Goal: Contribute content: Contribute content

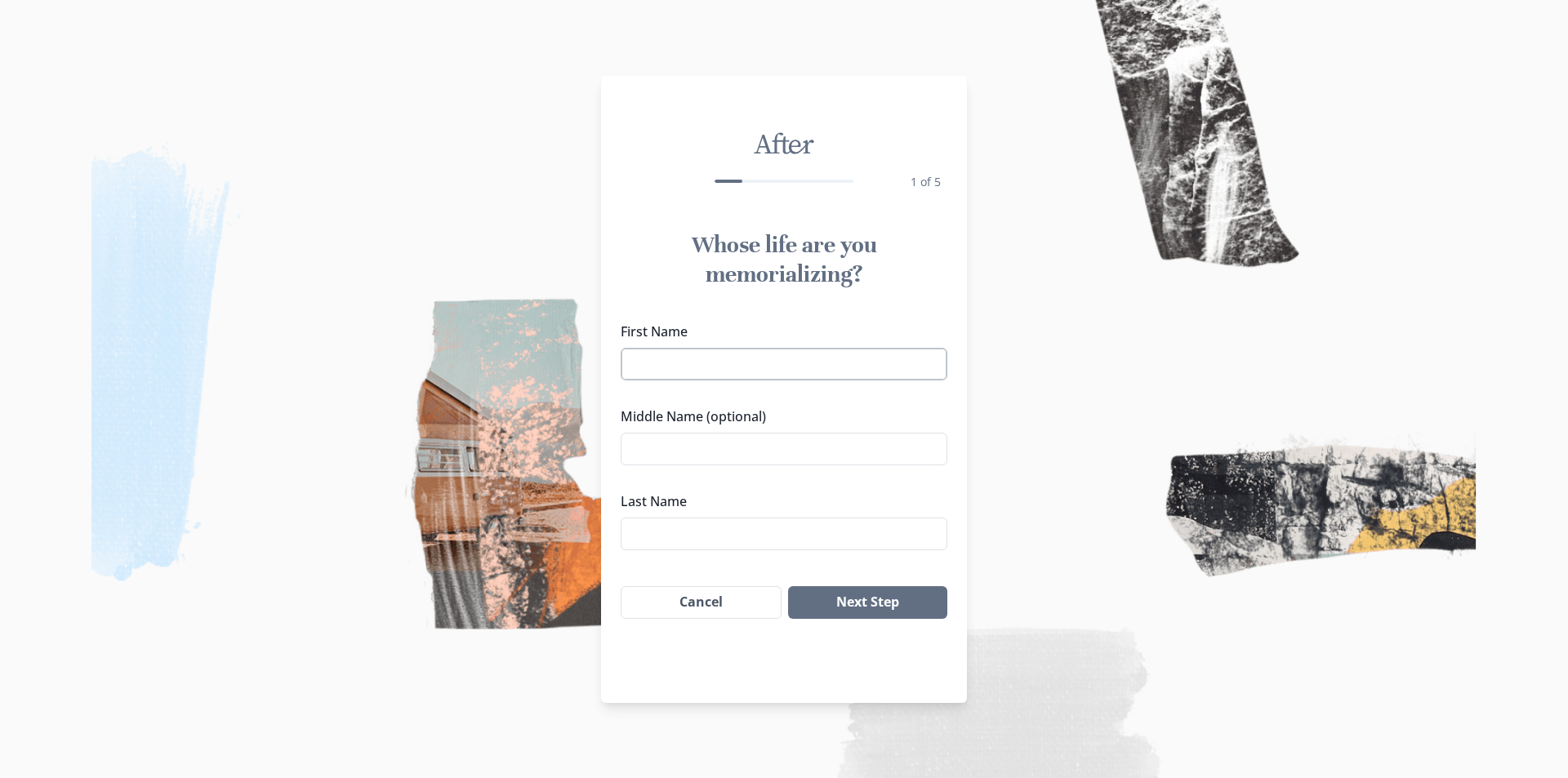
click at [736, 377] on input "First Name" at bounding box center [784, 363] width 327 height 32
type input "[PERSON_NAME]"
click at [739, 453] on input "Middle Name (optional)" at bounding box center [784, 448] width 327 height 32
type input "L"
type input "[PERSON_NAME]"
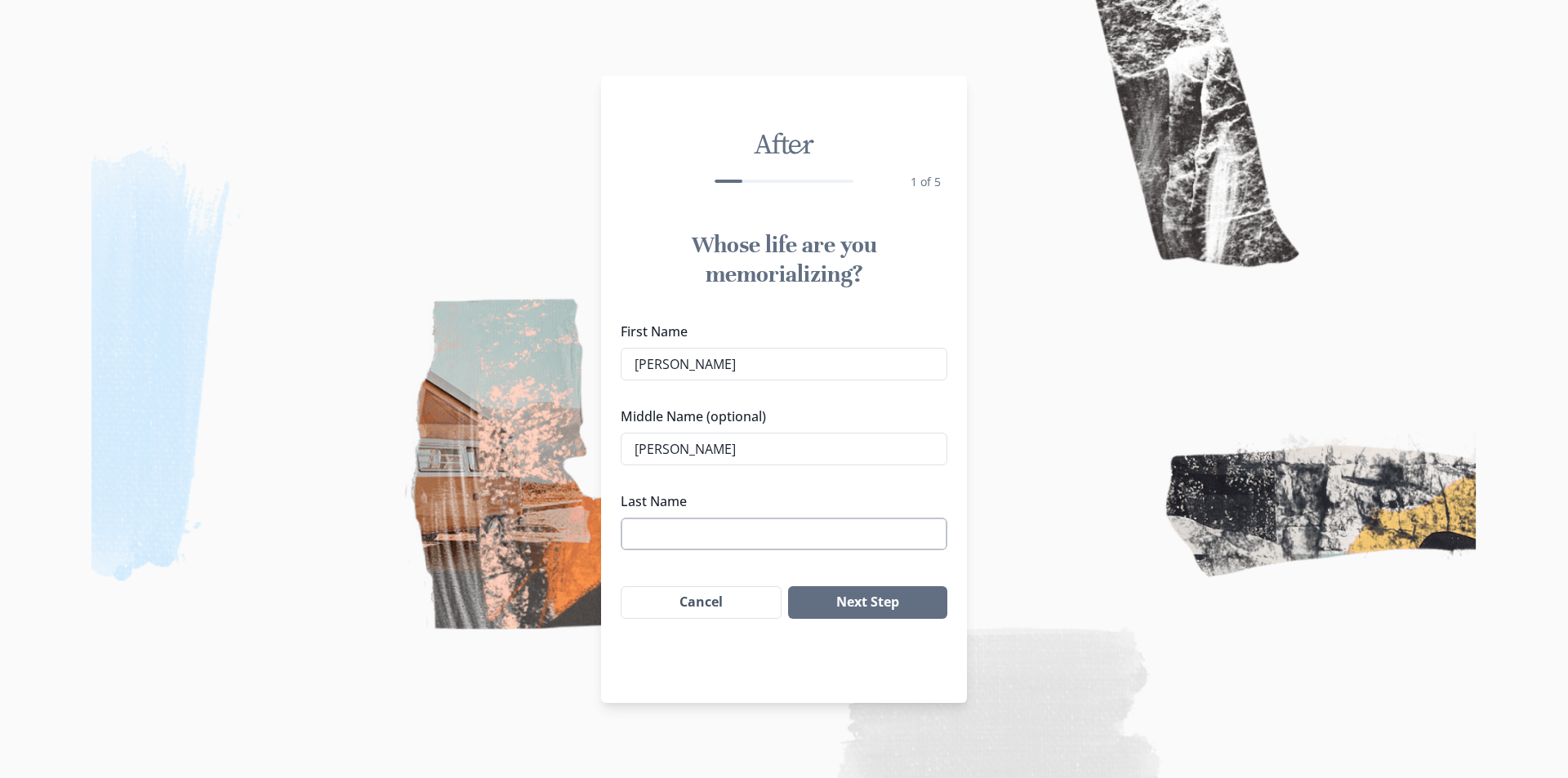
click at [688, 539] on input "Last Name" at bounding box center [784, 533] width 327 height 32
type input "LAX"
click at [890, 572] on div "Whose life are you memorializing? First Name [PERSON_NAME] Middle Name (optiona…" at bounding box center [784, 425] width 366 height 415
click at [868, 597] on button "Next Step" at bounding box center [867, 602] width 159 height 32
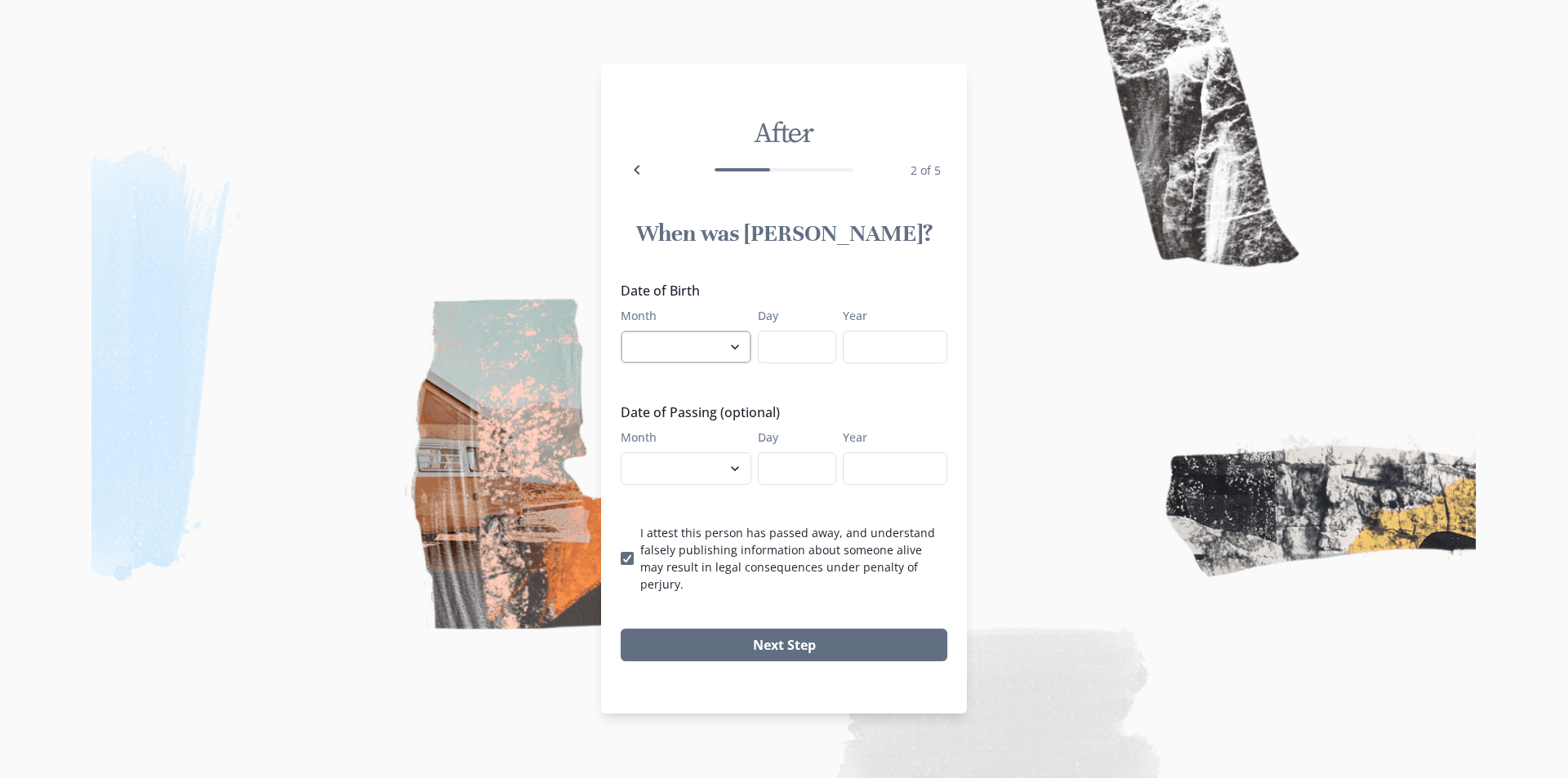
click at [722, 363] on select "January February March April May June July August September October November De…" at bounding box center [686, 347] width 131 height 32
select select "4"
click at [621, 339] on select "January February March April May June July August September October November De…" at bounding box center [686, 347] width 131 height 32
click at [779, 350] on input "Day" at bounding box center [797, 347] width 78 height 32
type input "01"
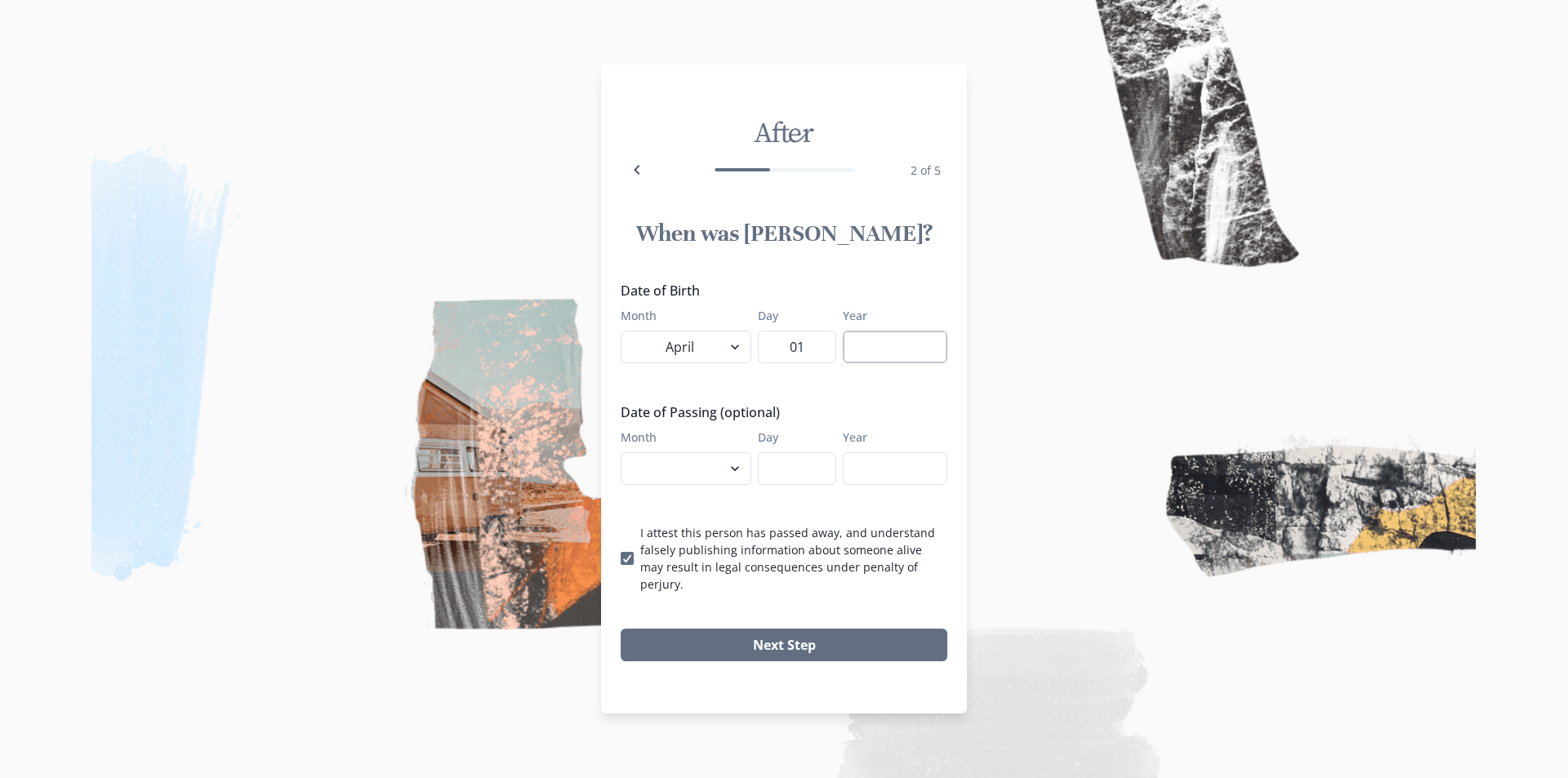
click at [870, 358] on input "Year" at bounding box center [894, 347] width 104 height 32
type input "1987"
click at [718, 467] on select "January February March April May June July August September October November De…" at bounding box center [686, 469] width 131 height 32
select select "9"
click at [621, 461] on select "January February March April May June July August September October November De…" at bounding box center [686, 469] width 131 height 32
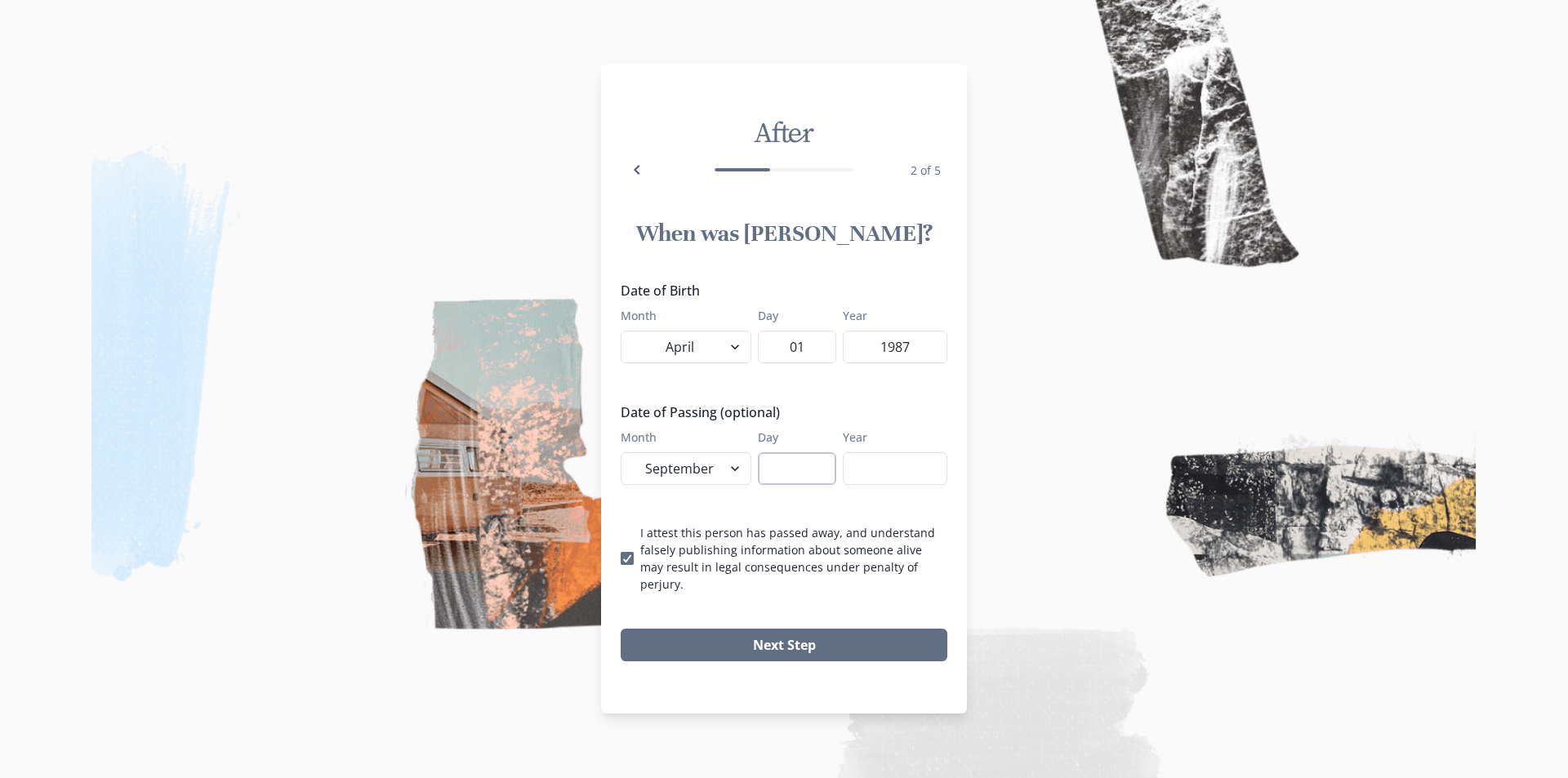
click at [769, 485] on input "Day" at bounding box center [797, 469] width 78 height 32
type input "04"
click at [872, 483] on input "Year" at bounding box center [894, 469] width 104 height 32
type input "2025"
click at [806, 642] on button "Next Step" at bounding box center [784, 644] width 327 height 32
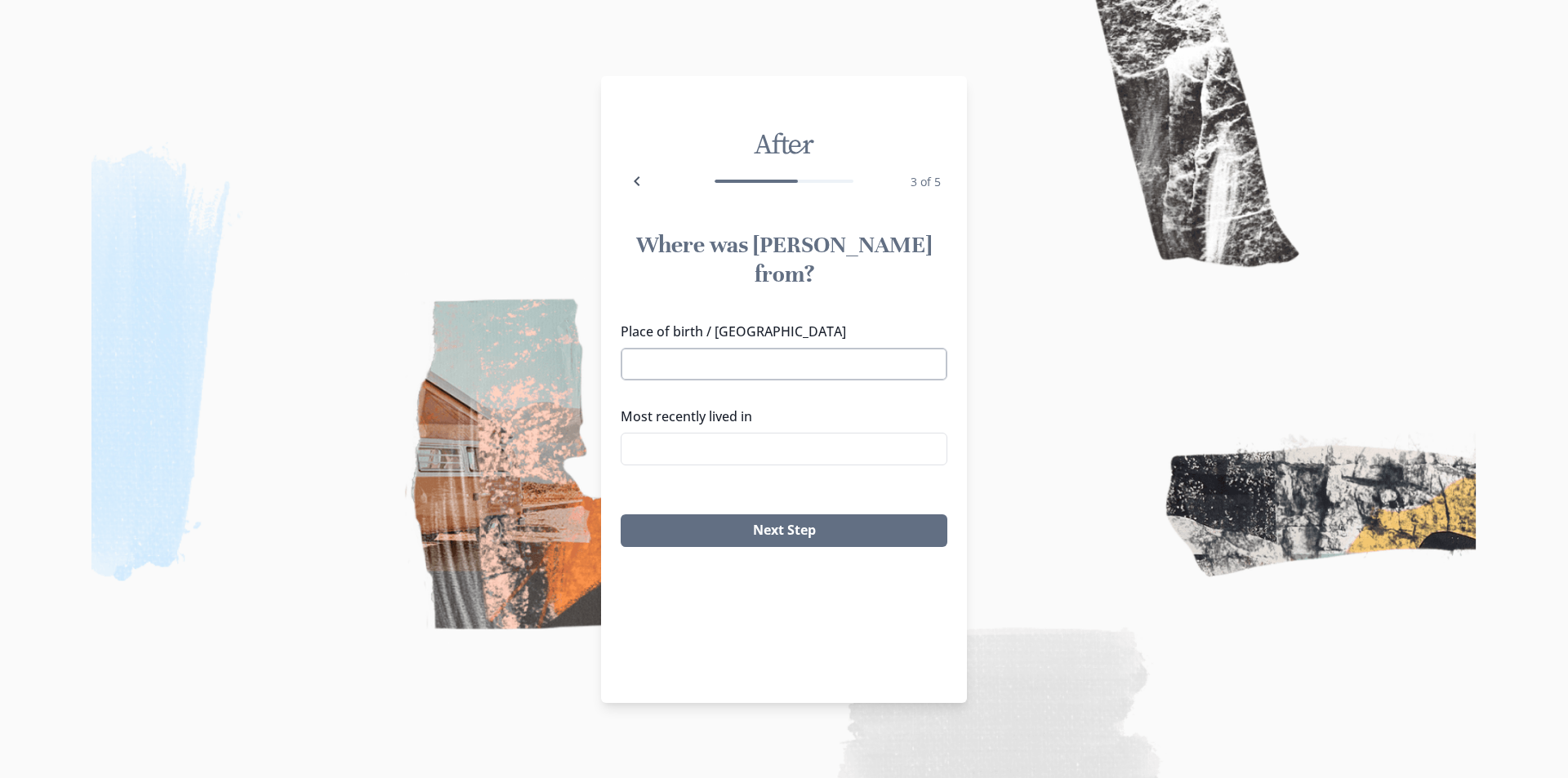
click at [671, 348] on input "Place of birth / [GEOGRAPHIC_DATA]" at bounding box center [784, 363] width 327 height 32
click at [653, 368] on div "Place of birth / Hometown [GEOGRAPHIC_DATA], IN [GEOGRAPHIC_DATA], [GEOGRAPHIC_…" at bounding box center [784, 400] width 327 height 157
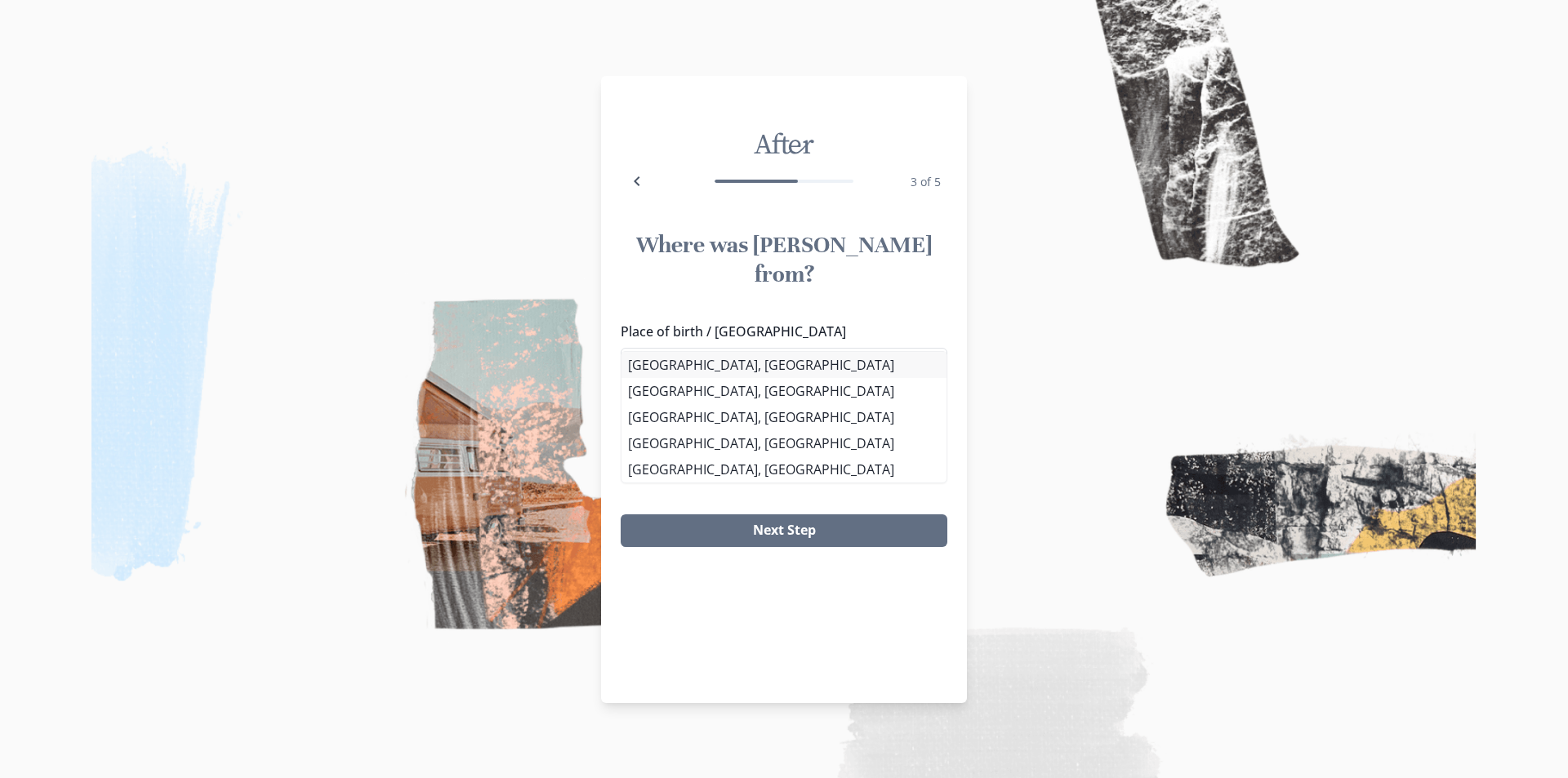
click at [671, 356] on li "[GEOGRAPHIC_DATA], [GEOGRAPHIC_DATA]" at bounding box center [784, 365] width 325 height 26
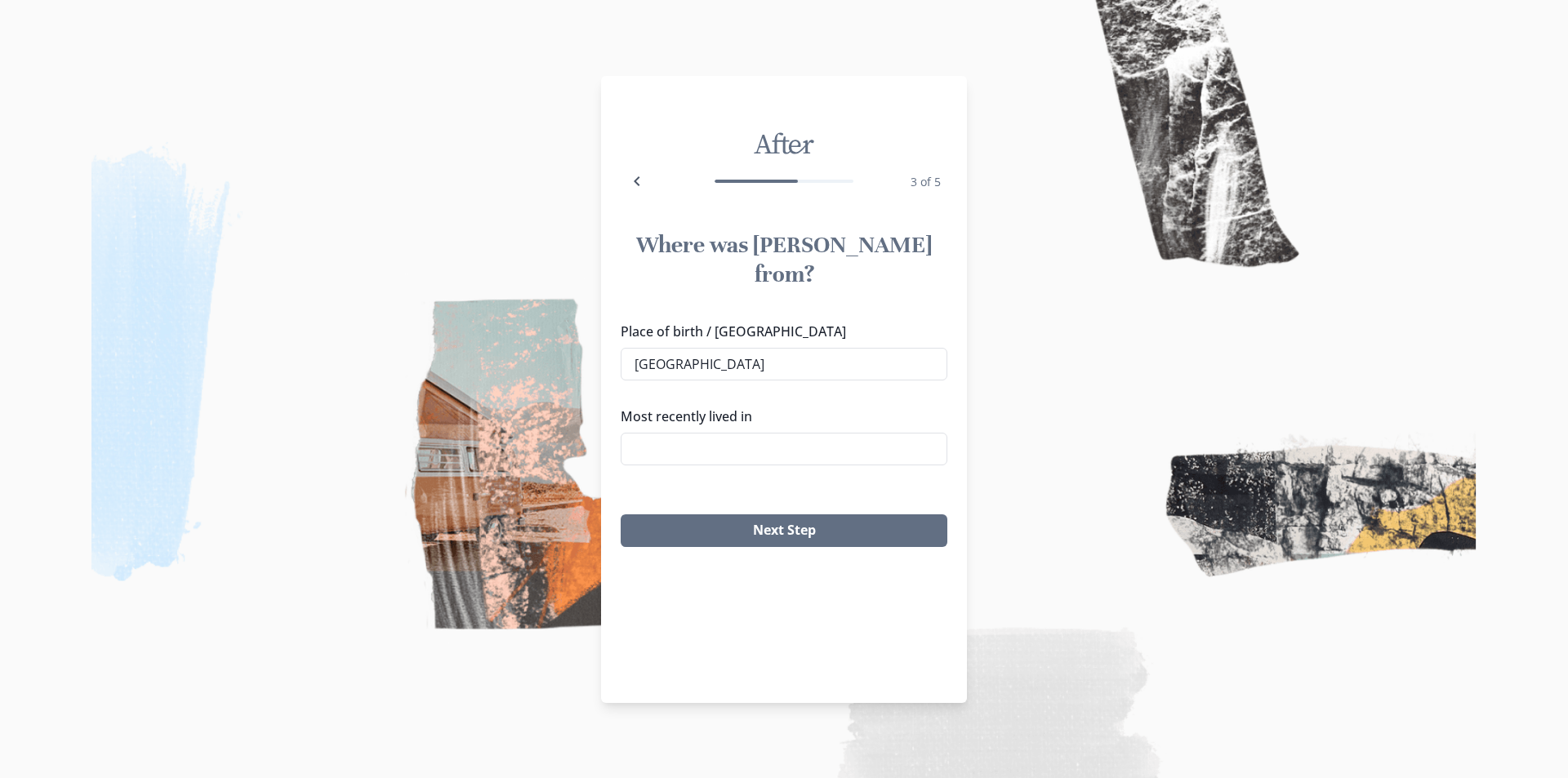
type input "[GEOGRAPHIC_DATA], [GEOGRAPHIC_DATA]"
click at [679, 432] on input "Most recently lived in" at bounding box center [784, 448] width 327 height 32
type input "H"
type input "A"
click at [691, 450] on li "[GEOGRAPHIC_DATA], [US_STATE]" at bounding box center [784, 450] width 320 height 25
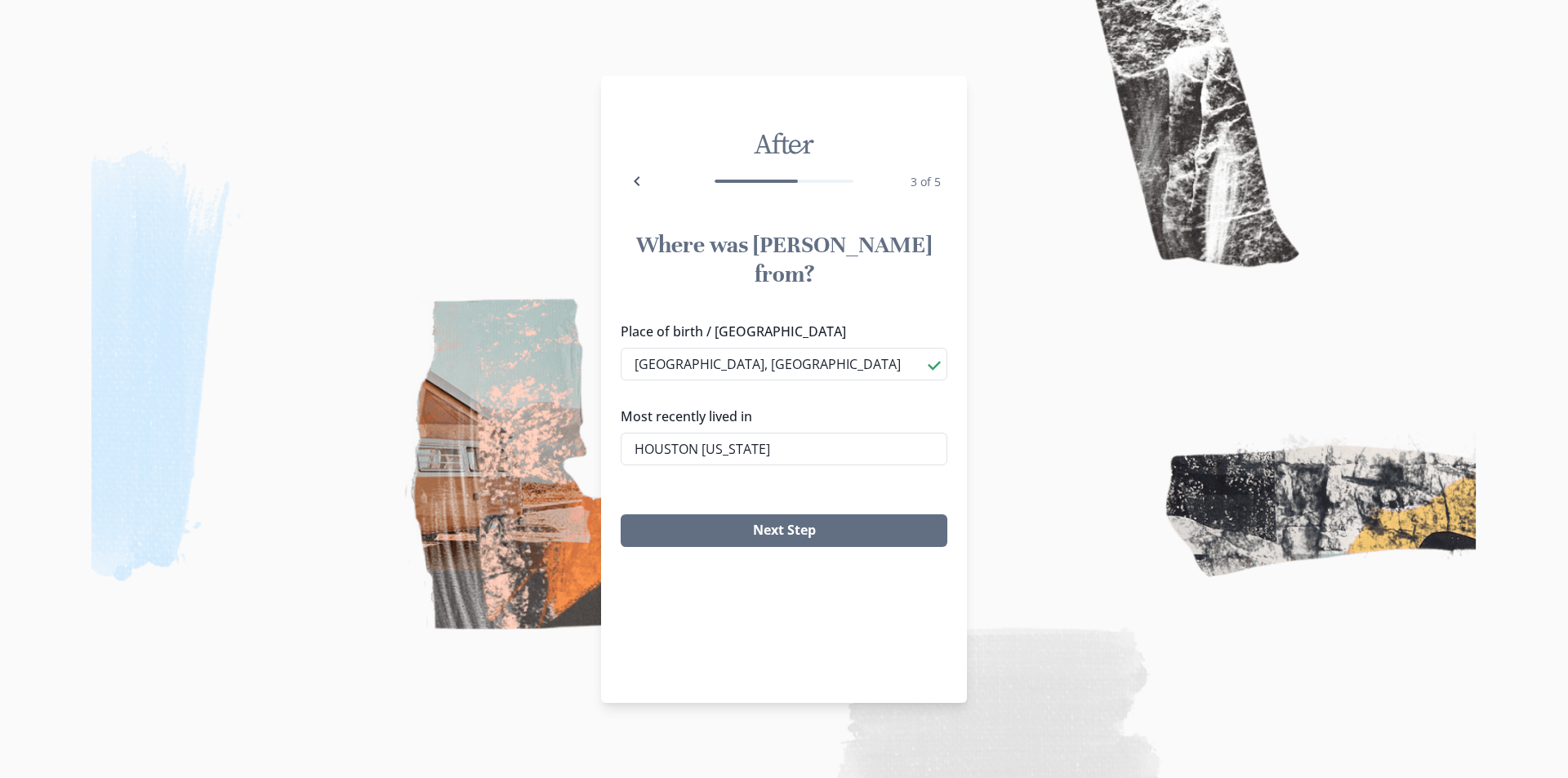
type input "[GEOGRAPHIC_DATA], [US_STATE]"
click at [745, 514] on button "Next Step" at bounding box center [784, 530] width 327 height 32
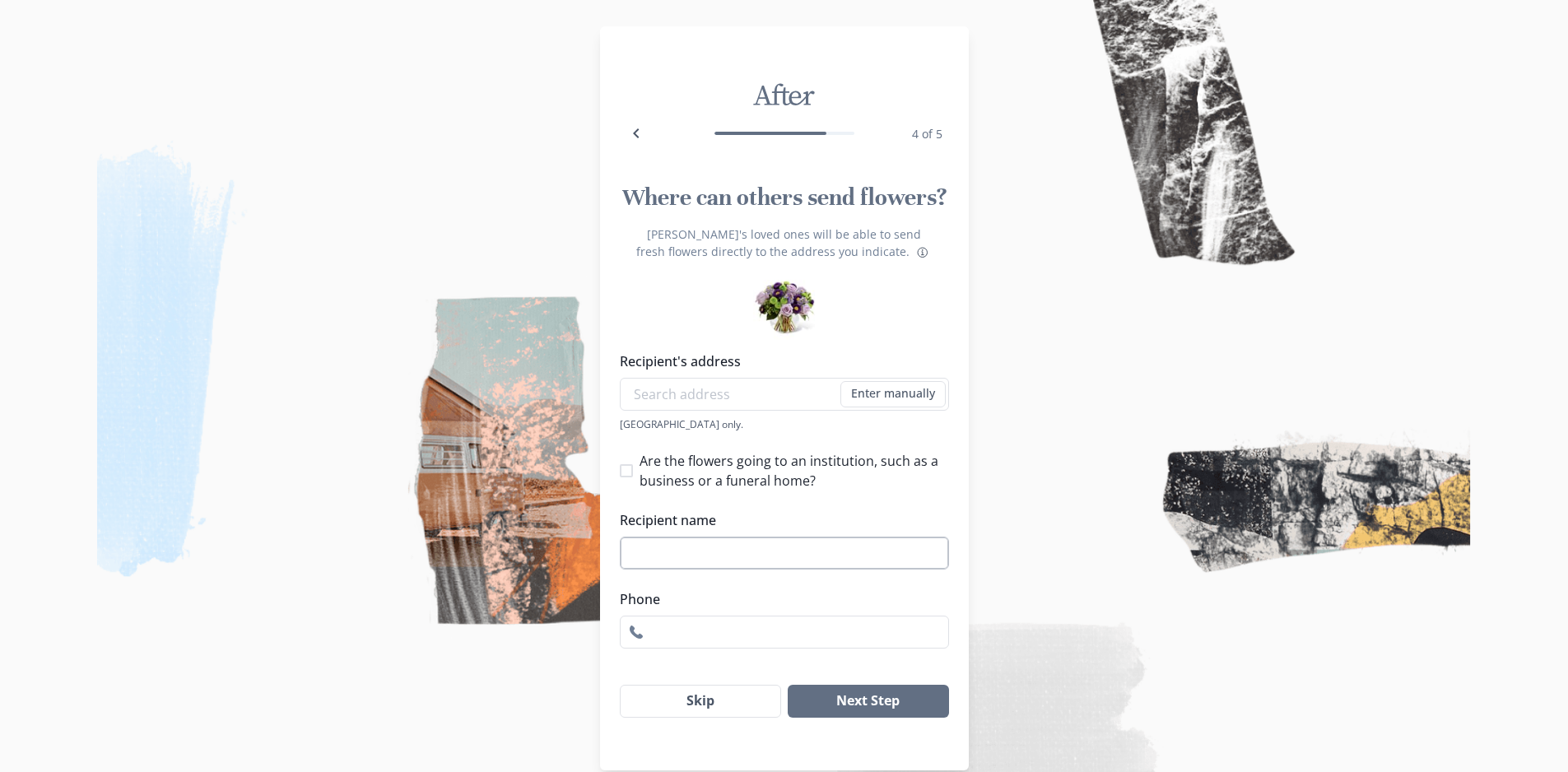
click at [676, 552] on input "Recipient name" at bounding box center [784, 553] width 330 height 32
type input "n"
type input "[PERSON_NAME]"
click at [633, 469] on span at bounding box center [626, 470] width 13 height 13
click at [620, 470] on input "Are the flowers going to an institution, such as a business or a funeral home?" at bounding box center [619, 470] width 1 height 1
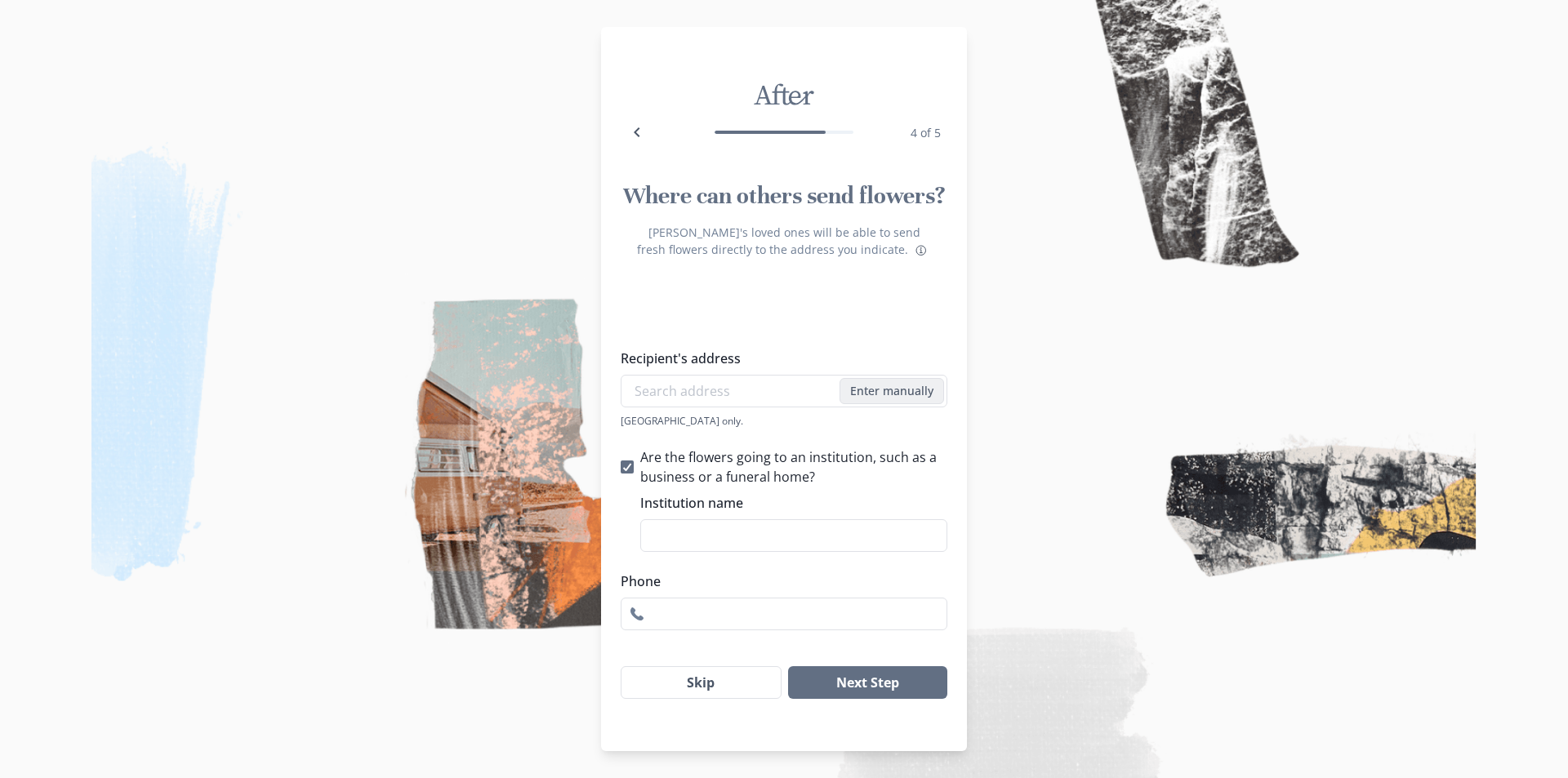
click at [900, 388] on button "Enter manually" at bounding box center [891, 390] width 104 height 26
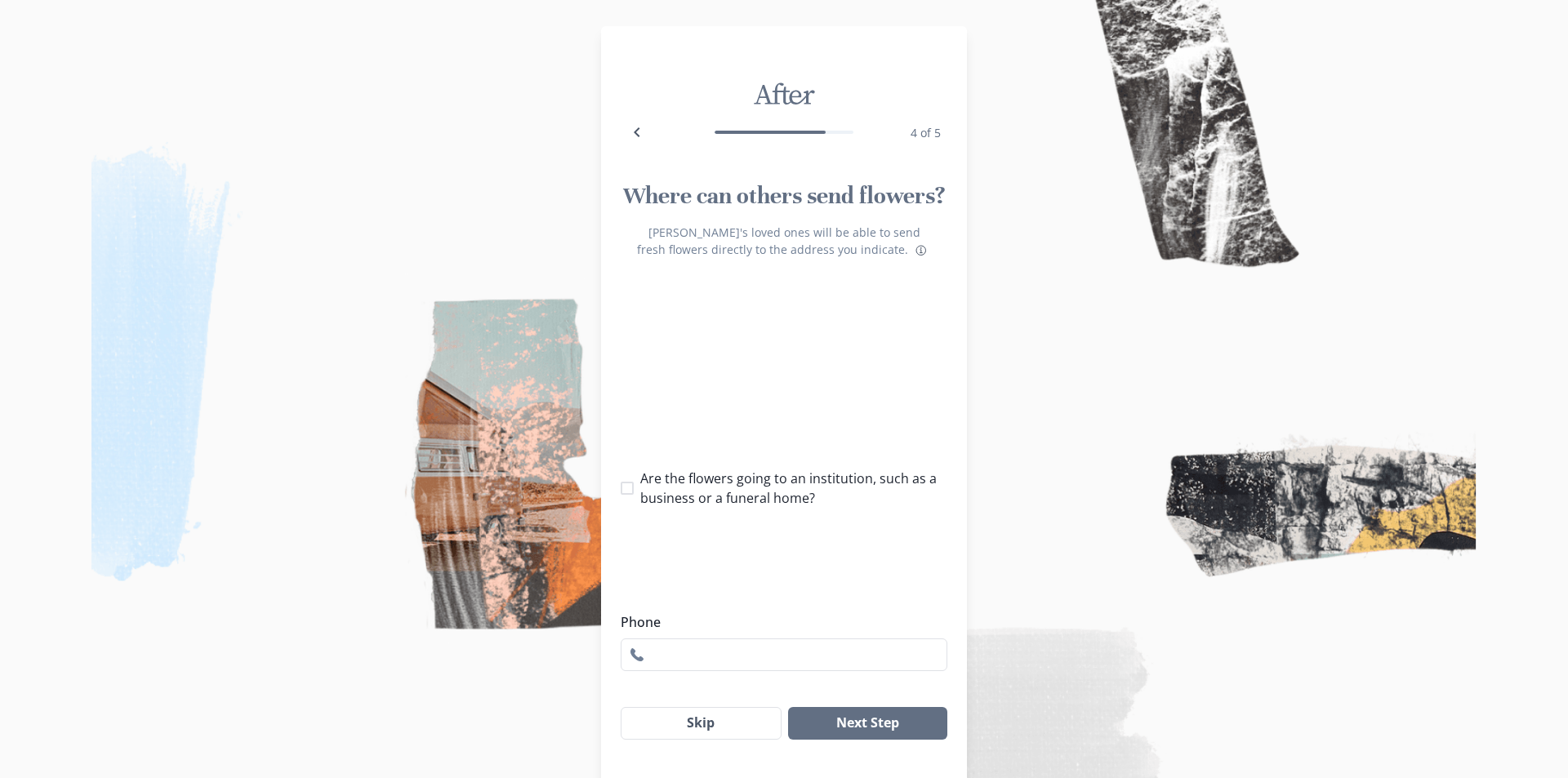
checkbox input "false"
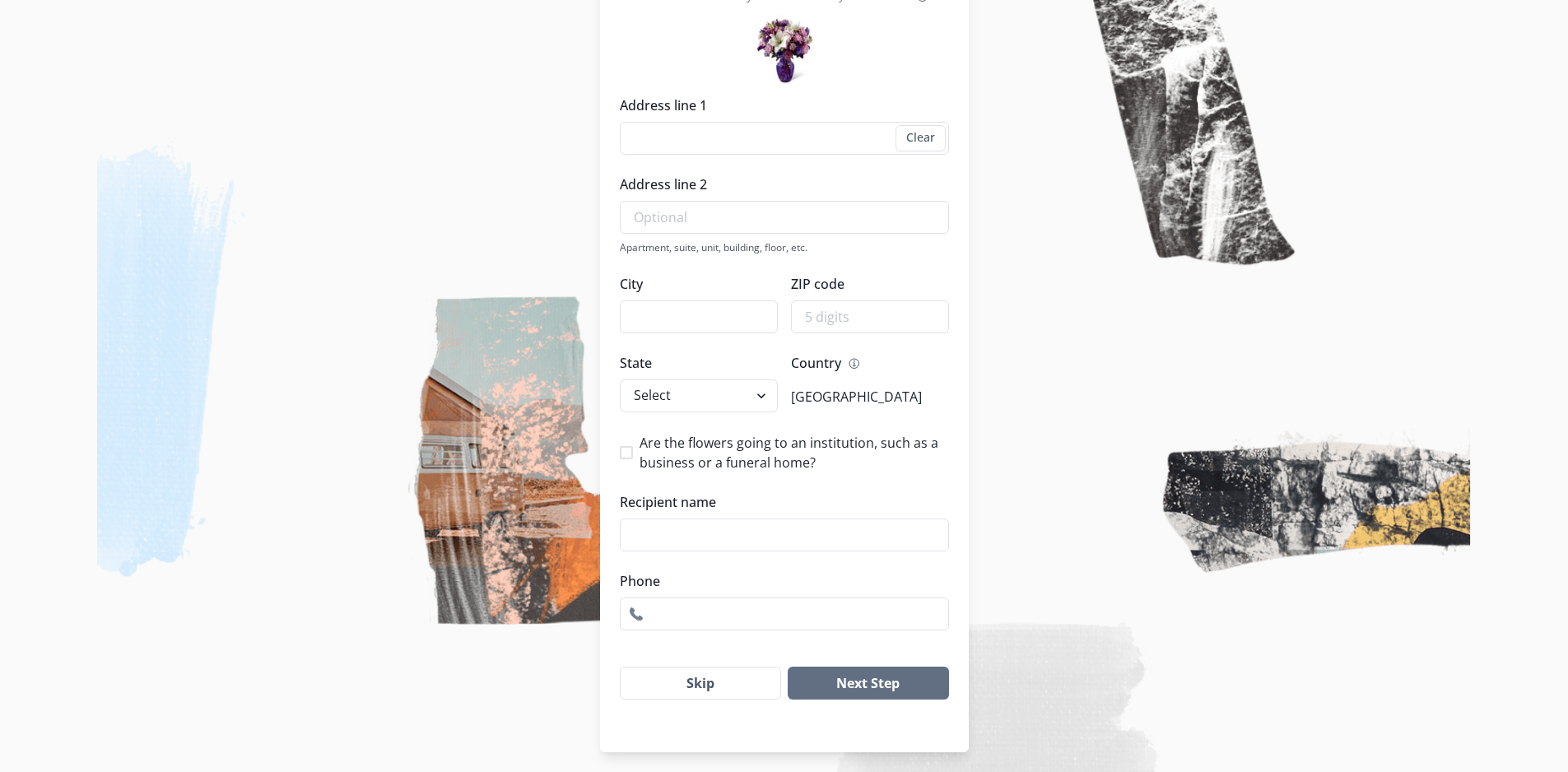
scroll to position [263, 0]
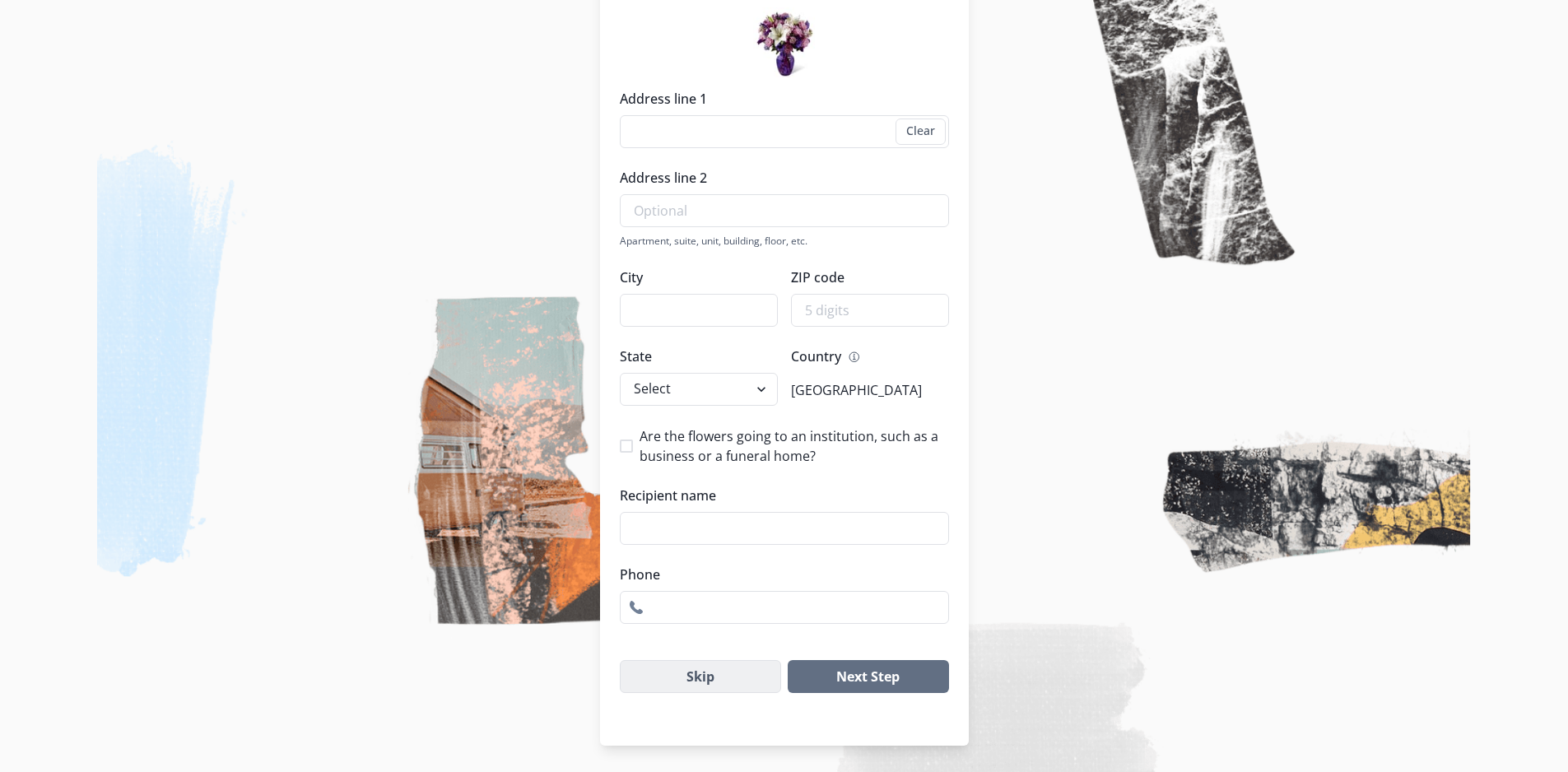
click at [688, 673] on button "Skip" at bounding box center [700, 676] width 162 height 32
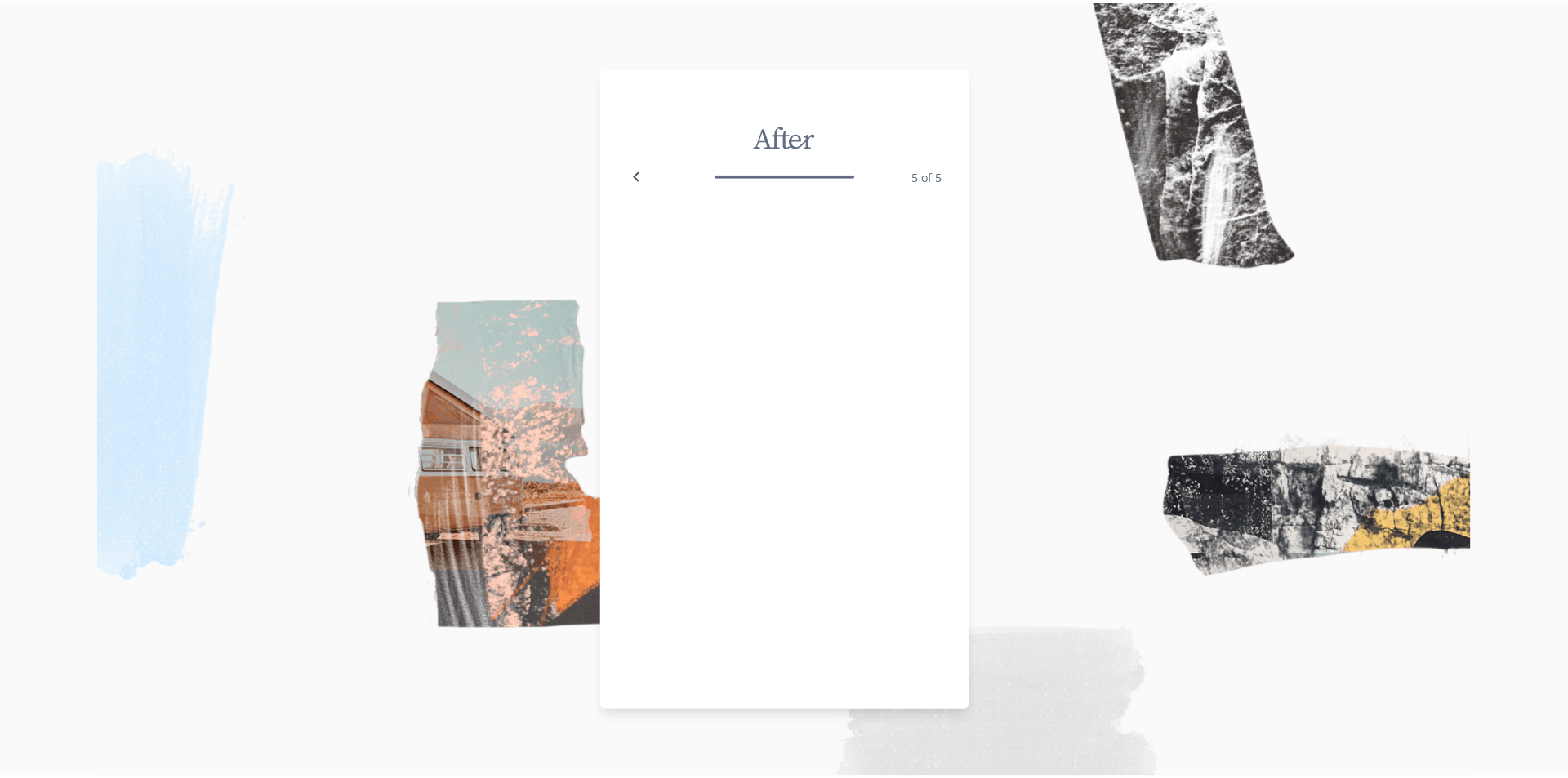
scroll to position [0, 0]
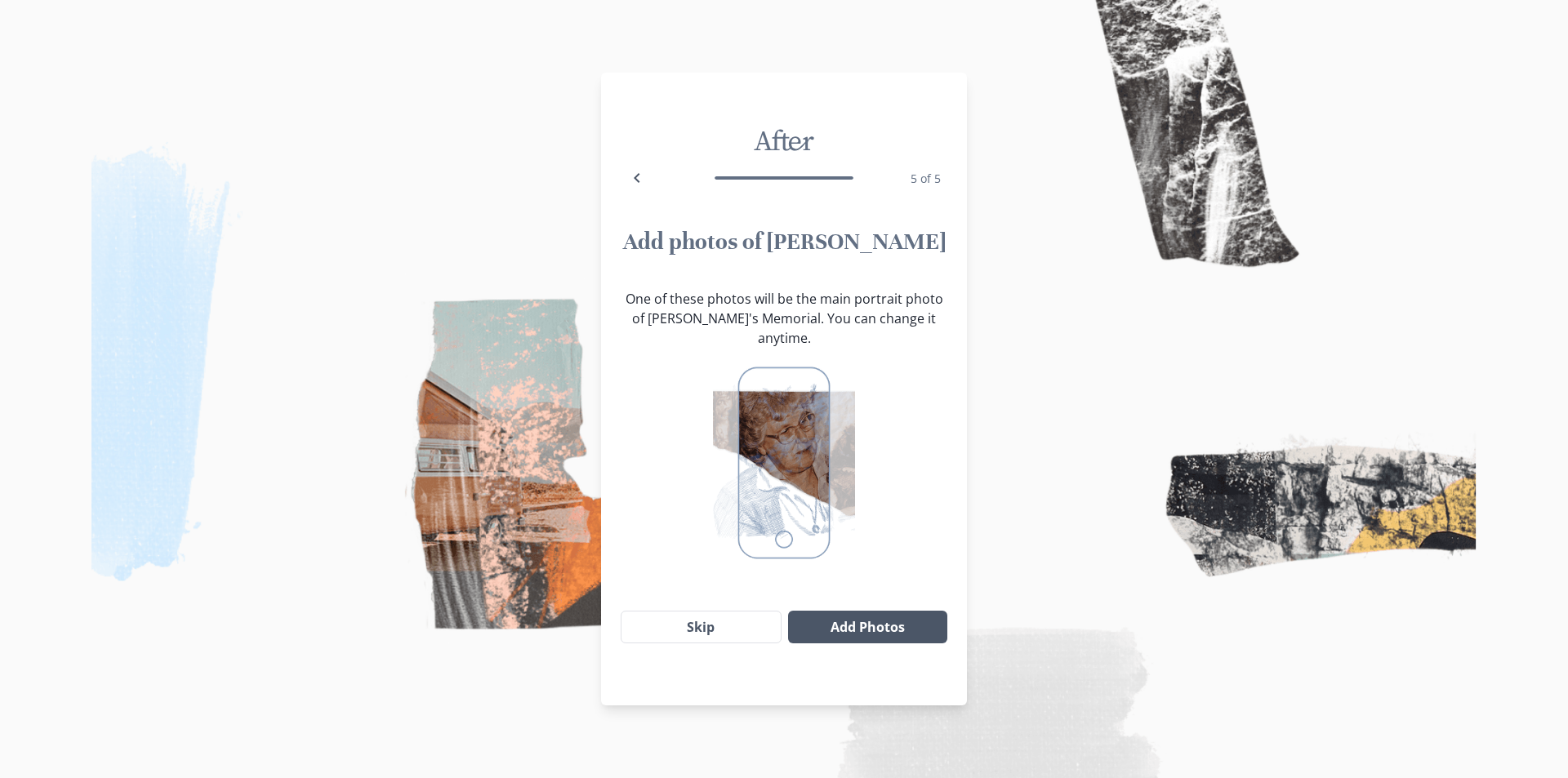
click at [864, 611] on button "Add Photos" at bounding box center [867, 627] width 159 height 32
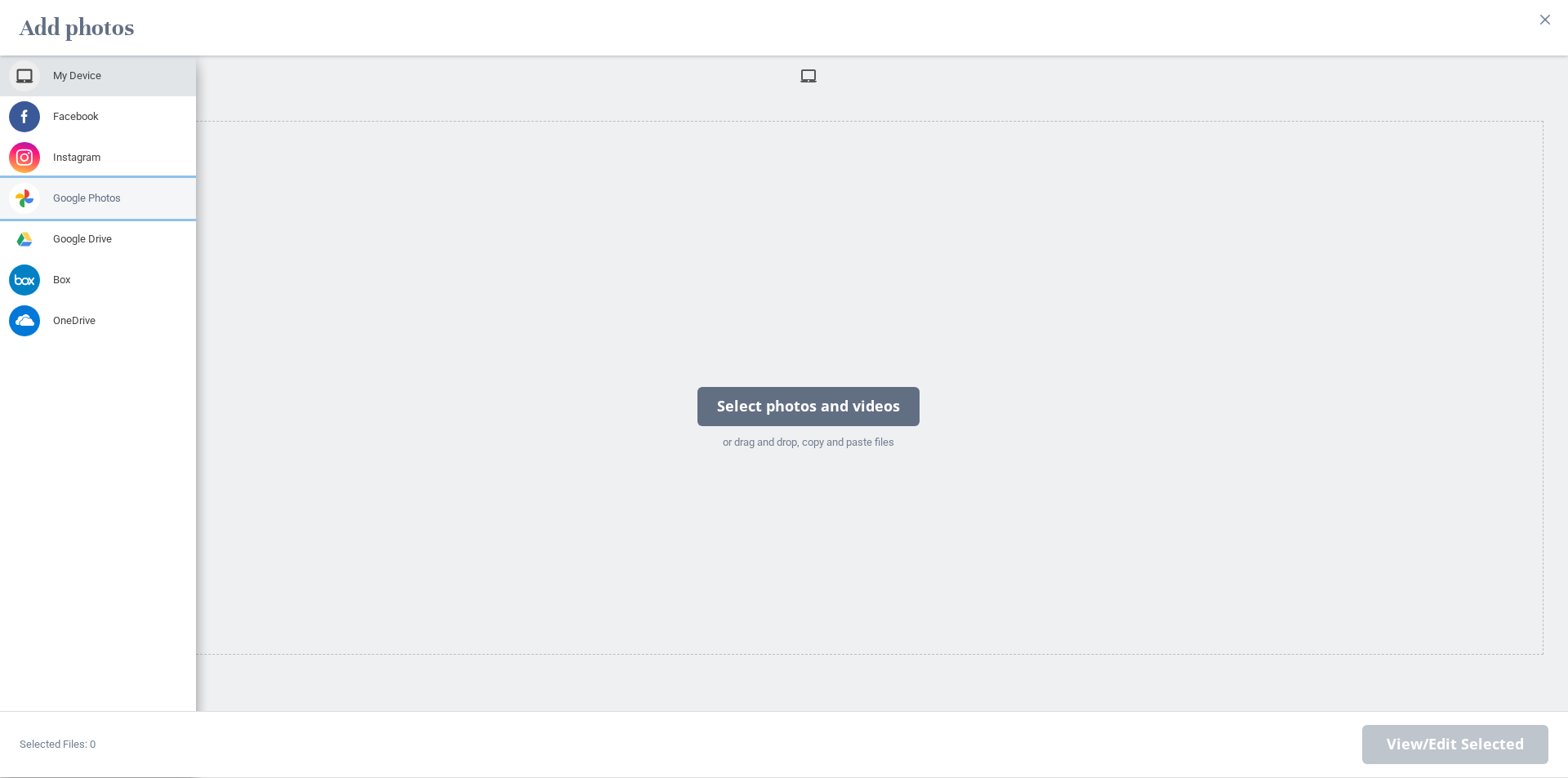
click at [34, 197] on span at bounding box center [24, 198] width 31 height 31
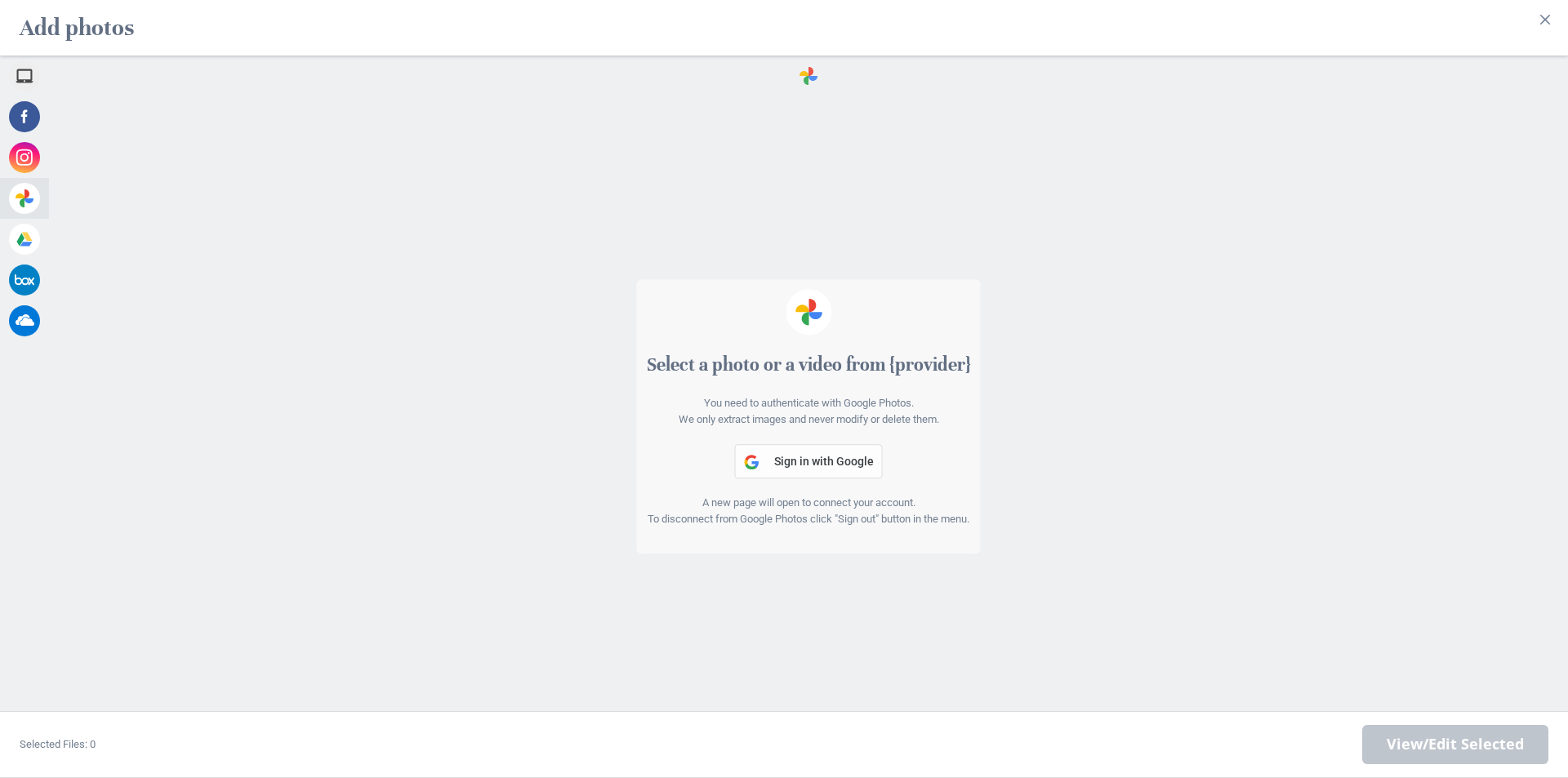
click at [817, 456] on span "Sign in with Google" at bounding box center [824, 461] width 100 height 13
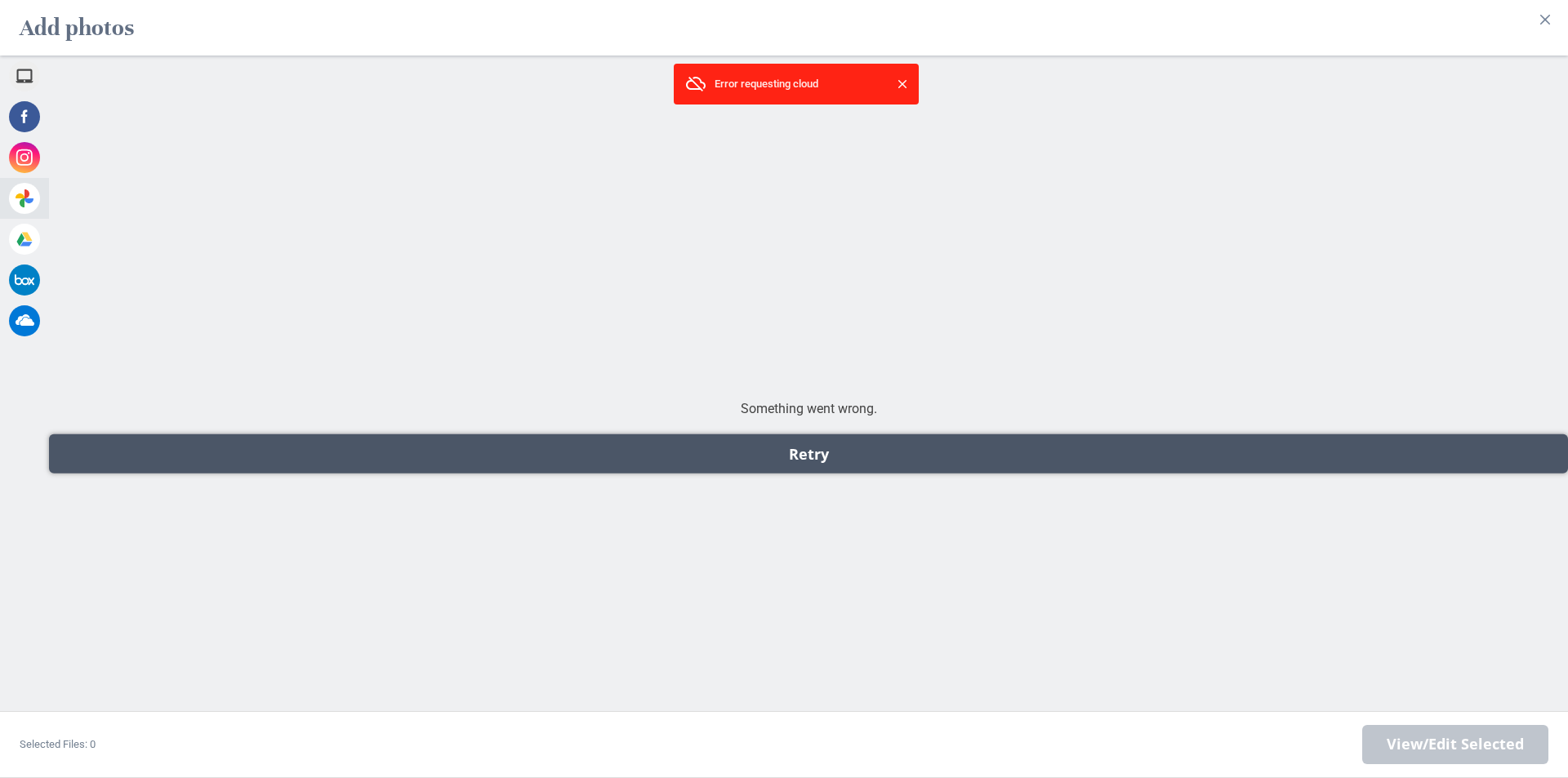
click at [807, 457] on div "Retry" at bounding box center [808, 454] width 1519 height 39
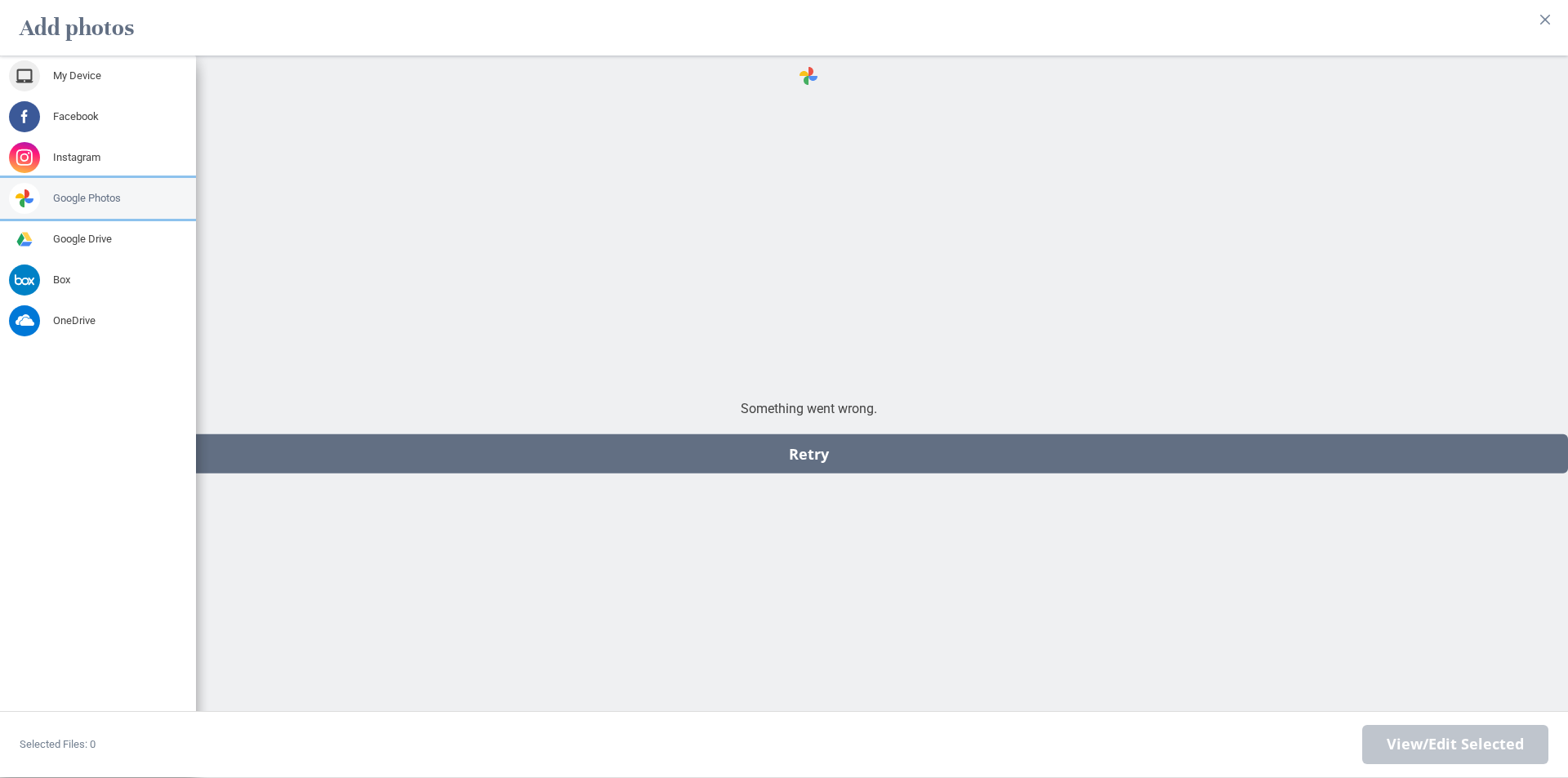
click at [62, 201] on span "Google Photos" at bounding box center [86, 198] width 67 height 15
click at [53, 201] on div "Google Photos" at bounding box center [98, 198] width 196 height 41
click at [87, 245] on span "Google Drive" at bounding box center [82, 239] width 59 height 15
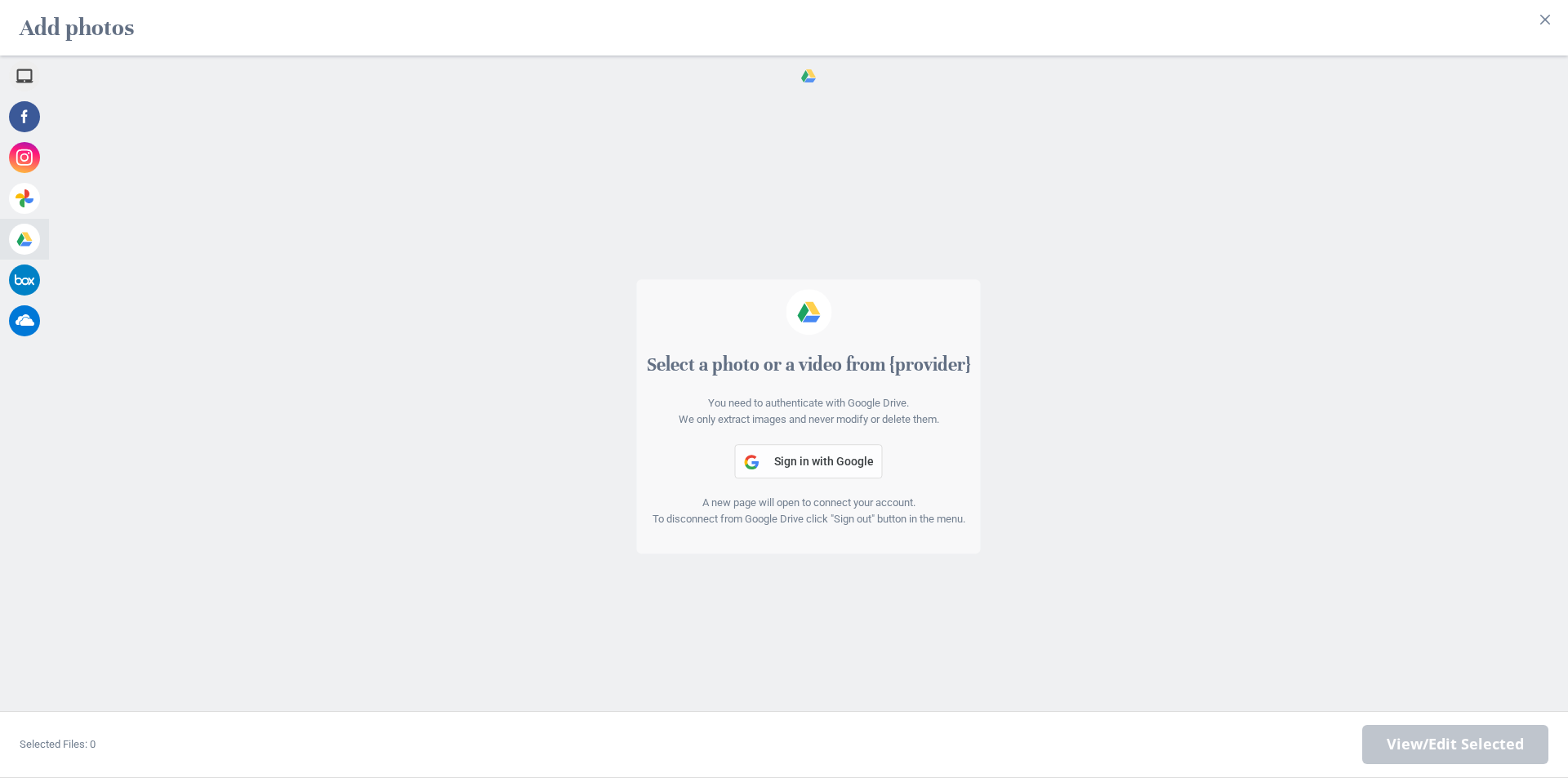
click at [818, 467] on span "Sign in with Google" at bounding box center [824, 461] width 100 height 13
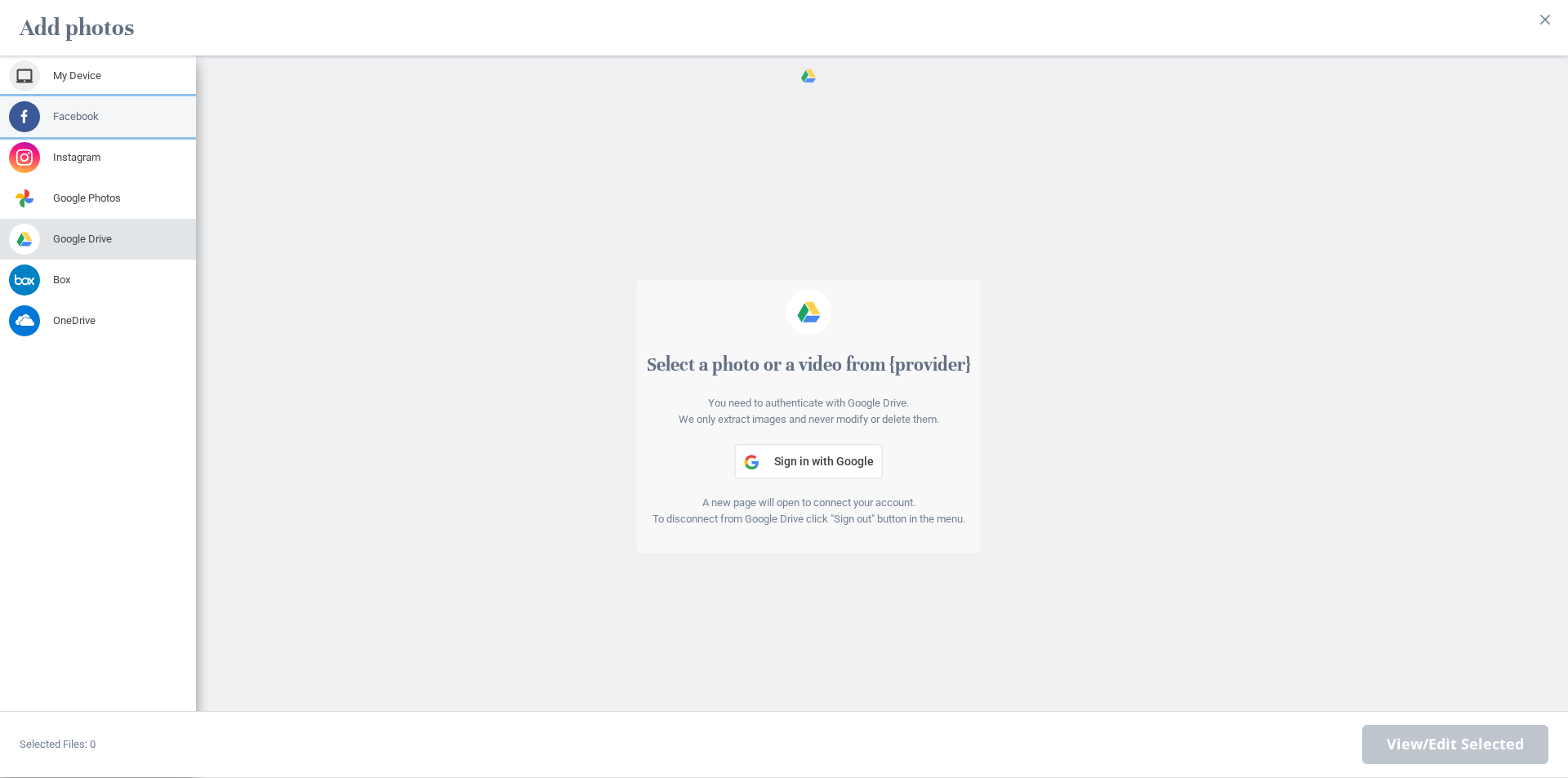
click at [70, 123] on span "Facebook" at bounding box center [75, 116] width 46 height 15
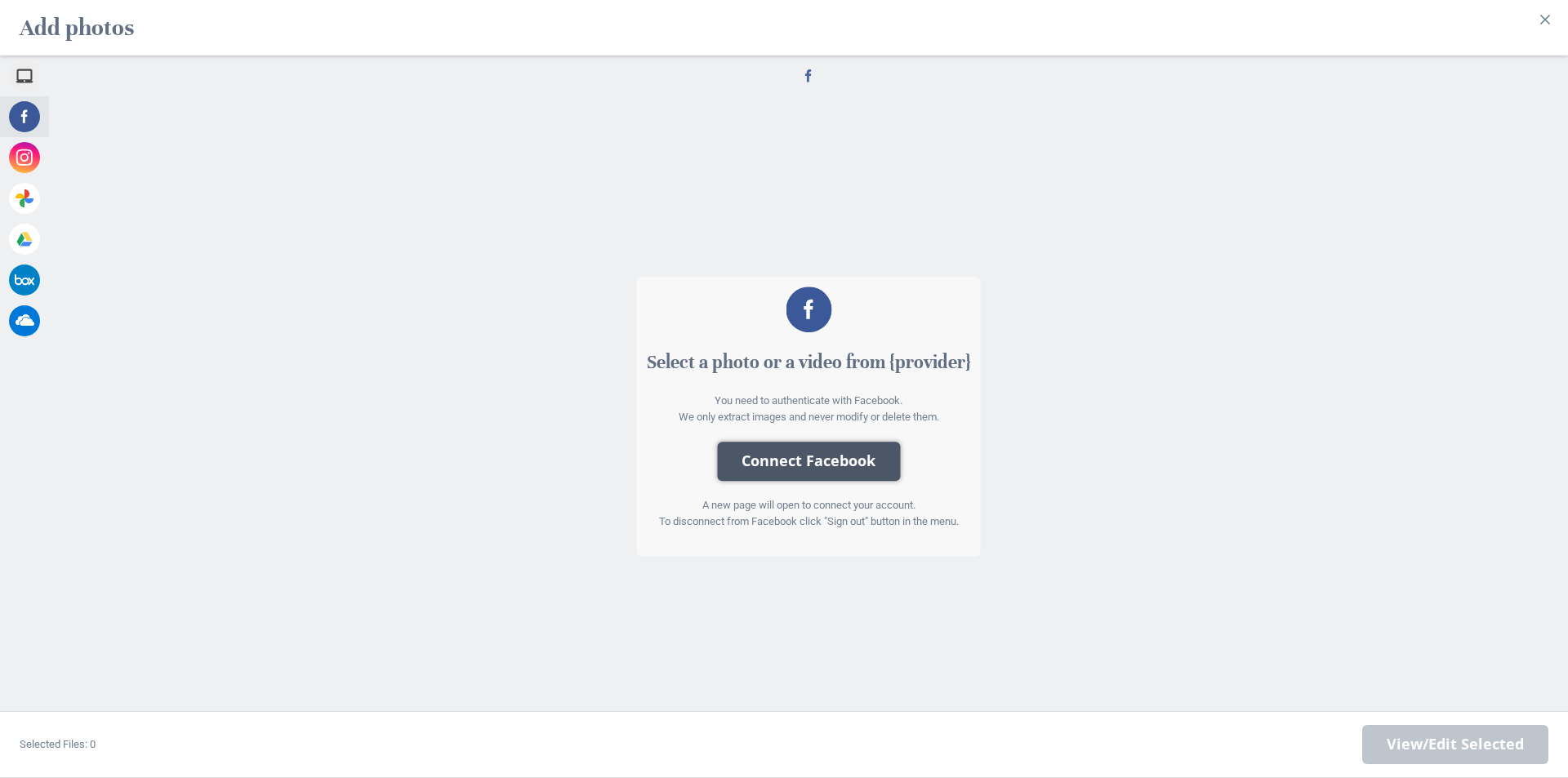
click at [870, 461] on button "Connect Facebook" at bounding box center [808, 462] width 183 height 39
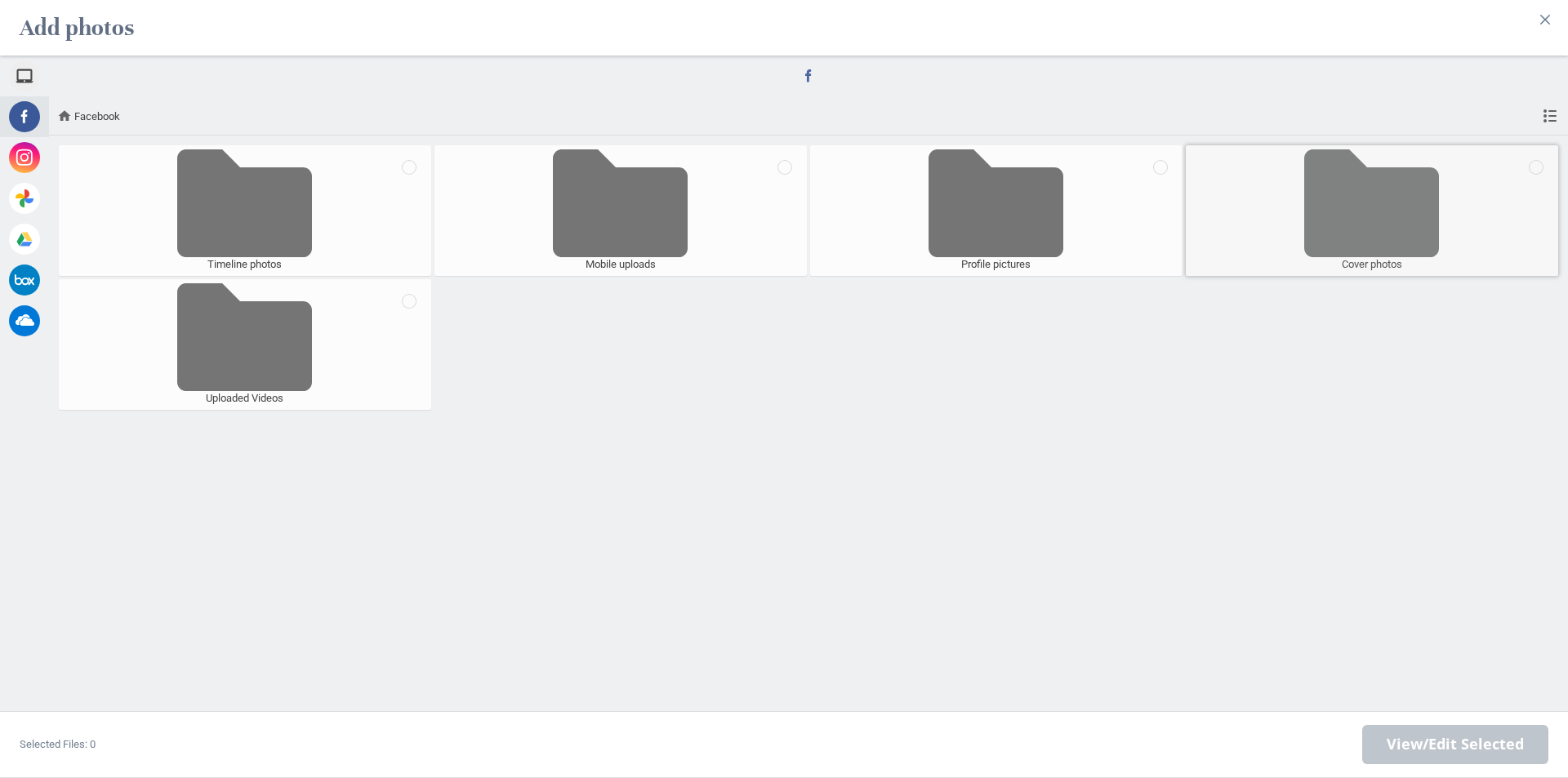
click at [1380, 213] on span at bounding box center [1372, 203] width 145 height 107
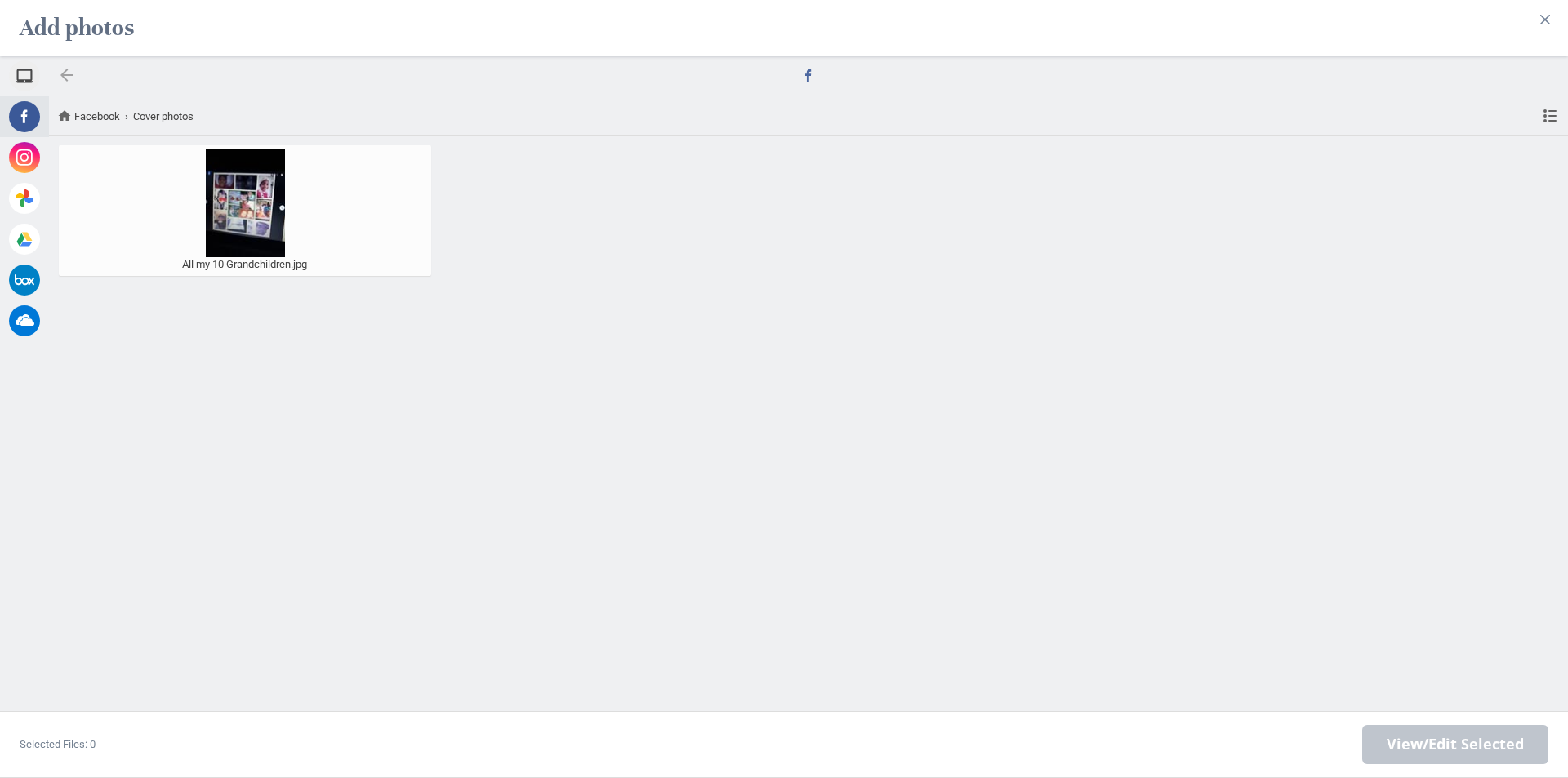
click at [65, 73] on div at bounding box center [67, 75] width 20 height 20
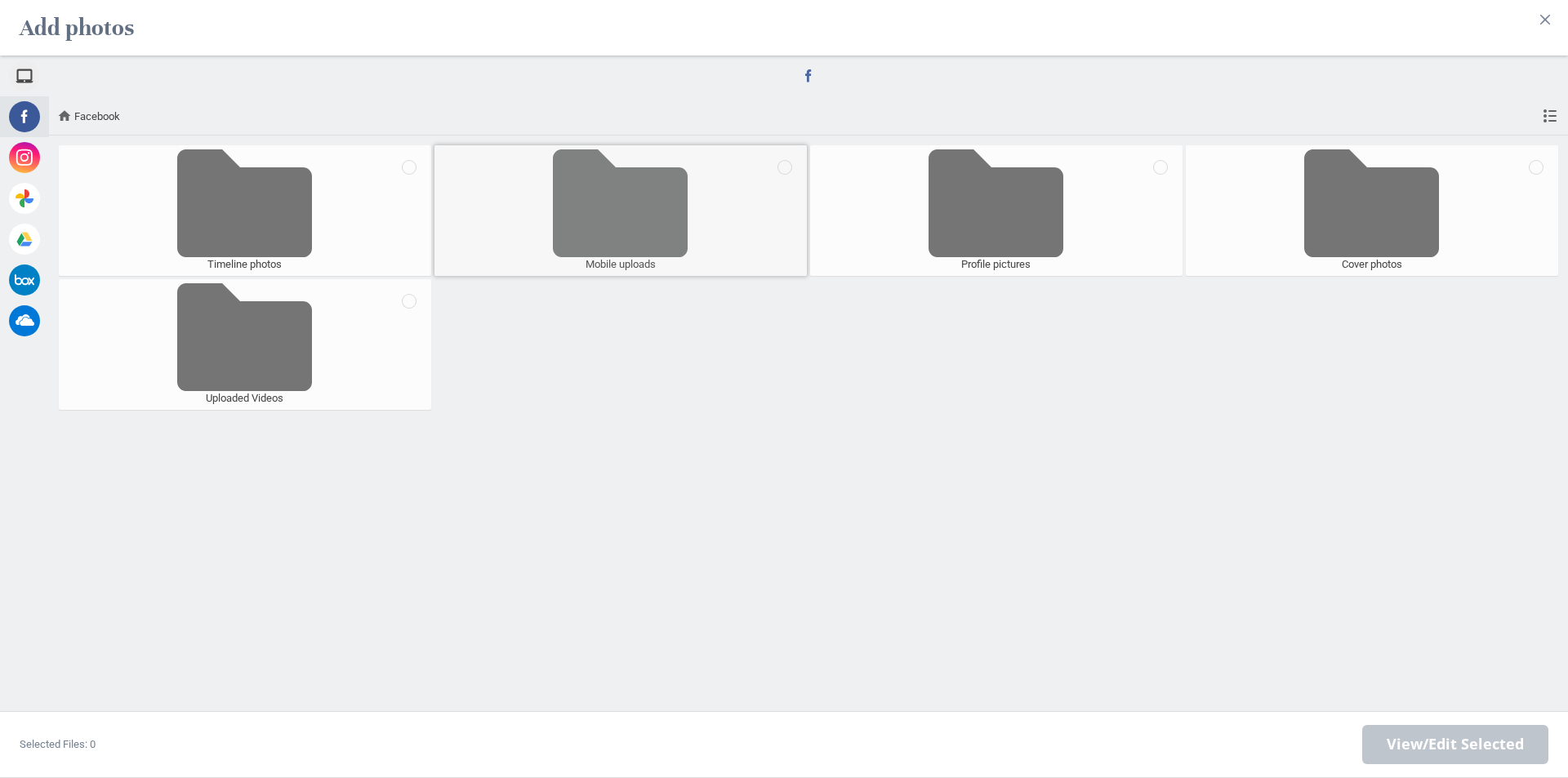
click at [655, 199] on span at bounding box center [620, 203] width 145 height 107
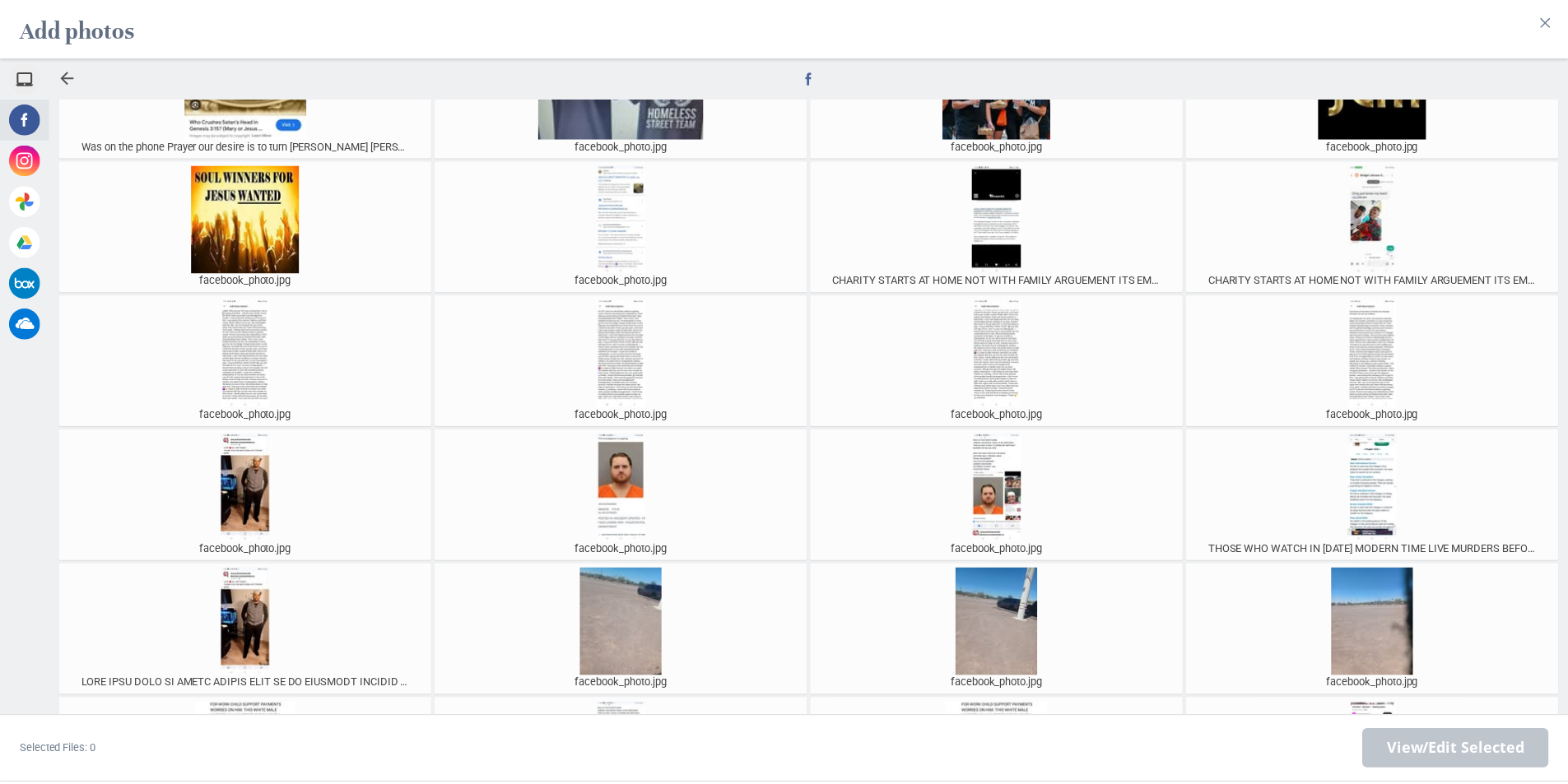
scroll to position [4498, 0]
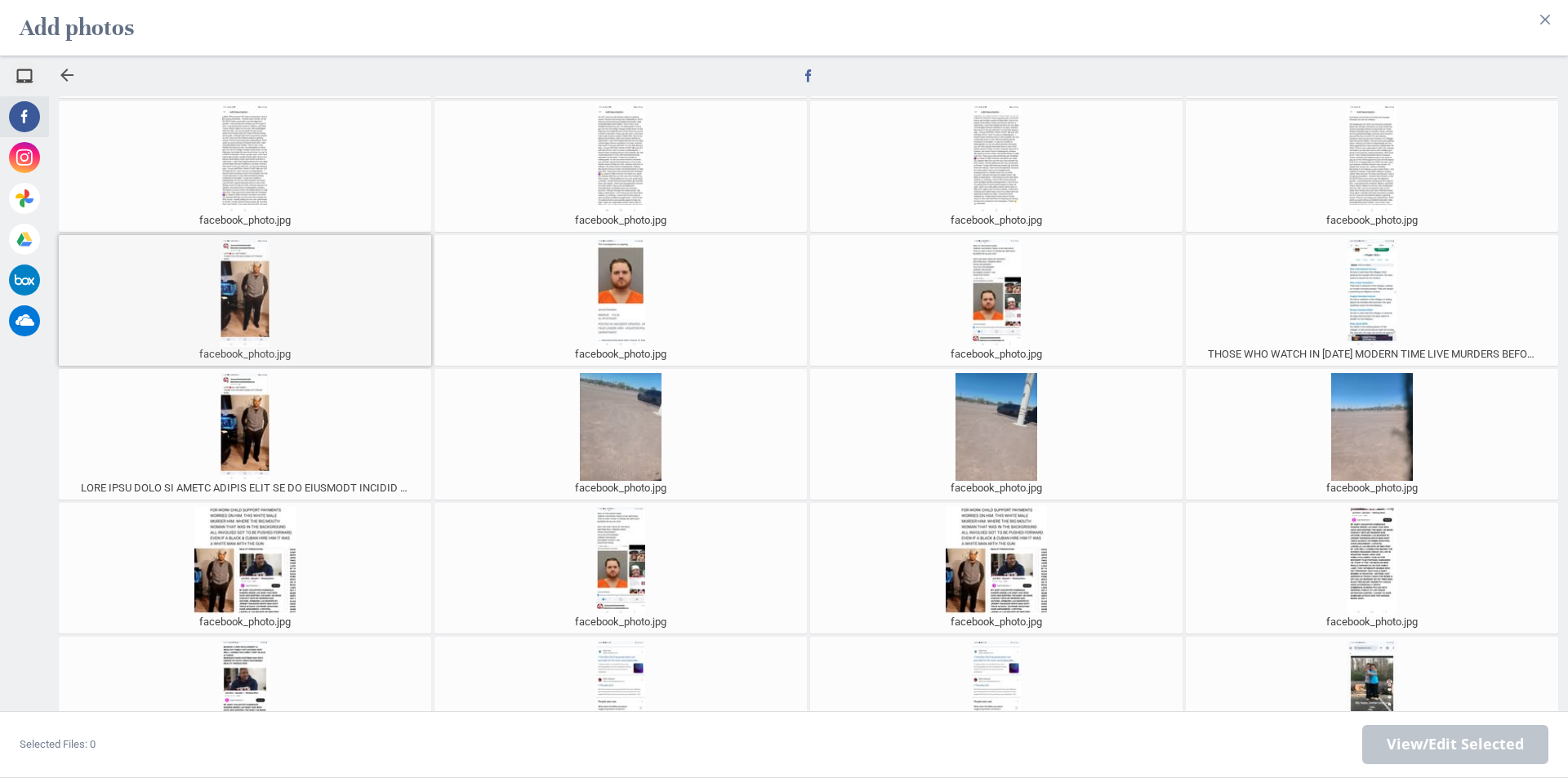
click at [250, 292] on div at bounding box center [244, 293] width 364 height 107
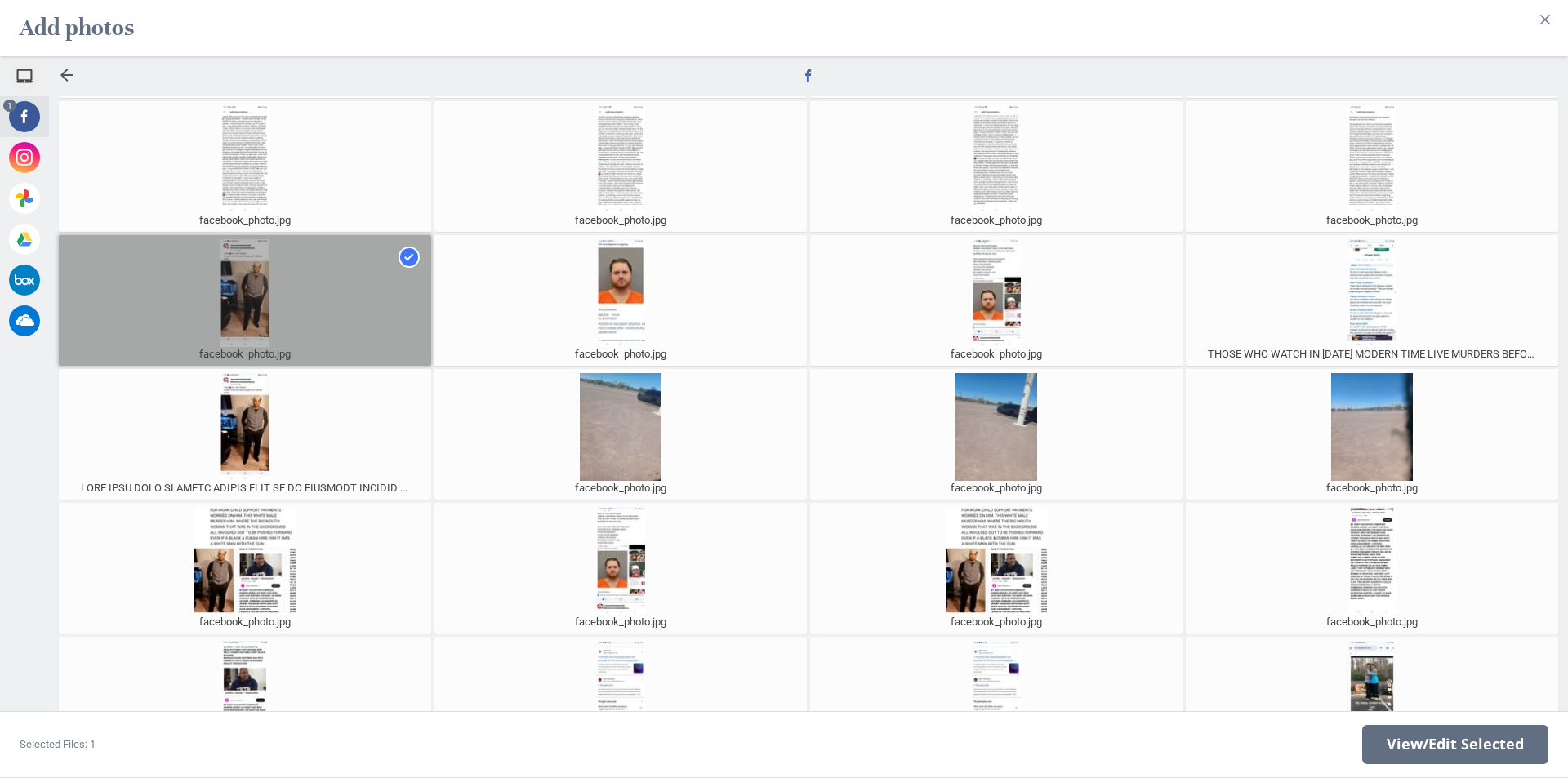
click at [249, 293] on div at bounding box center [245, 301] width 373 height 131
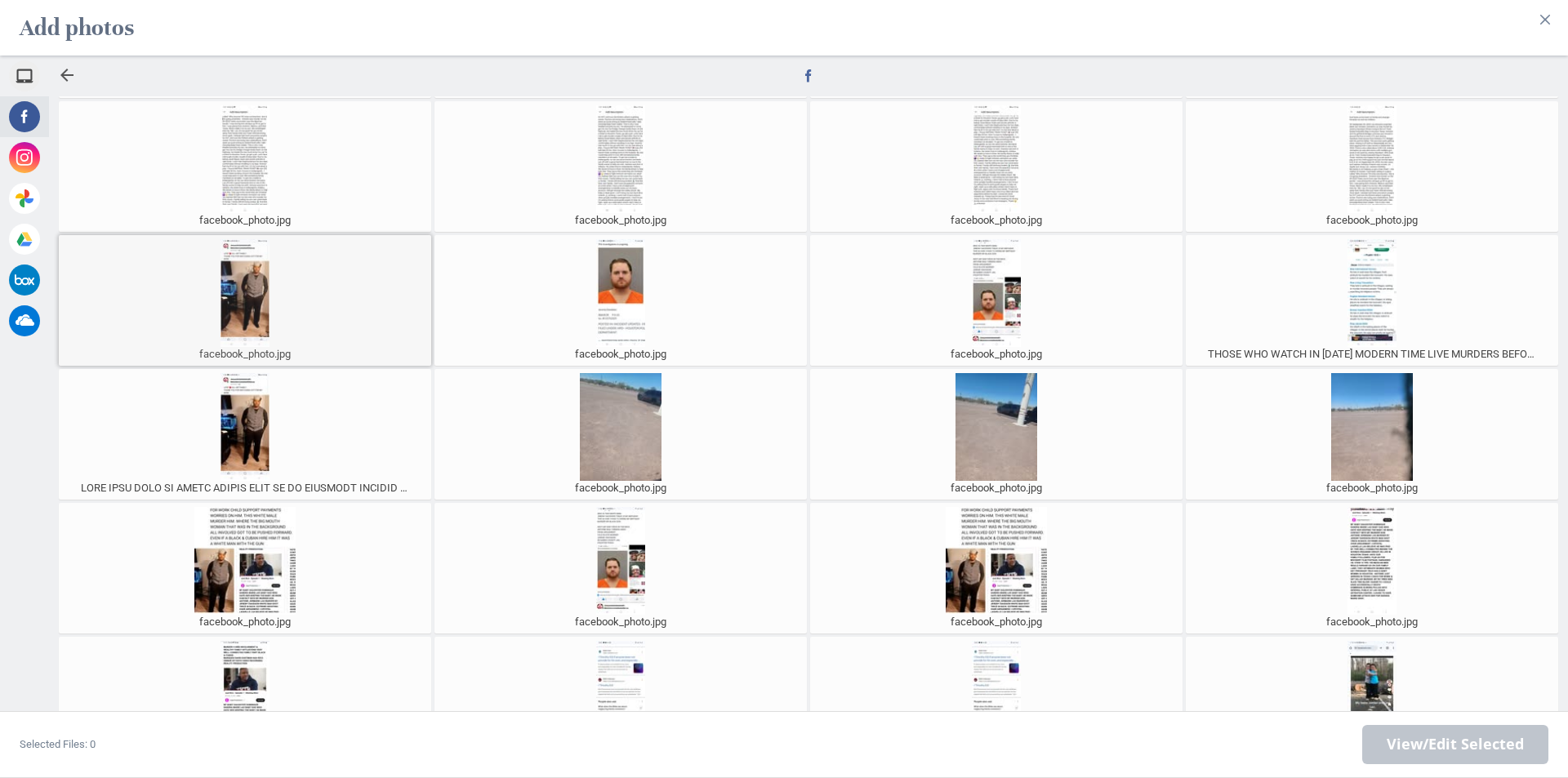
click at [249, 293] on div at bounding box center [244, 293] width 364 height 107
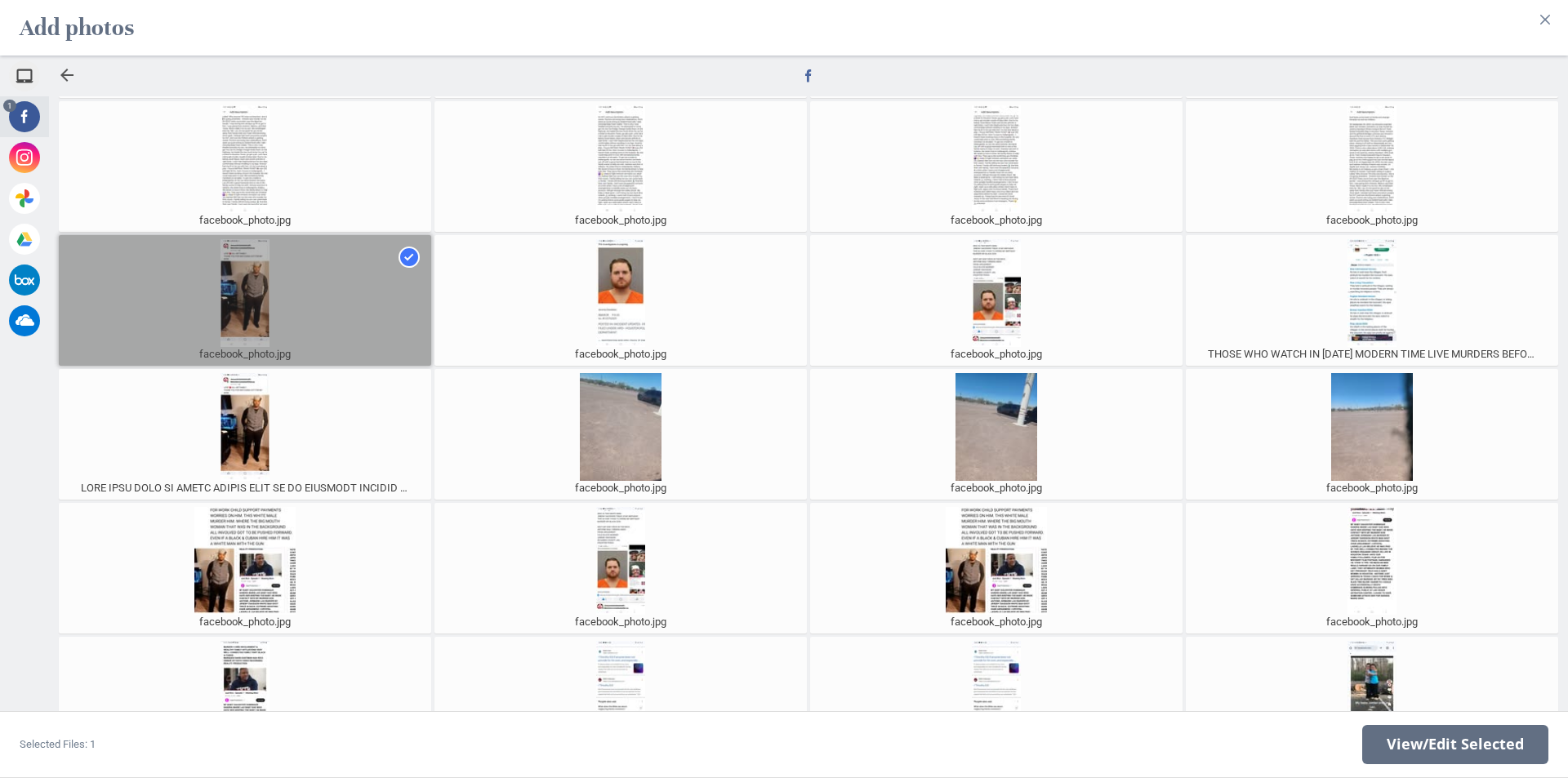
click at [249, 293] on div at bounding box center [245, 301] width 373 height 131
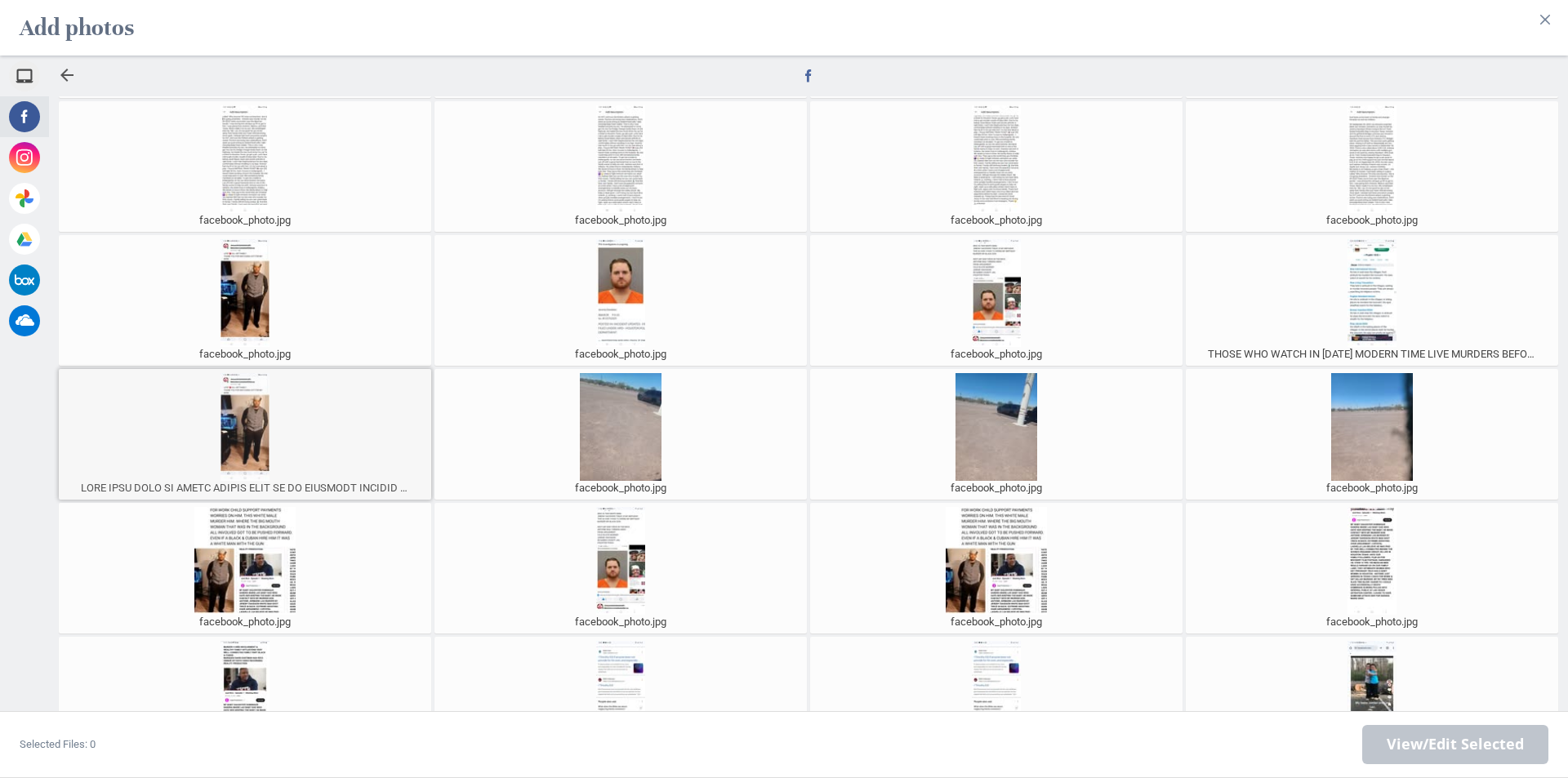
click at [248, 412] on div at bounding box center [244, 427] width 364 height 107
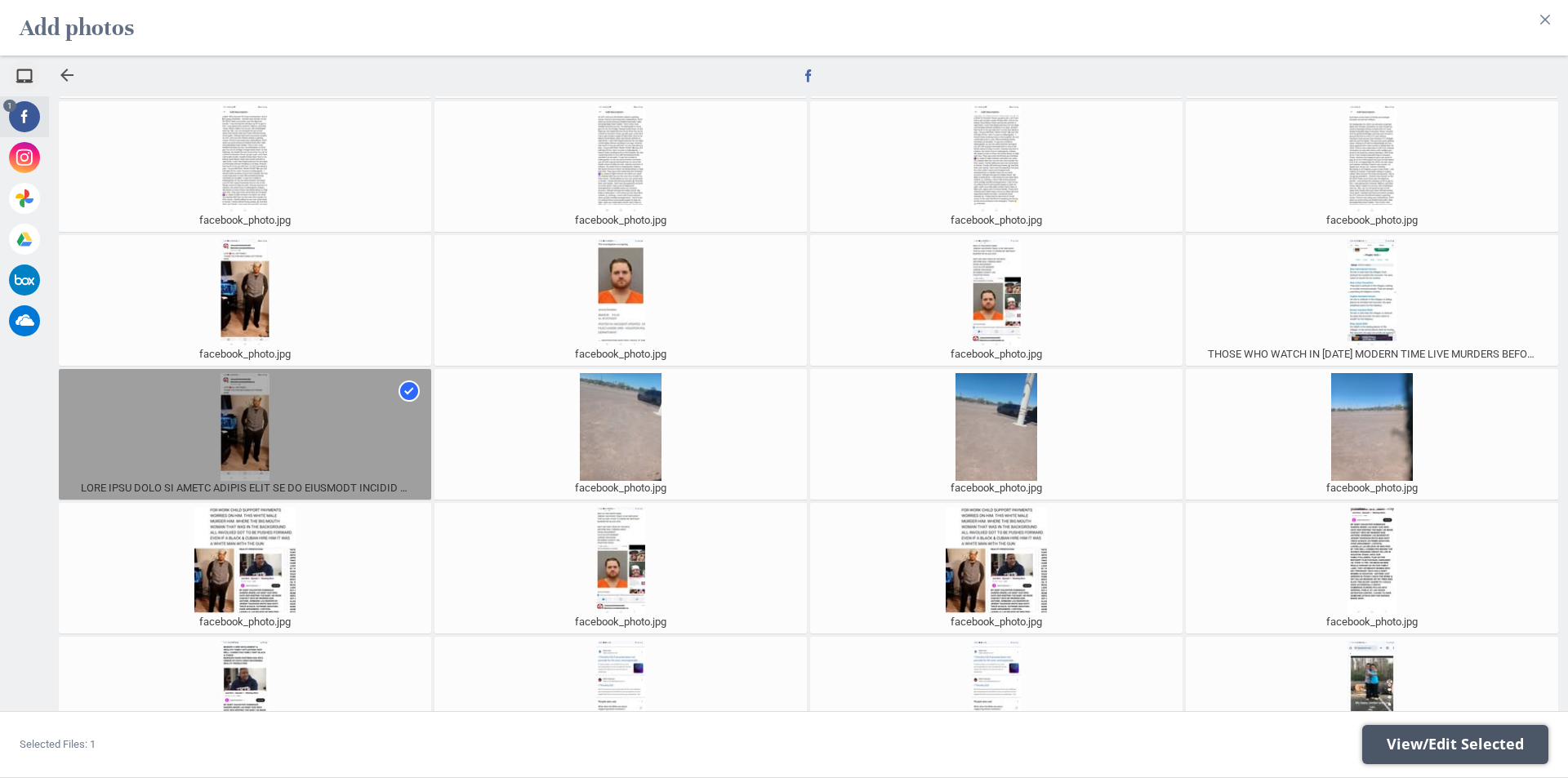
click at [1435, 732] on span "View/Edit Selected" at bounding box center [1456, 745] width 186 height 39
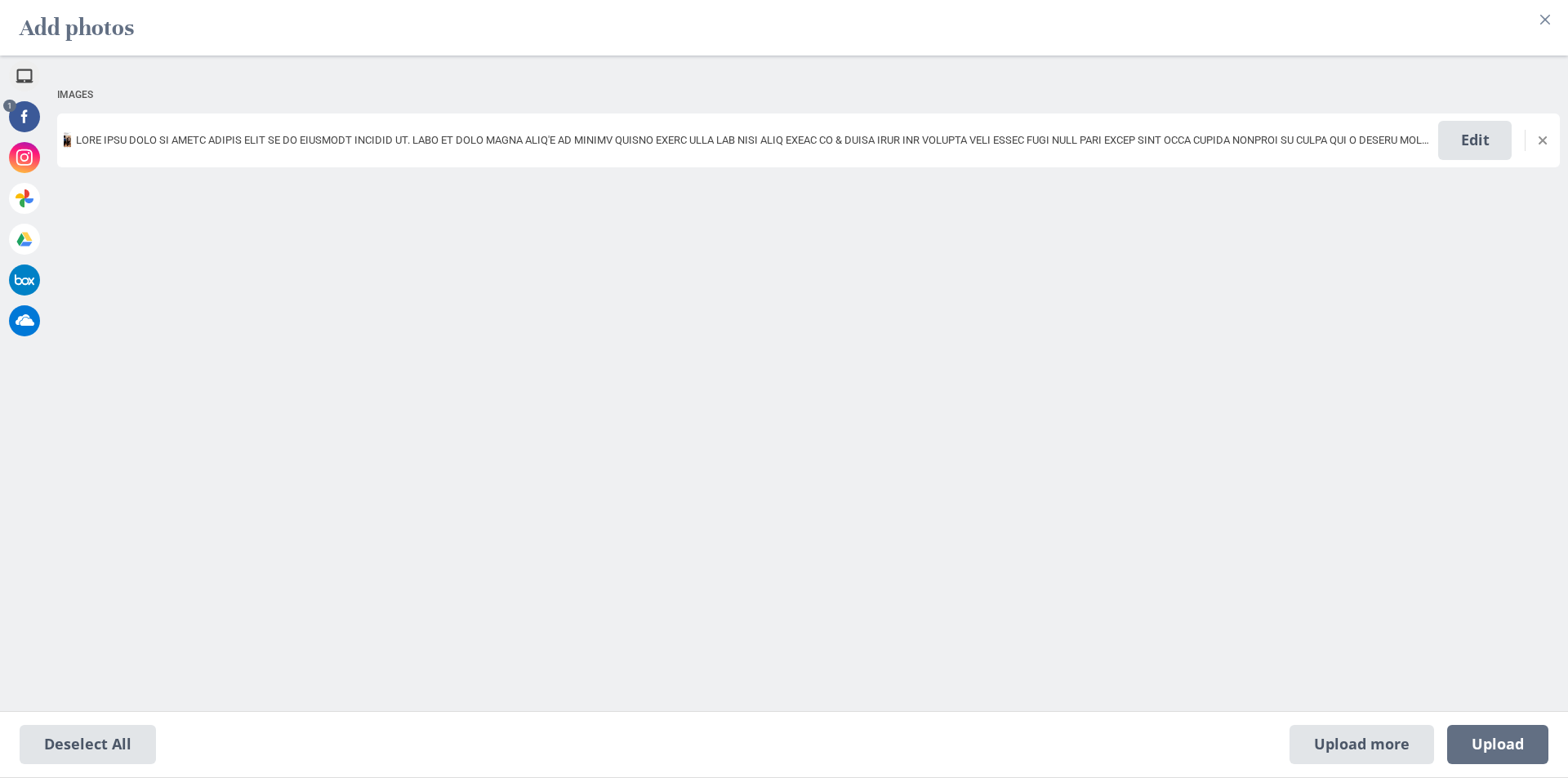
click at [67, 141] on img at bounding box center [67, 141] width 8 height 41
click at [1529, 738] on span "Upload 1" at bounding box center [1499, 745] width 102 height 39
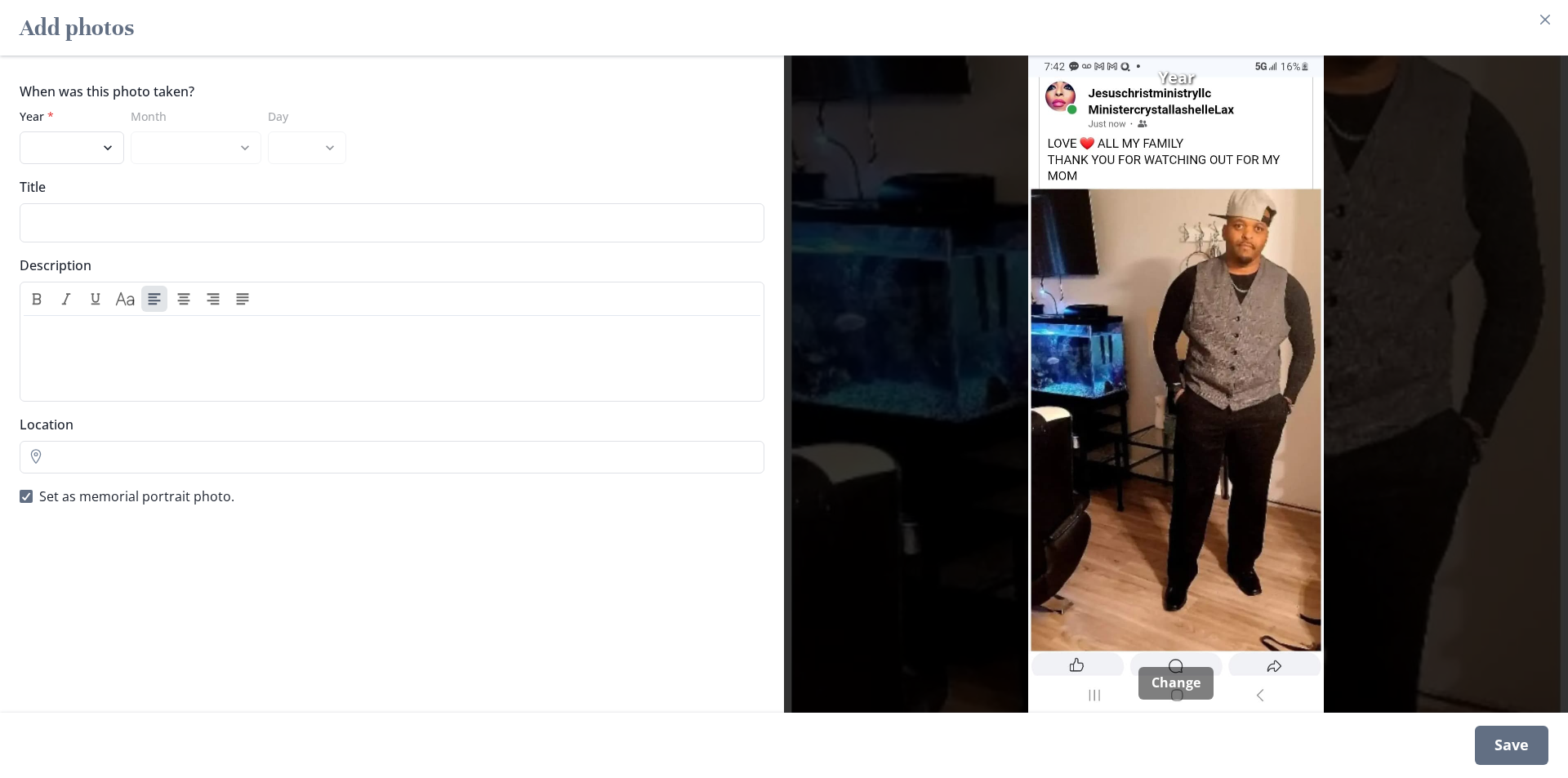
click at [1288, 658] on img at bounding box center [1176, 385] width 771 height 658
click at [1268, 668] on img at bounding box center [1176, 385] width 771 height 658
click at [1510, 738] on div "Save" at bounding box center [1511, 746] width 73 height 39
click at [102, 153] on select "2025 2024 2023 2022 2021 2020 2019 2018 2017 2016 2015 2014 2013 2012 2011 2010…" at bounding box center [71, 147] width 104 height 32
click at [298, 172] on div "When was this photo taken? Year * 2025 2024 2023 2022 2021 2020 2019 2018 2017 …" at bounding box center [392, 385] width 784 height 658
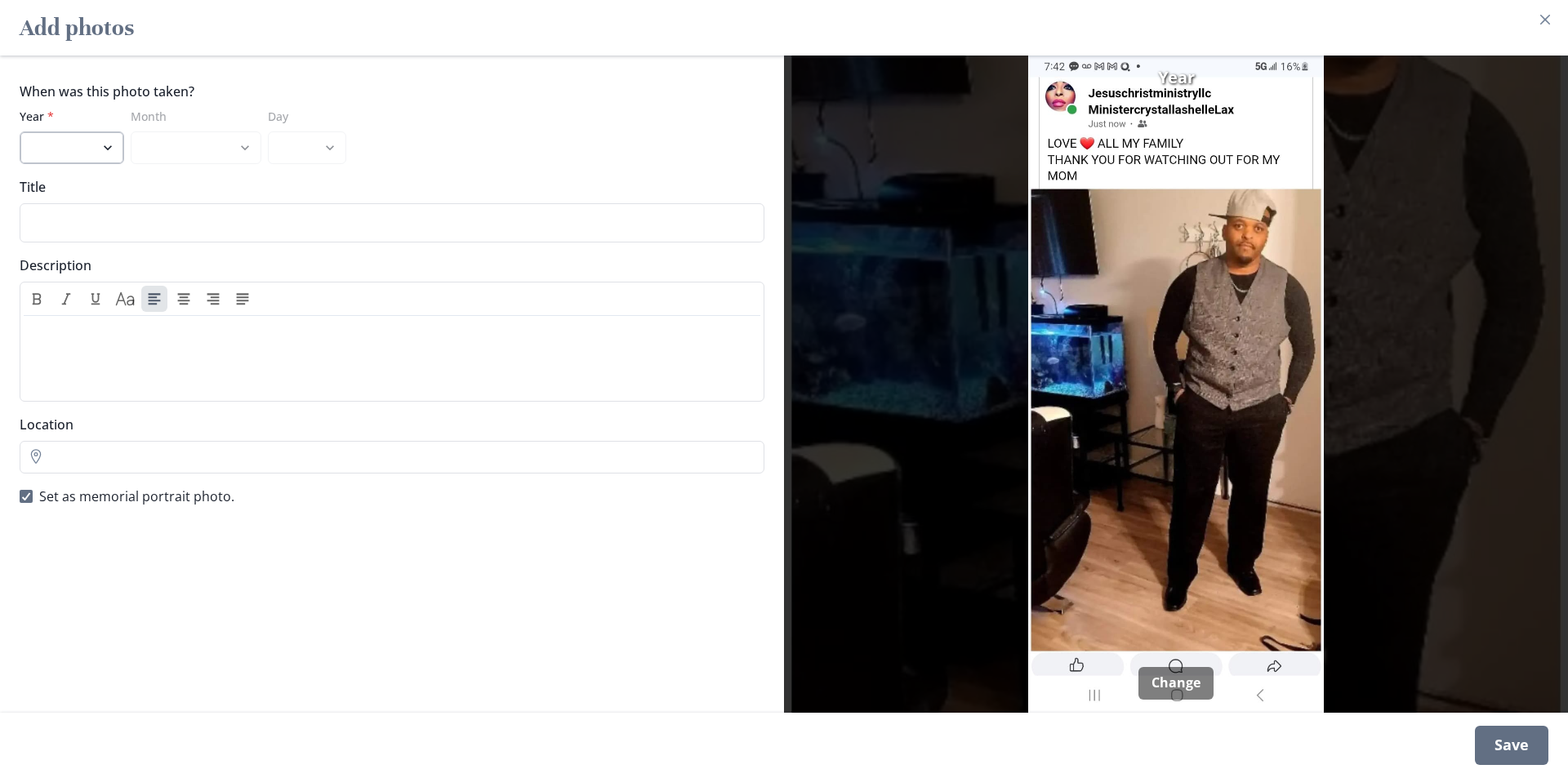
click at [107, 143] on select "2025 2024 2023 2022 2021 2020 2019 2018 2017 2016 2015 2014 2013 2012 2011 2010…" at bounding box center [71, 147] width 104 height 32
select select "2024"
click at [20, 132] on select "2025 2024 2023 2022 2021 2020 2019 2018 2017 2016 2015 2014 2013 2012 2011 2010…" at bounding box center [71, 147] width 104 height 32
click at [91, 225] on input "Title" at bounding box center [392, 223] width 745 height 39
type input "a"
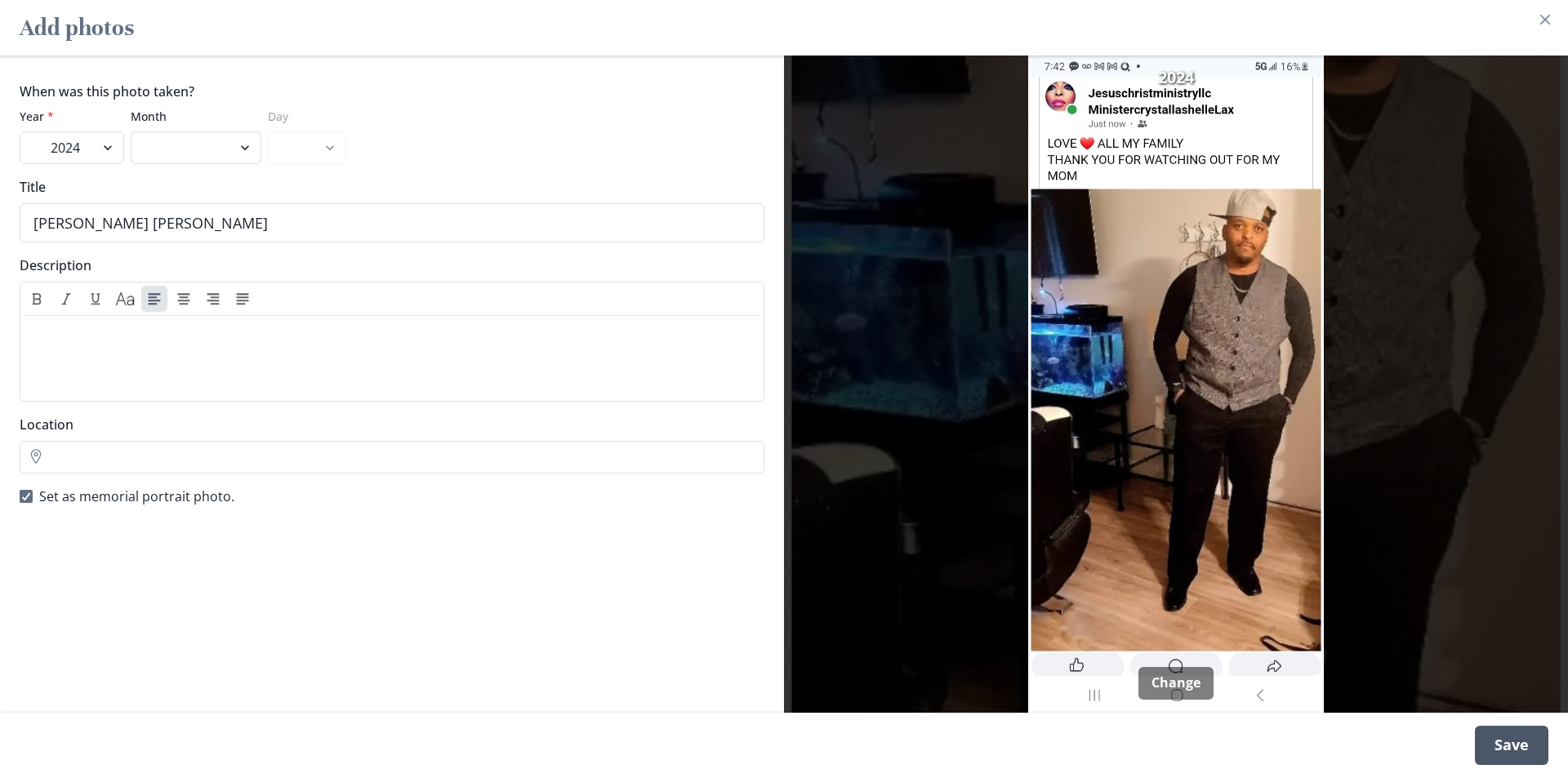
type input "[PERSON_NAME] [PERSON_NAME]"
click at [1499, 733] on div "Save" at bounding box center [1511, 746] width 73 height 39
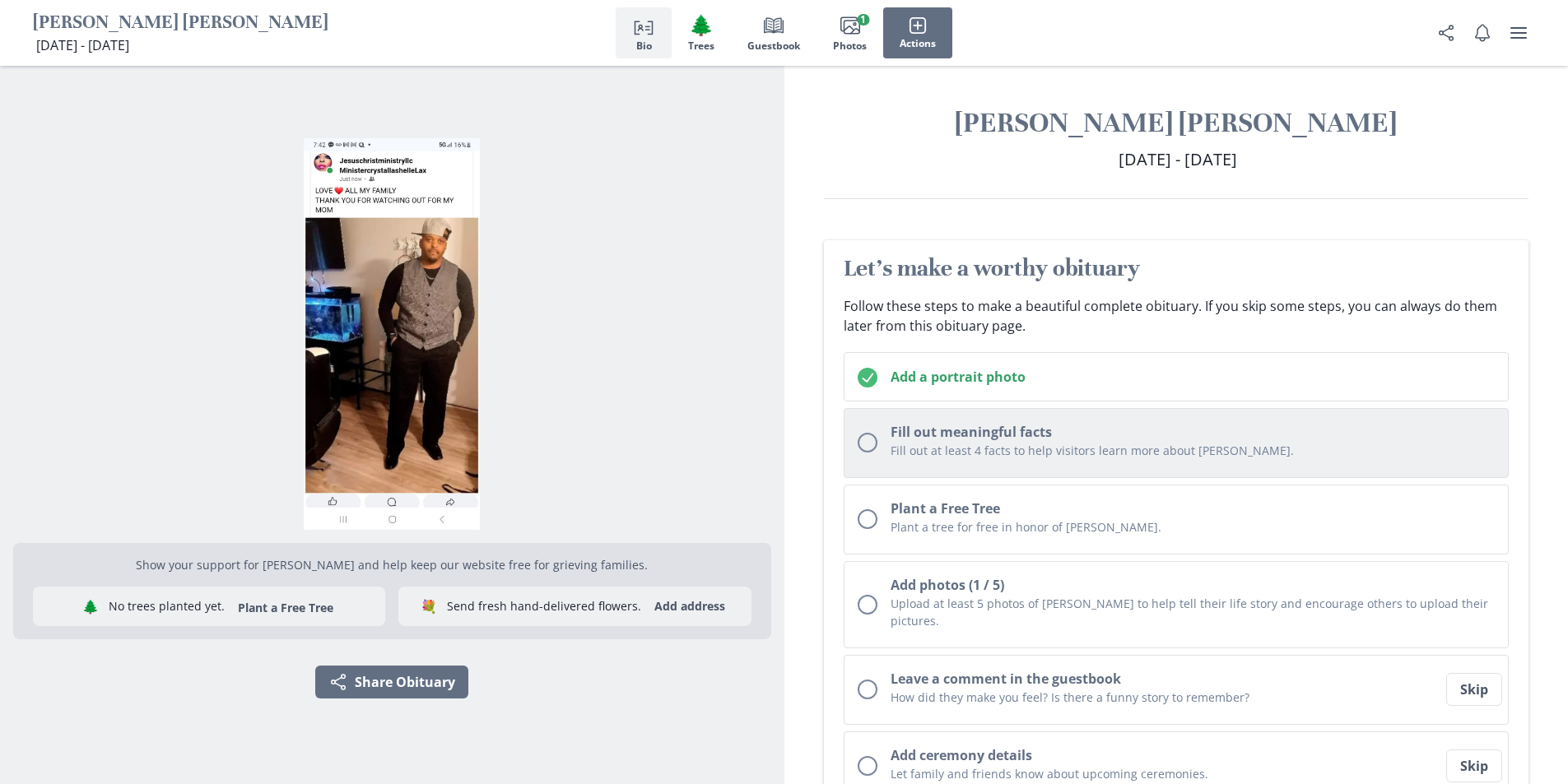
click at [1234, 465] on button "Fill out meaningful facts Fill out at least 4 facts to help visitors learn more…" at bounding box center [1176, 443] width 666 height 70
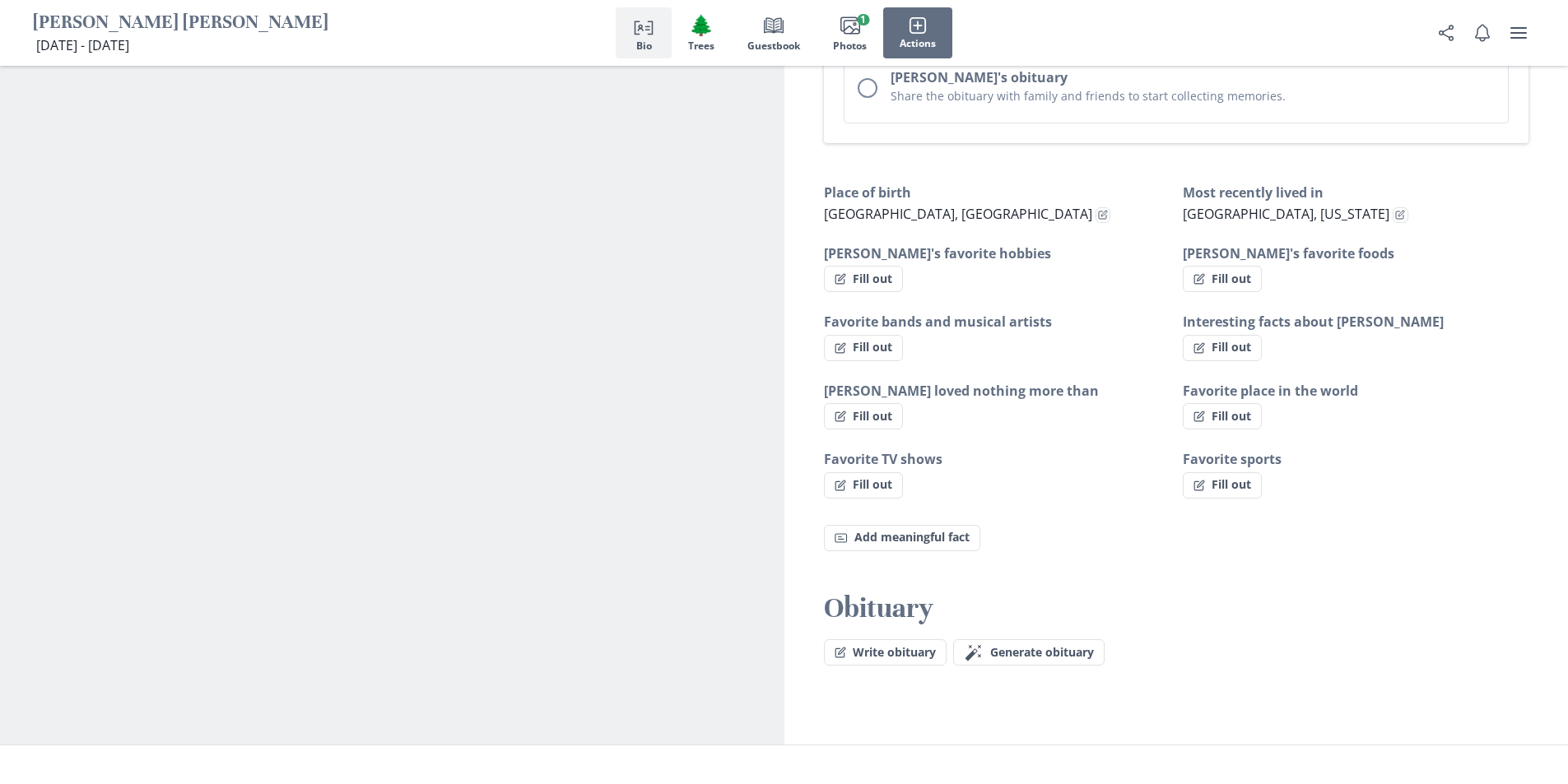
scroll to position [946, 0]
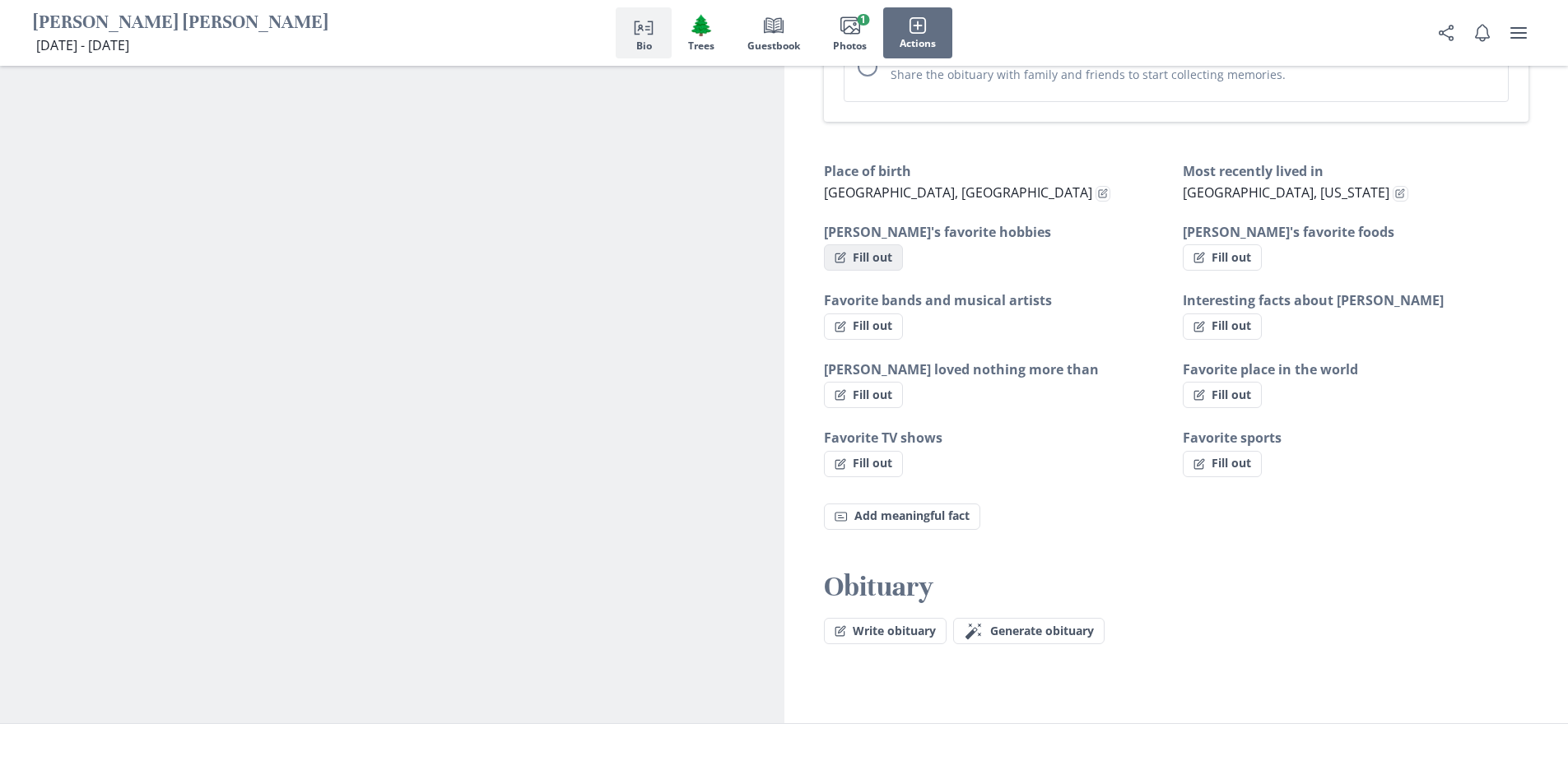
click at [874, 244] on button "Fill out" at bounding box center [864, 257] width 79 height 27
select select "[PERSON_NAME]'s favorite hobbies"
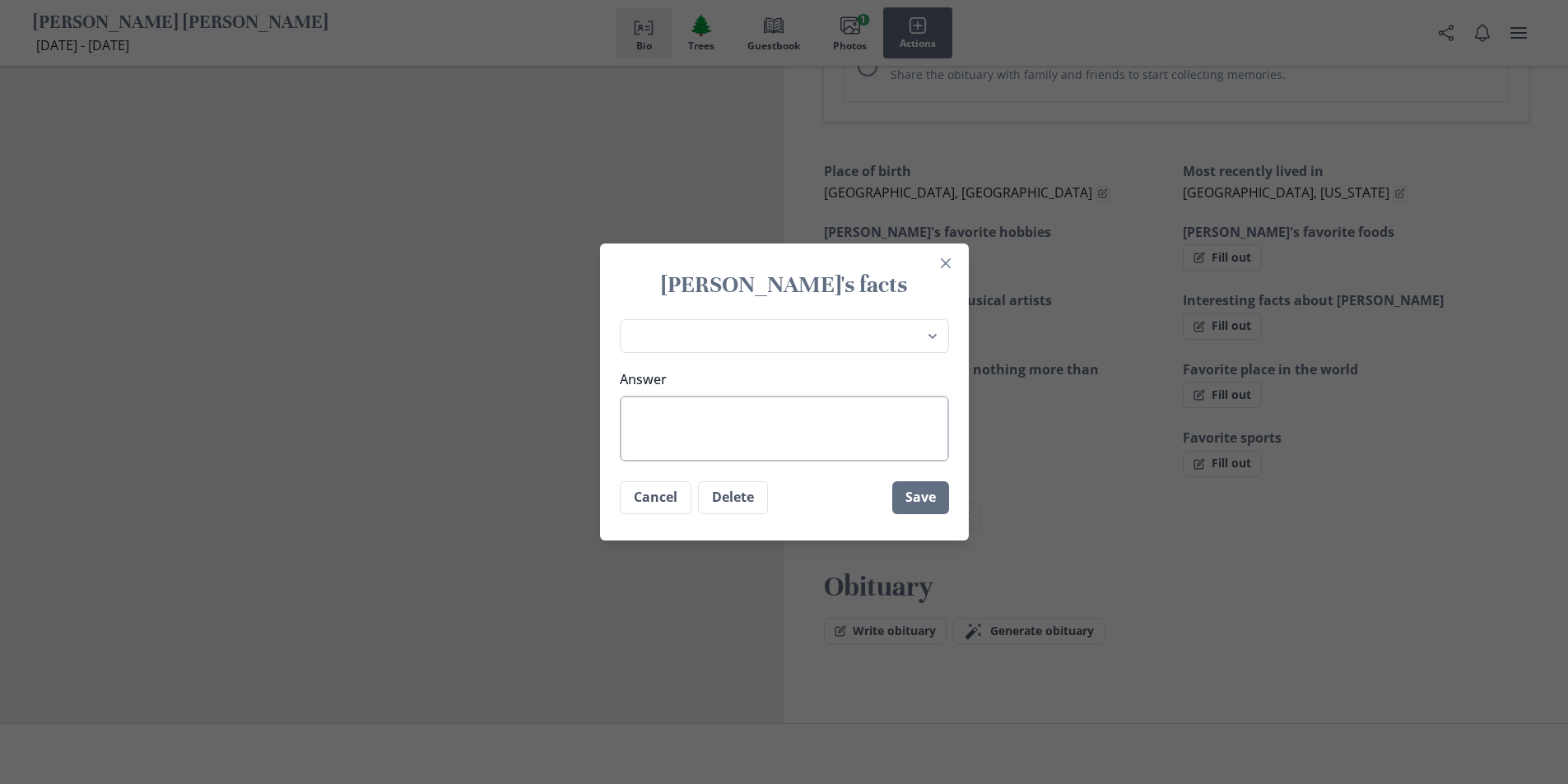
click at [689, 427] on textarea "Answer" at bounding box center [784, 428] width 330 height 66
click at [935, 334] on select "Place of birth Most recently lived in [PERSON_NAME]'s favorite hobbies [PERSON_…" at bounding box center [784, 336] width 330 height 33
click at [1081, 539] on div "[PERSON_NAME]'s facts Place of birth Most recently lived in [PERSON_NAME]'s fav…" at bounding box center [784, 392] width 1568 height 784
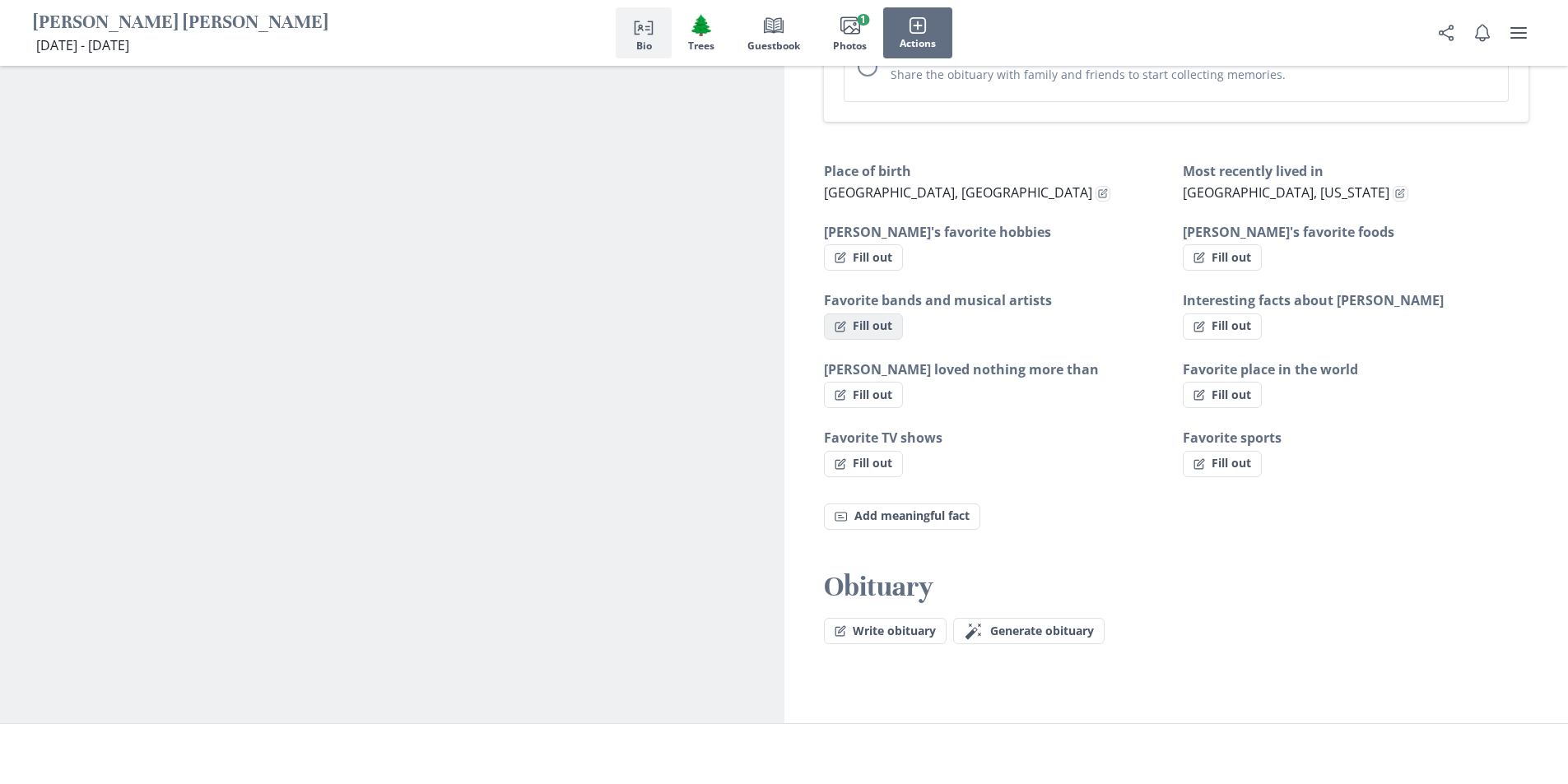
click at [897, 314] on button "Fill out" at bounding box center [864, 327] width 79 height 27
select select "Favorite bands and musical artists"
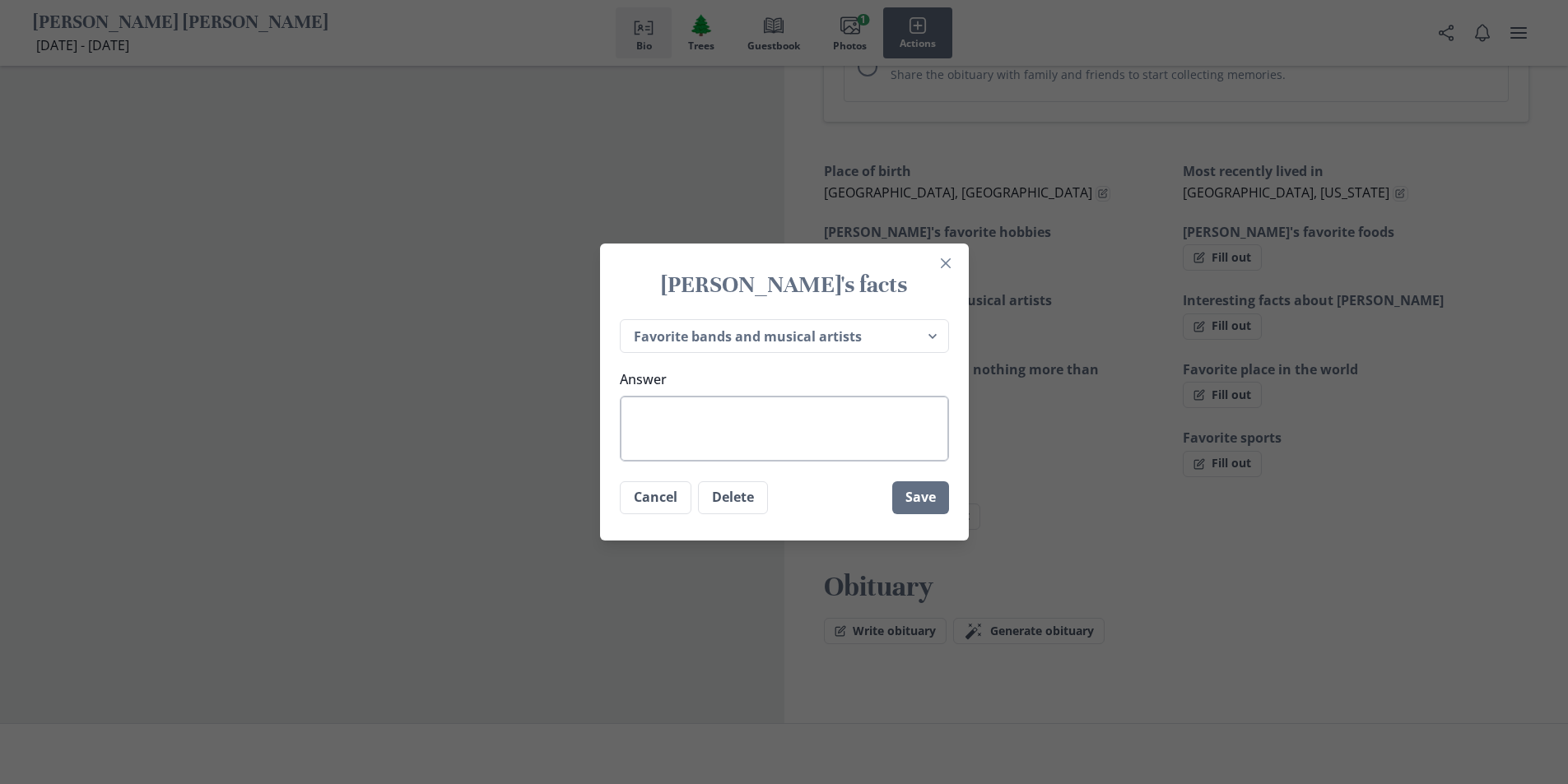
click at [804, 420] on textarea "Answer" at bounding box center [784, 428] width 330 height 66
type textarea "x"
type textarea "c"
type textarea "x"
type textarea "cH"
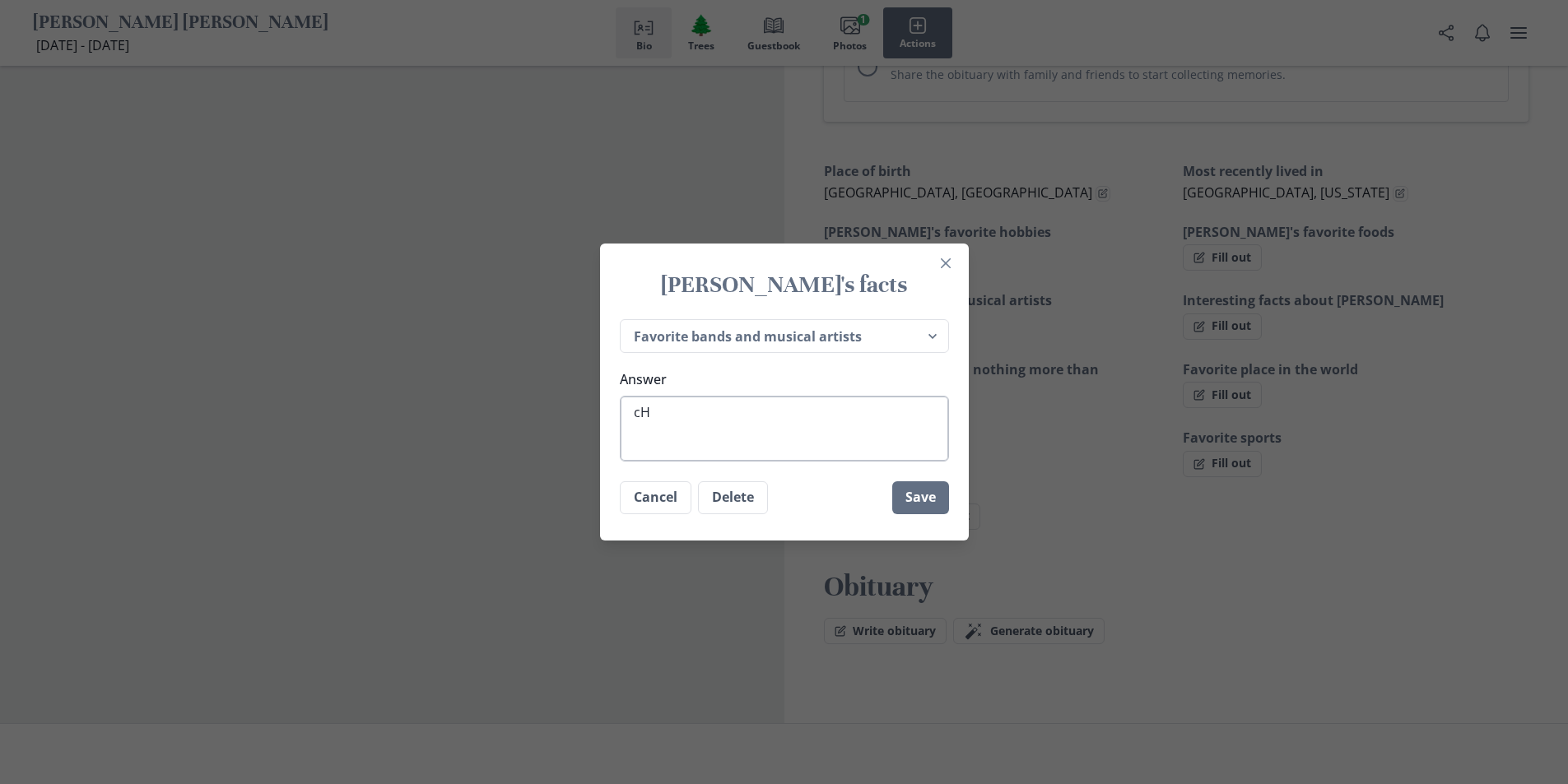
type textarea "x"
type textarea "cHR"
type textarea "x"
type textarea "cHRI"
type textarea "x"
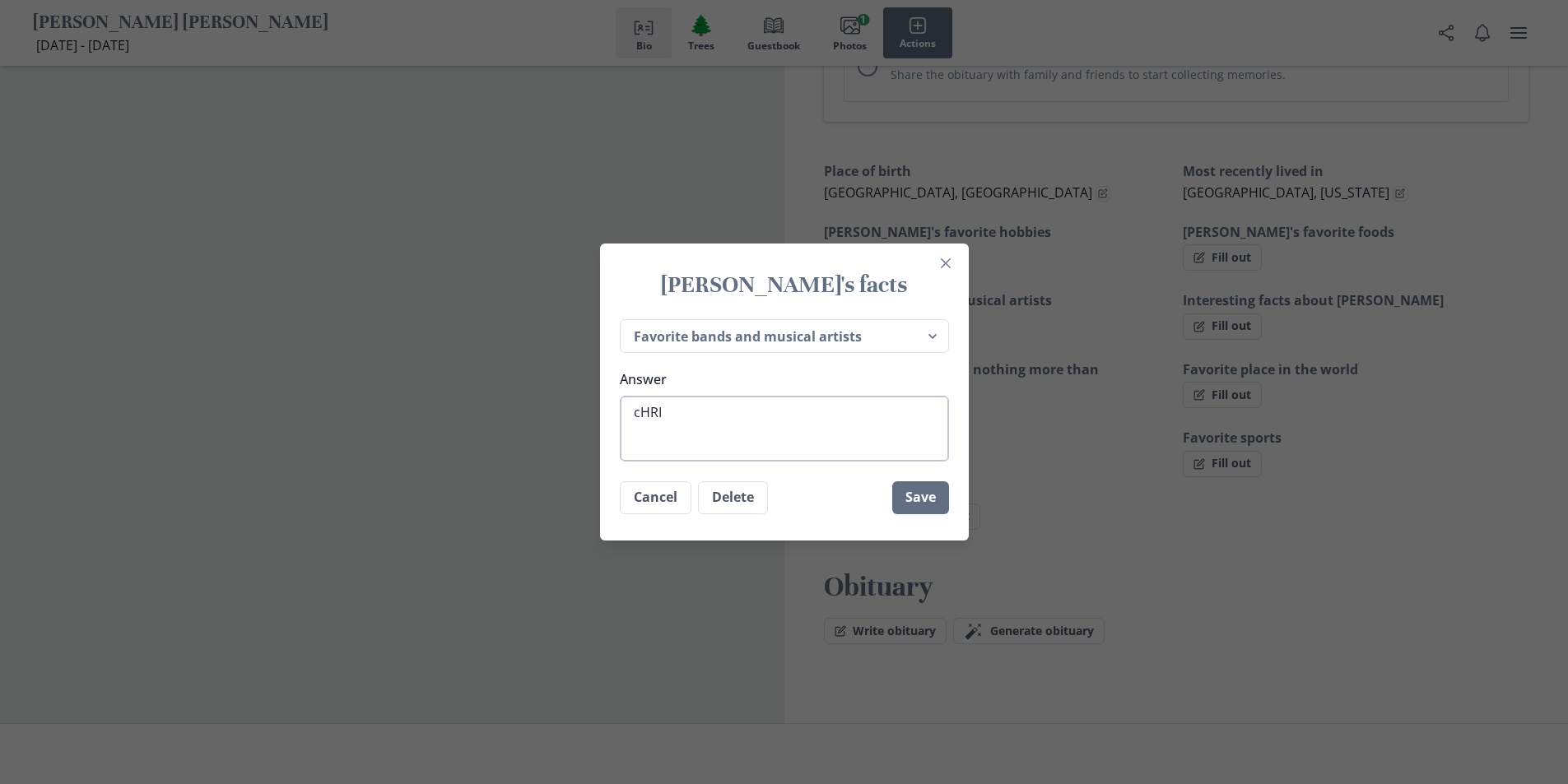
type textarea "[PERSON_NAME]"
type textarea "x"
type textarea "[PERSON_NAME]"
type textarea "x"
type textarea "[PERSON_NAME]"
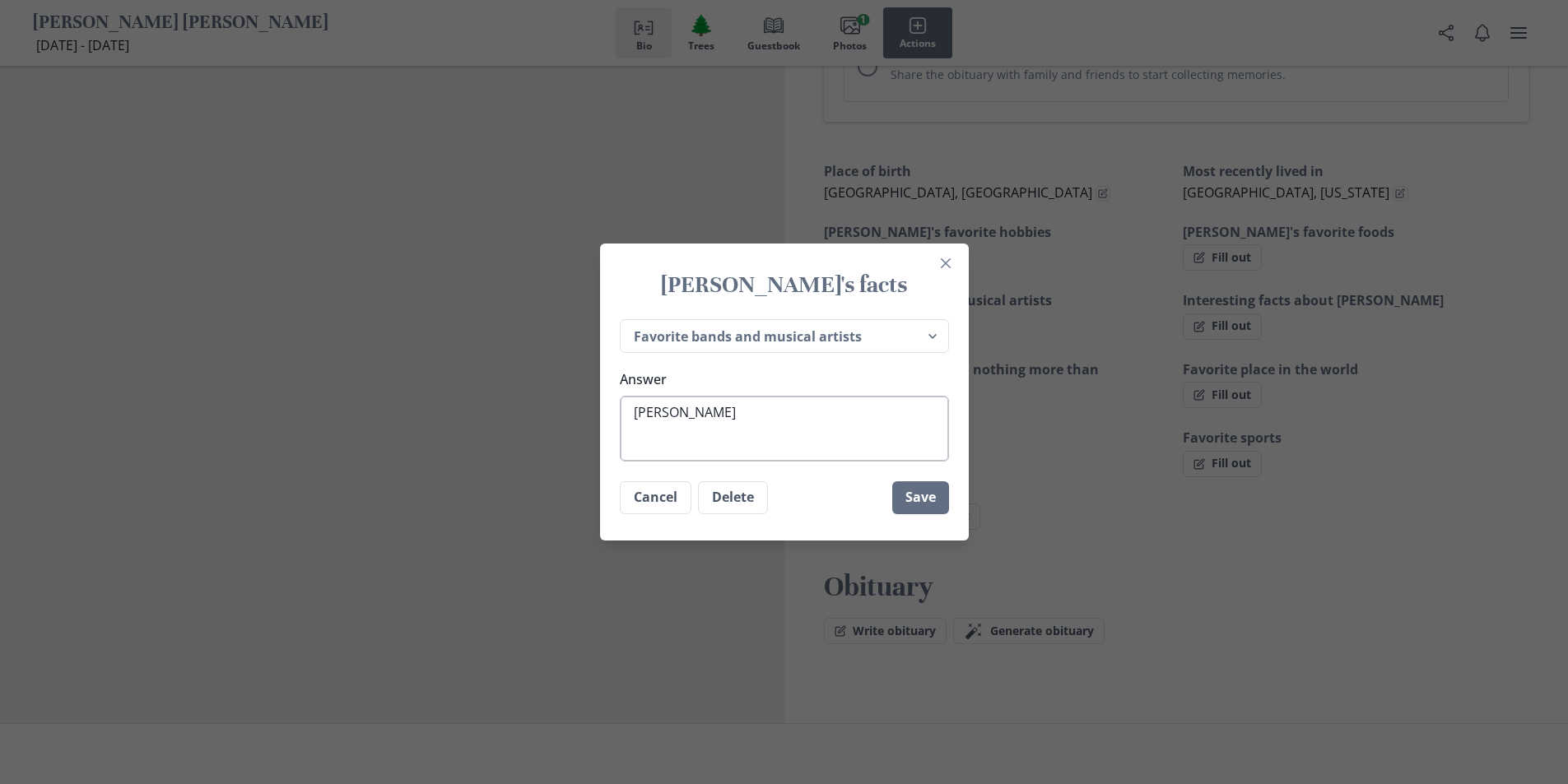
type textarea "x"
type textarea "cHRI"
type textarea "x"
type textarea "cHR"
type textarea "x"
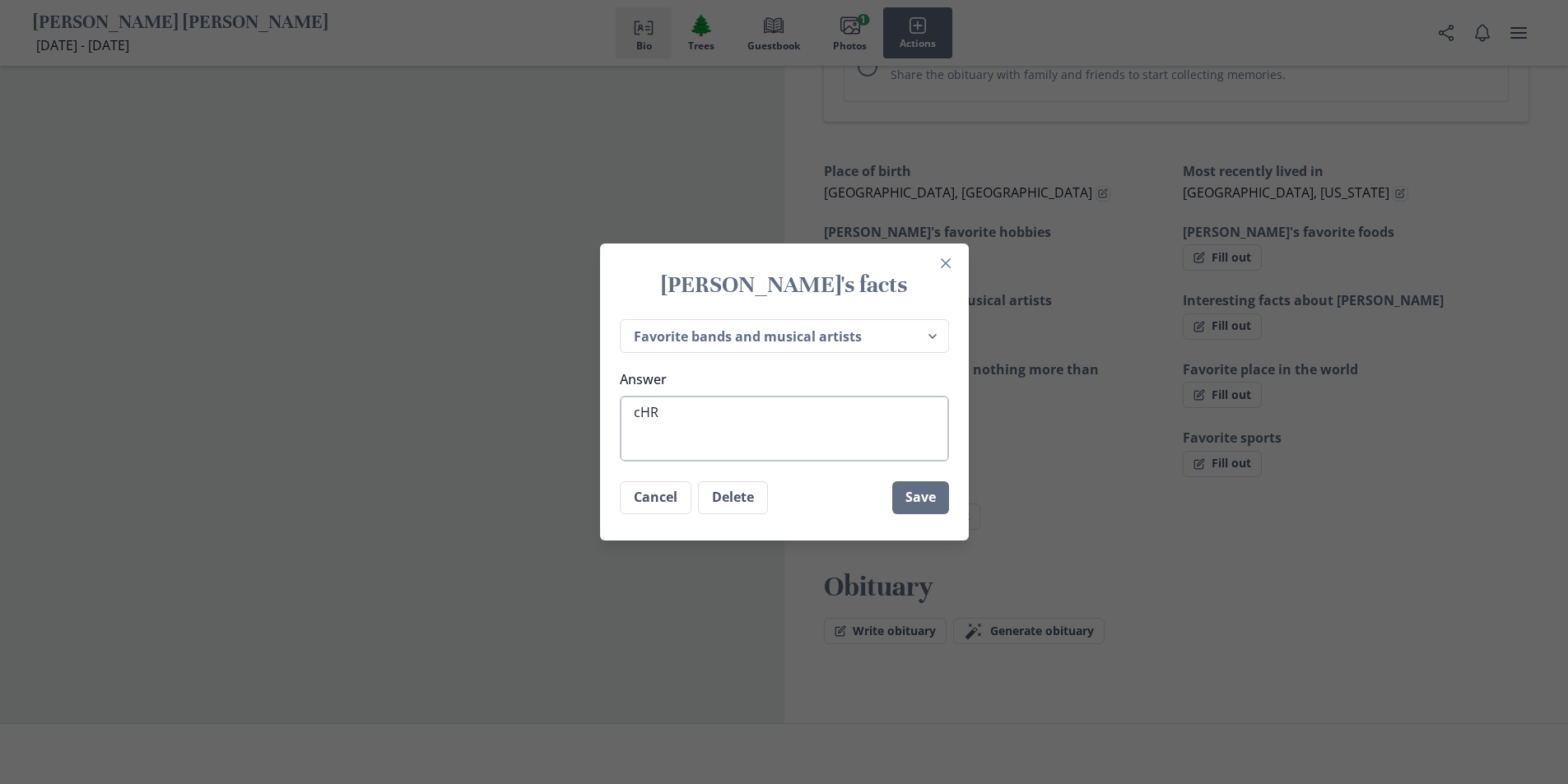
type textarea "cH"
type textarea "x"
type textarea "c"
type textarea "x"
type textarea "C"
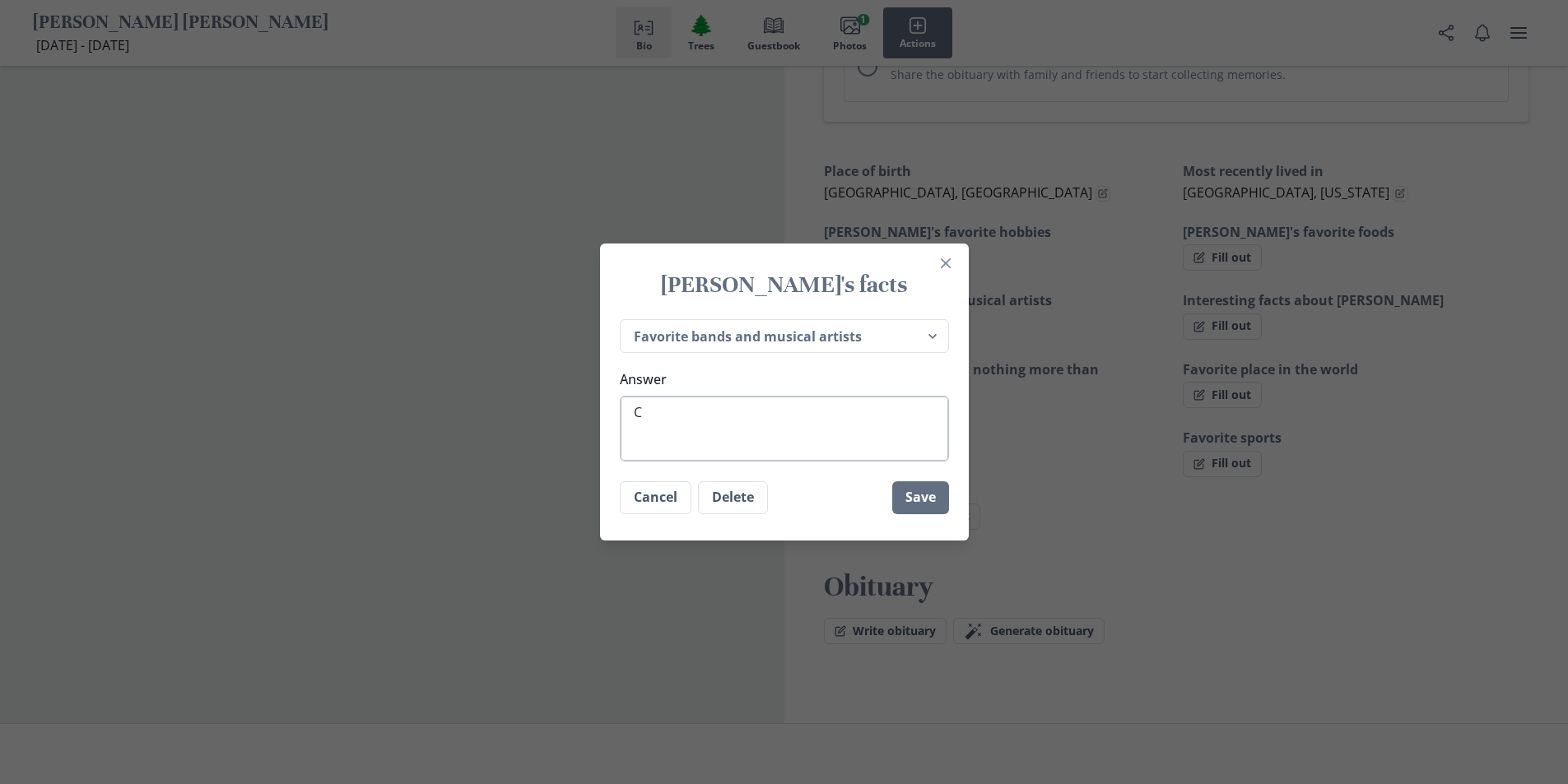
type textarea "x"
type textarea "CH"
type textarea "x"
type textarea "CHR"
type textarea "x"
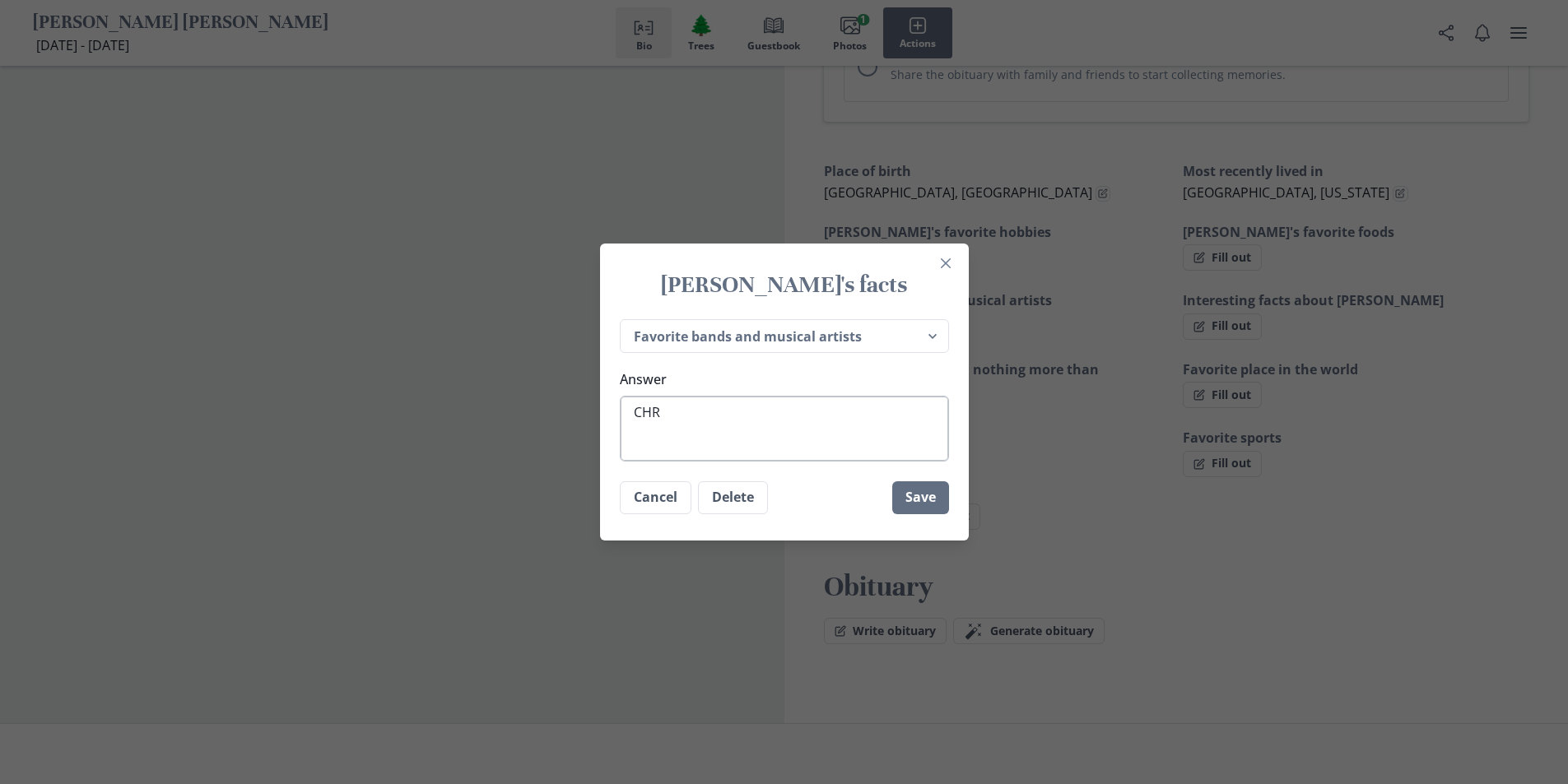
type textarea "CHRI"
type textarea "x"
type textarea "[PERSON_NAME]"
type textarea "x"
type textarea "[PERSON_NAME]"
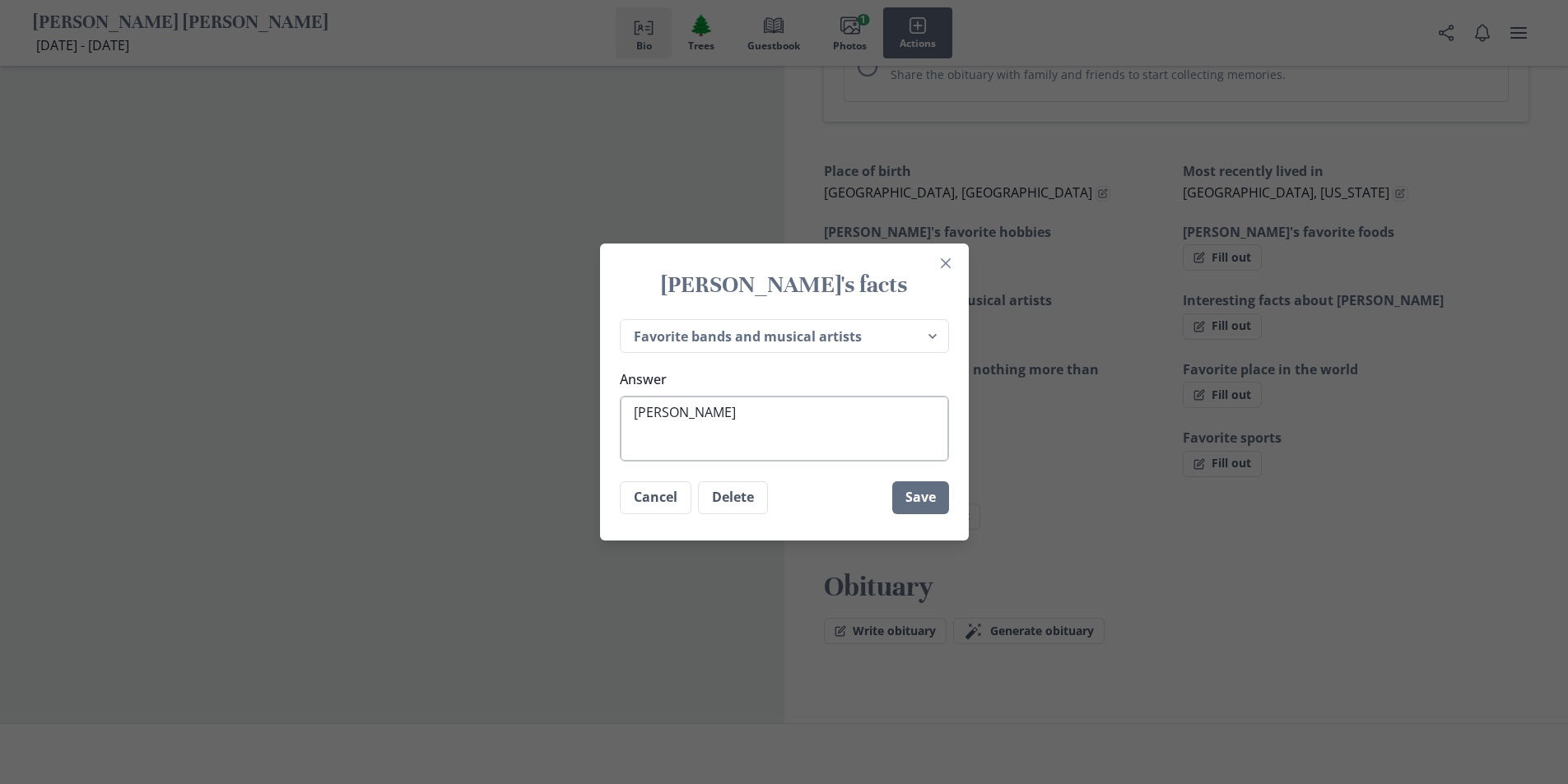
type textarea "x"
type textarea "[PERSON_NAME]"
type textarea "x"
type textarea "[PERSON_NAME]"
type textarea "x"
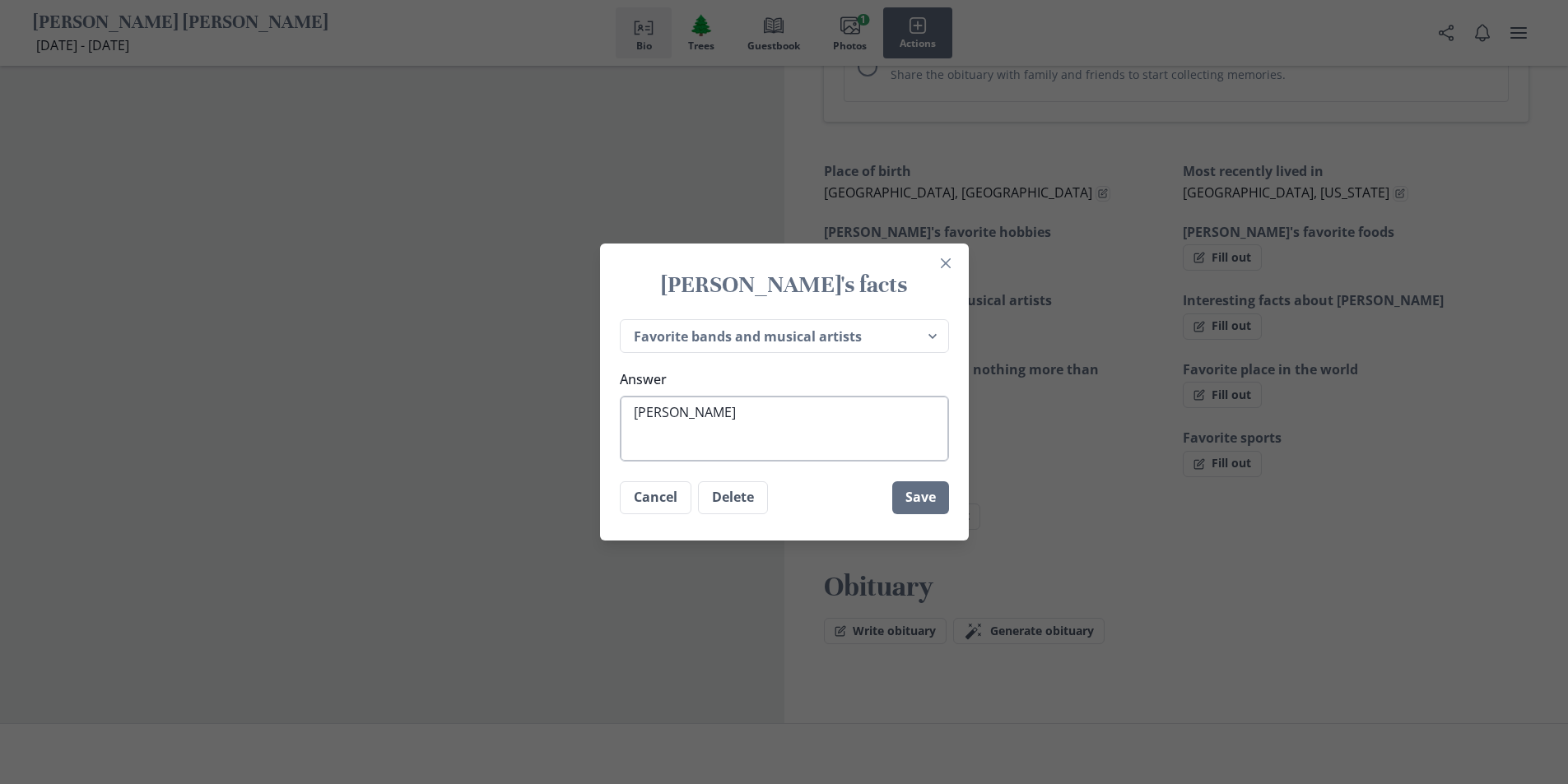
type textarea "[PERSON_NAME]"
type textarea "x"
type textarea "[PERSON_NAME]"
type textarea "x"
type textarea "[PERSON_NAME]"
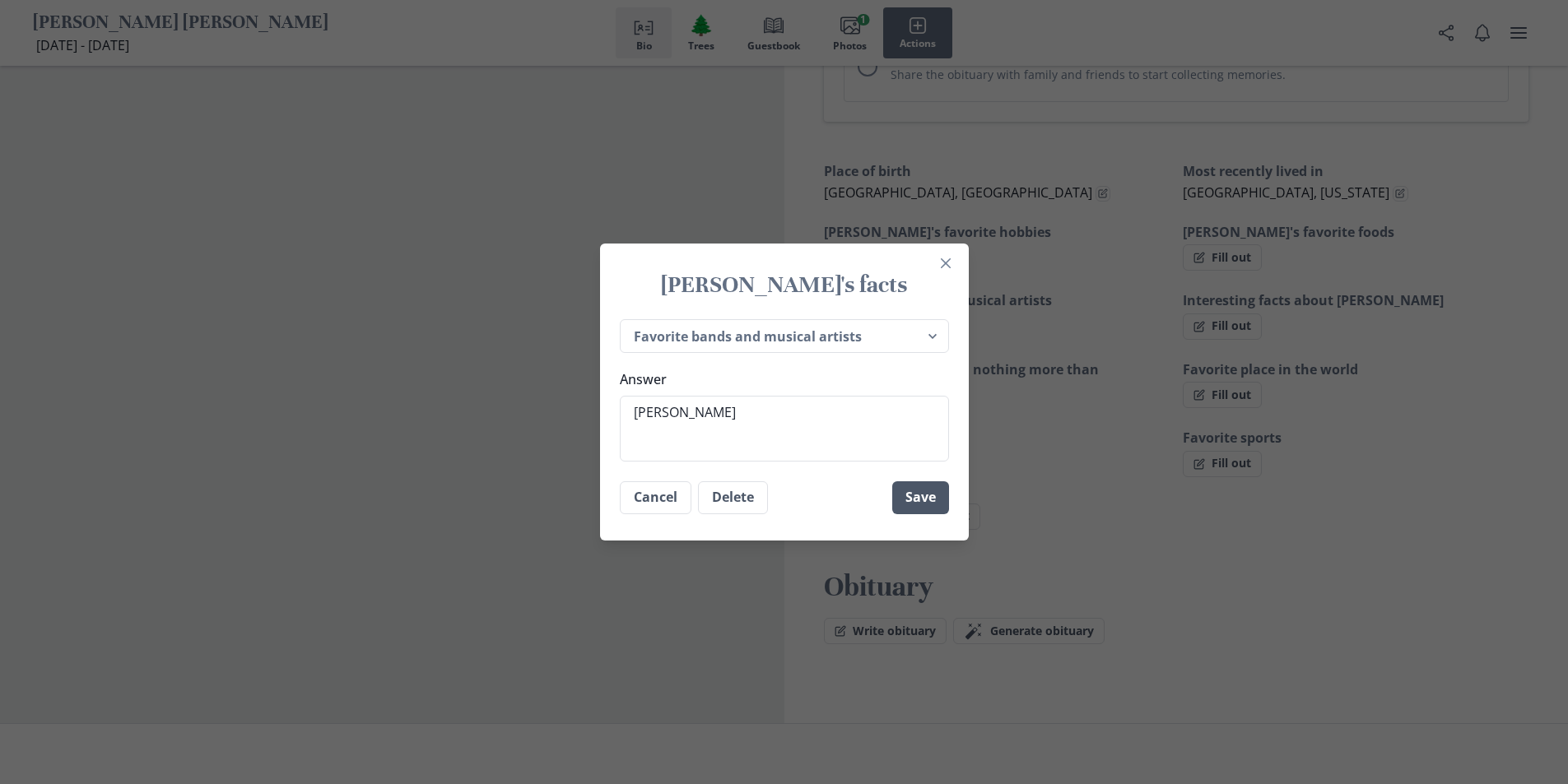
click at [943, 502] on button "Save" at bounding box center [921, 497] width 57 height 32
type textarea "x"
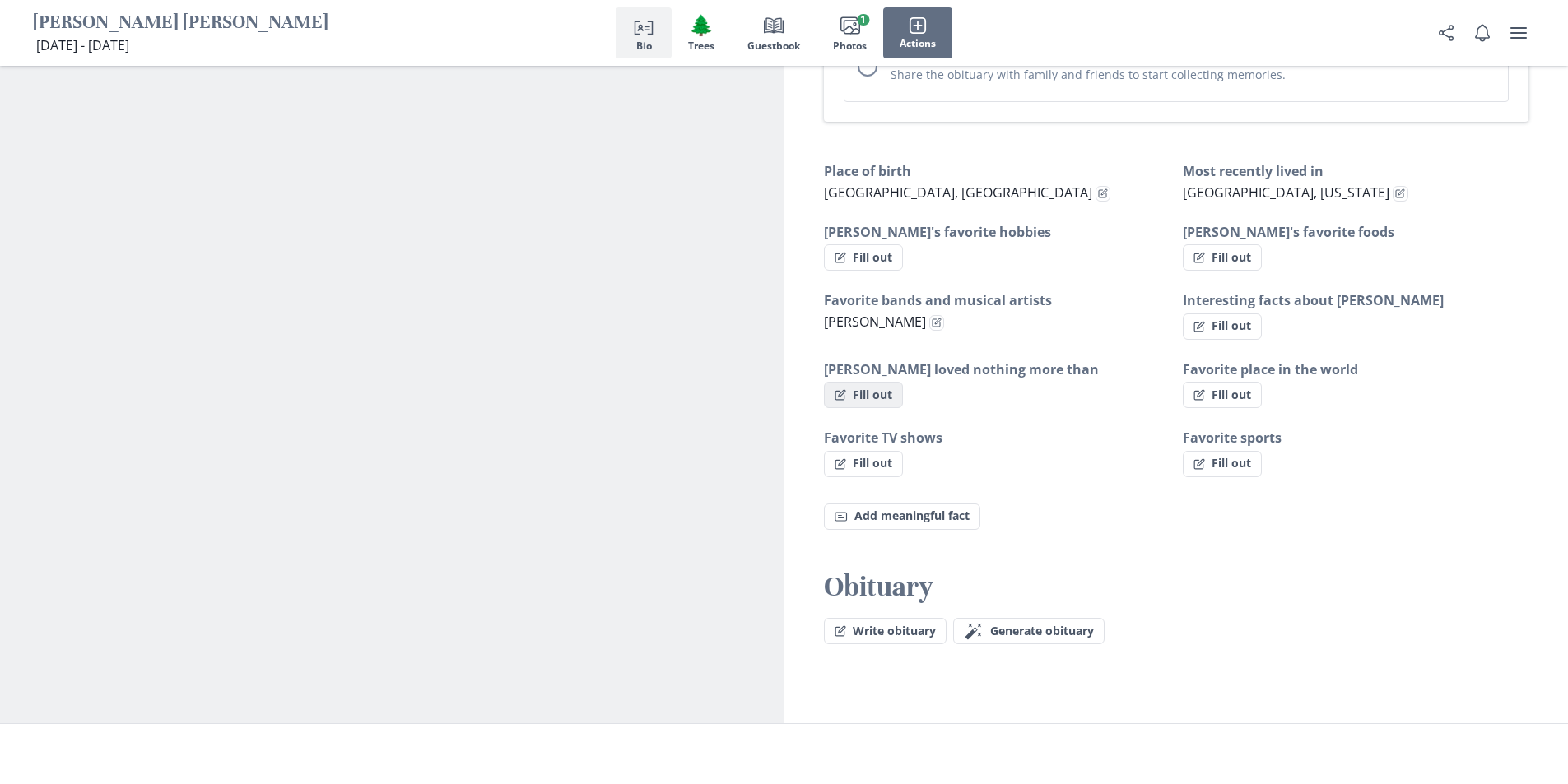
click at [885, 382] on button "Fill out" at bounding box center [864, 394] width 79 height 27
select select "[PERSON_NAME] loved nothing more than"
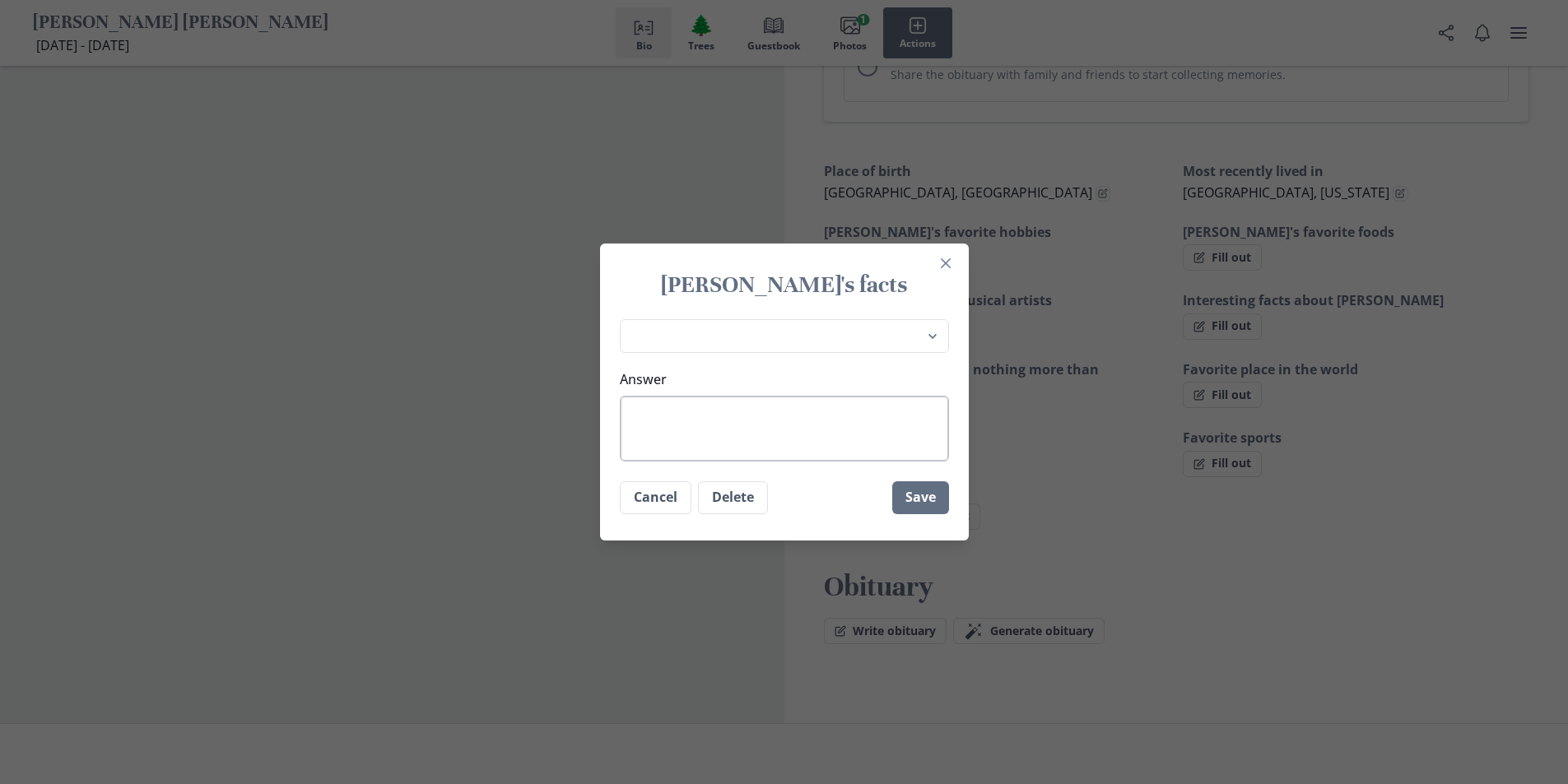
click at [791, 421] on textarea "Answer" at bounding box center [784, 428] width 330 height 66
type textarea "x"
type textarea "C"
type textarea "x"
type textarea "CA"
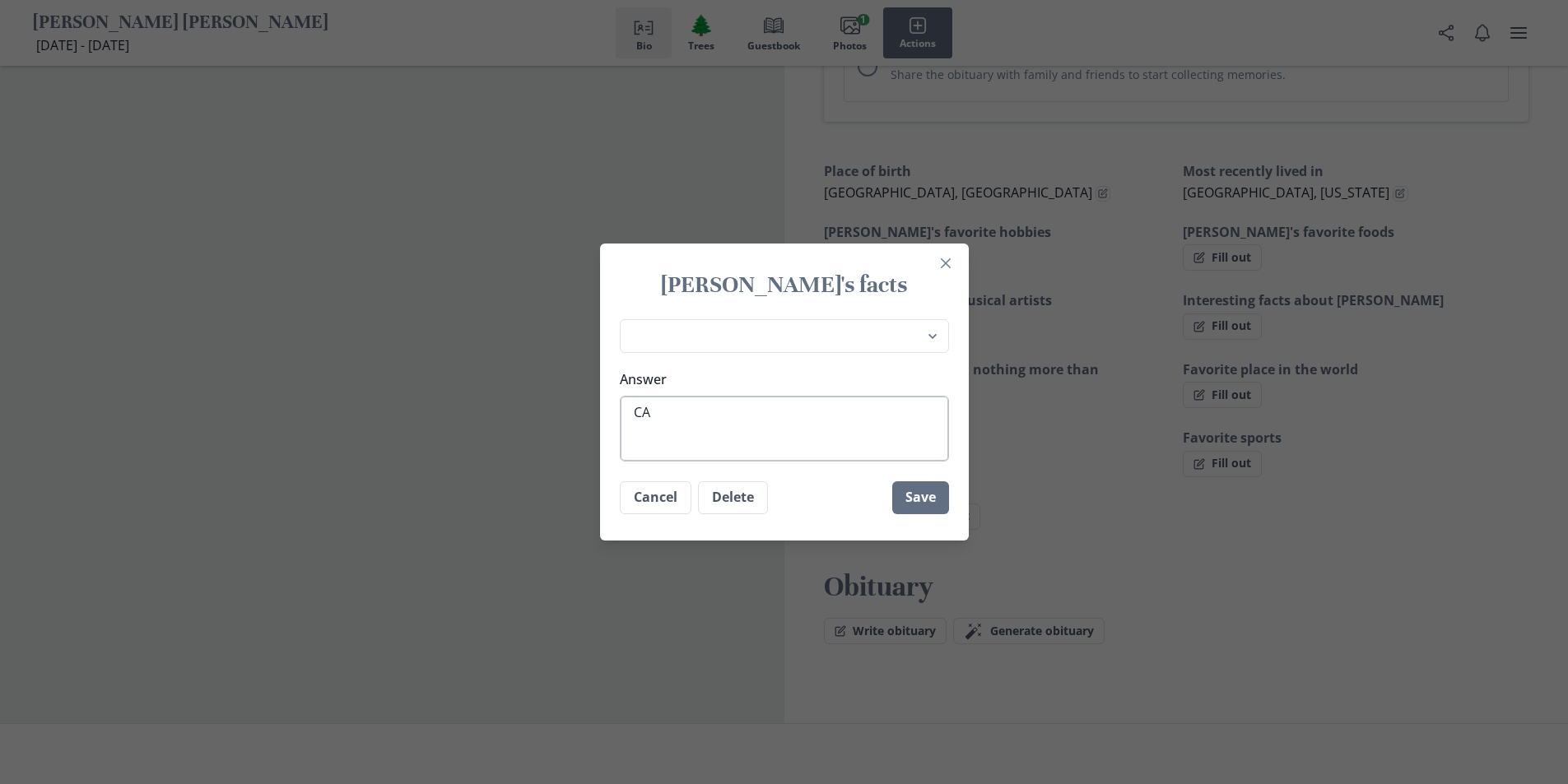
type textarea "x"
type textarea "CAR"
type textarea "x"
type textarea "CARS"
click at [925, 497] on button "Save" at bounding box center [921, 497] width 57 height 32
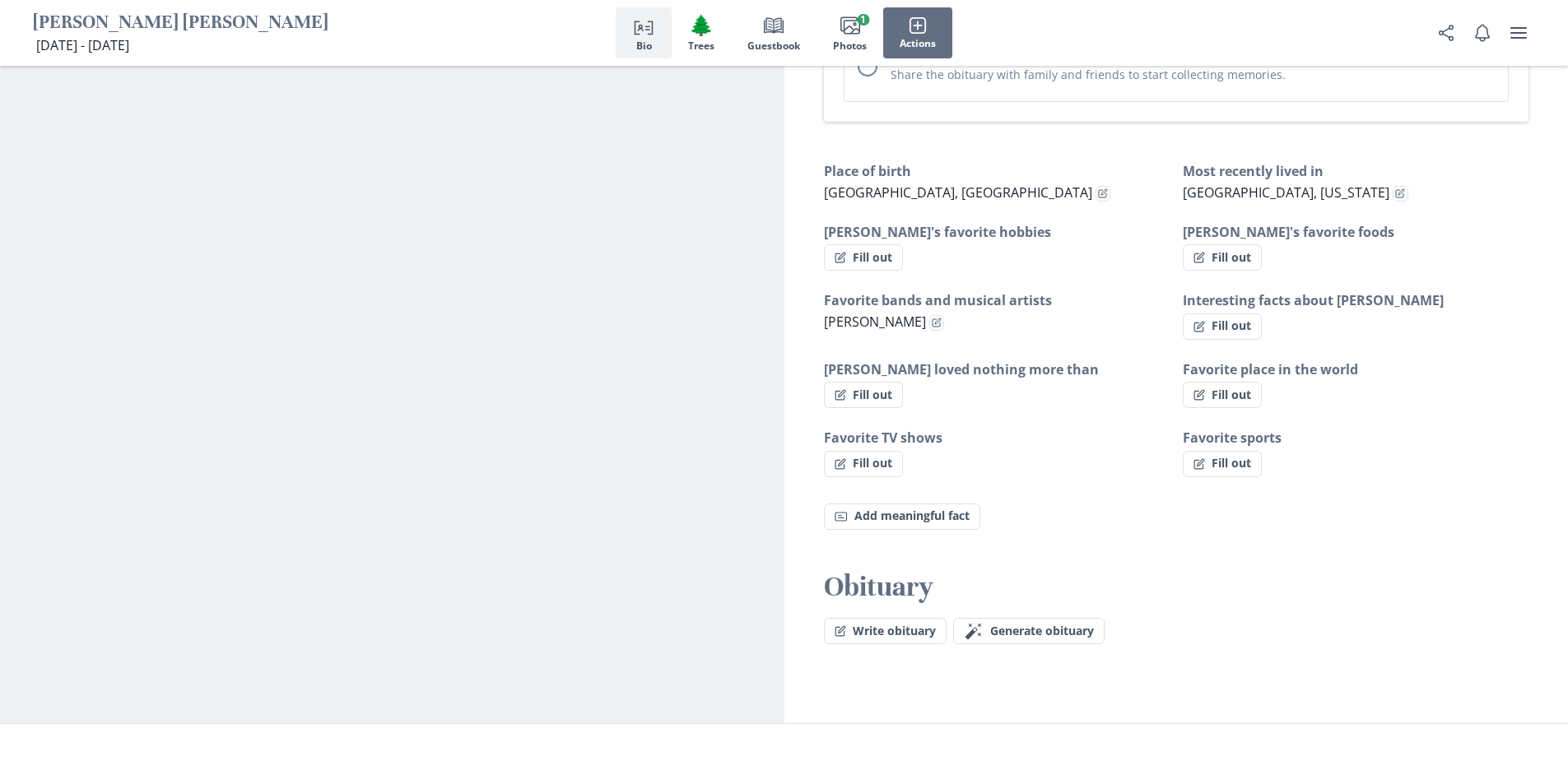
type textarea "x"
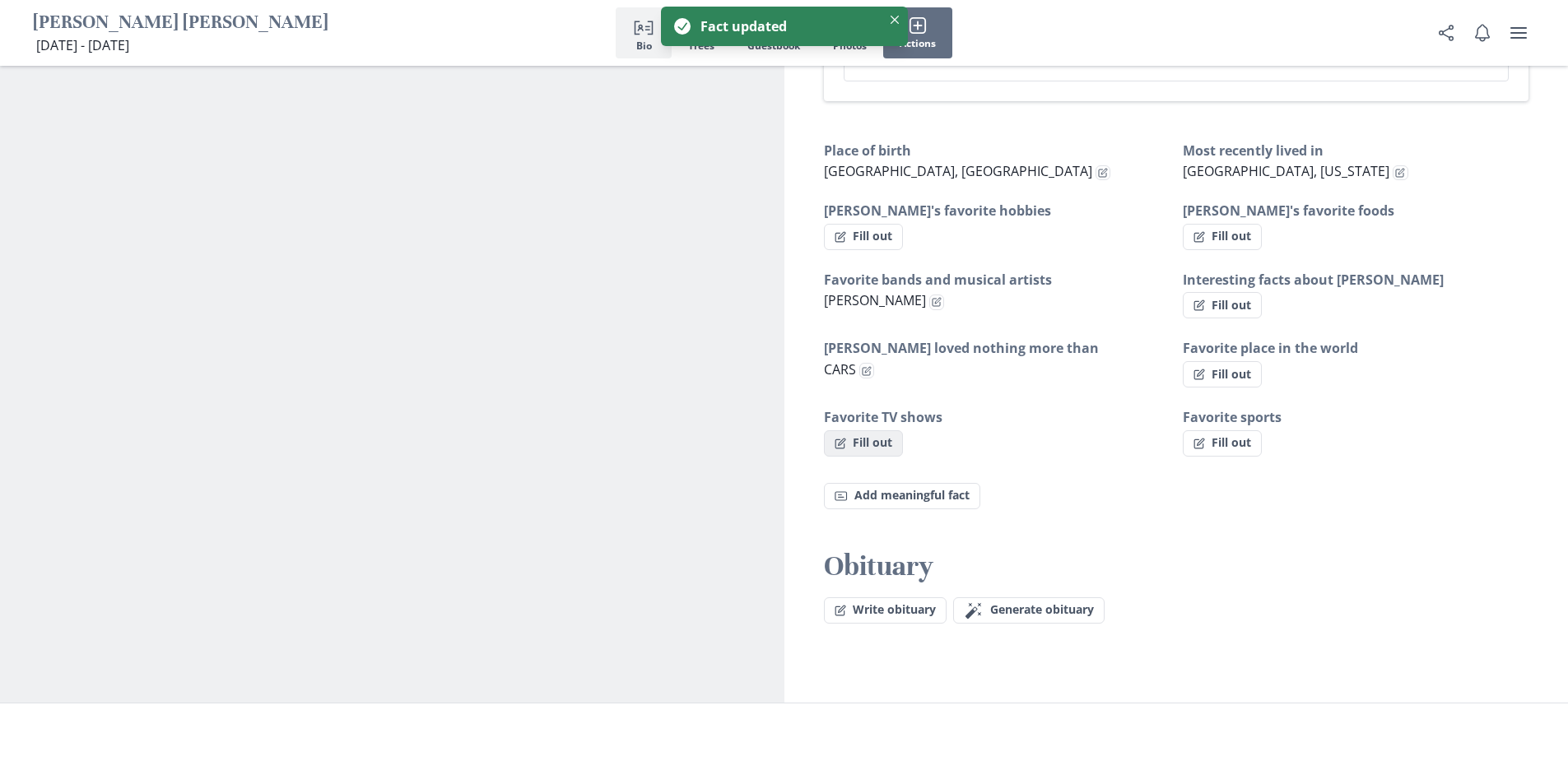
click at [888, 431] on button "Fill out" at bounding box center [864, 444] width 79 height 27
select select "Favorite TV shows"
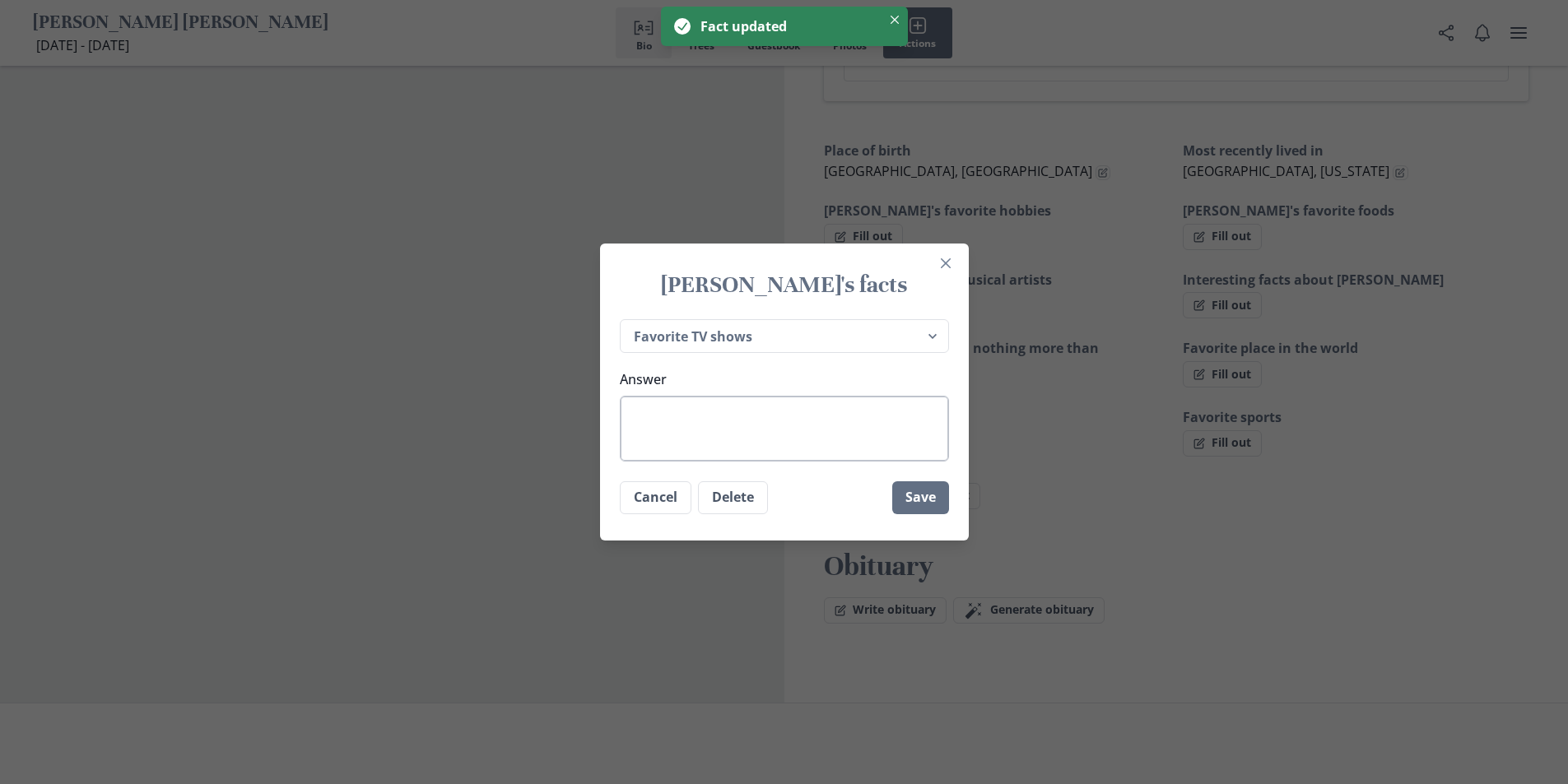
click at [854, 422] on textarea "Answer" at bounding box center [784, 428] width 330 height 66
type textarea "x"
type textarea "H"
type textarea "x"
type textarea "HE"
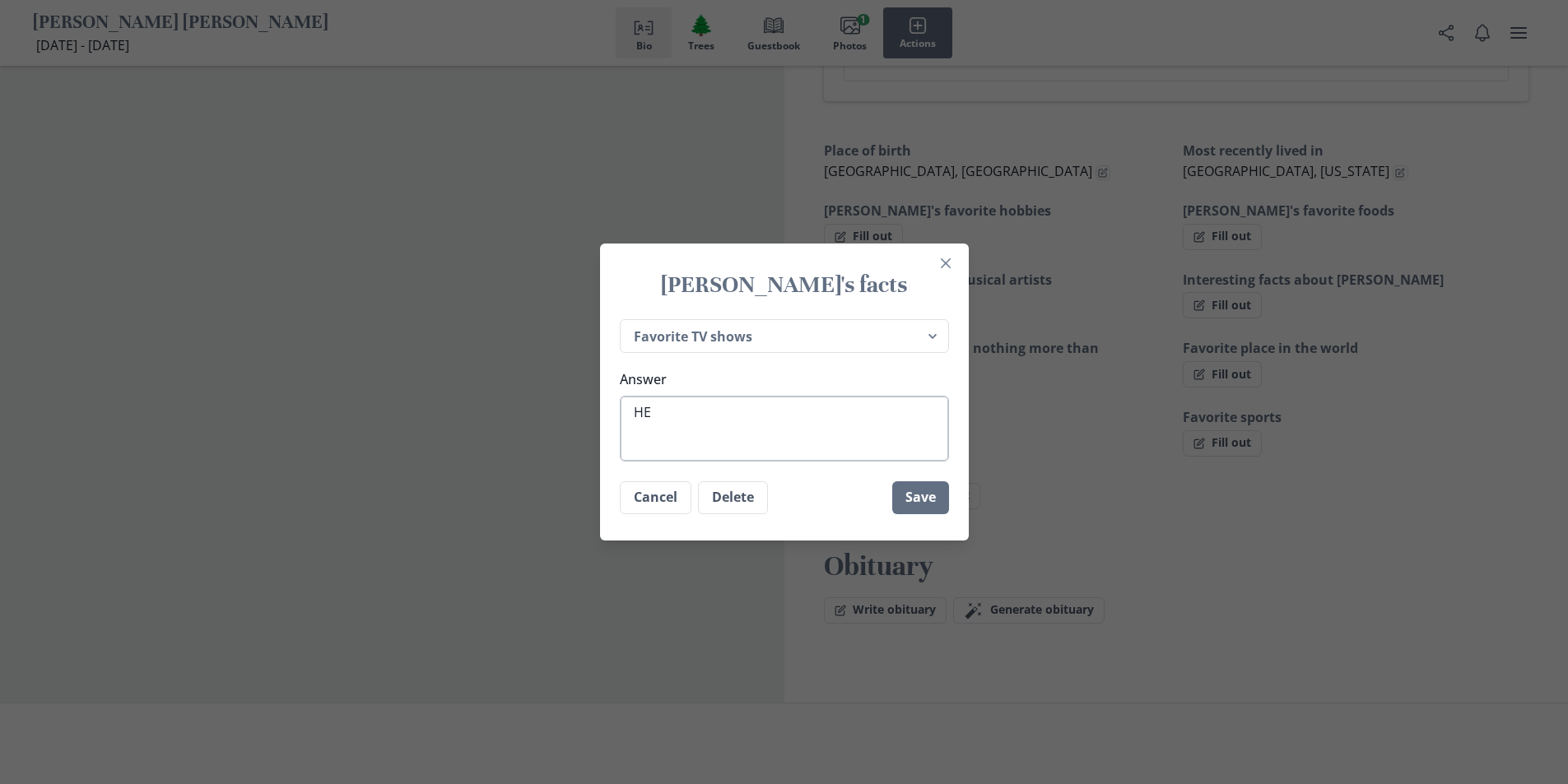
type textarea "x"
type textarea "HEL"
type textarea "x"
type textarea "HELL"
type textarea "x"
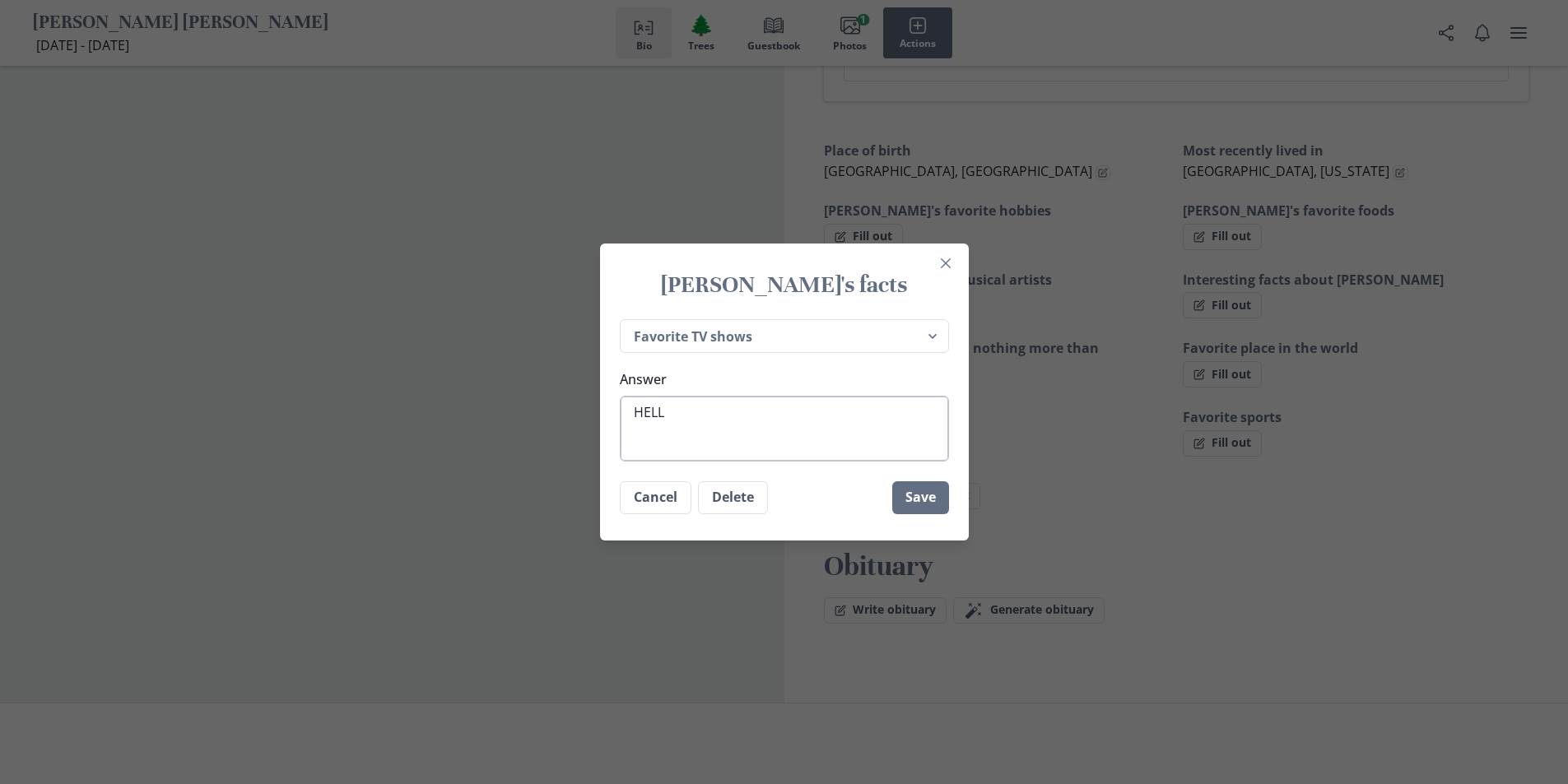
type textarea "HELL"
type textarea "x"
type textarea "HELL K"
type textarea "x"
type textarea "HELL KI"
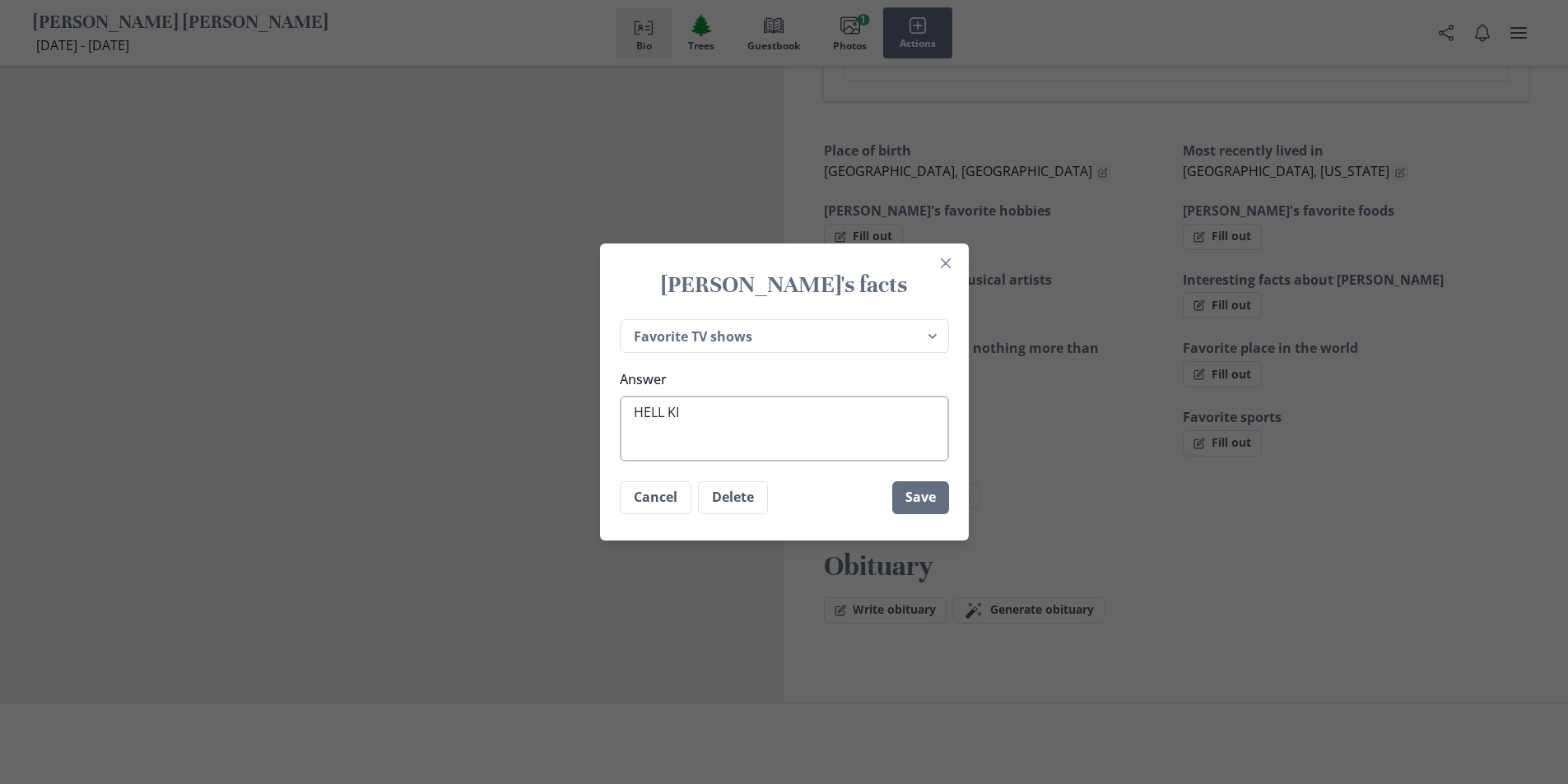
type textarea "x"
type textarea "HELL KIT"
type textarea "x"
type textarea "HELL KITC"
type textarea "x"
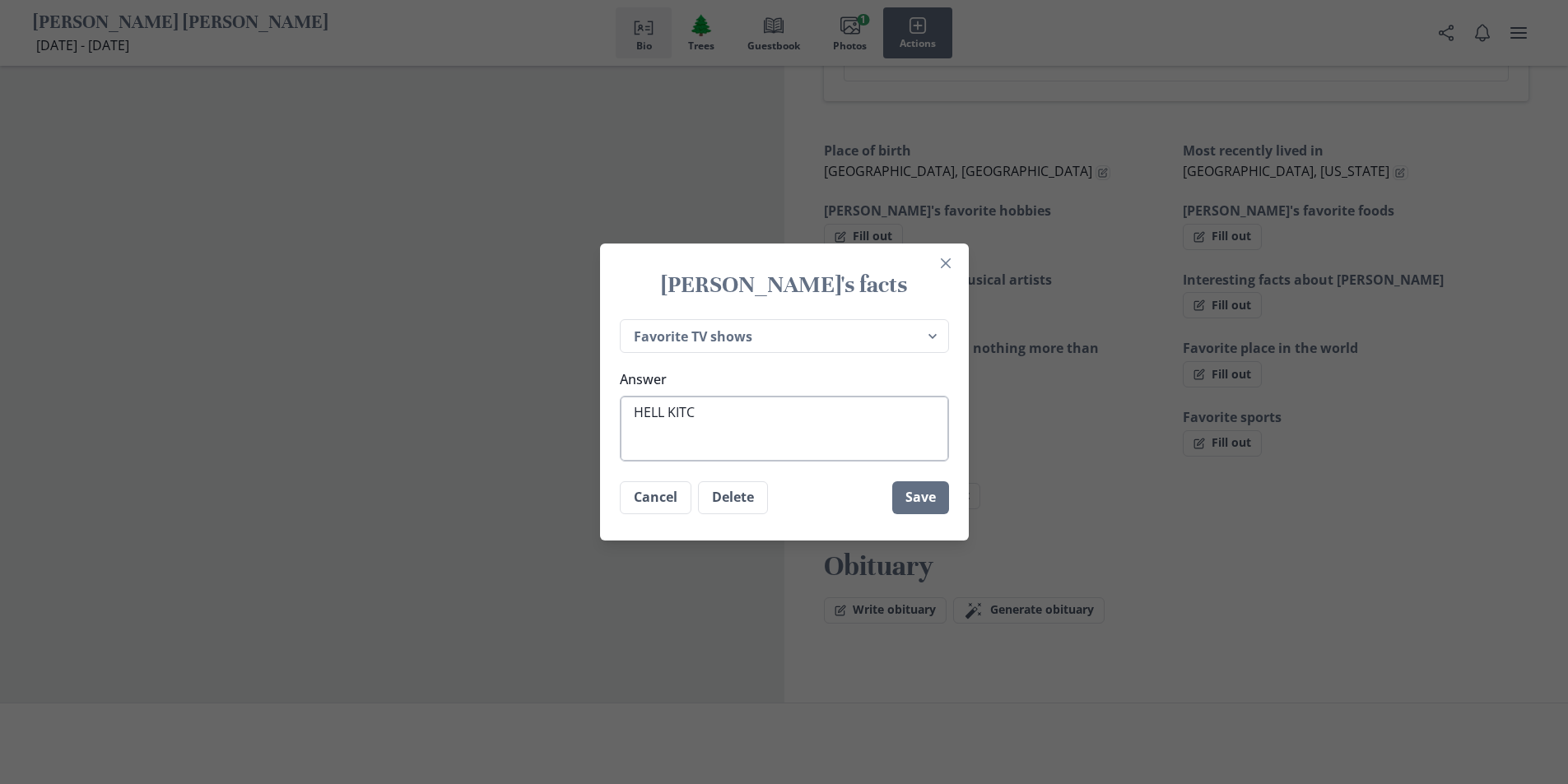
type textarea "HELL KITCH"
type textarea "x"
type textarea "HELL KITCHE"
type textarea "x"
type textarea "HELL KITCHEN"
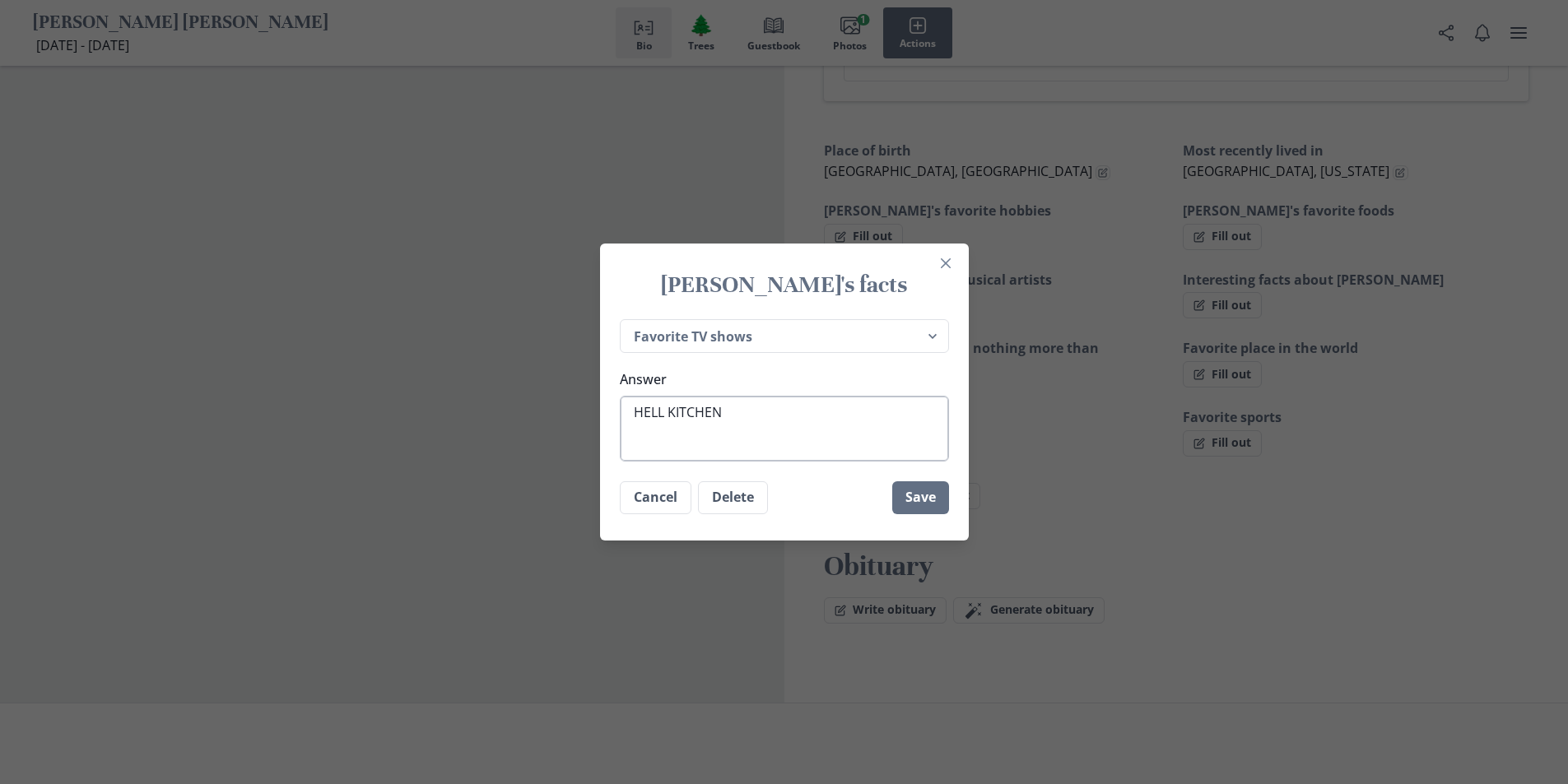
type textarea "x"
type textarea "HELL KITCHENS"
type textarea "x"
type textarea "HELL KITCHEN"
click at [925, 503] on button "Save" at bounding box center [921, 497] width 57 height 32
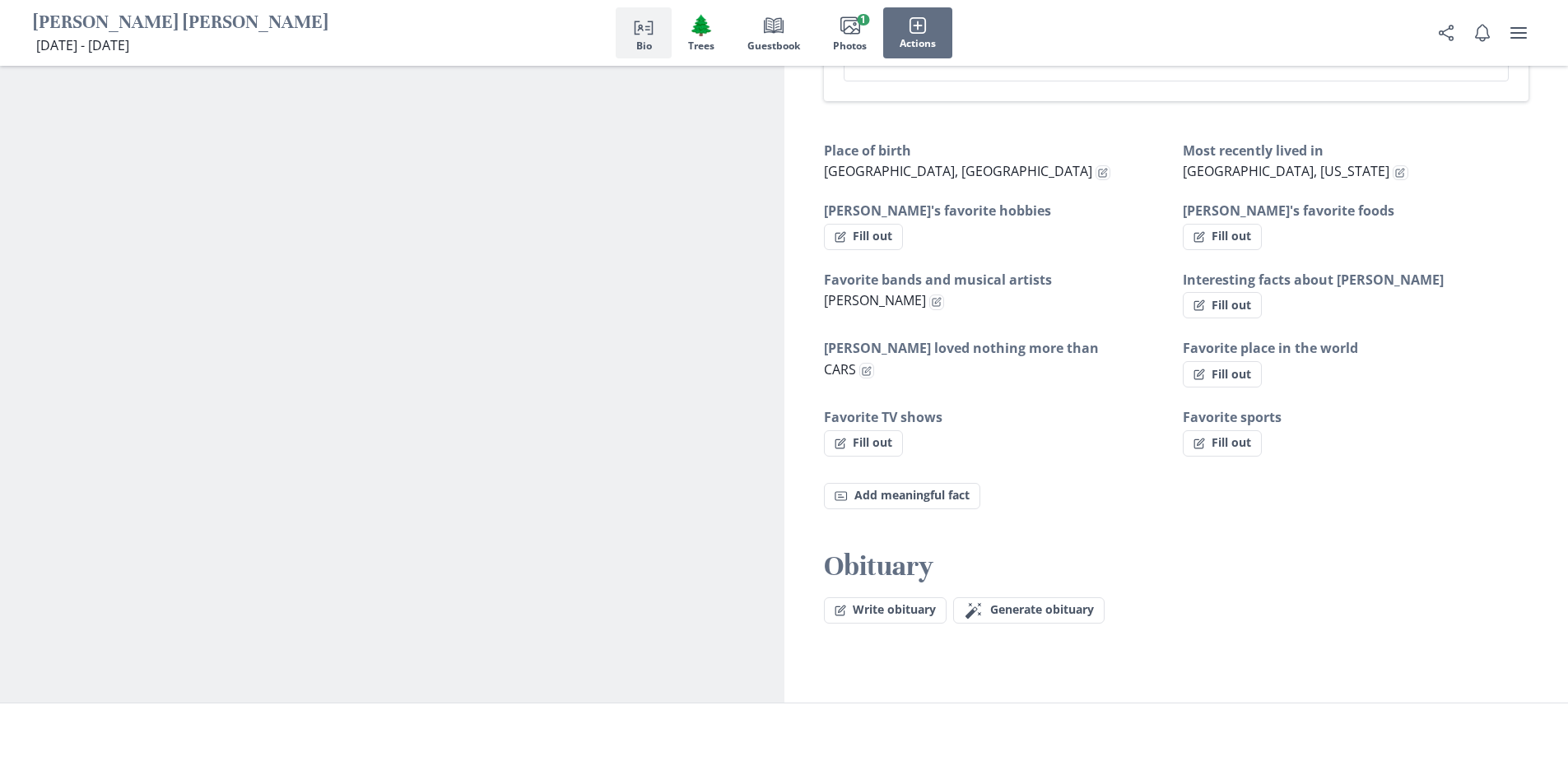
type textarea "x"
click at [1248, 224] on button "Fill out" at bounding box center [1222, 237] width 79 height 27
select select "[PERSON_NAME]'s favorite foods"
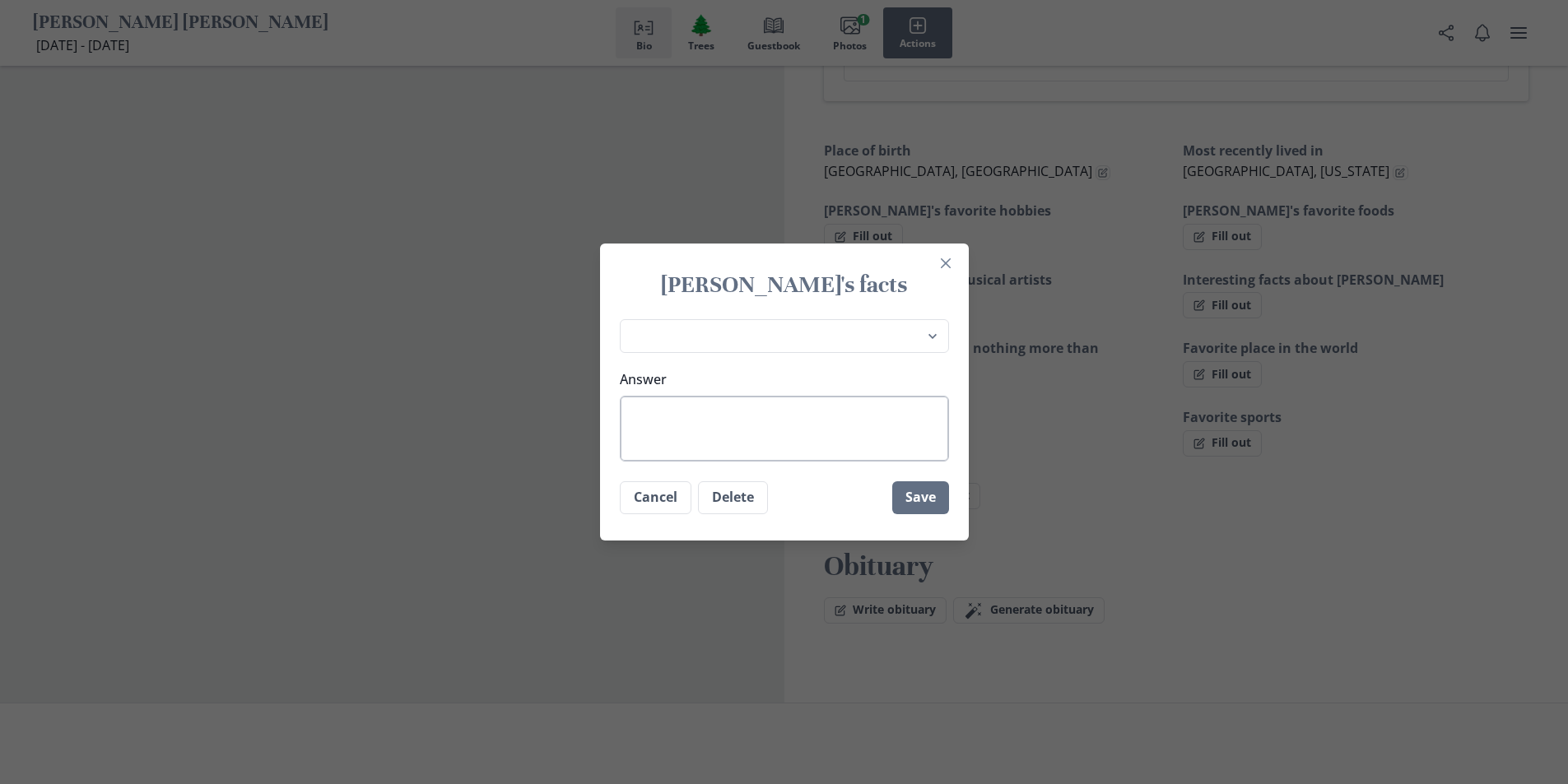
click at [666, 437] on textarea "Answer" at bounding box center [784, 428] width 330 height 66
type textarea "x"
type textarea "A"
type textarea "x"
type textarea "AL"
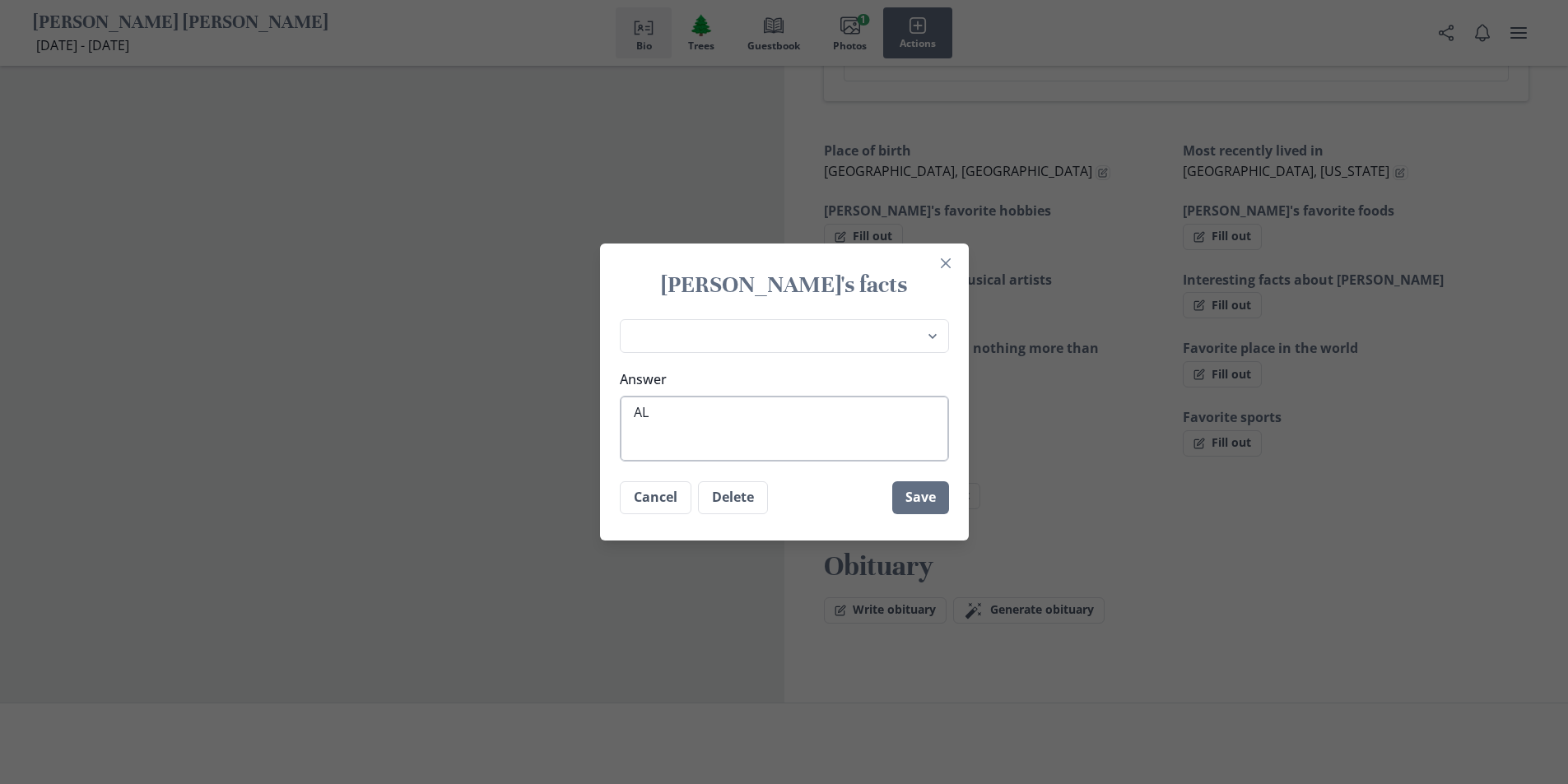
type textarea "x"
type textarea "ALL"
type textarea "x"
type textarea "ALL"
type textarea "x"
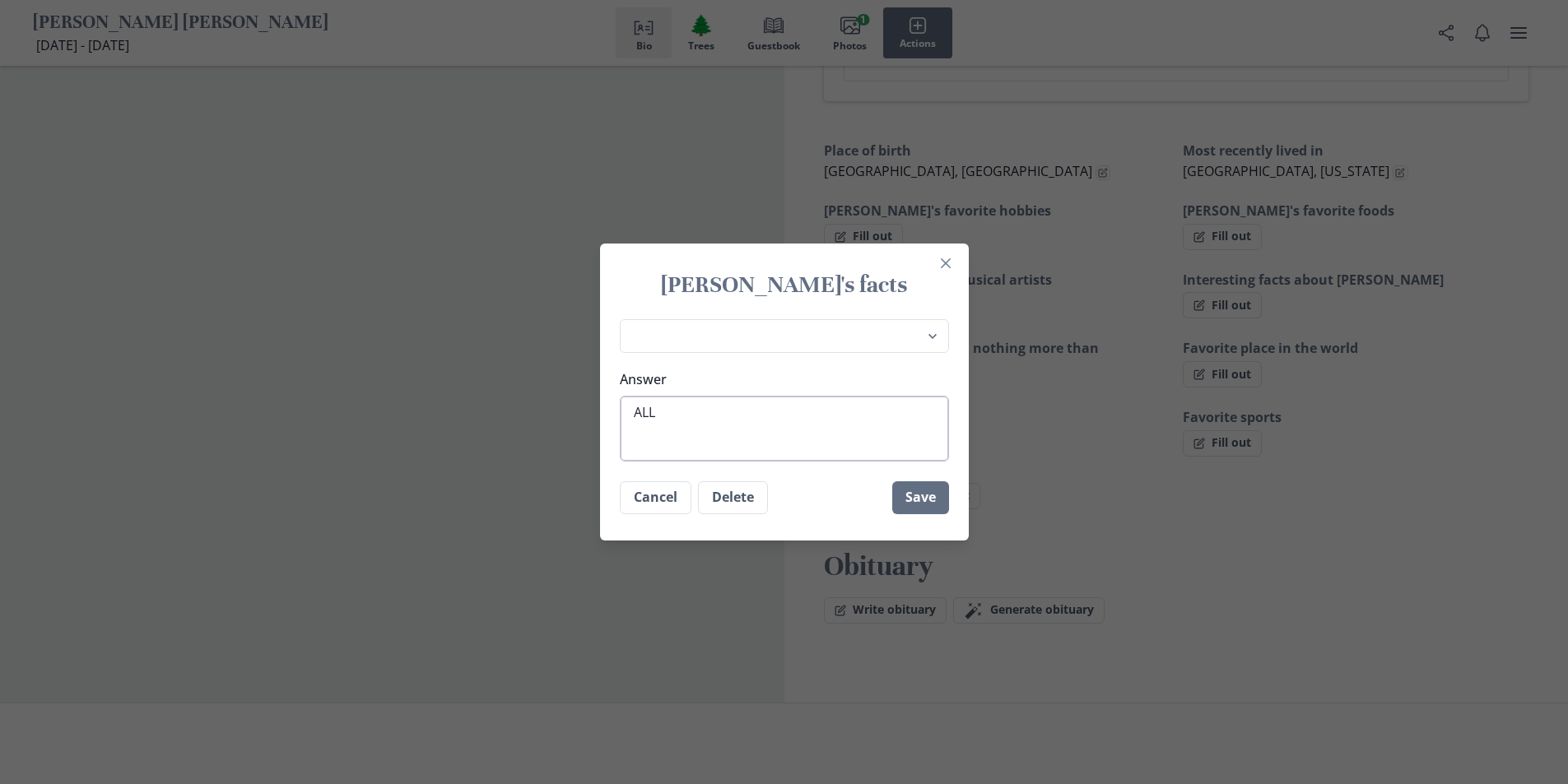
type textarea "ALL K"
type textarea "x"
type textarea "ALL KI"
type textarea "x"
type textarea "ALL KIN"
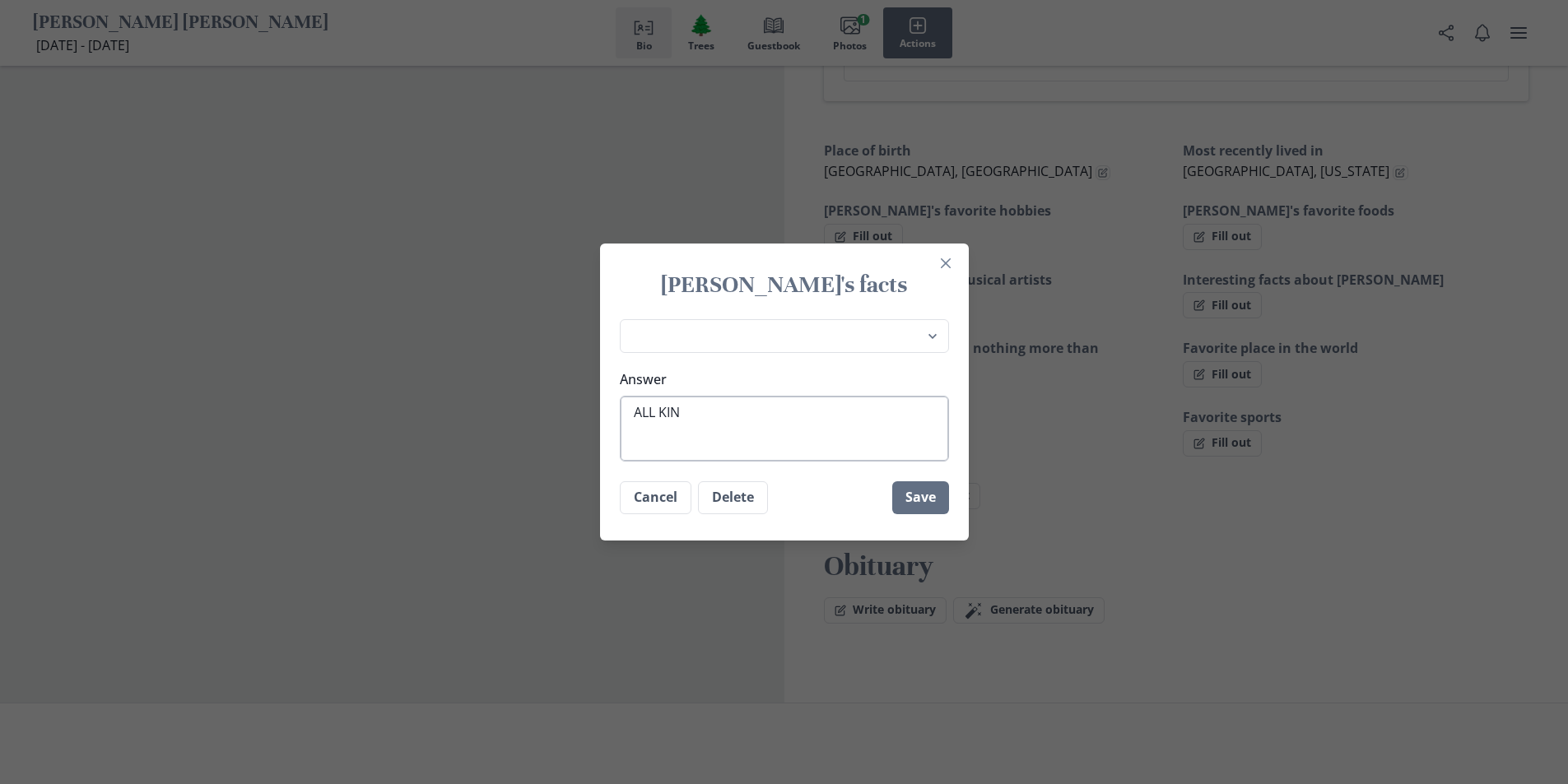
type textarea "x"
type textarea "ALL KIND"
type textarea "x"
type textarea "ALL KINDS"
type textarea "x"
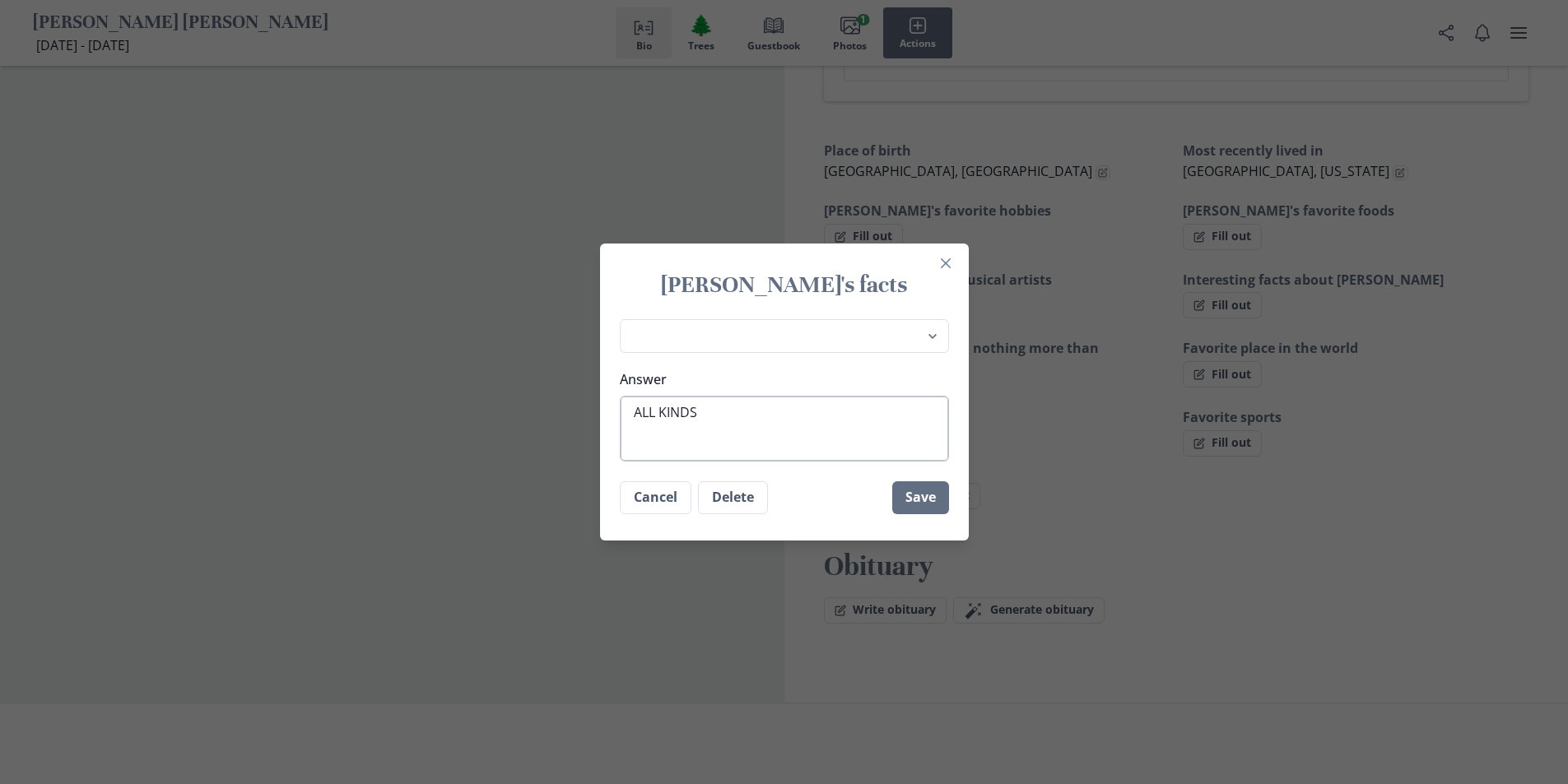
type textarea "ALL KINDS"
type textarea "x"
type textarea "ALL KINDS O"
type textarea "x"
type textarea "ALL KINDS OF"
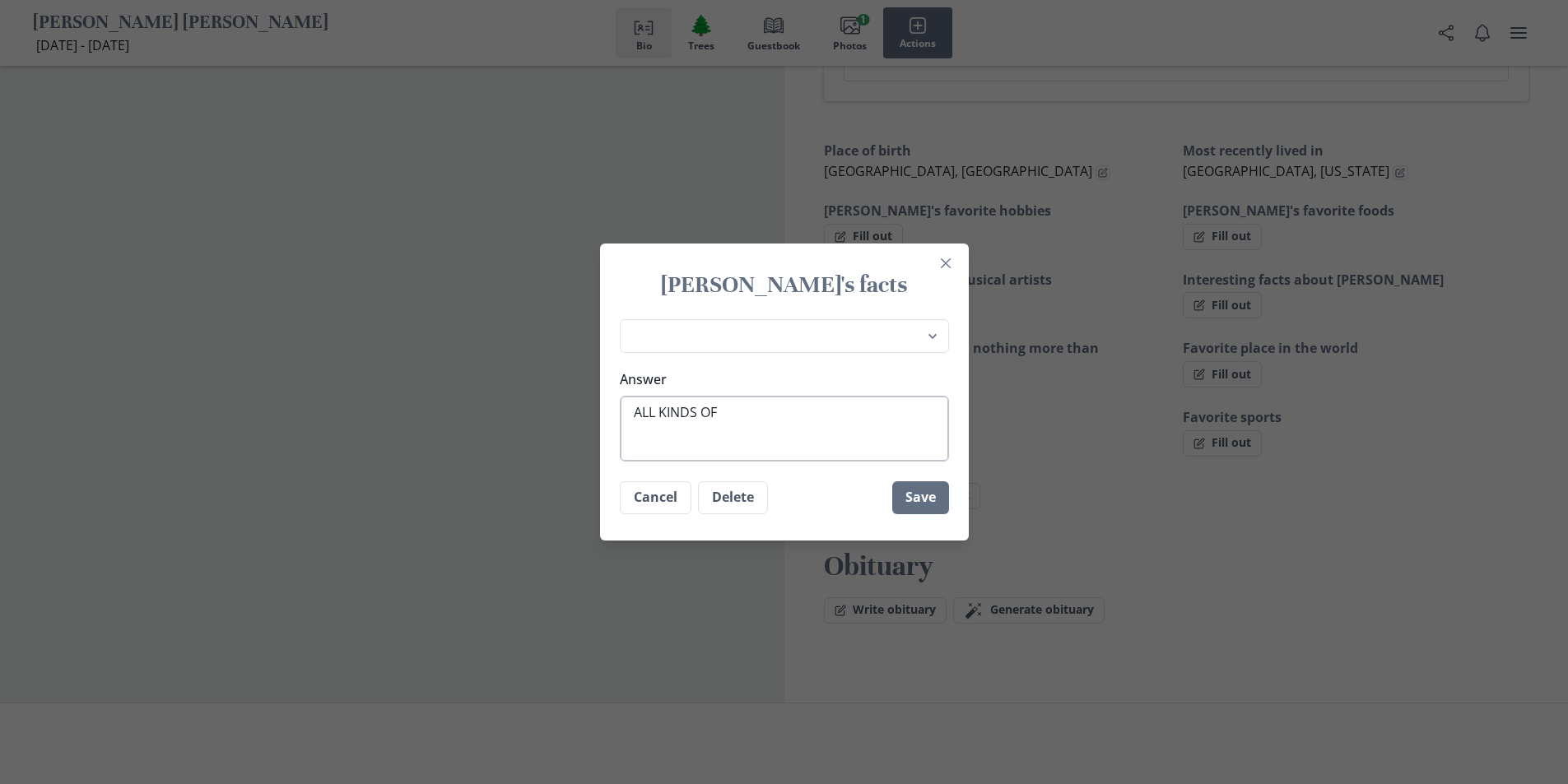
type textarea "x"
type textarea "ALL KINDS OF"
type textarea "x"
type textarea "ALL KINDS OF F"
type textarea "x"
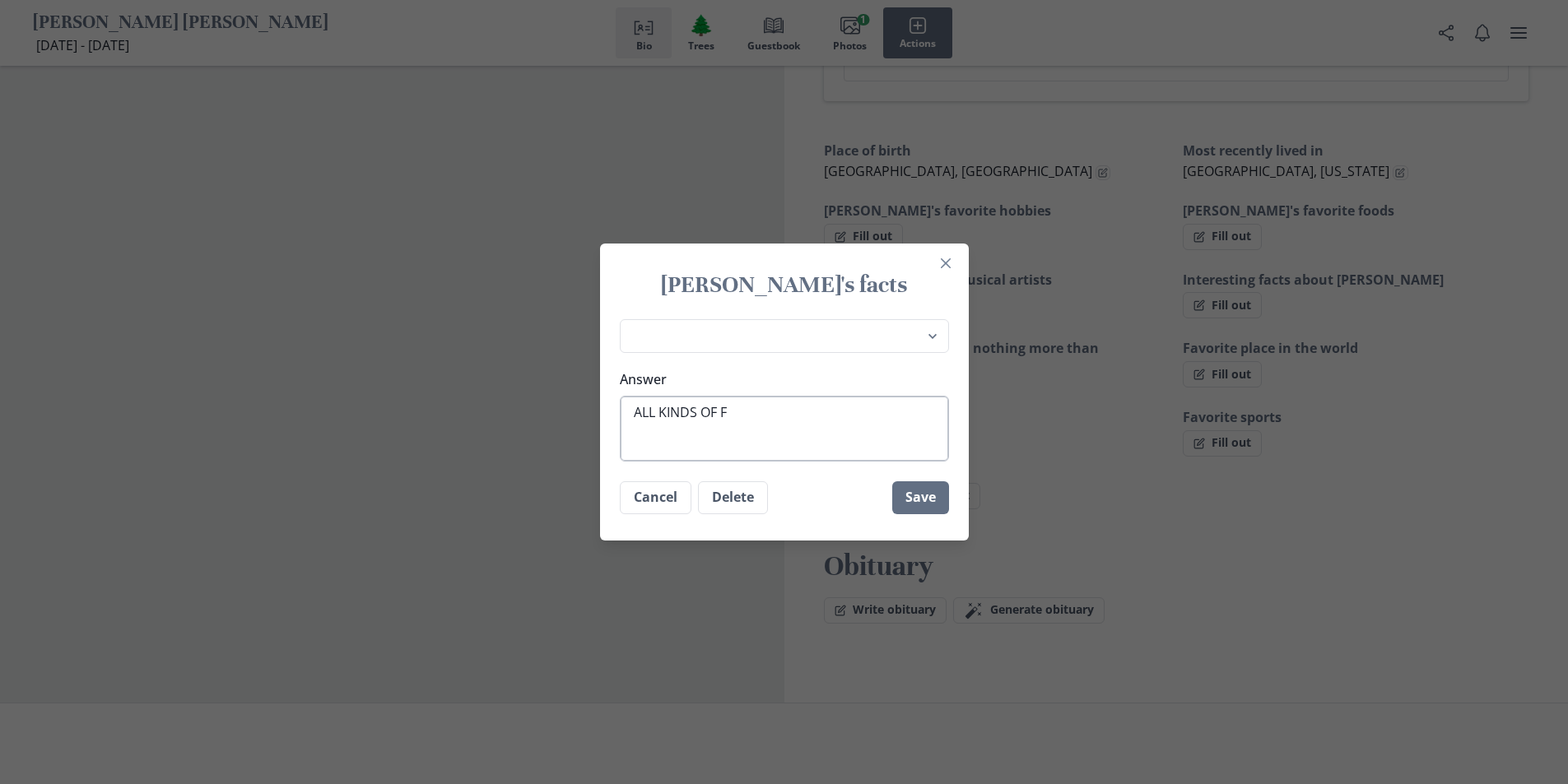
type textarea "ALL KINDS OF FO"
type textarea "x"
type textarea "ALL KINDS OF FOO"
type textarea "x"
type textarea "ALL KINDS OF FOOD"
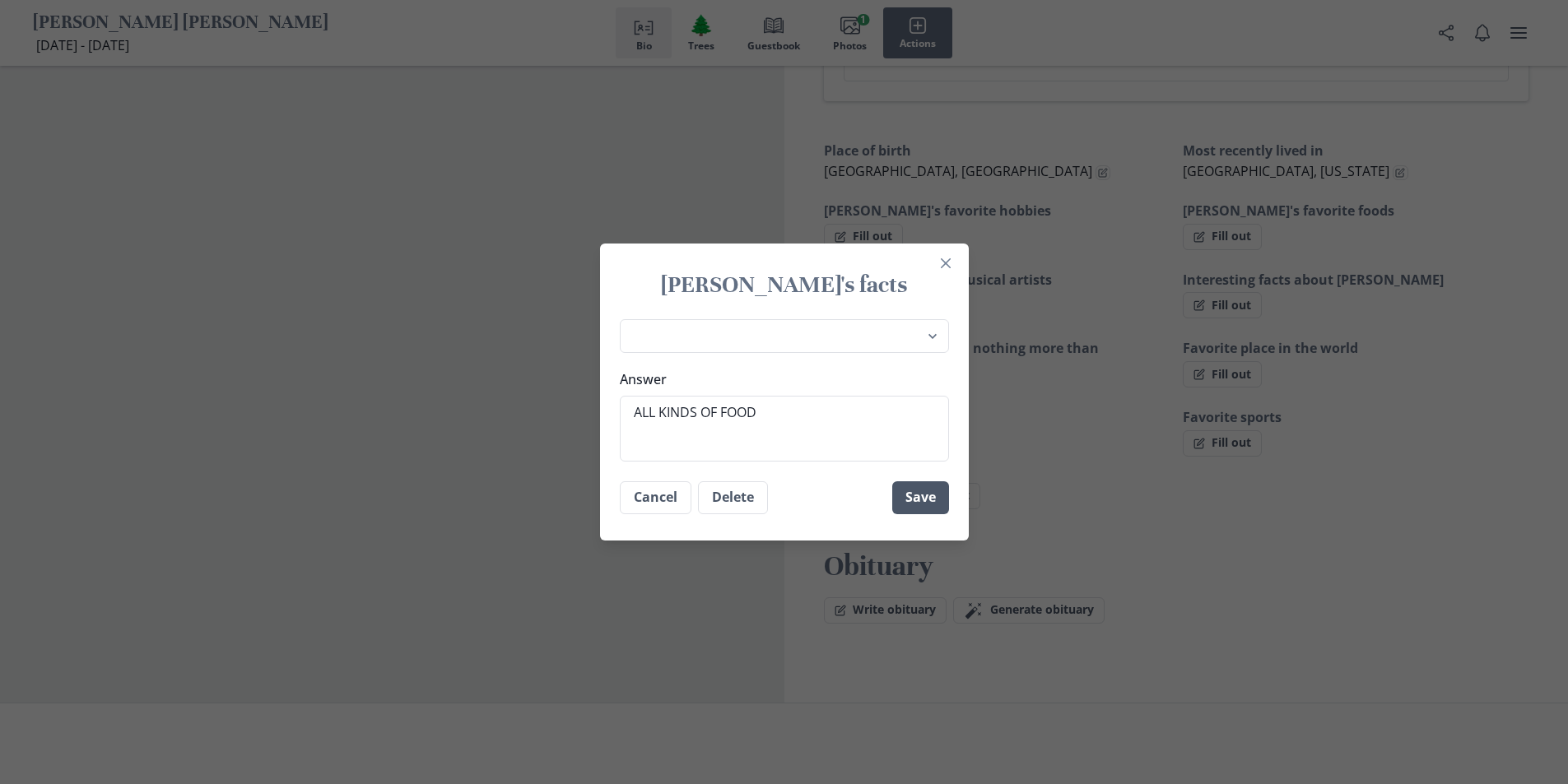
click at [931, 494] on button "Save" at bounding box center [921, 497] width 57 height 32
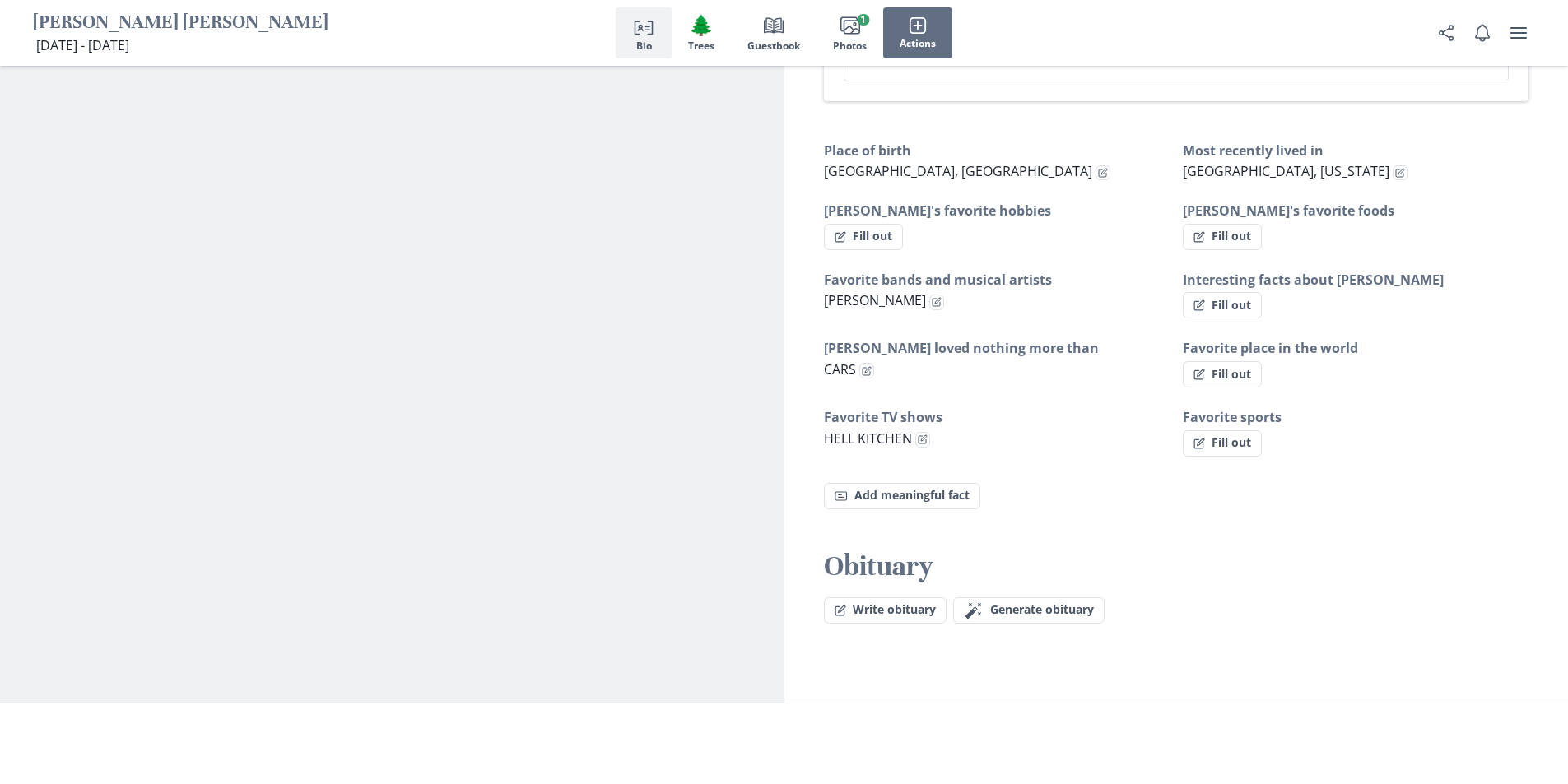
type textarea "x"
click at [1244, 292] on button "Fill out" at bounding box center [1222, 305] width 79 height 27
select select "Interesting facts about [PERSON_NAME]"
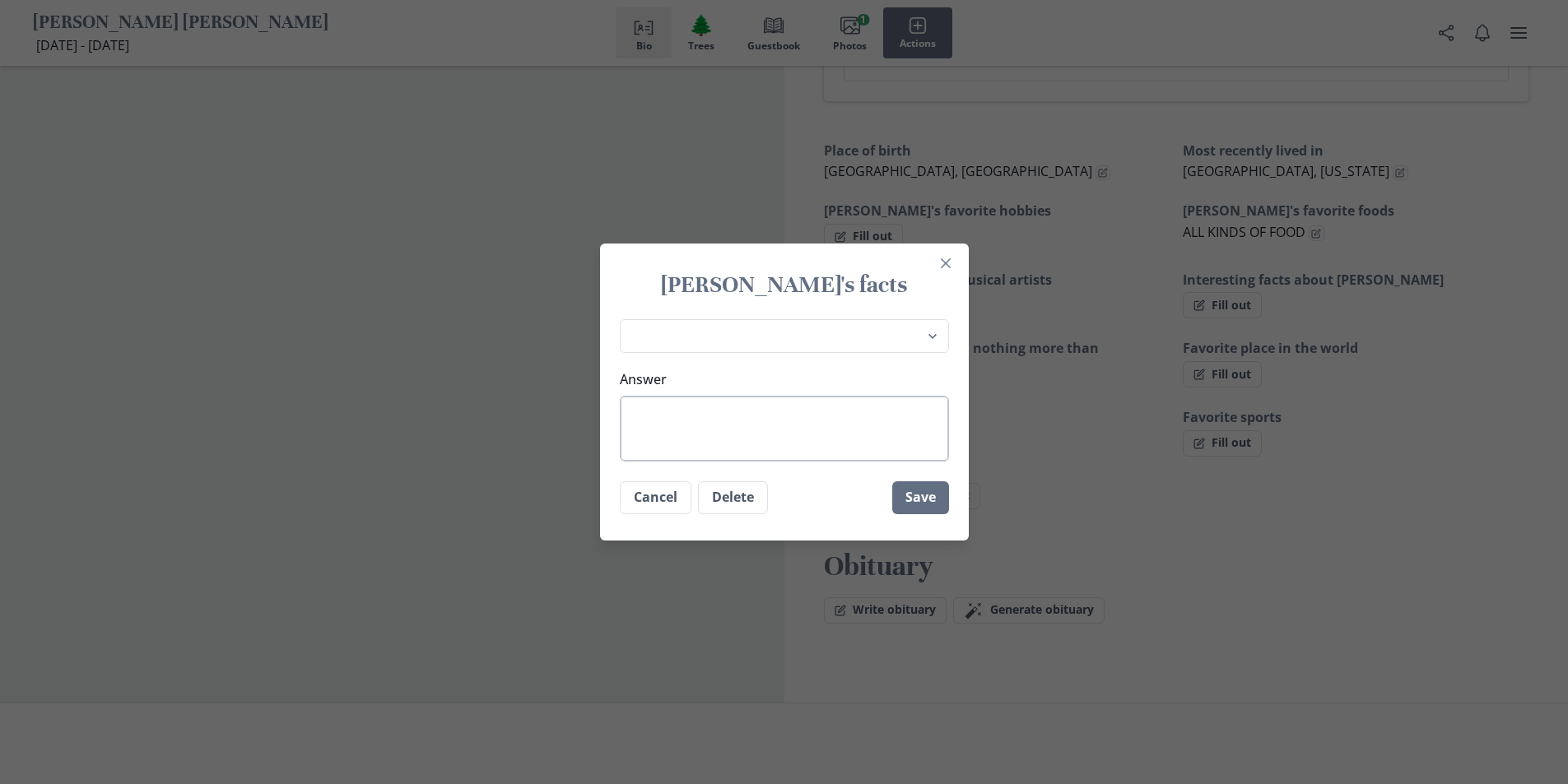
click at [801, 400] on textarea "Answer" at bounding box center [784, 428] width 330 height 66
type textarea "x"
type textarea "A"
type textarea "x"
type textarea "AN"
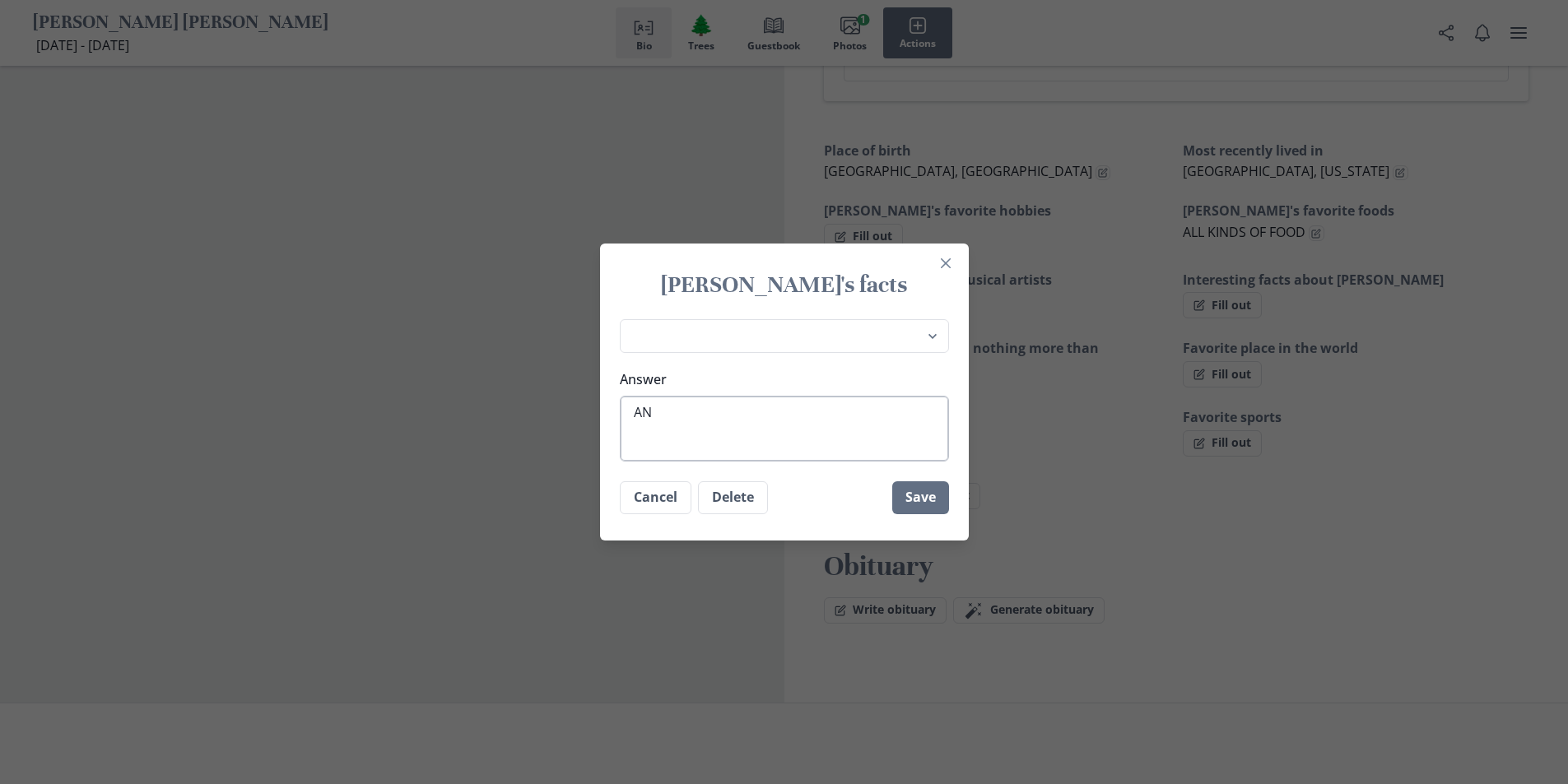
type textarea "x"
type textarea "ANT"
type textarea "x"
type textarea "ANTO"
type textarea "x"
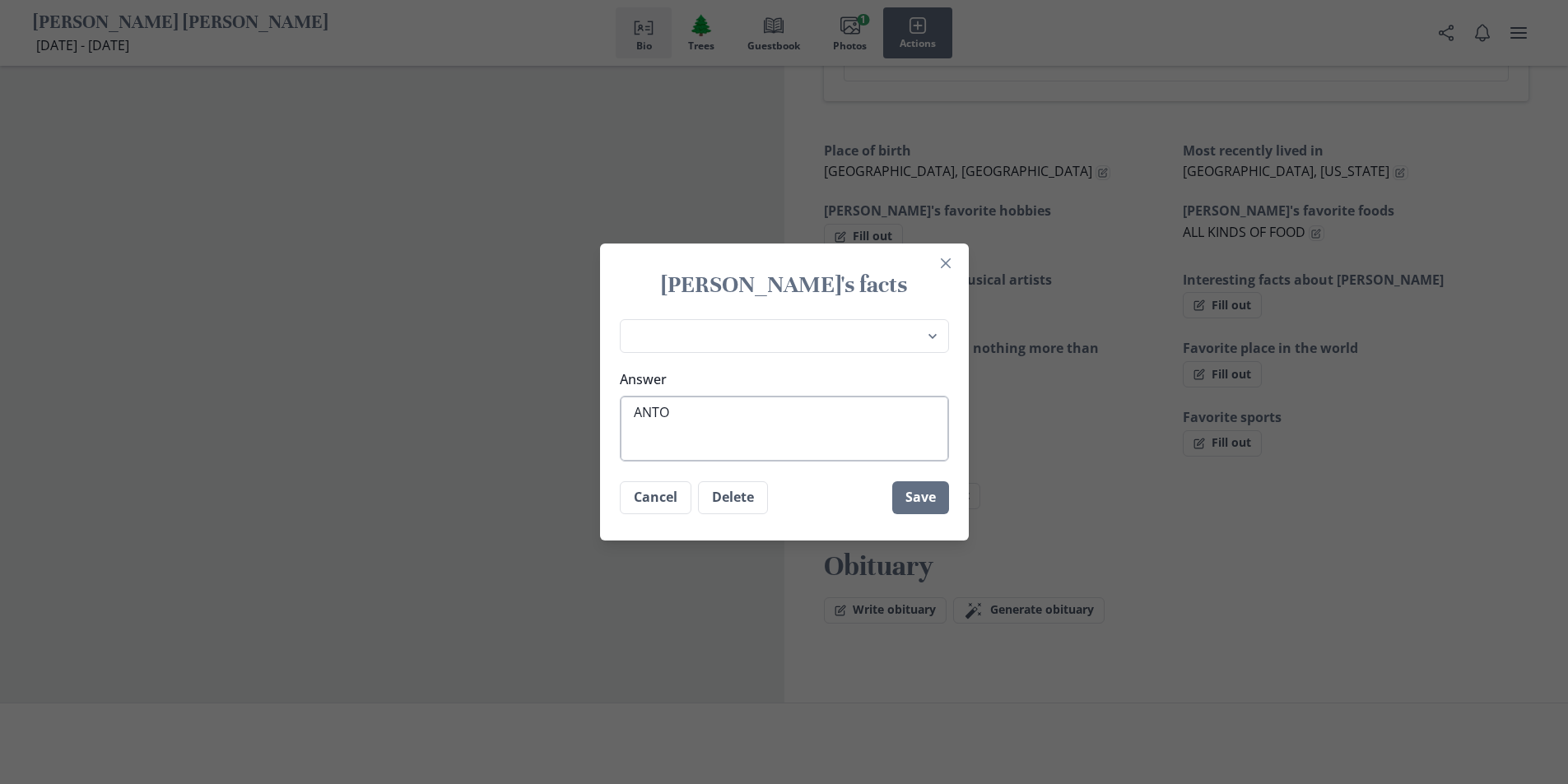
type textarea "ANTOI"
type textarea "x"
type textarea "ANTOIN"
type textarea "x"
type textarea "[PERSON_NAME]"
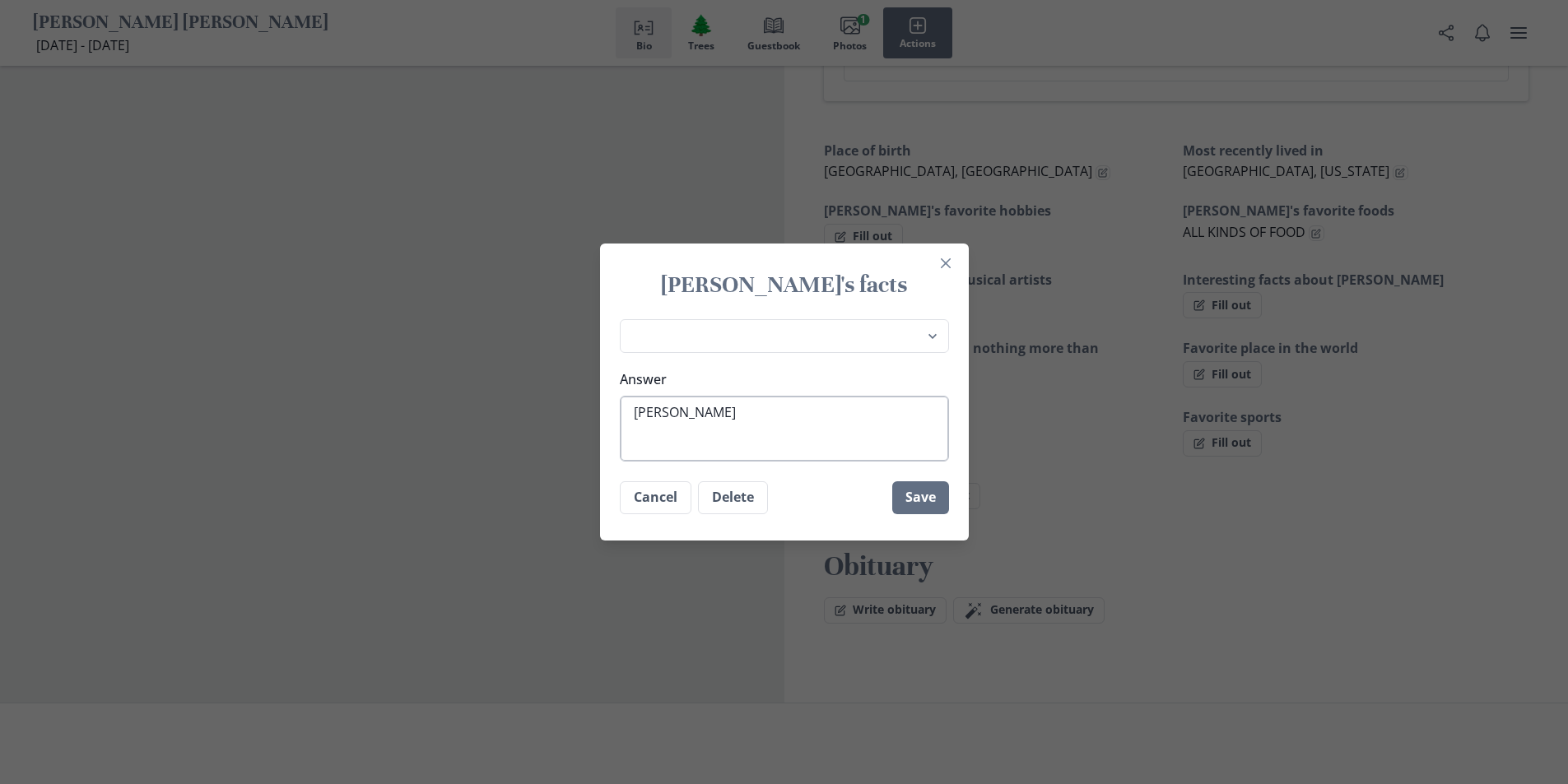
type textarea "x"
type textarea "[PERSON_NAME]"
type textarea "x"
type textarea "[PERSON_NAME]"
type textarea "x"
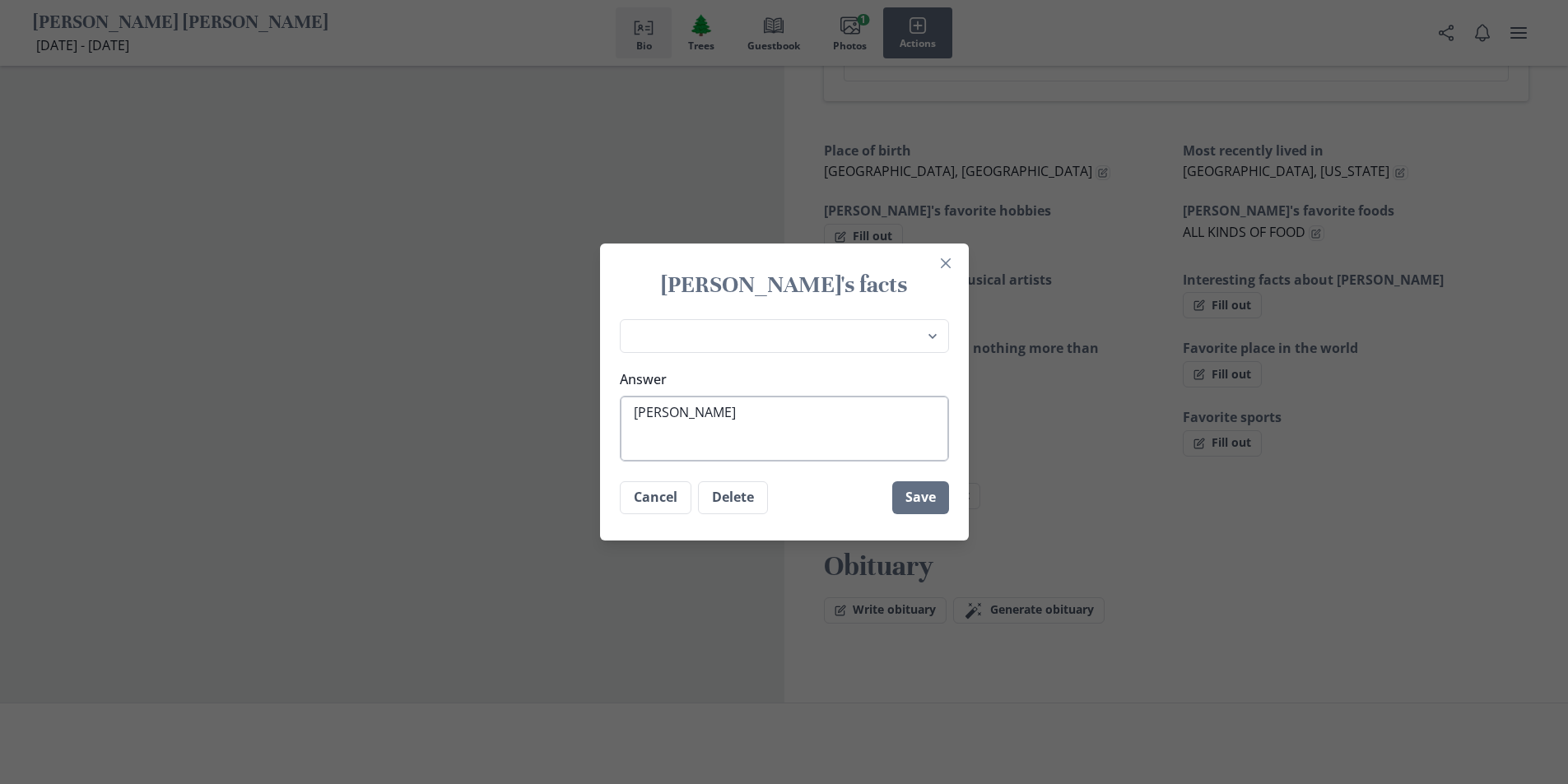
type textarea "[PERSON_NAME]"
type textarea "x"
type textarea "[PERSON_NAME] WAS"
type textarea "x"
type textarea "[PERSON_NAME] WAS"
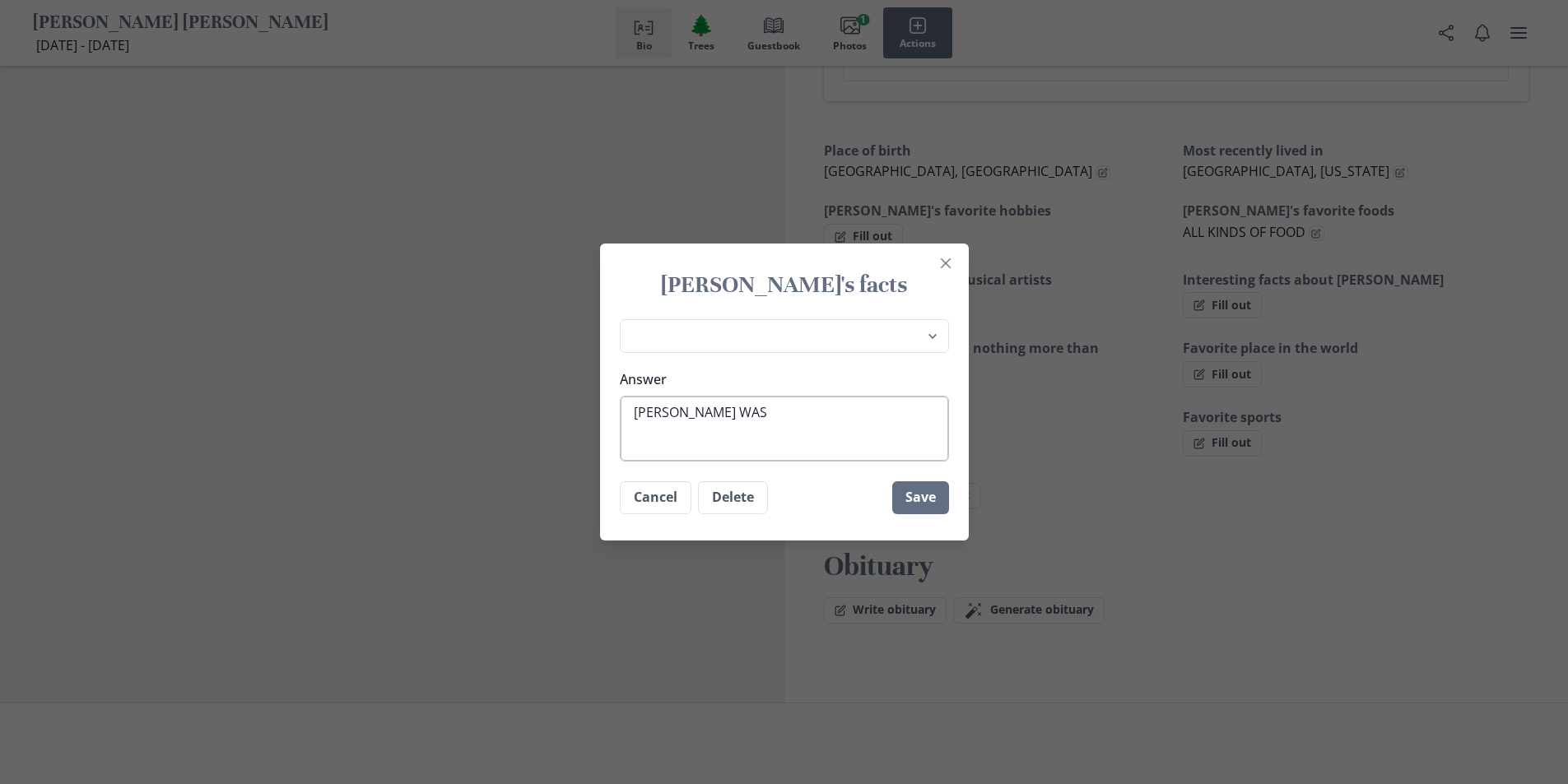
type textarea "x"
type textarea "[PERSON_NAME] WAS O"
type textarea "x"
type textarea "[PERSON_NAME] WAS OU"
type textarea "x"
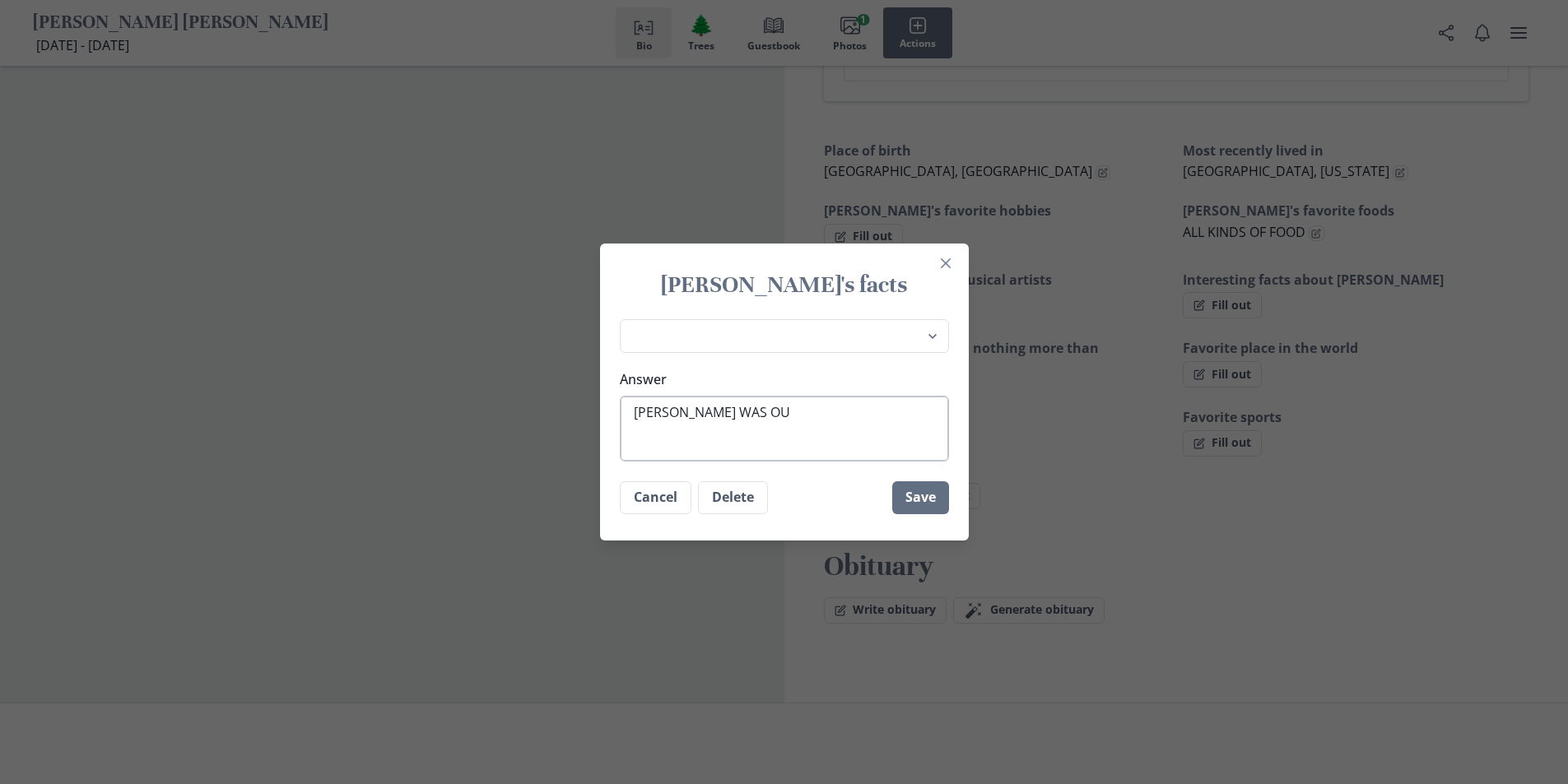
type textarea "[PERSON_NAME] WAS OUT"
type textarea "x"
type textarea "[PERSON_NAME] WAS OUTG"
type textarea "x"
type textarea "[PERSON_NAME] WAS OUTGO"
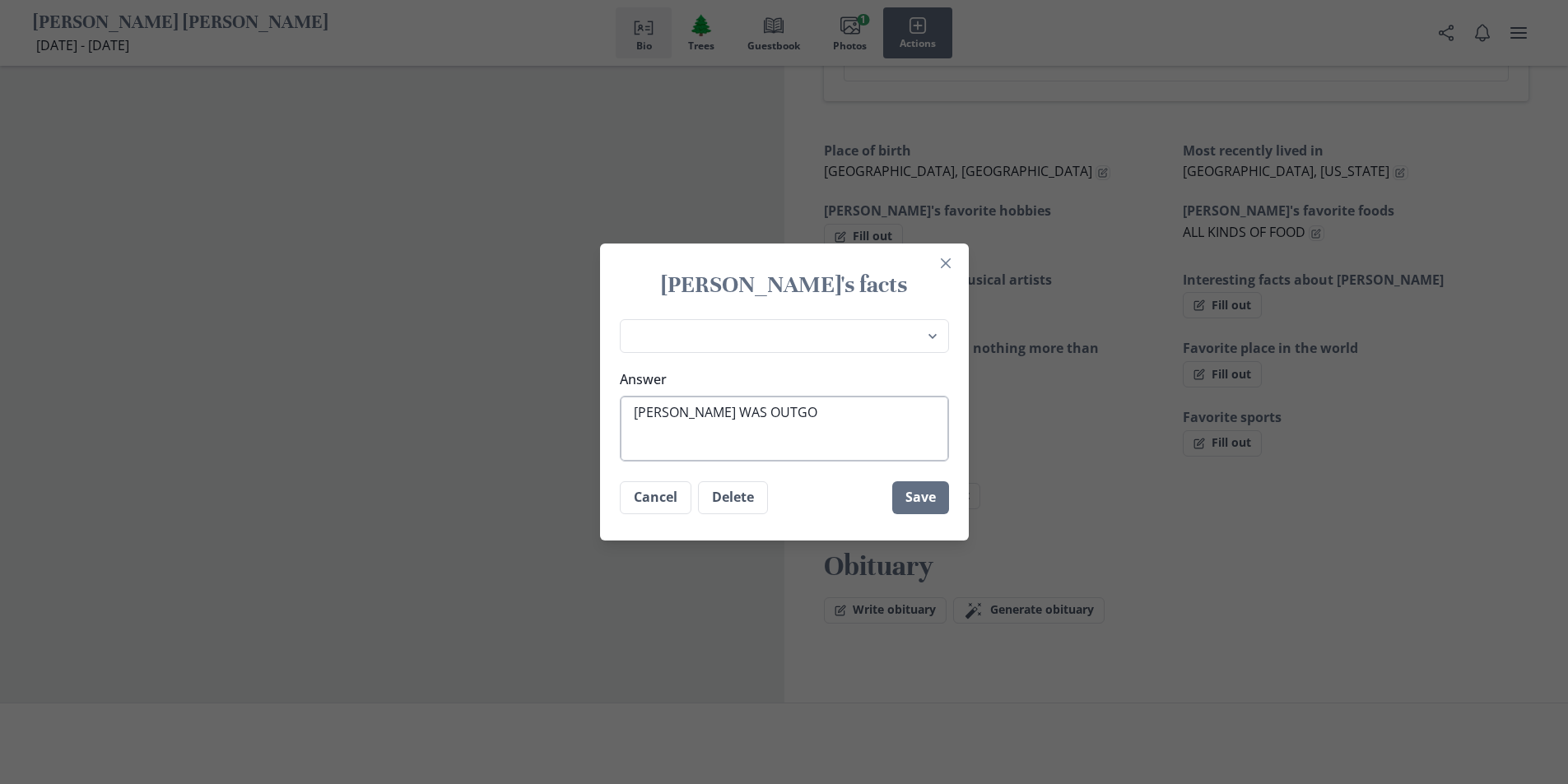
type textarea "x"
type textarea "[PERSON_NAME] WAS OUTGOI"
type textarea "x"
type textarea "[PERSON_NAME] WAS OUTGOIN"
type textarea "x"
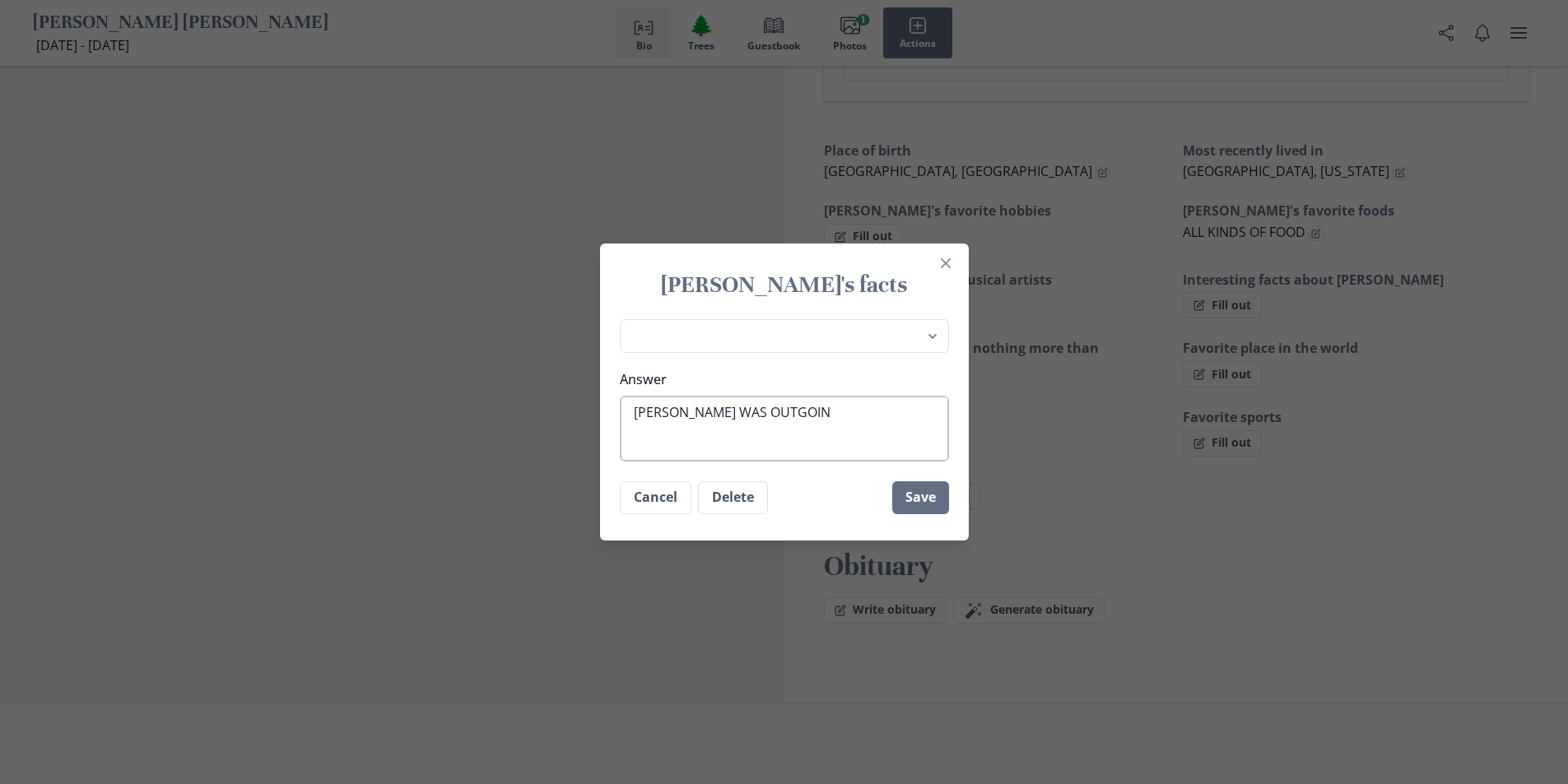
type textarea "[PERSON_NAME] WAS OUTGOING"
type textarea "x"
type textarea "[PERSON_NAME] WAS OUTGOING,"
type textarea "x"
type textarea "[PERSON_NAME] WAS OUTGOING,"
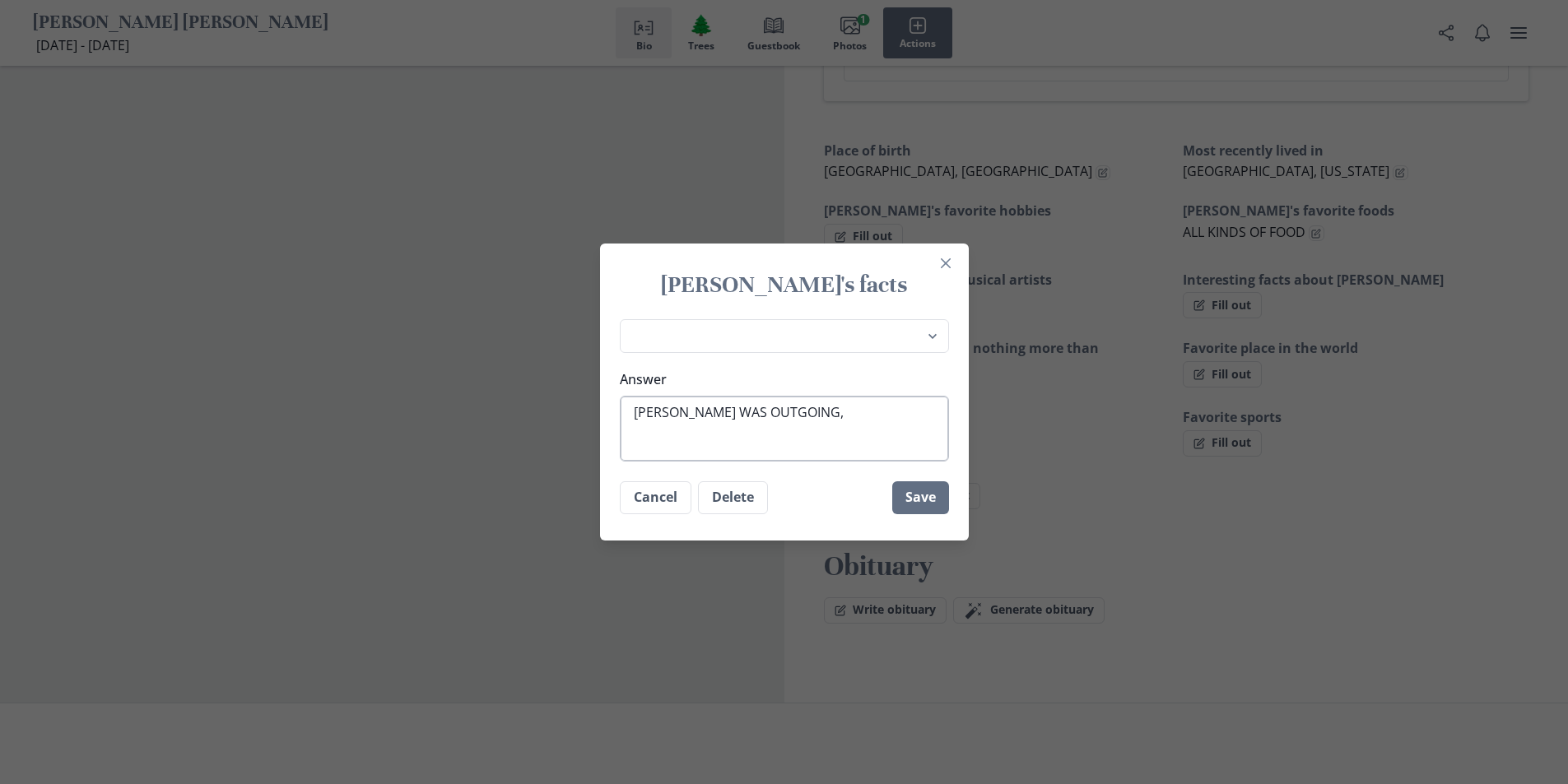
type textarea "x"
type textarea "[PERSON_NAME] WAS OUTGOING, L"
type textarea "x"
type textarea "[PERSON_NAME] WAS OUTGOING, LO"
type textarea "x"
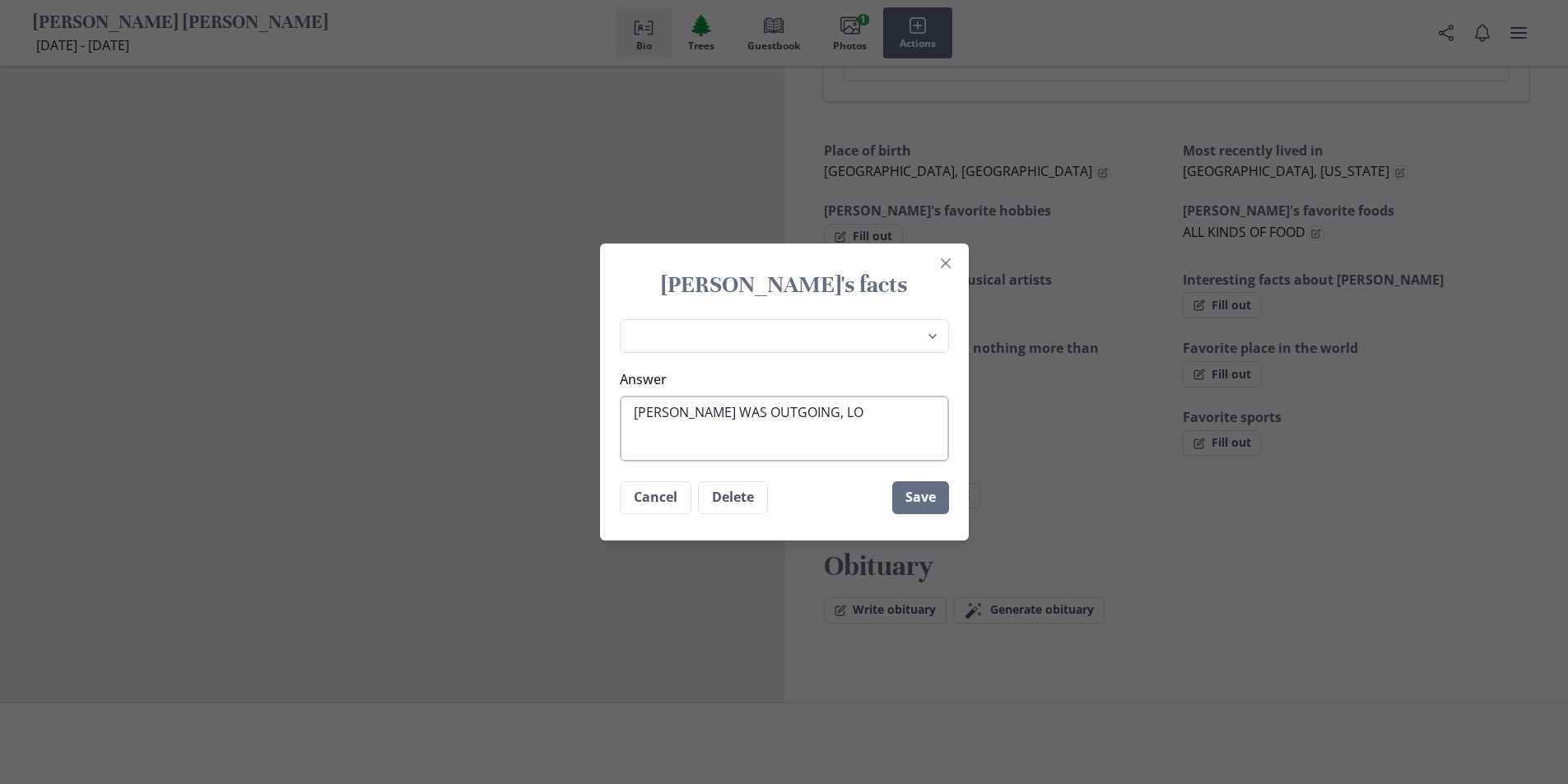
type textarea "[PERSON_NAME] WAS OUTGOING, LOV"
type textarea "x"
type textarea "[PERSON_NAME] WAS OUTGOING, LOVE"
type textarea "x"
type textarea "[PERSON_NAME] WAS OUTGOING, LOVEL"
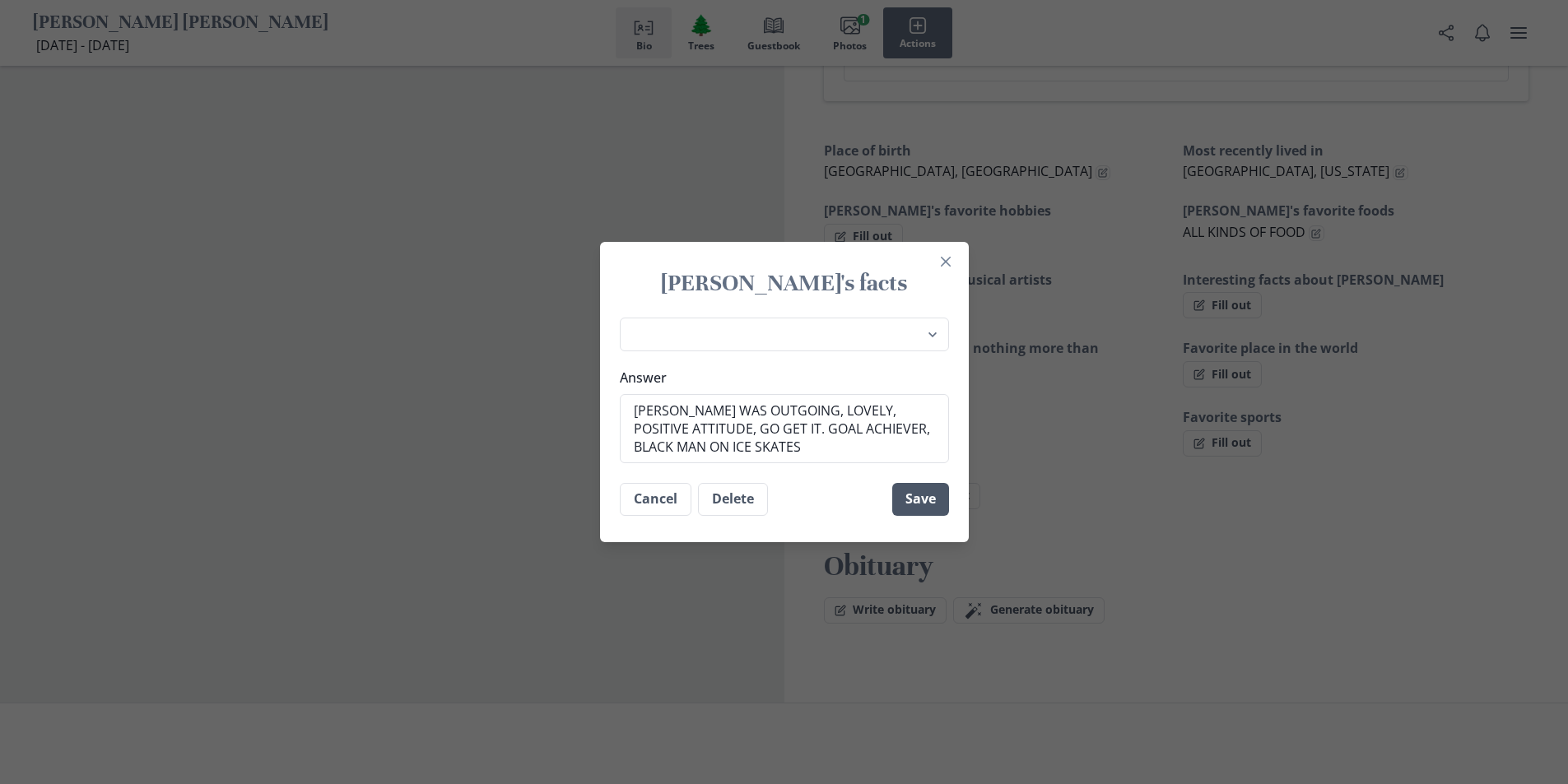
click at [932, 498] on button "Save" at bounding box center [921, 499] width 57 height 32
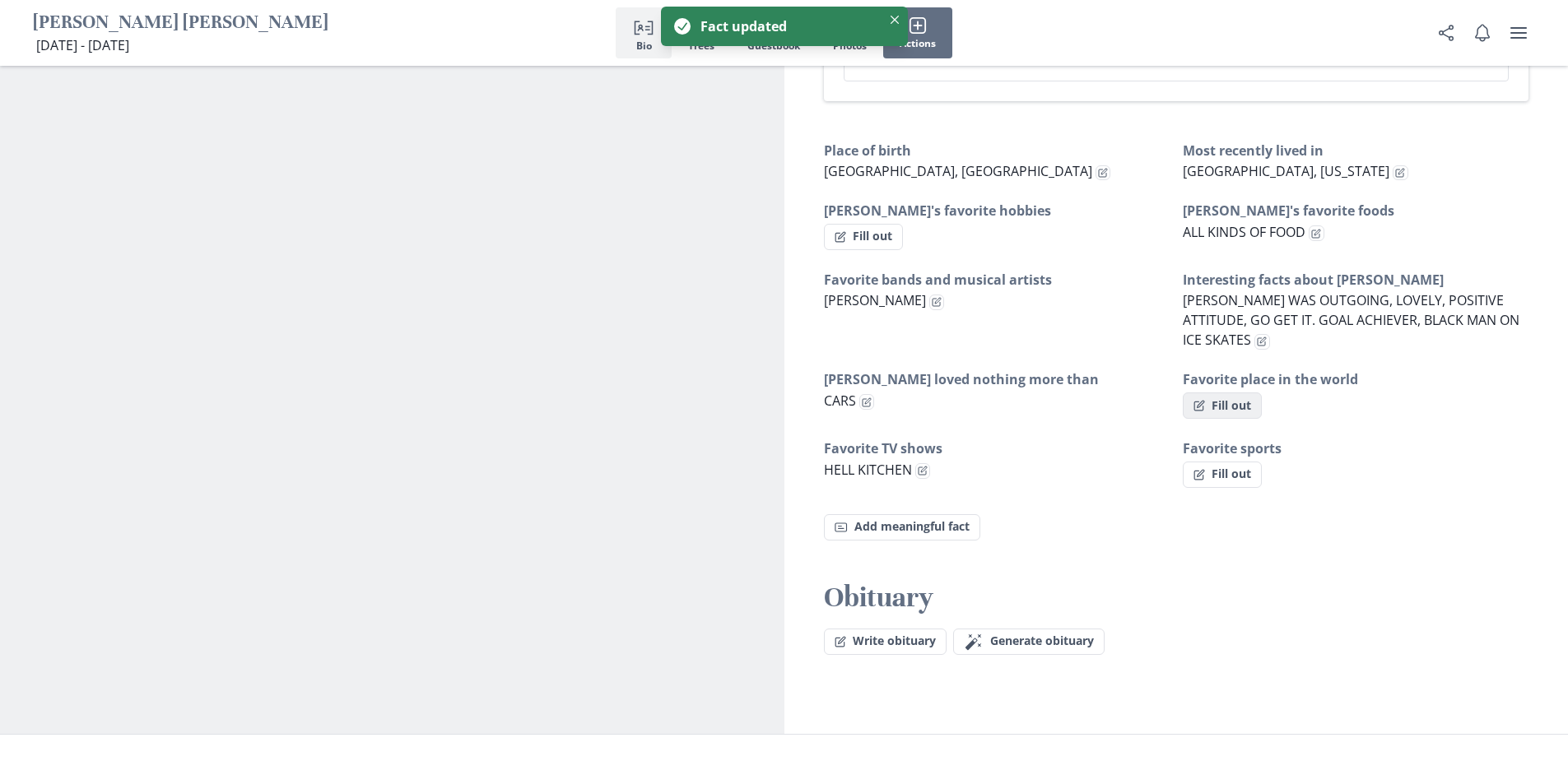
click at [1247, 392] on button "Fill out" at bounding box center [1222, 405] width 79 height 27
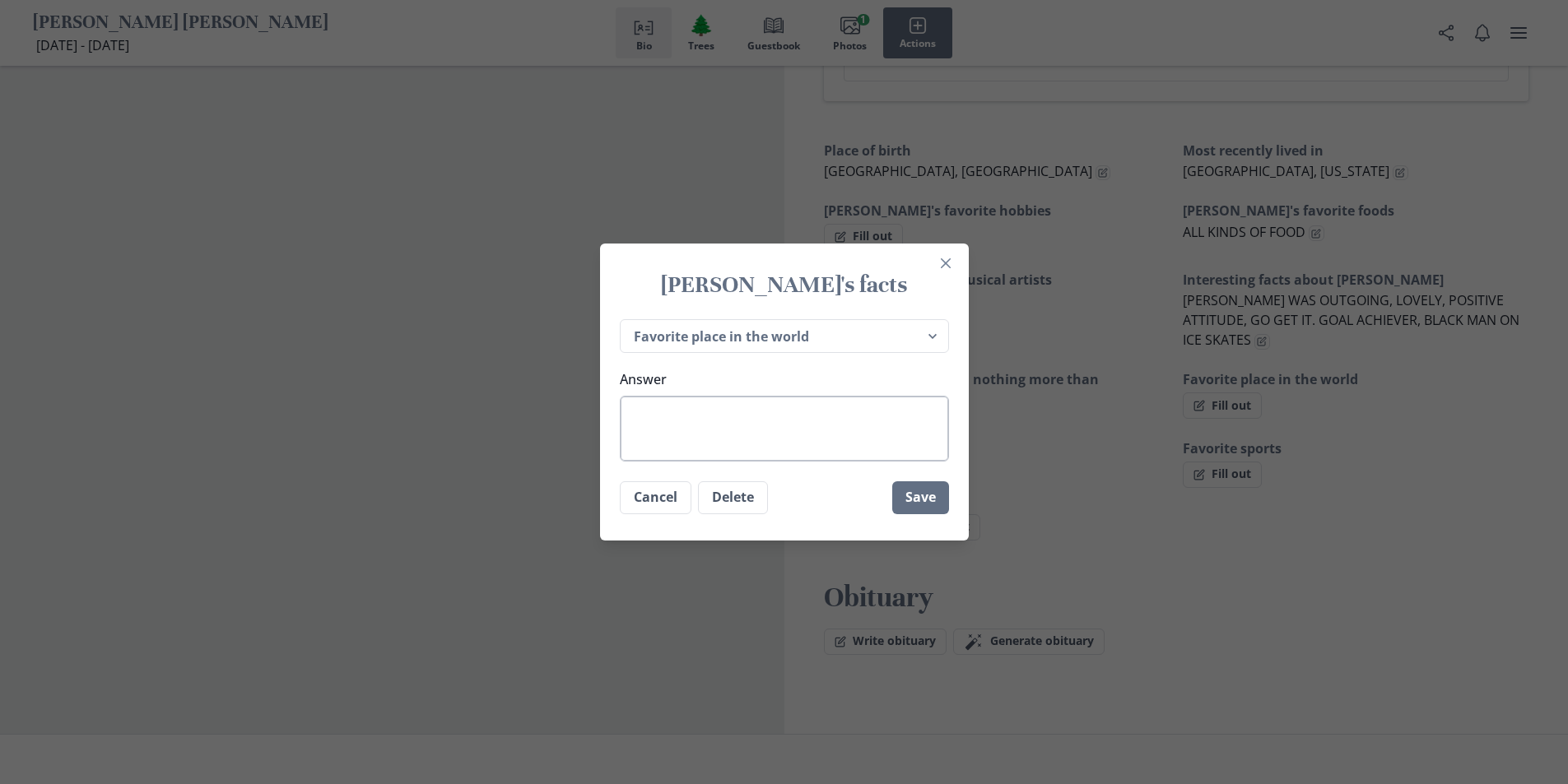
click at [775, 431] on textarea "Answer" at bounding box center [784, 428] width 330 height 66
click at [935, 487] on button "Save" at bounding box center [921, 497] width 57 height 32
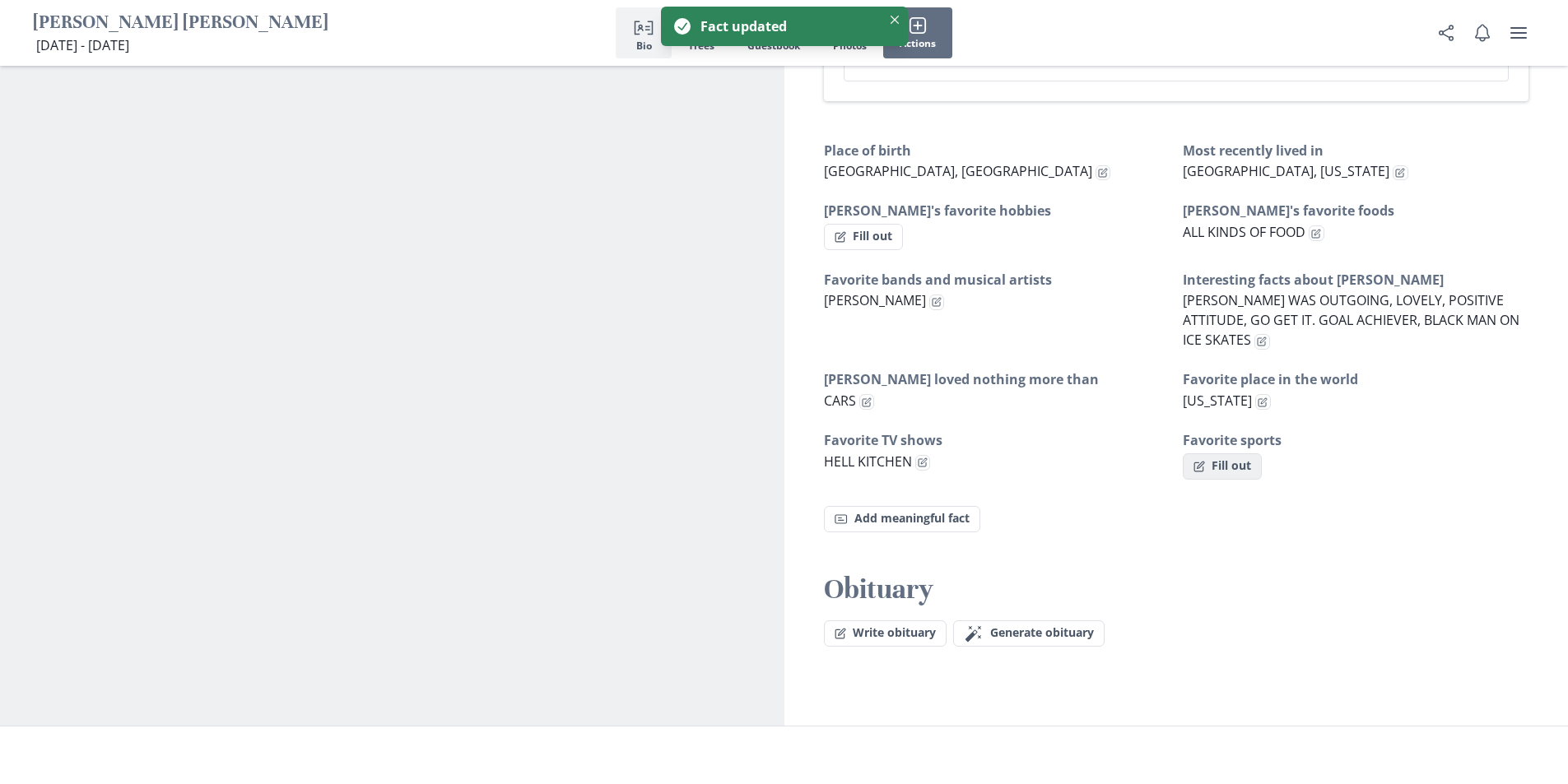
click at [1217, 453] on button "Fill out" at bounding box center [1222, 466] width 79 height 27
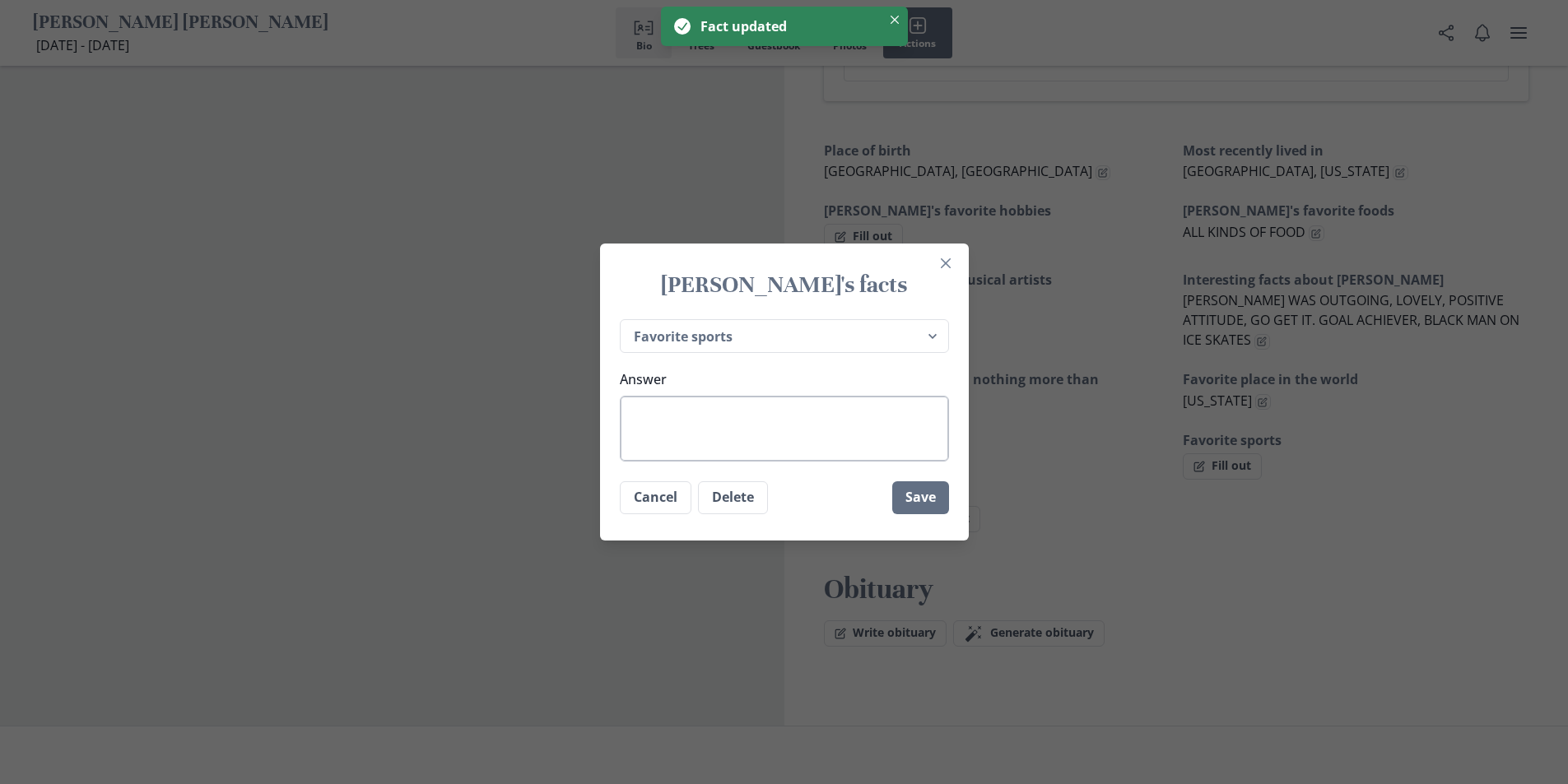
click at [673, 418] on textarea "Answer" at bounding box center [784, 428] width 330 height 66
click at [932, 498] on button "Save" at bounding box center [921, 497] width 57 height 32
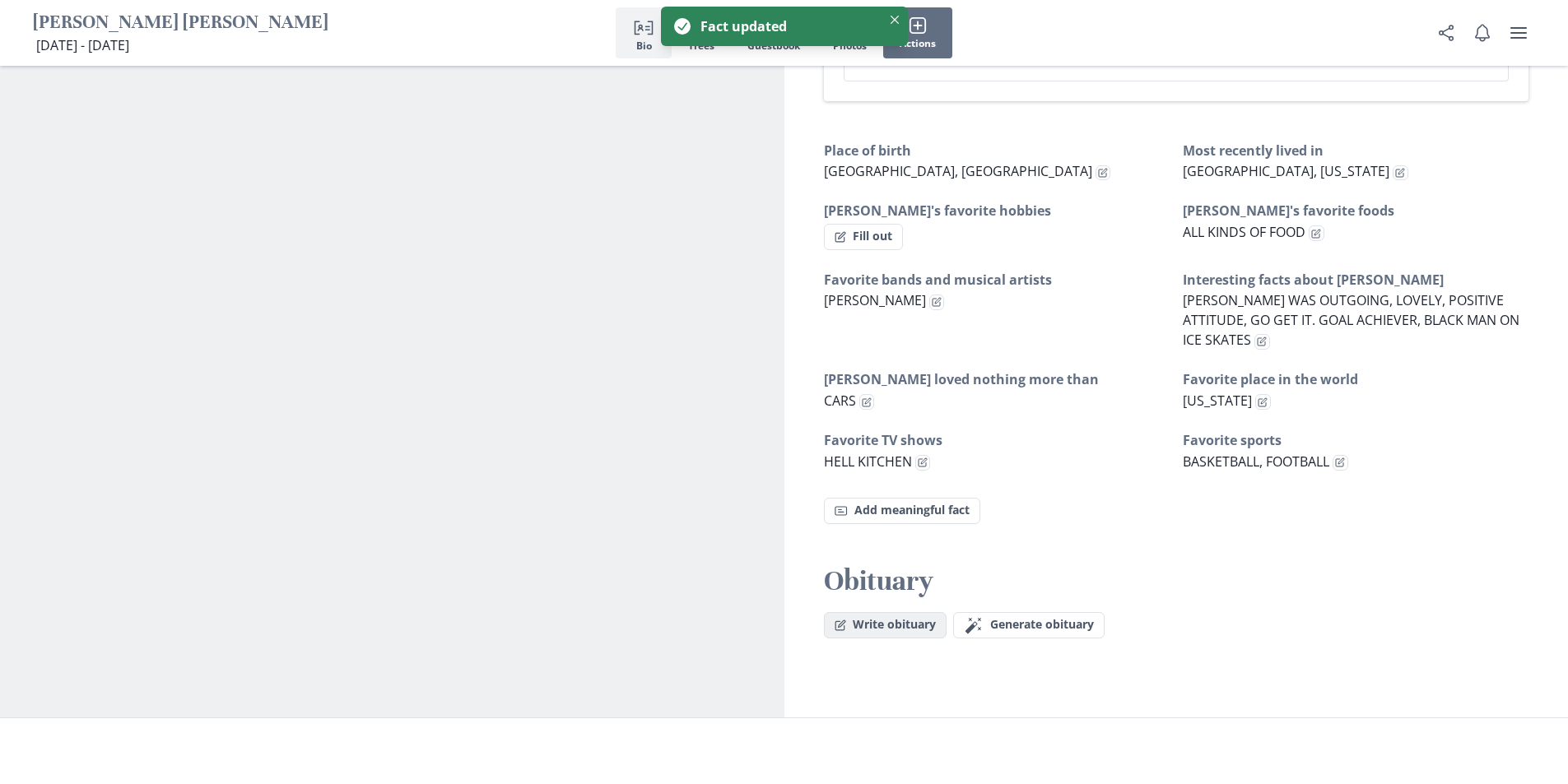
click at [890, 613] on button "Write obituary" at bounding box center [885, 626] width 123 height 27
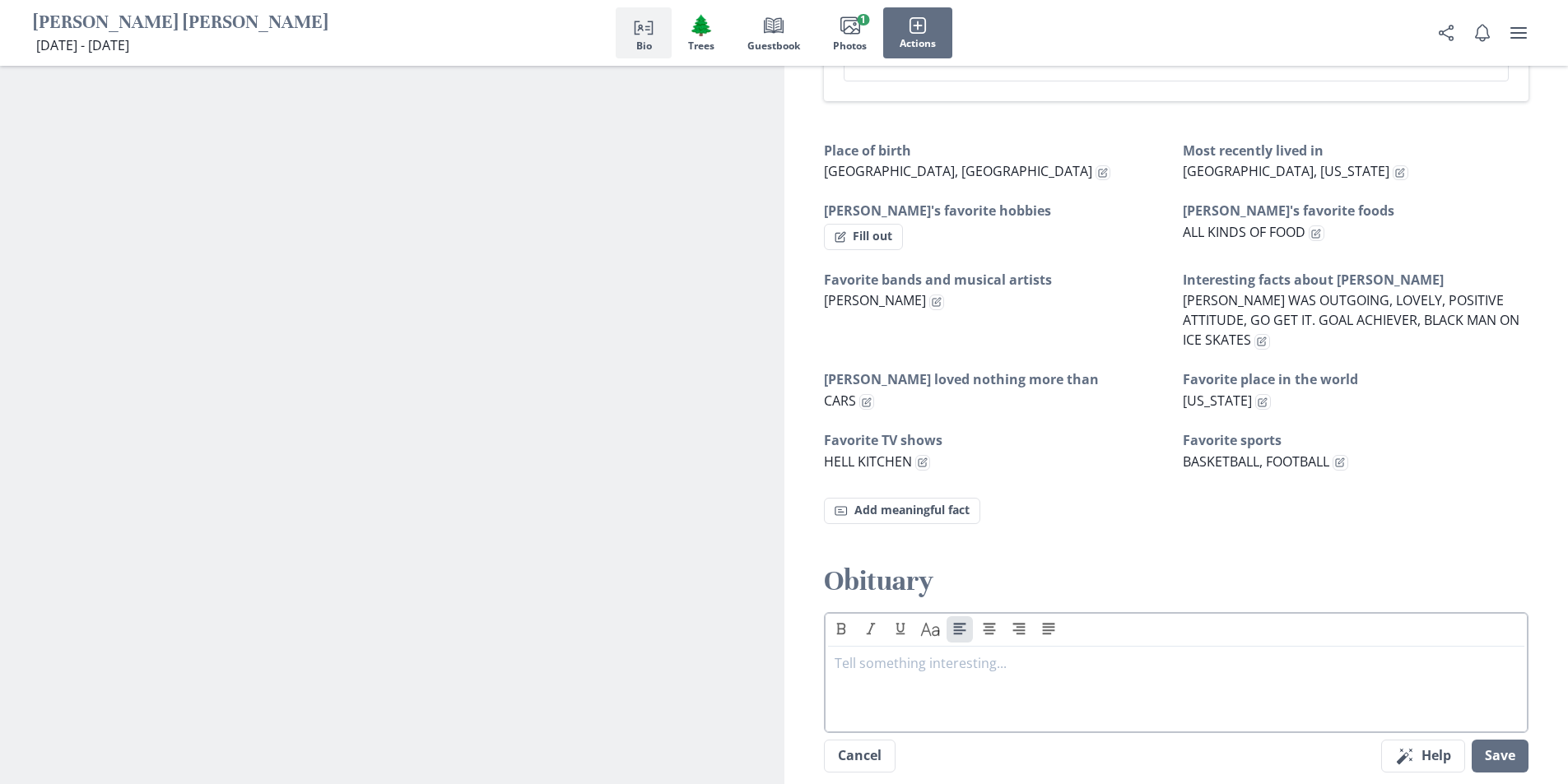
click at [894, 653] on p at bounding box center [1176, 663] width 684 height 20
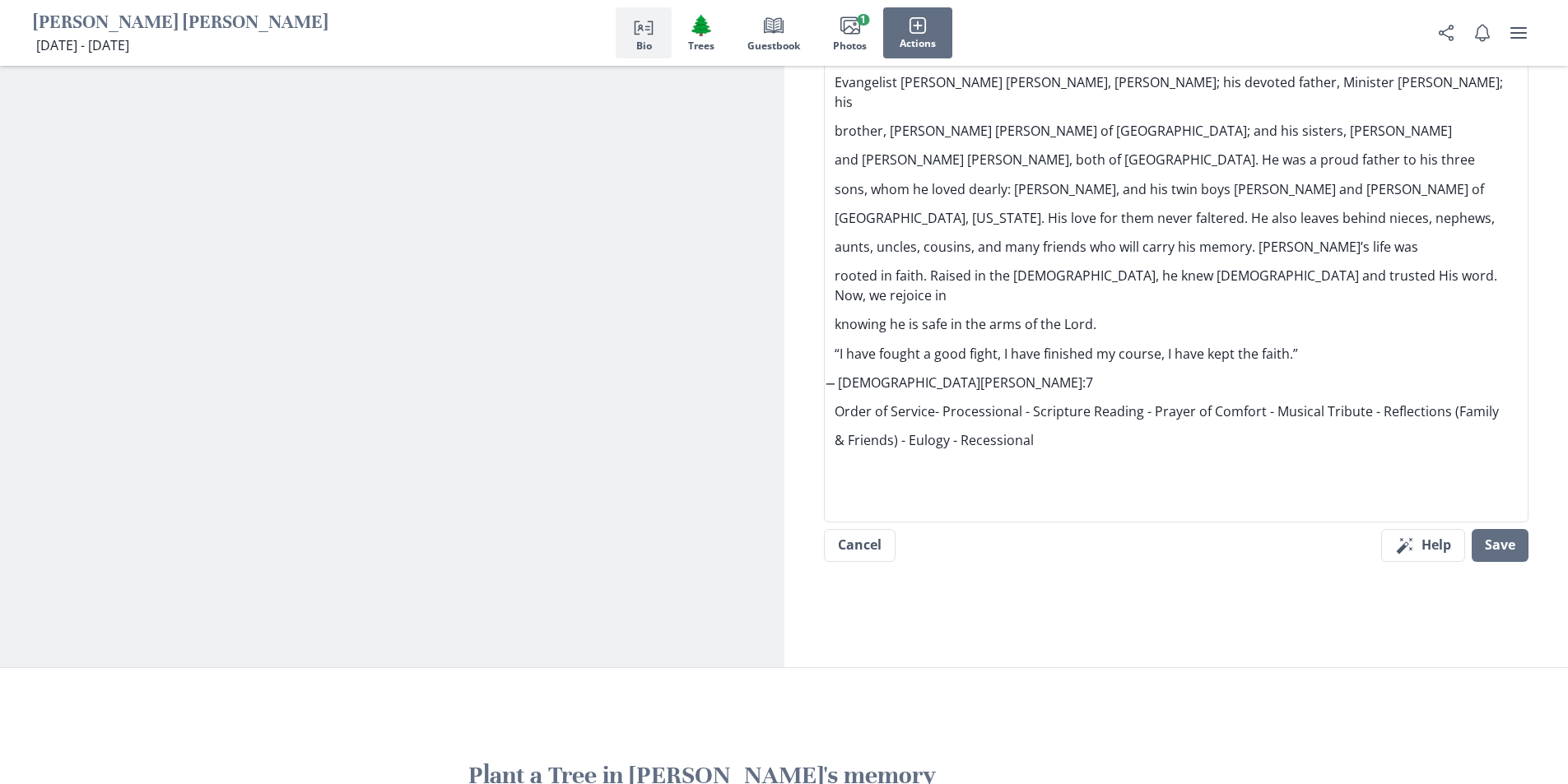
scroll to position [2184, 0]
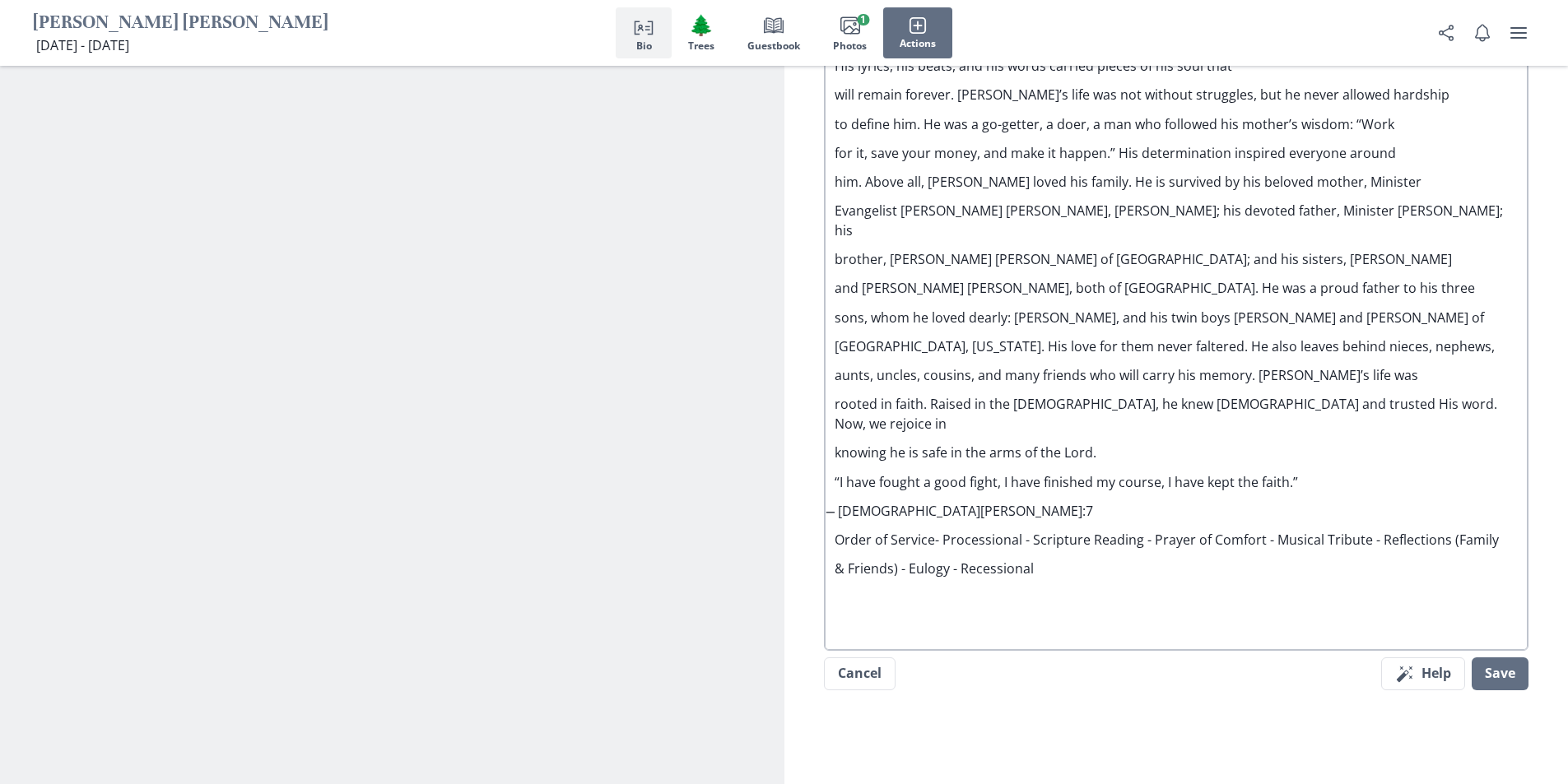
drag, startPoint x: 1061, startPoint y: 477, endPoint x: 829, endPoint y: 437, distance: 235.4
click at [829, 437] on div "Obituary [PERSON_NAME] [PERSON_NAME] was born on [DEMOGRAPHIC_DATA], at [GEOGRA…" at bounding box center [1176, 23] width 697 height 1212
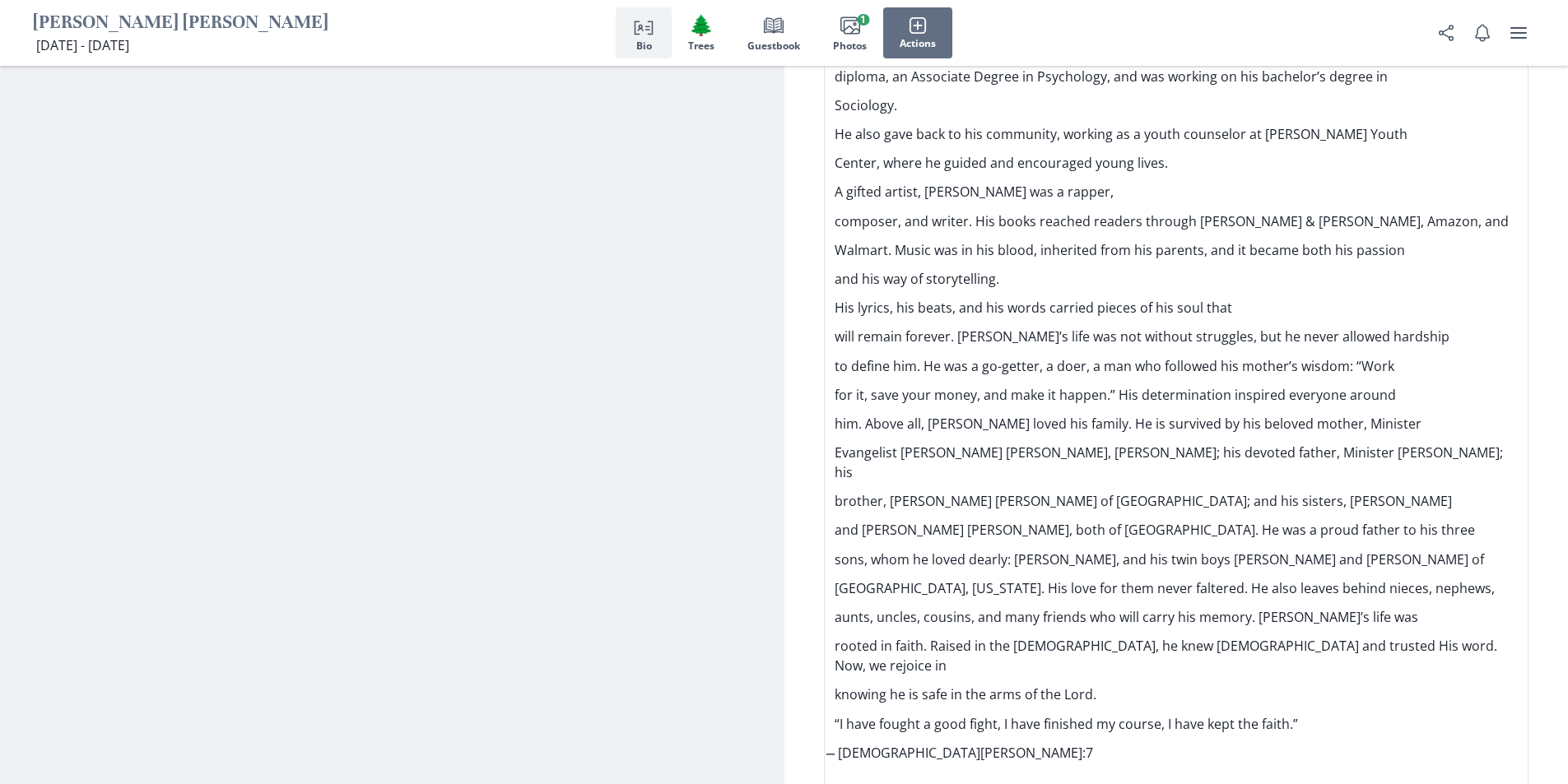
scroll to position [1935, 0]
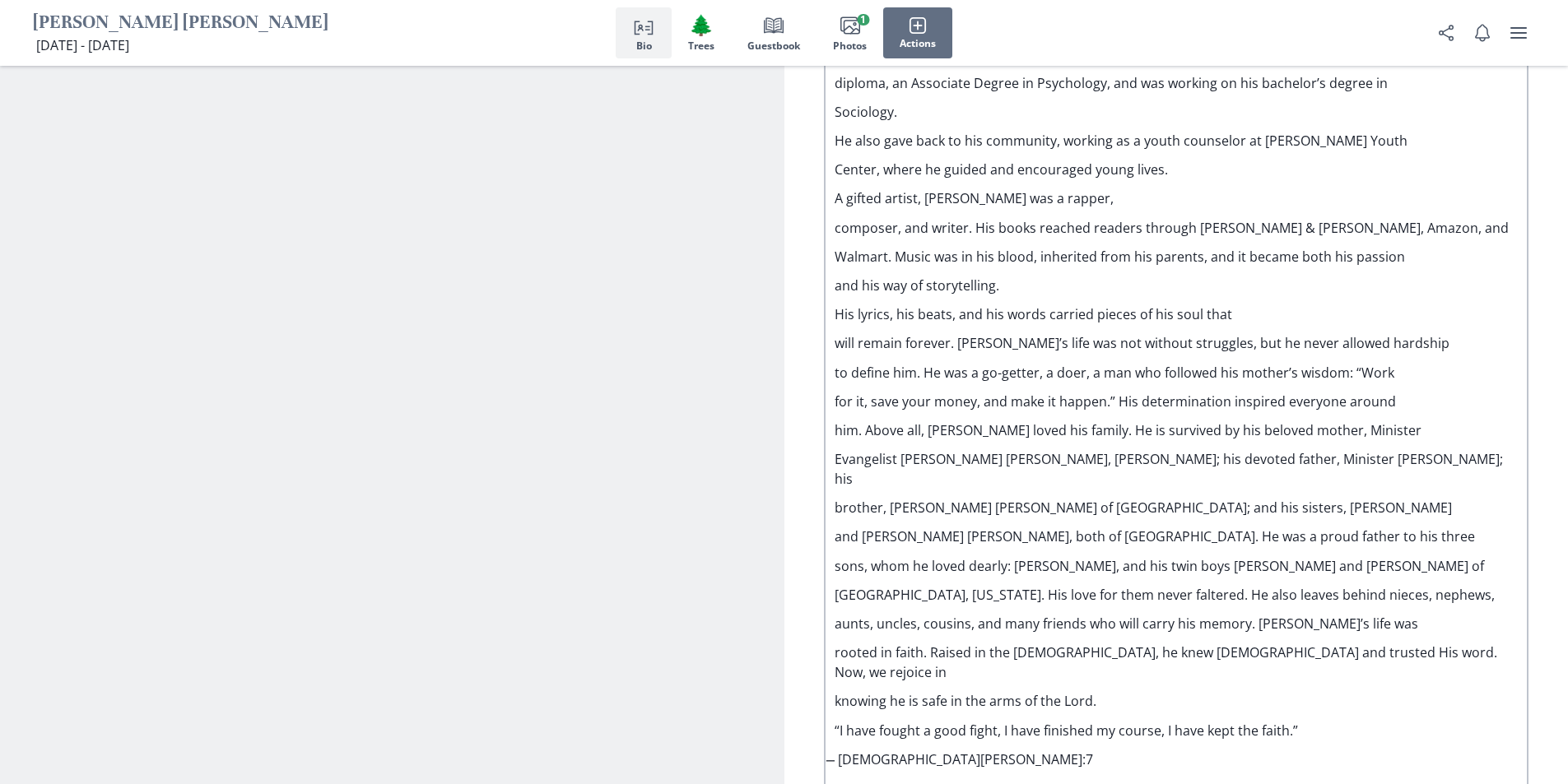
click at [1033, 557] on p "sons, whom he loved dearly: [PERSON_NAME], and his twin boys [PERSON_NAME] and …" at bounding box center [1176, 567] width 684 height 20
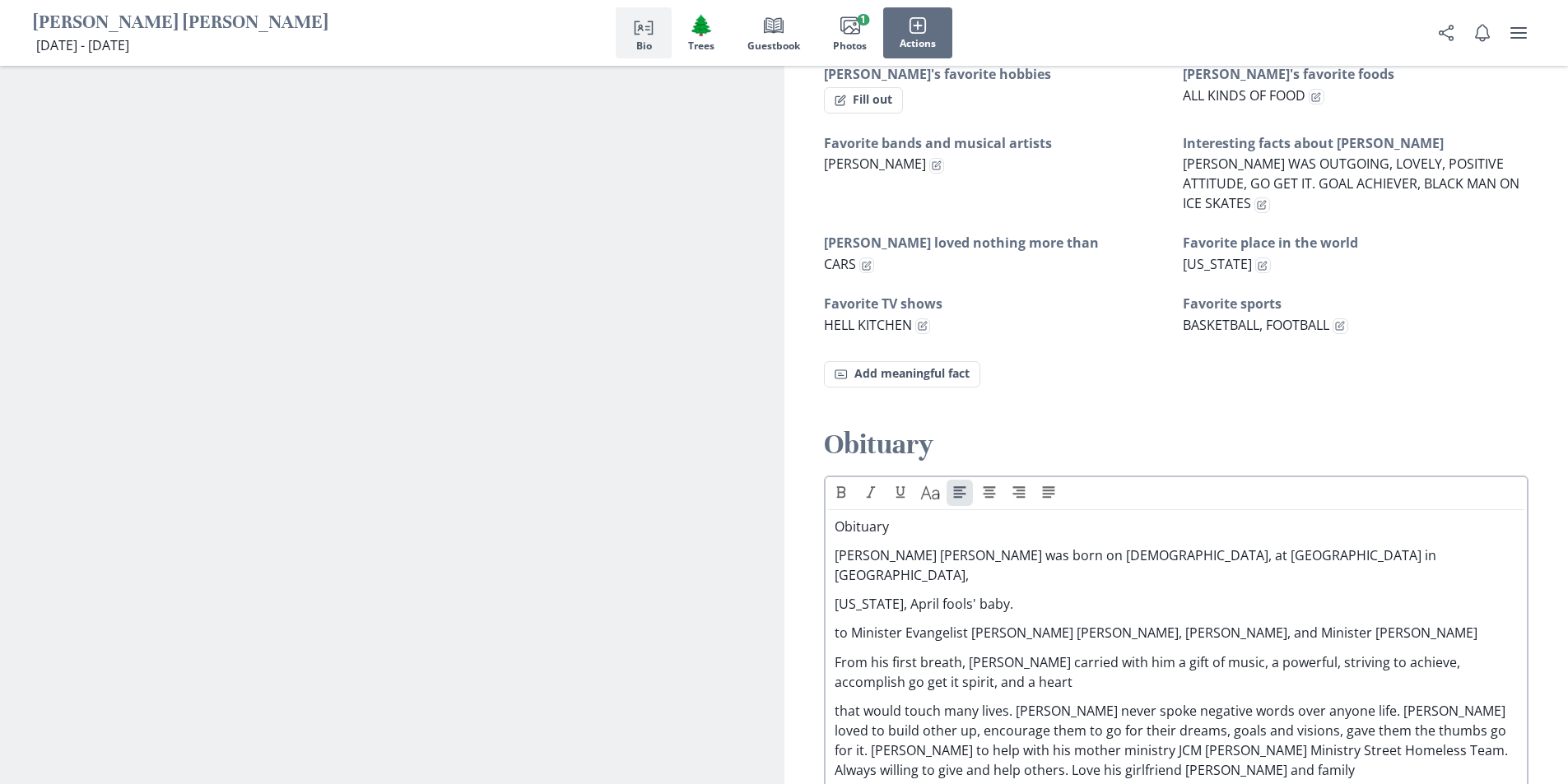
scroll to position [1090, 0]
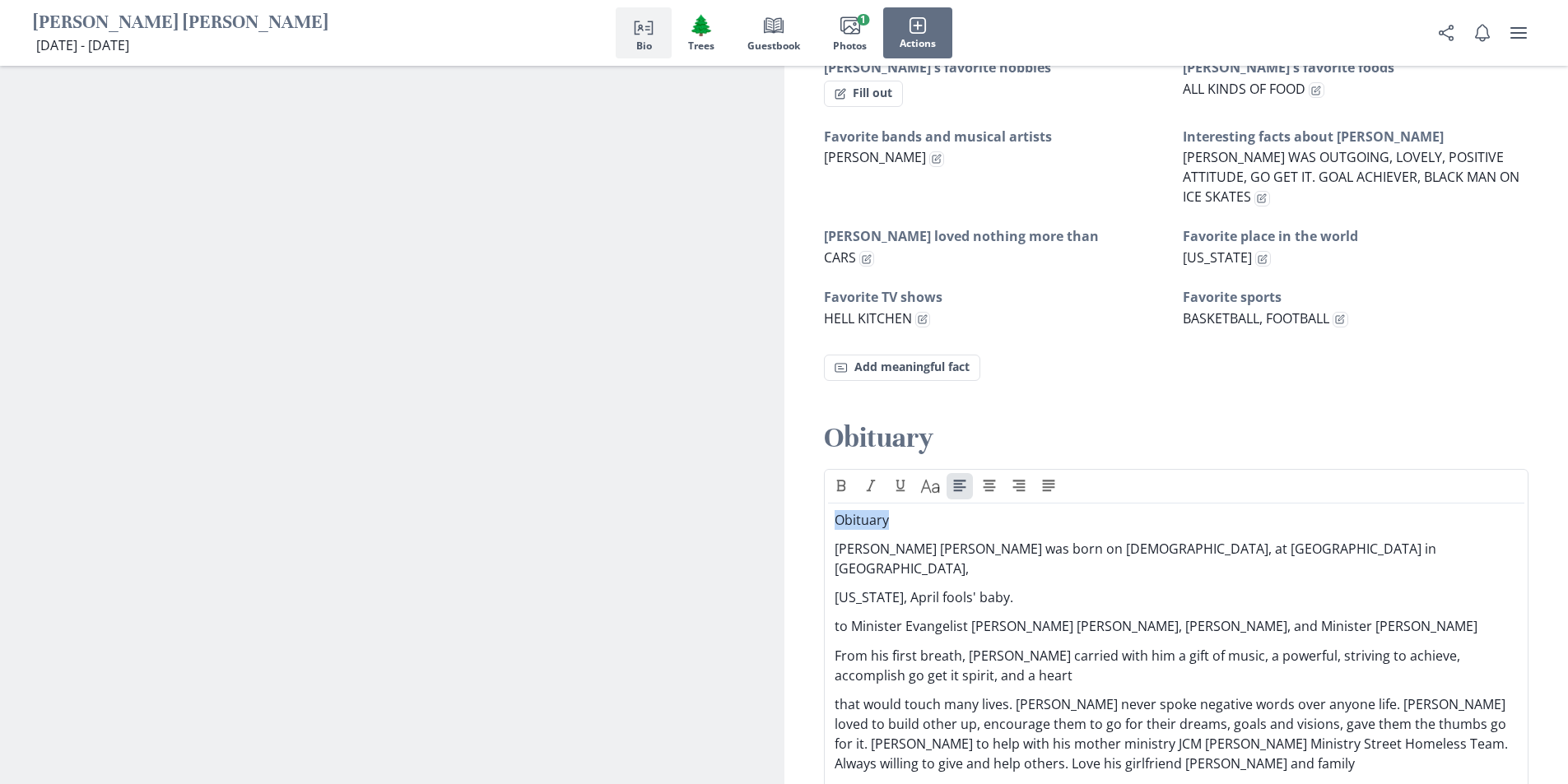
drag, startPoint x: 909, startPoint y: 505, endPoint x: 813, endPoint y: 499, distance: 96.2
drag, startPoint x: 1086, startPoint y: 498, endPoint x: 831, endPoint y: 486, distance: 255.3
click at [839, 481] on icon "Bold" at bounding box center [840, 487] width 9 height 12
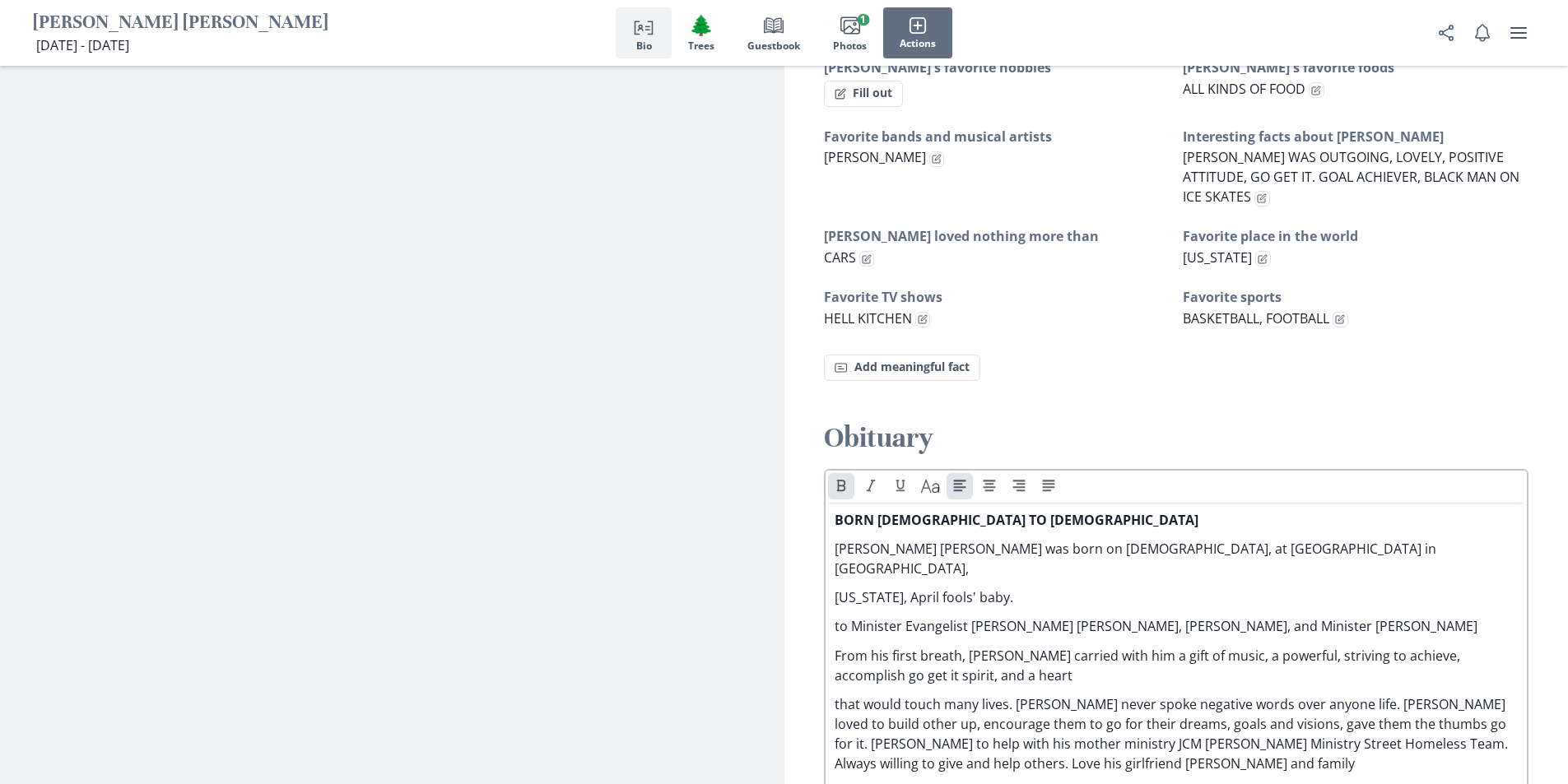
click at [1096, 511] on p "BORN [DEMOGRAPHIC_DATA] TO [DEMOGRAPHIC_DATA]" at bounding box center [1176, 520] width 684 height 20
click at [1125, 539] on p "[PERSON_NAME] [PERSON_NAME] was born on [DEMOGRAPHIC_DATA], at [GEOGRAPHIC_DATA…" at bounding box center [1176, 559] width 684 height 39
click at [1334, 646] on p "From his first breath, [PERSON_NAME] carried with him a gift of music, a powerf…" at bounding box center [1176, 666] width 684 height 39
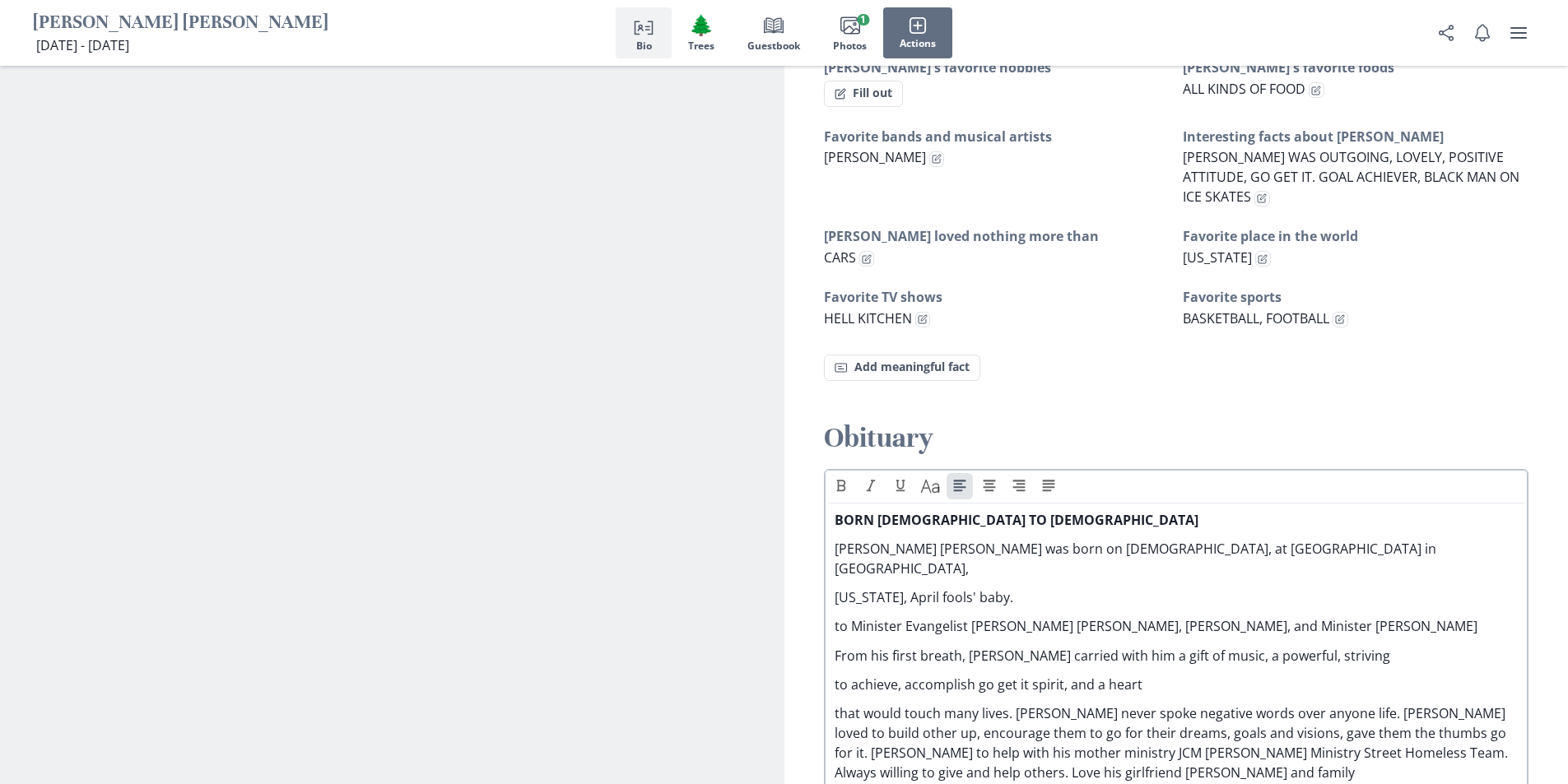
click at [1017, 703] on p "that would touch many lives. [PERSON_NAME] never spoke negative words over anyo…" at bounding box center [1176, 743] width 684 height 79
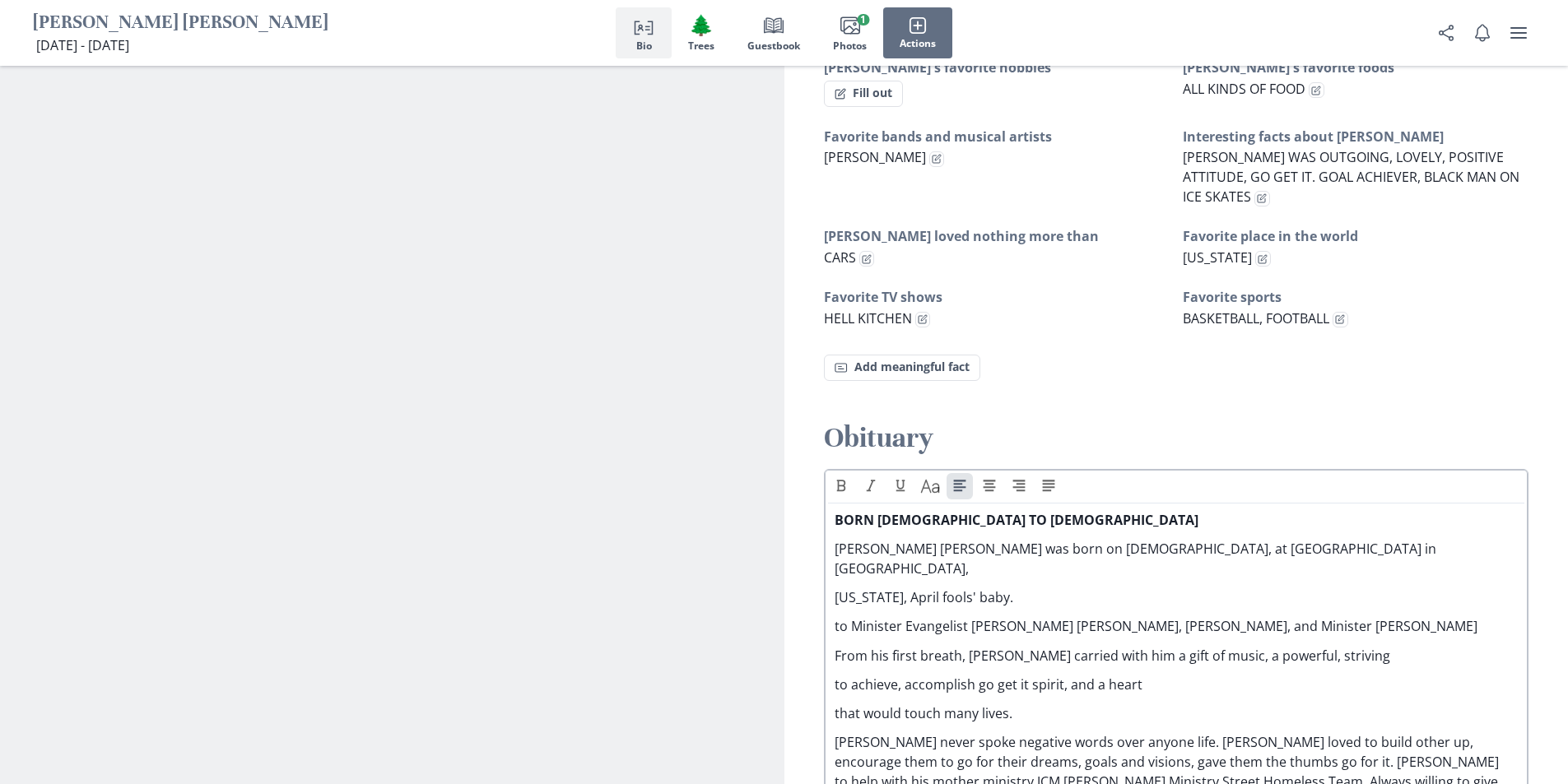
click at [1166, 733] on p "[PERSON_NAME] never spoke negative words over anyone life. [PERSON_NAME] loved …" at bounding box center [1176, 772] width 684 height 79
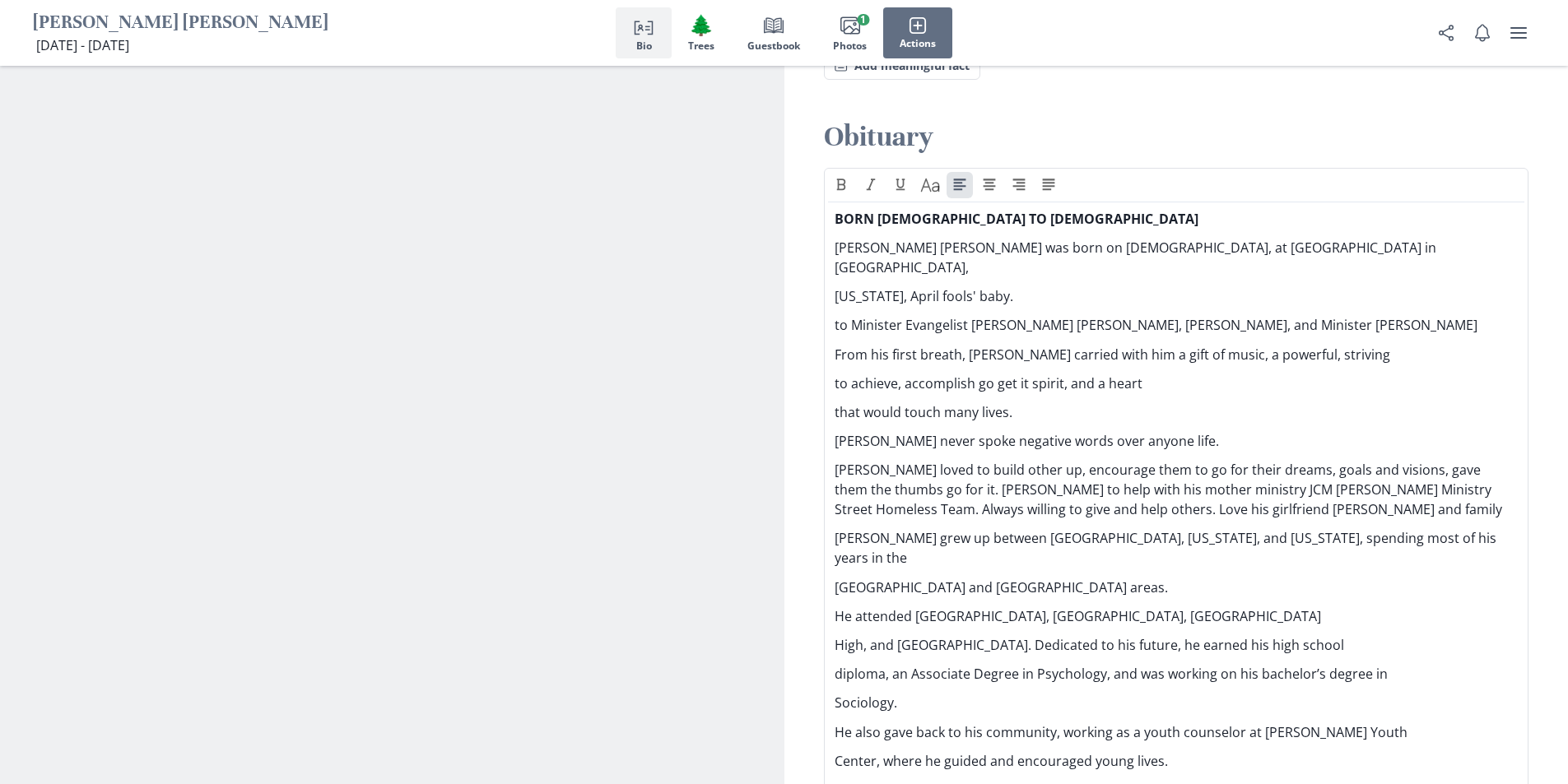
scroll to position [1398, 0]
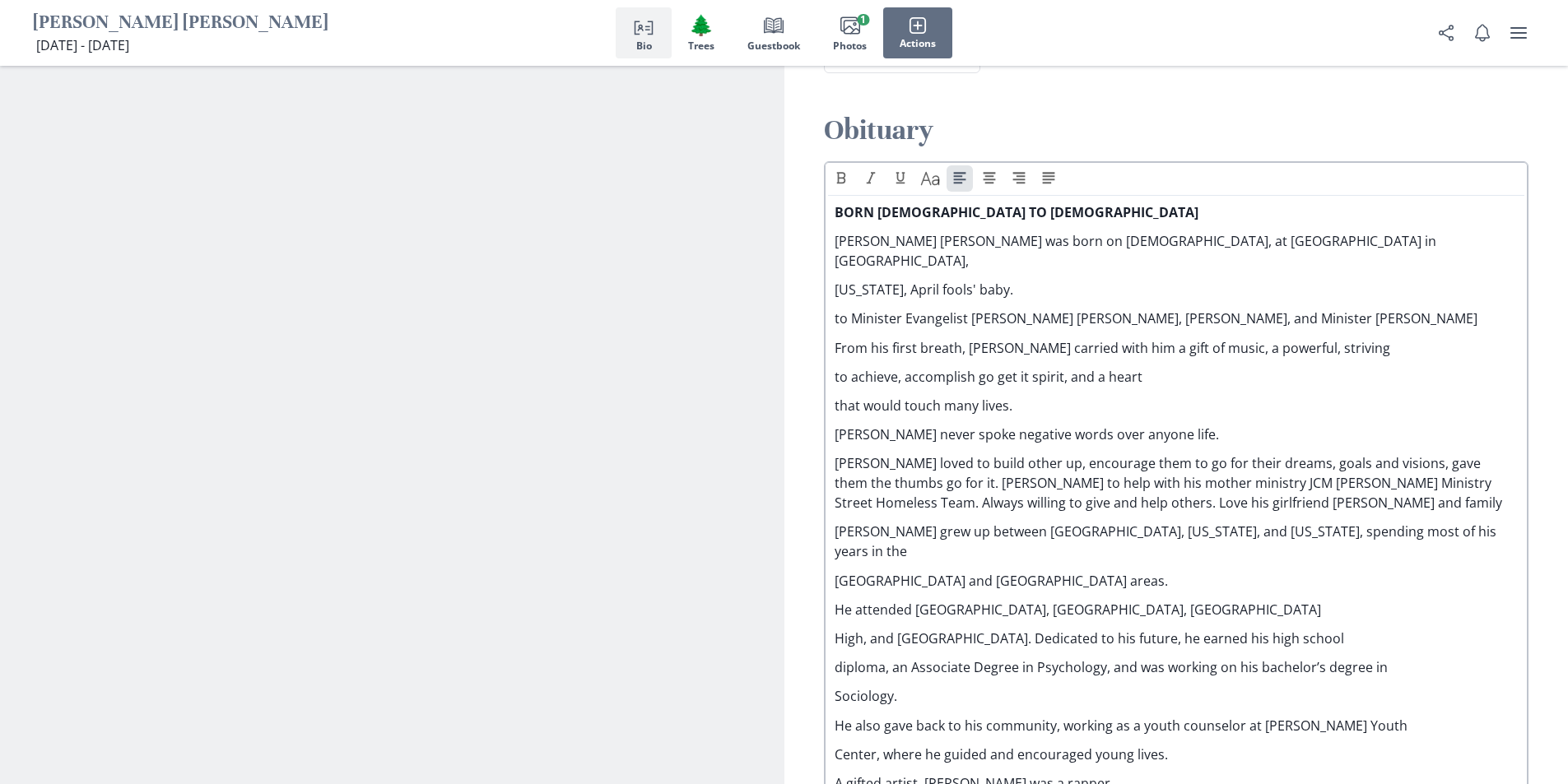
click at [1388, 453] on p "[PERSON_NAME] loved to build other up, encourage them to go for their dreams, g…" at bounding box center [1176, 483] width 684 height 59
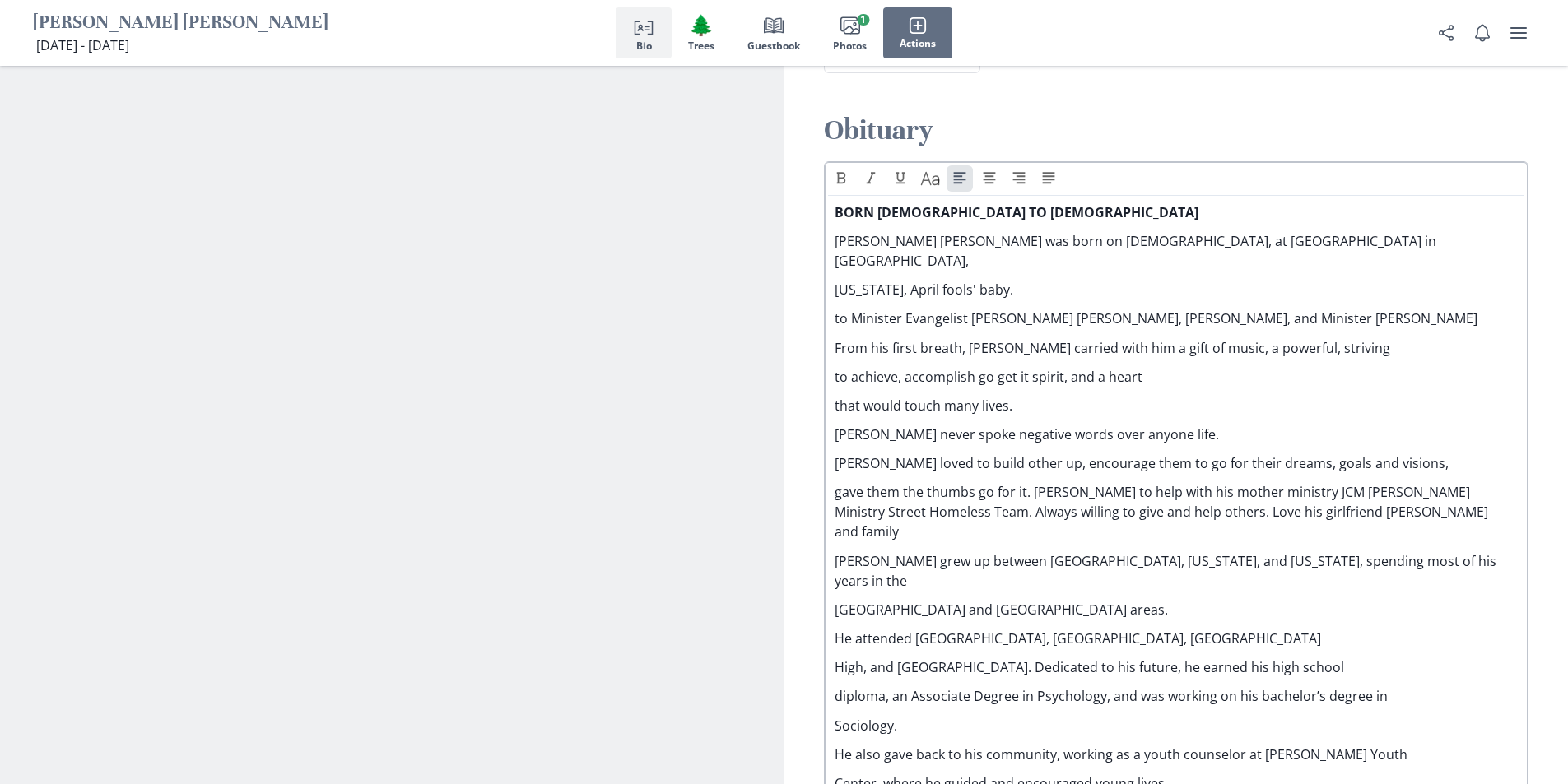
click at [1032, 482] on p "gave them the thumbs go for it. [PERSON_NAME] to help with his mother ministry …" at bounding box center [1176, 512] width 684 height 59
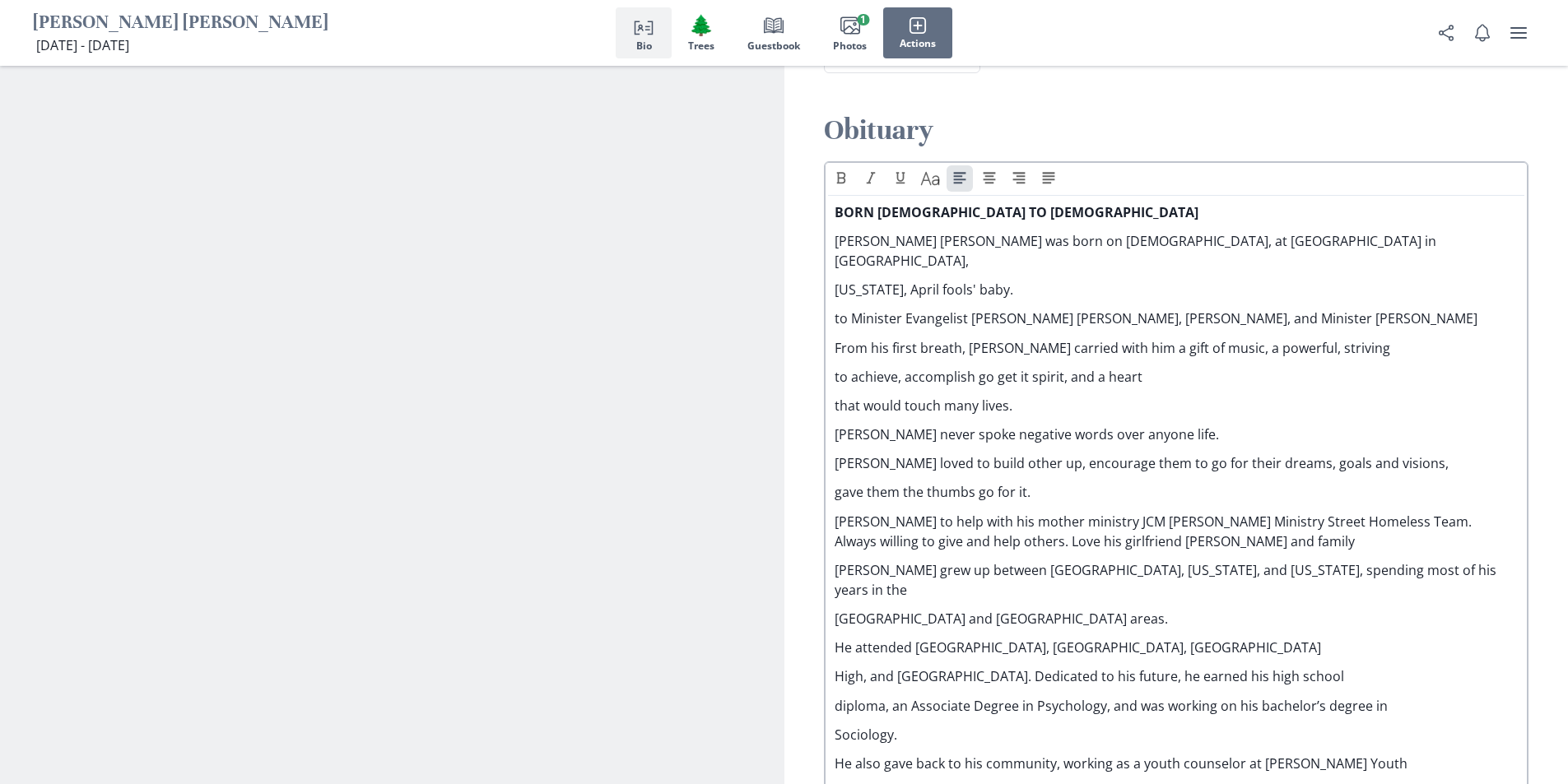
click at [1411, 512] on p "[PERSON_NAME] to help with his mother ministry JCM [PERSON_NAME] Ministry Stree…" at bounding box center [1176, 531] width 684 height 39
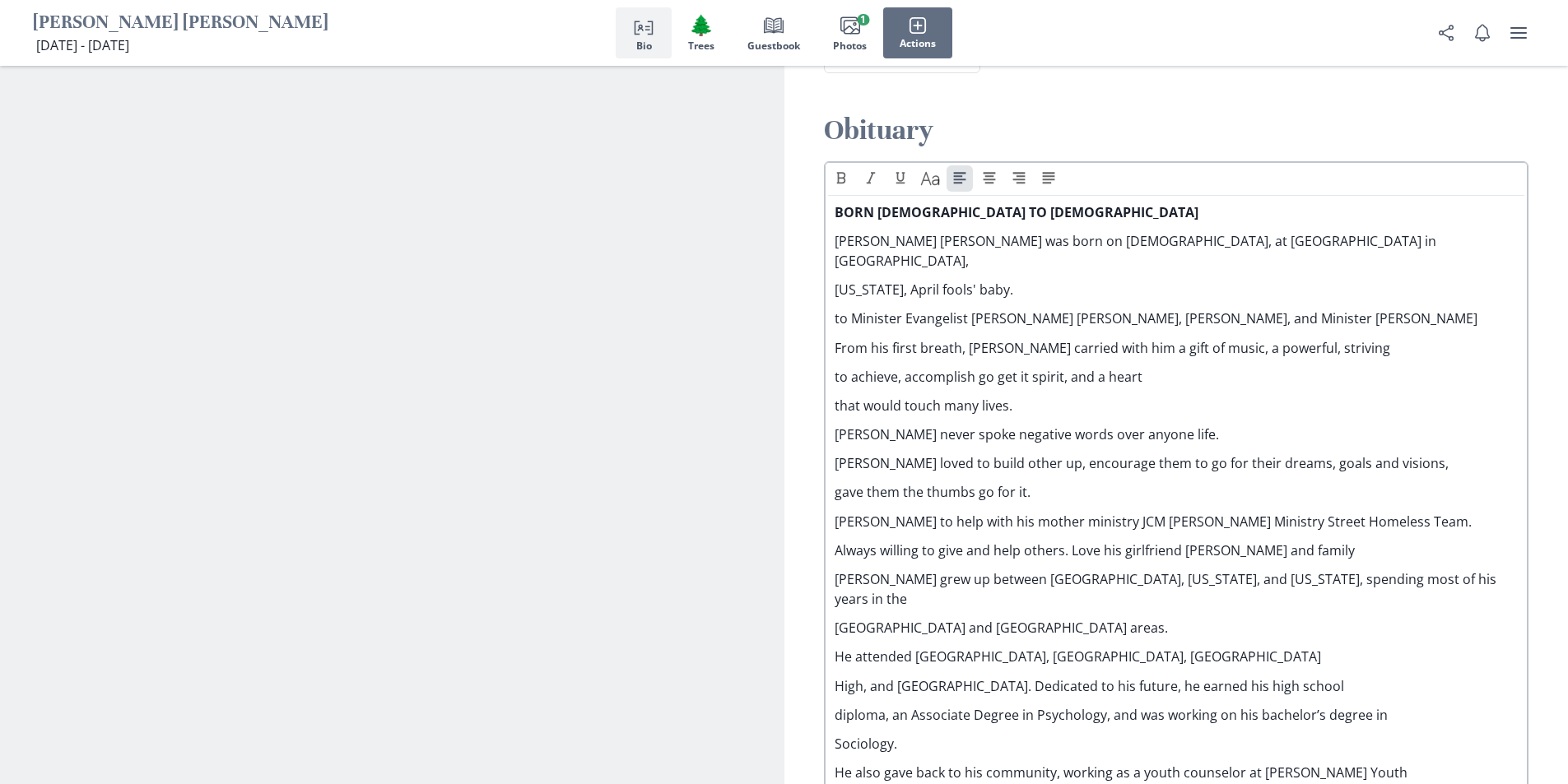
click at [839, 541] on p "Always willing to give and help others. Love his girlfriend [PERSON_NAME] and f…" at bounding box center [1176, 551] width 684 height 20
click at [1431, 512] on p "[PERSON_NAME] to help with his mother ministry JCM [PERSON_NAME] Ministry Stree…" at bounding box center [1176, 521] width 684 height 20
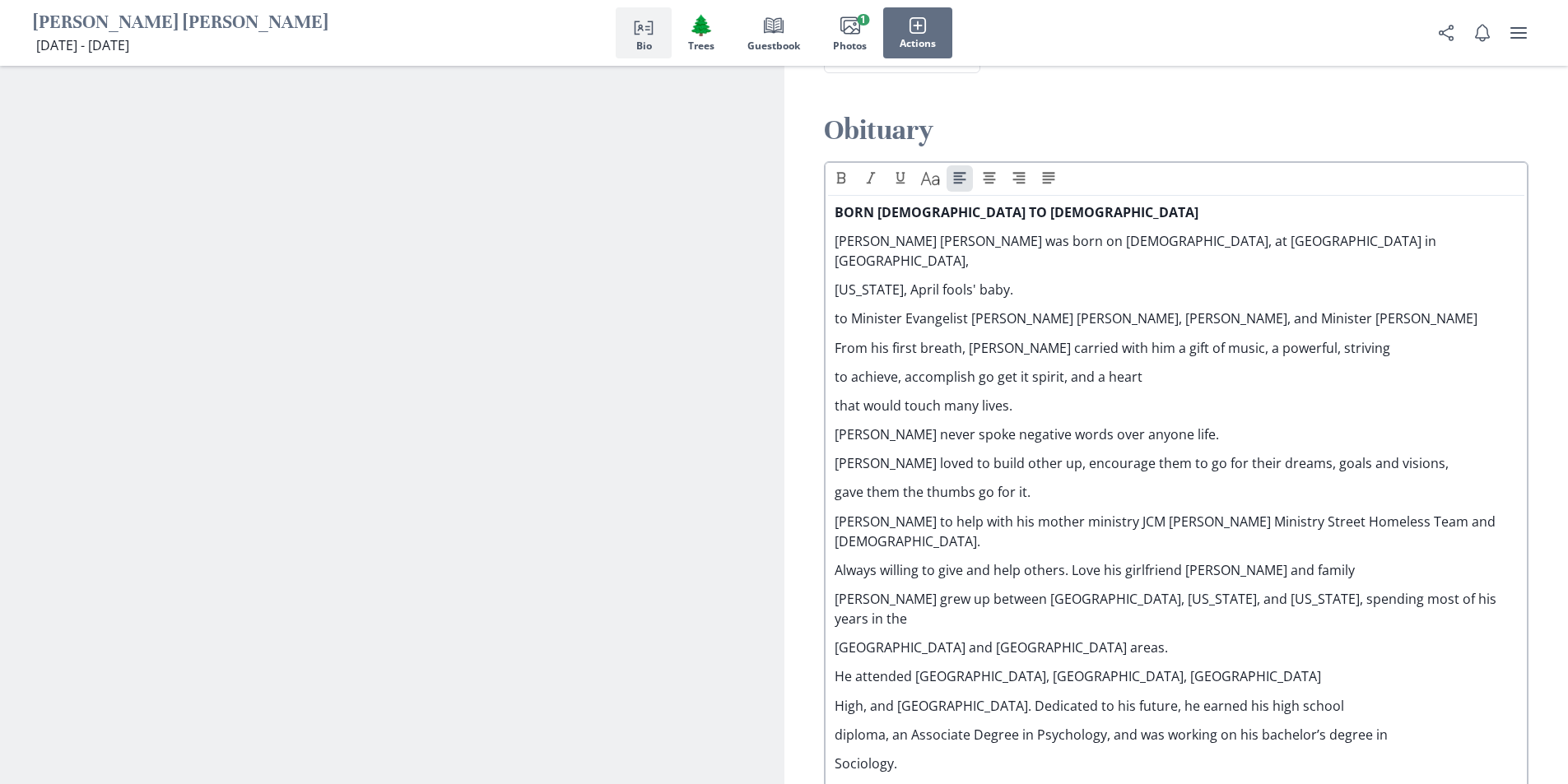
click at [1413, 512] on p "[PERSON_NAME] to help with his mother ministry JCM [PERSON_NAME] Ministry Stree…" at bounding box center [1176, 531] width 684 height 39
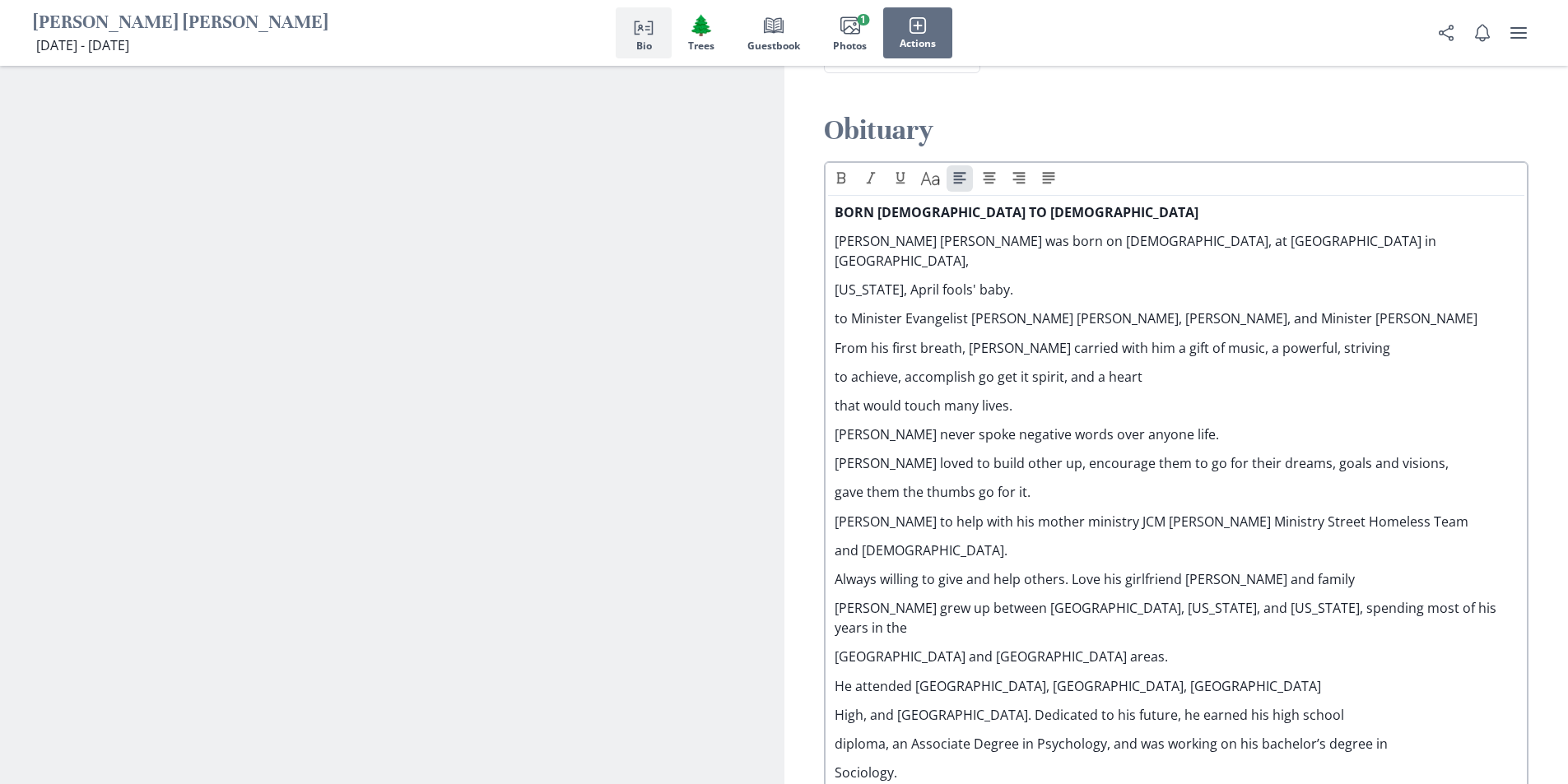
click at [1222, 598] on p "[PERSON_NAME] grew up between [GEOGRAPHIC_DATA], [US_STATE], and [US_STATE], sp…" at bounding box center [1176, 618] width 684 height 39
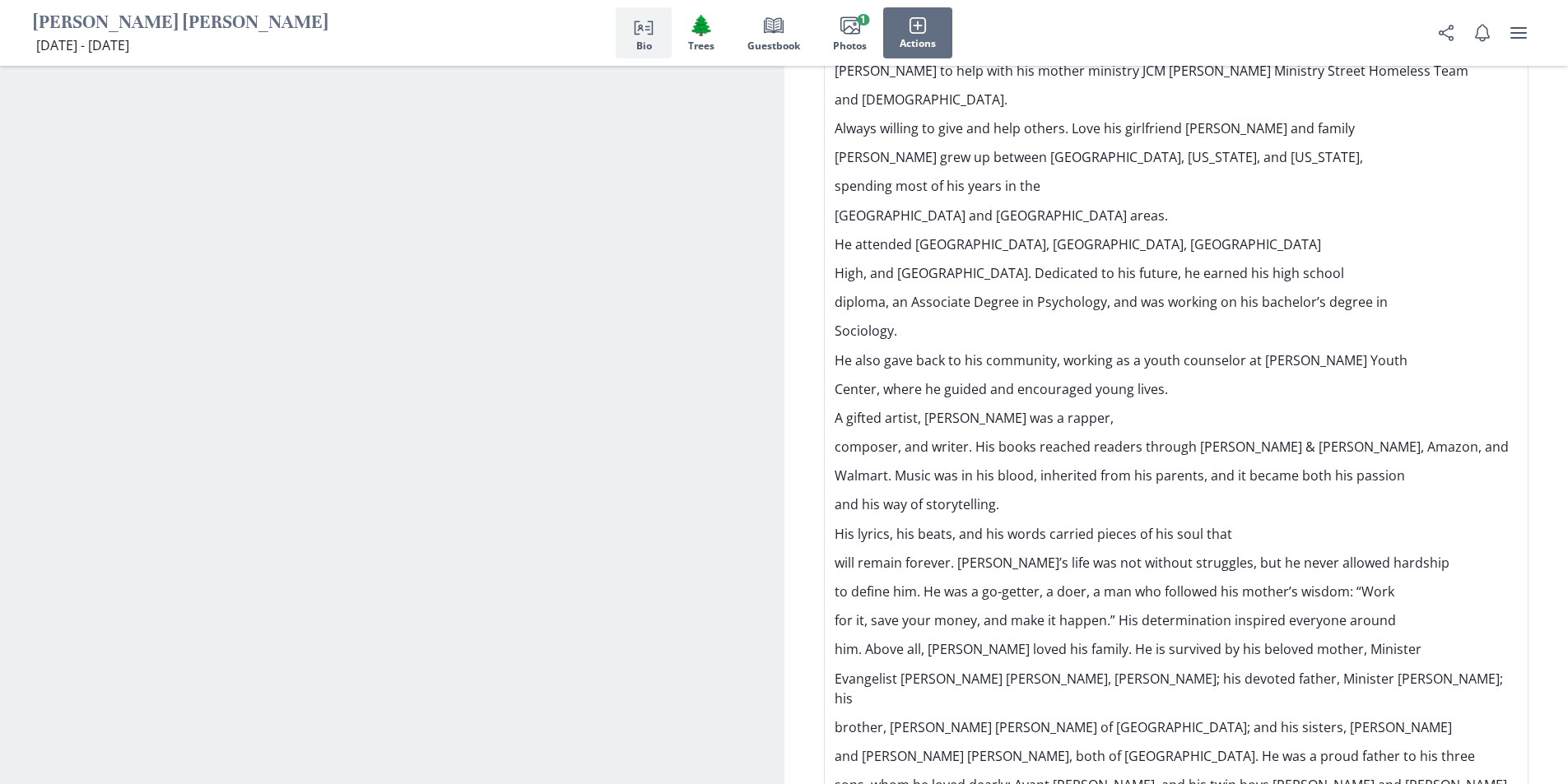
scroll to position [1964, 0]
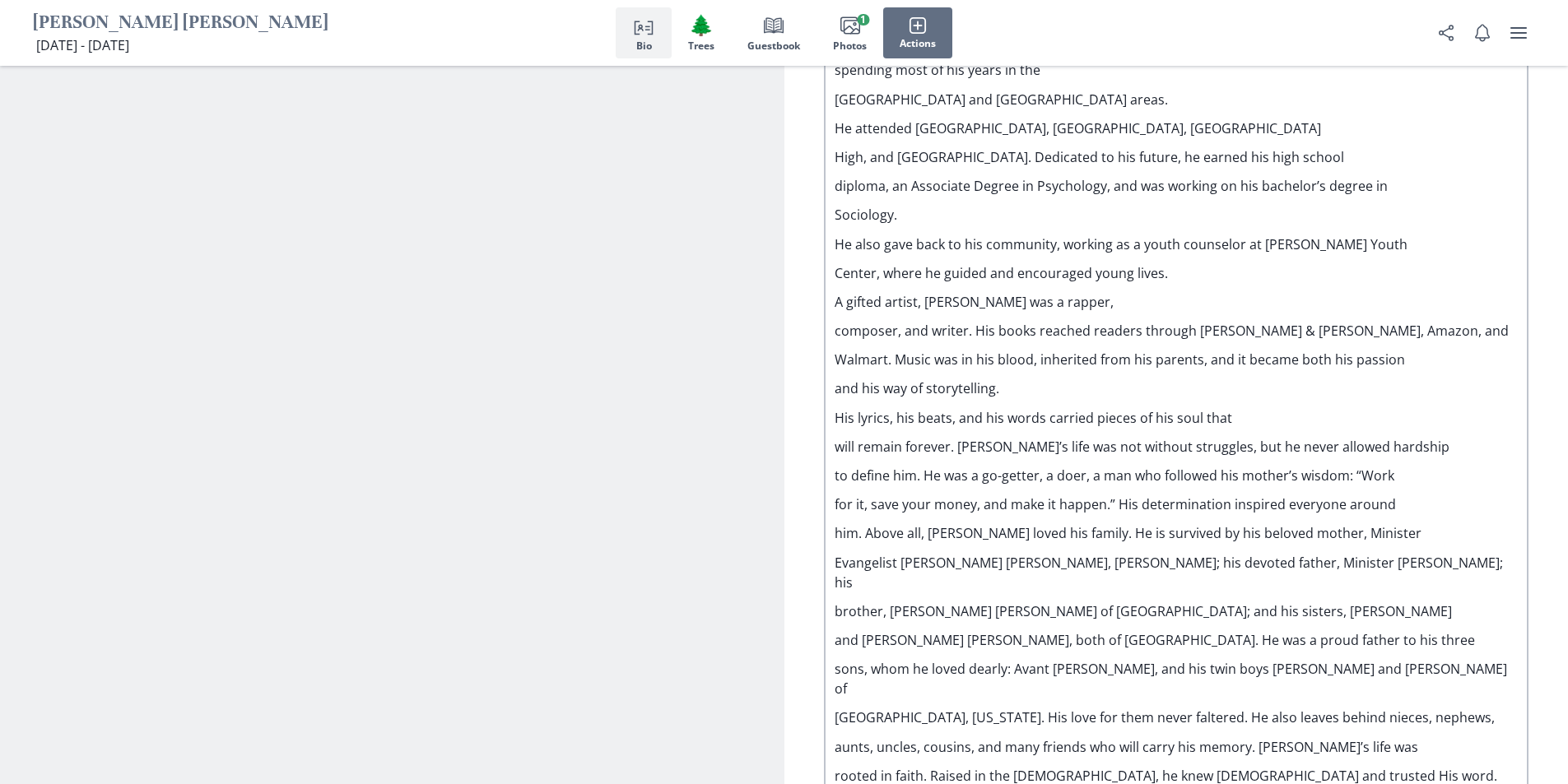
click at [960, 437] on p "will remain forever. [PERSON_NAME]’s life was not without struggles, but he nev…" at bounding box center [1176, 447] width 684 height 20
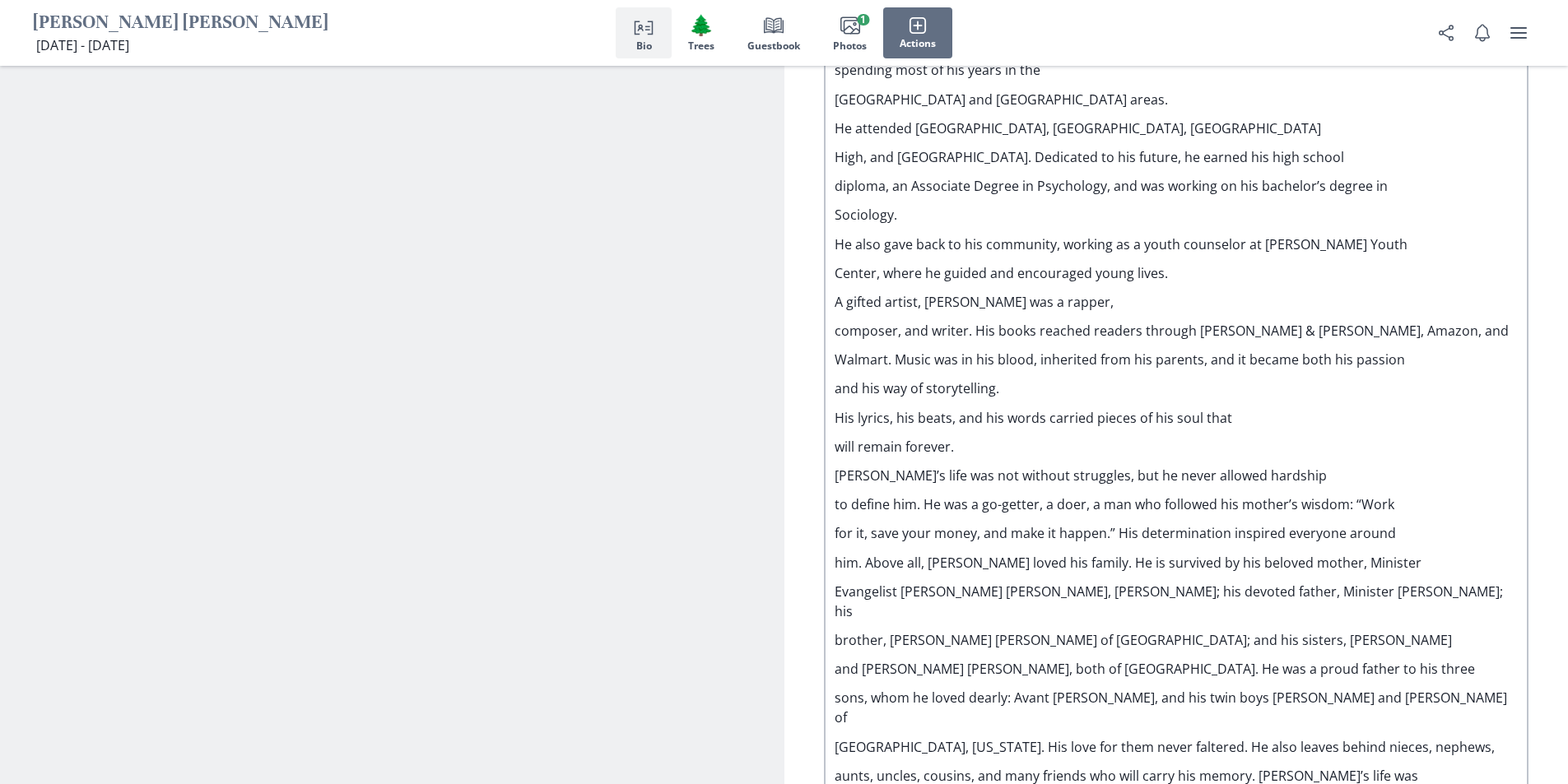
click at [835, 495] on p "to define him. He was a go-getter, a doer, a man who followed his mother’s wisd…" at bounding box center [1176, 505] width 684 height 20
click at [837, 495] on p "to define him. He was a go-getter, a doer, a man who followed his mother’s wisd…" at bounding box center [1176, 505] width 684 height 20
click at [1116, 523] on p "for it, save your money, and make it happen.” His determination inspired everyo…" at bounding box center [1176, 533] width 684 height 20
click at [1120, 523] on p "for it, save your money, and make it happen.” His determination inspired everyo…" at bounding box center [1176, 533] width 684 height 20
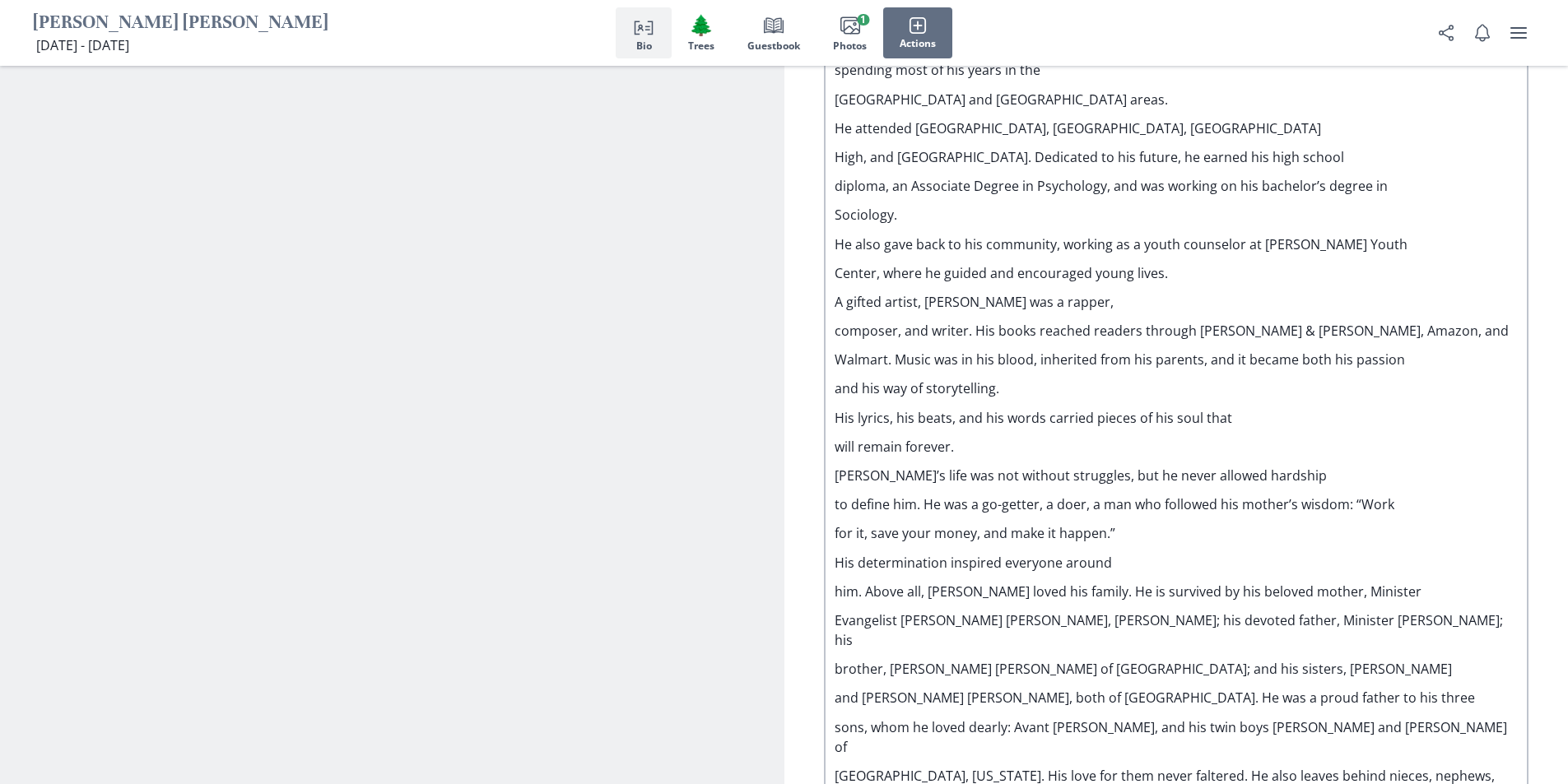
click at [930, 205] on p "Sociology." at bounding box center [1176, 214] width 684 height 20
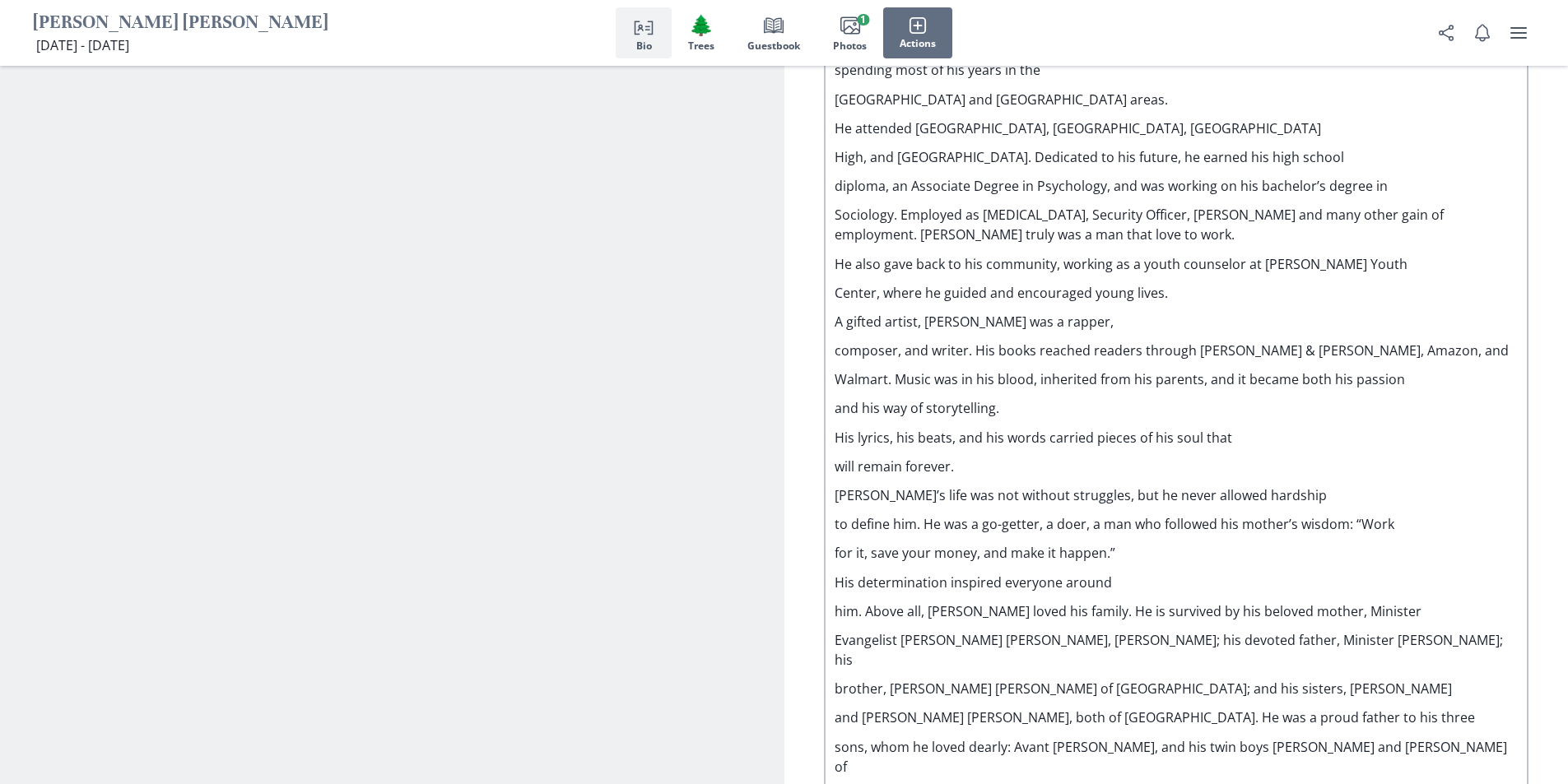
click at [1464, 205] on p "Sociology. Employed as [MEDICAL_DATA], Security Officer, [PERSON_NAME] and many…" at bounding box center [1176, 224] width 684 height 39
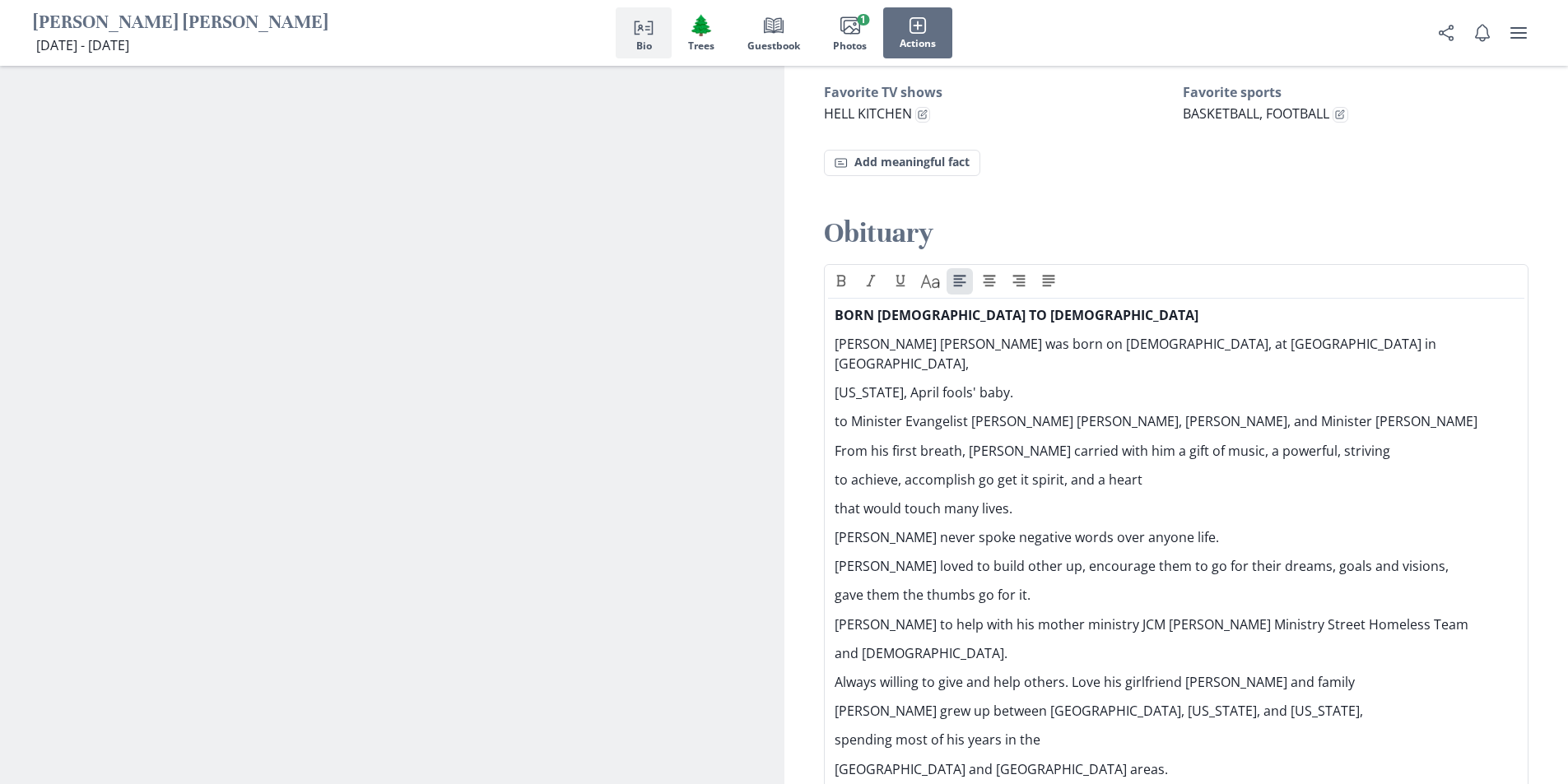
scroll to position [1280, 0]
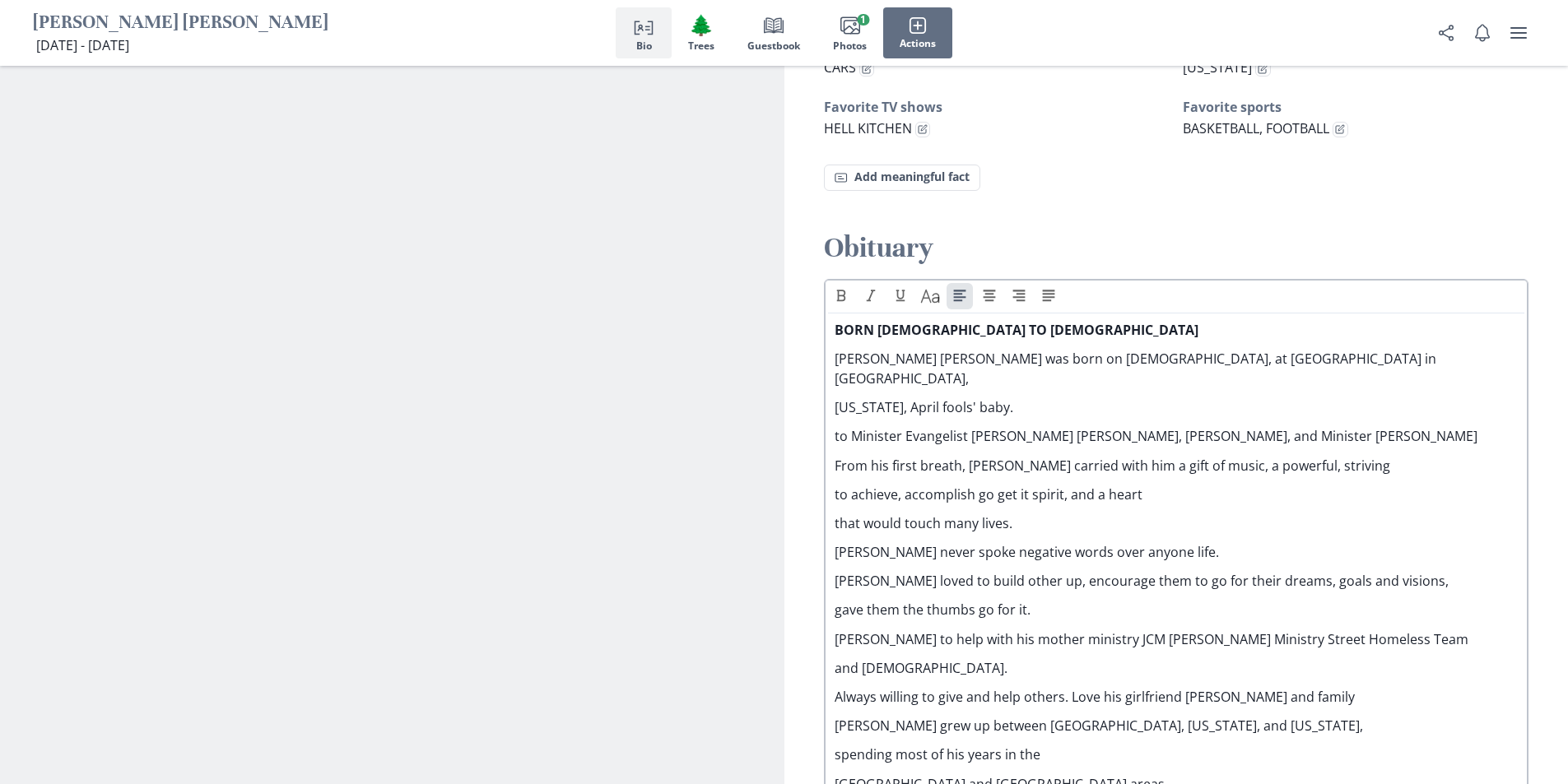
click at [1079, 320] on p "BORN [DEMOGRAPHIC_DATA] TO [DEMOGRAPHIC_DATA]" at bounding box center [1176, 330] width 684 height 20
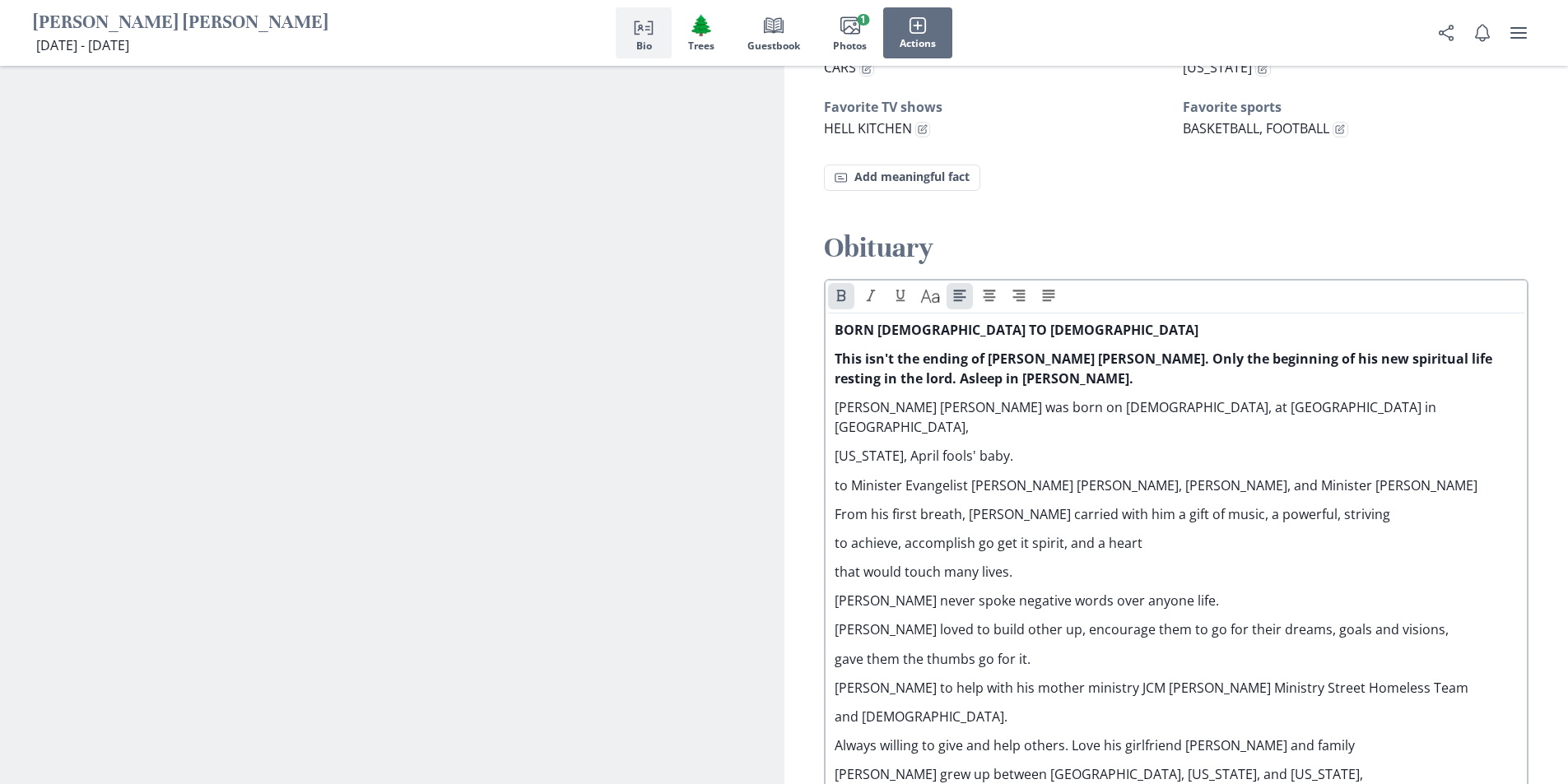
click at [1137, 350] on strong "This isn't the ending of [PERSON_NAME] [PERSON_NAME]. Only the beginning of his…" at bounding box center [1165, 369] width 661 height 37
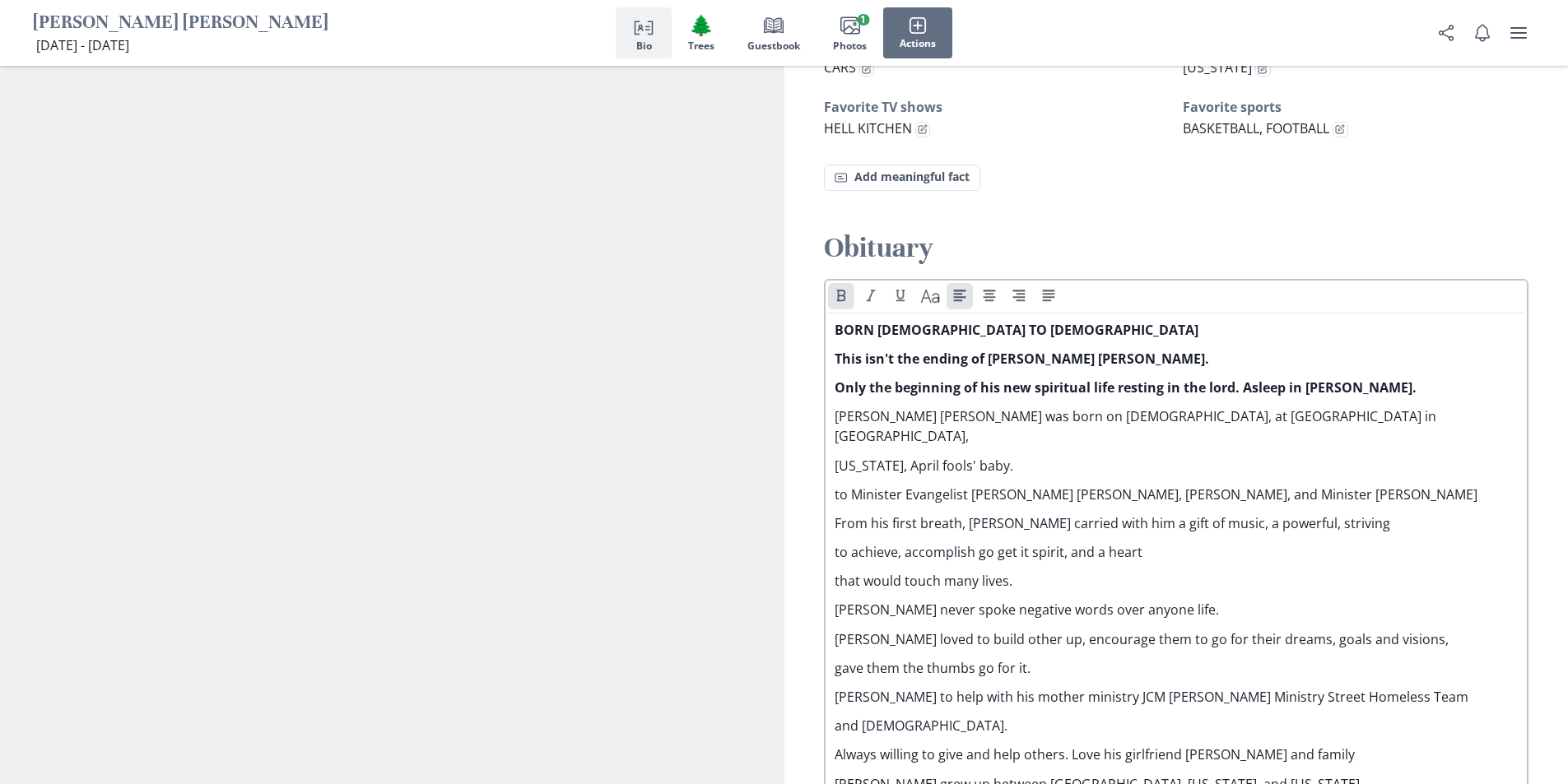
click at [1242, 379] on strong "Only the beginning of his new spiritual life resting in the lord. Asleep in [PE…" at bounding box center [1125, 388] width 582 height 18
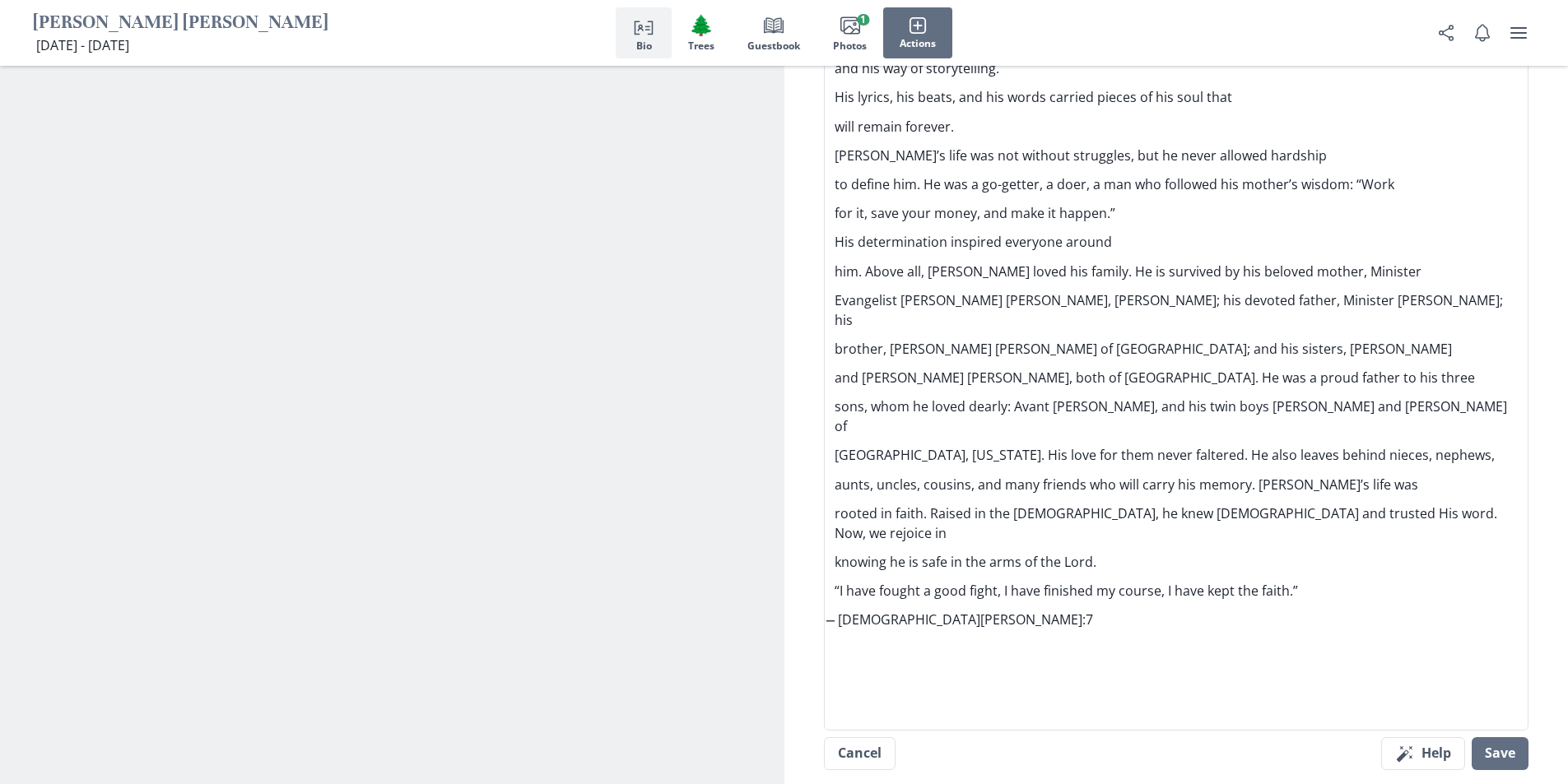
scroll to position [2450, 0]
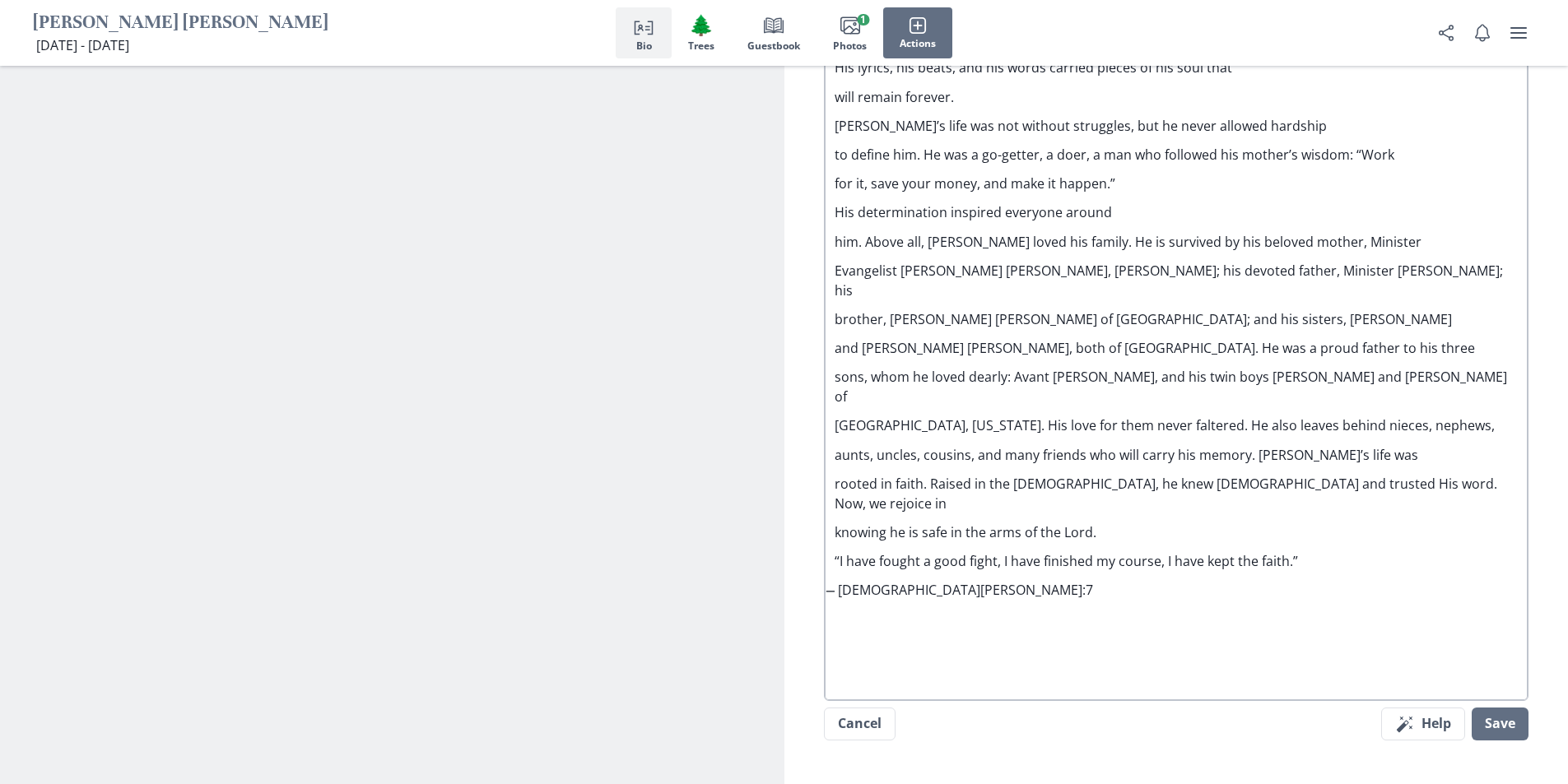
click at [1181, 338] on p "and [PERSON_NAME] [PERSON_NAME], both of [GEOGRAPHIC_DATA]. He was a proud fath…" at bounding box center [1176, 348] width 684 height 20
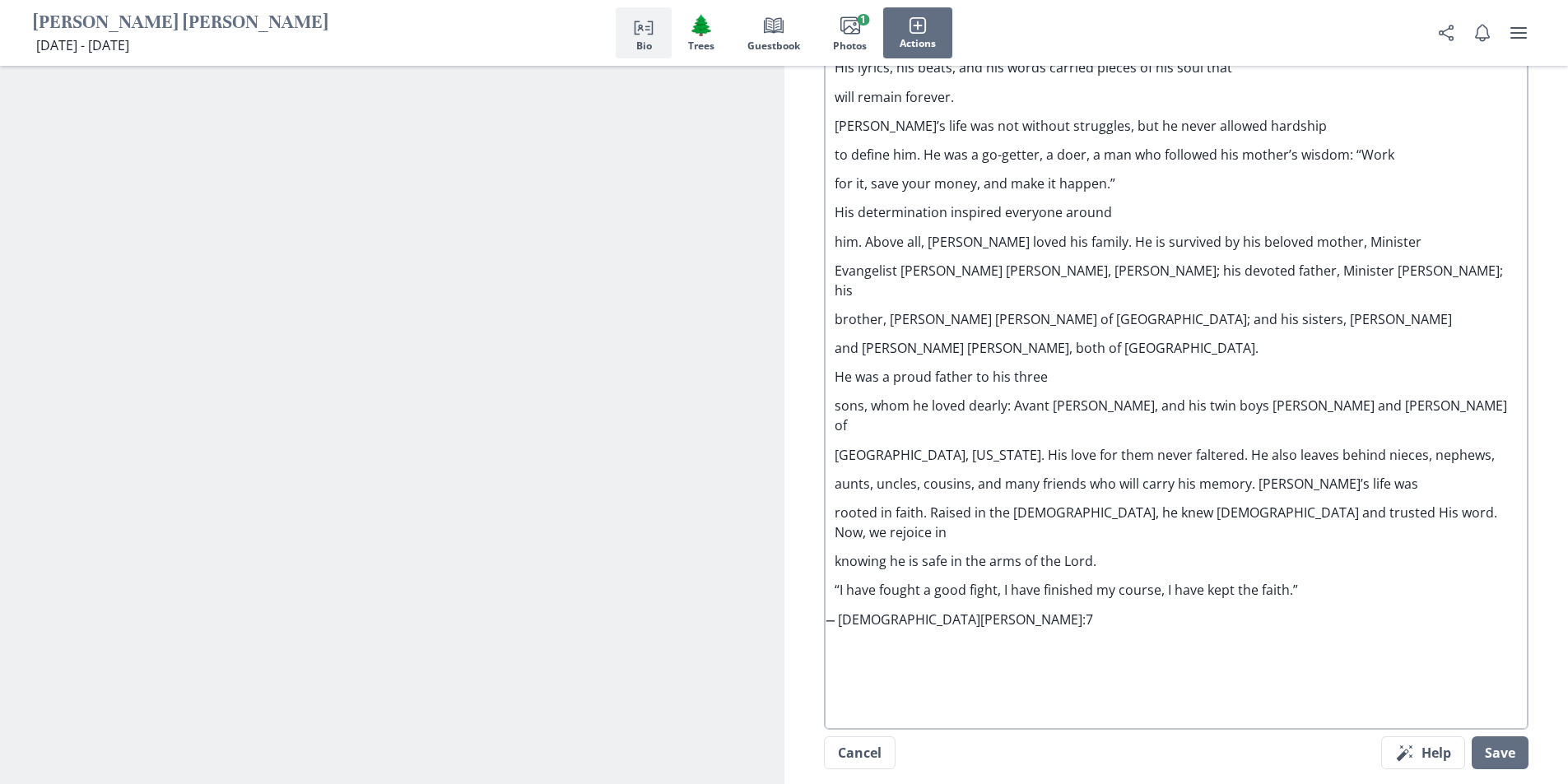
click at [950, 446] on p "[GEOGRAPHIC_DATA], [US_STATE]. His love for them never faltered. He also leaves…" at bounding box center [1176, 455] width 684 height 20
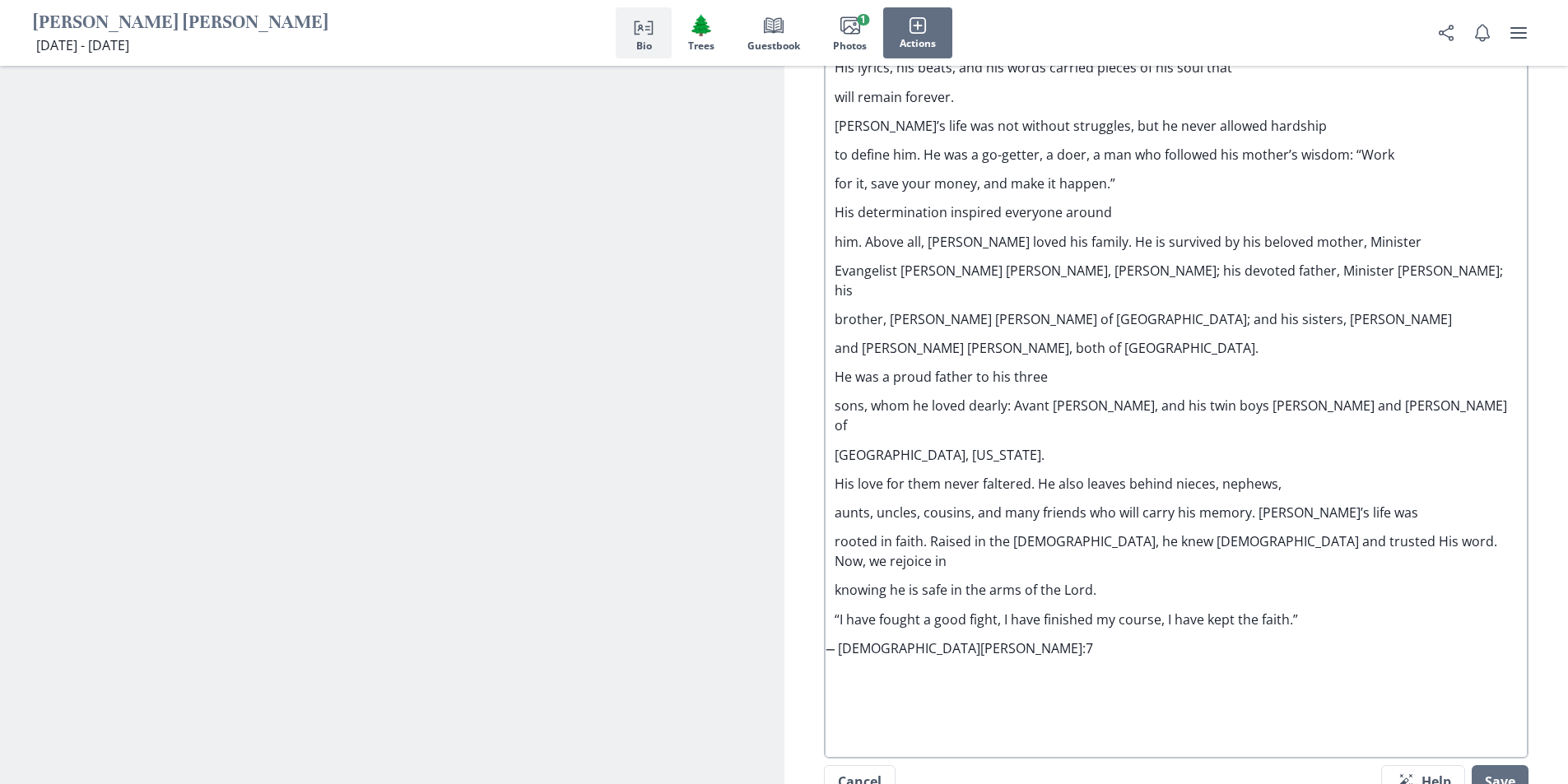
click at [1258, 503] on p "aunts, uncles, cousins, and many friends who will carry his memory. [PERSON_NAM…" at bounding box center [1176, 513] width 684 height 20
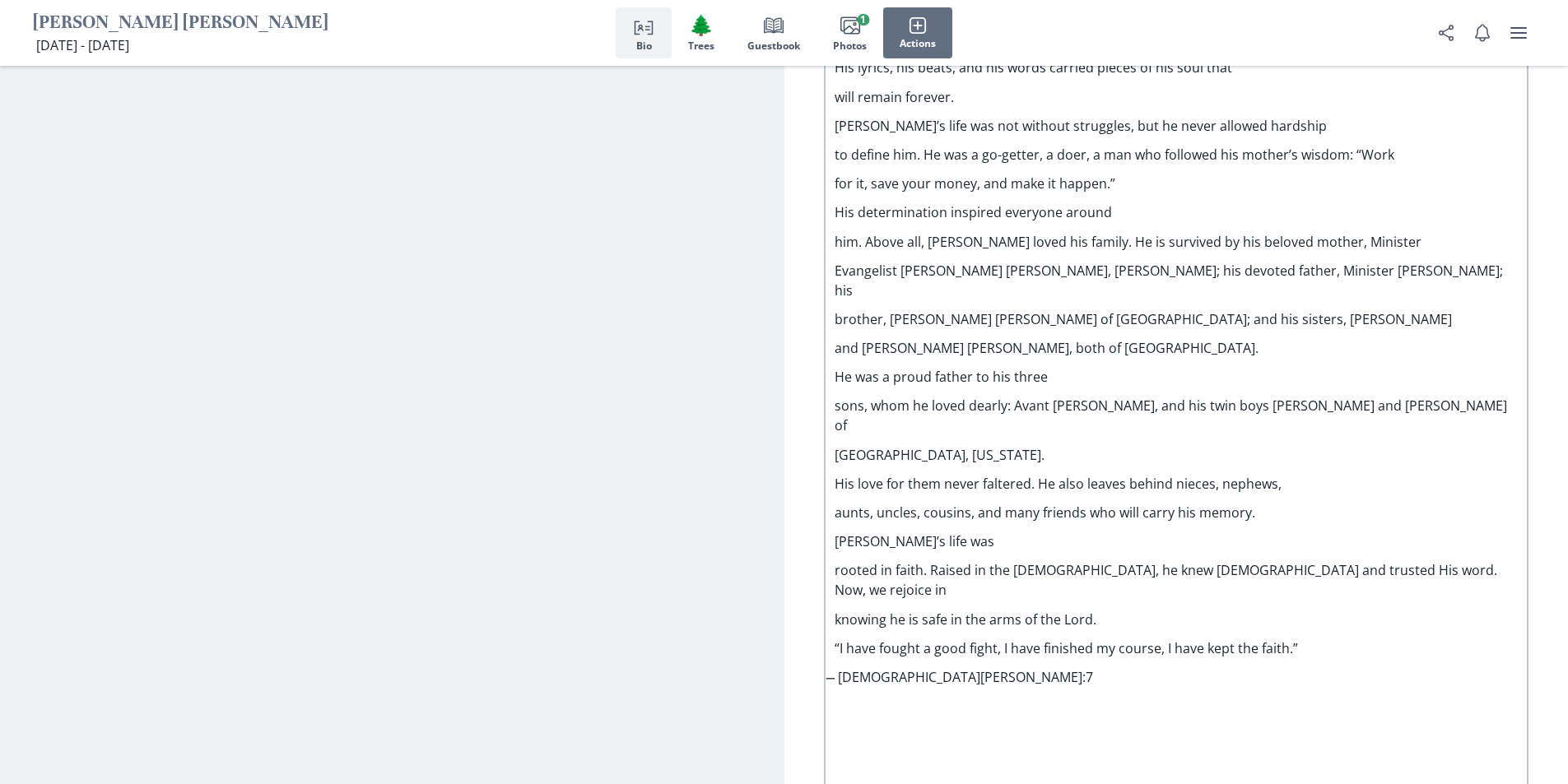
click at [1283, 561] on p "rooted in faith. Raised in the [DEMOGRAPHIC_DATA], he knew [DEMOGRAPHIC_DATA] a…" at bounding box center [1176, 580] width 684 height 39
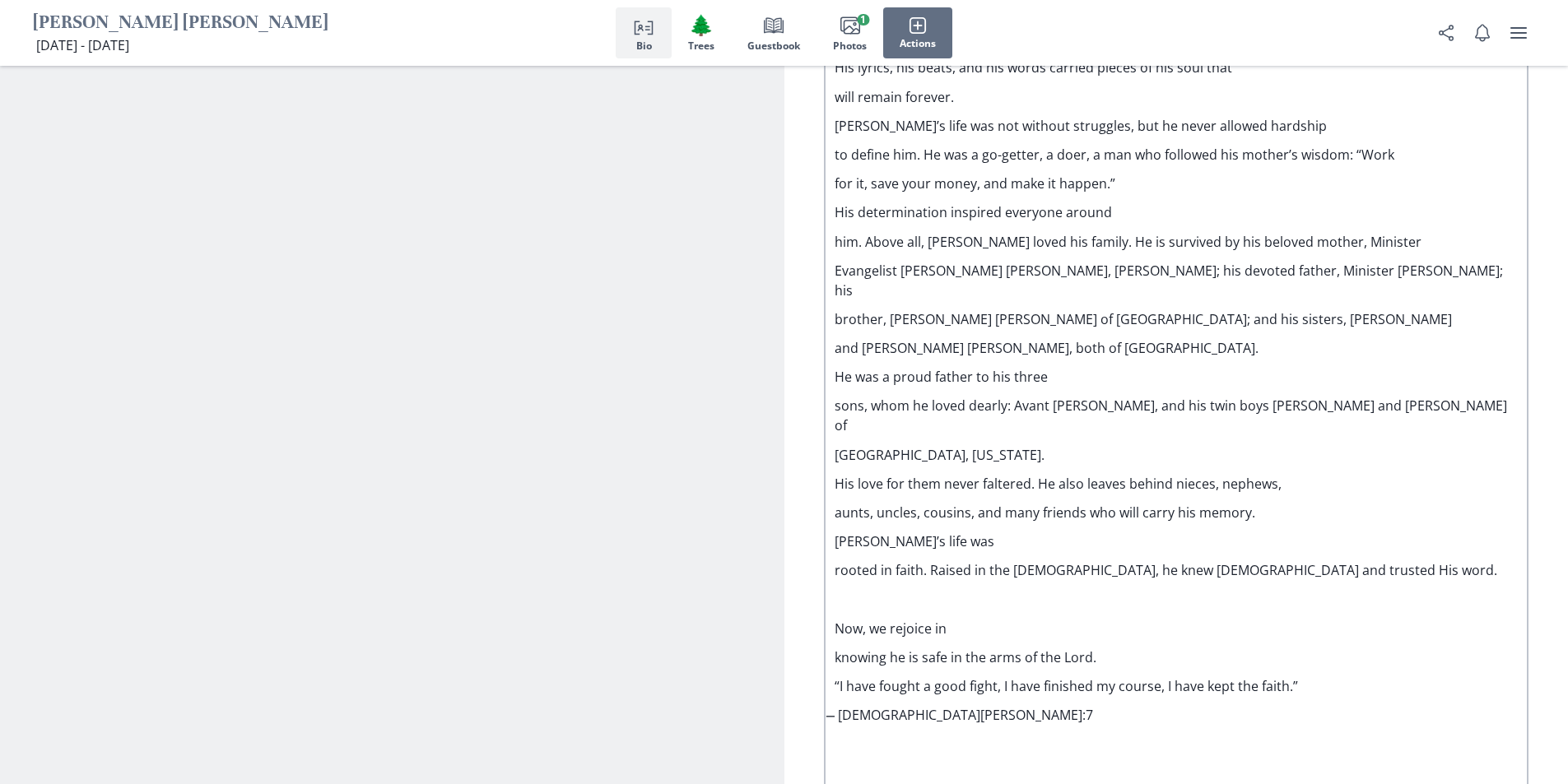
click at [839, 561] on p "rooted in faith. Raised in the [DEMOGRAPHIC_DATA], he knew [DEMOGRAPHIC_DATA] a…" at bounding box center [1176, 571] width 684 height 20
click at [934, 561] on p "rooted in faith. Raised in the [DEMOGRAPHIC_DATA], he knew [DEMOGRAPHIC_DATA] a…" at bounding box center [1176, 571] width 684 height 20
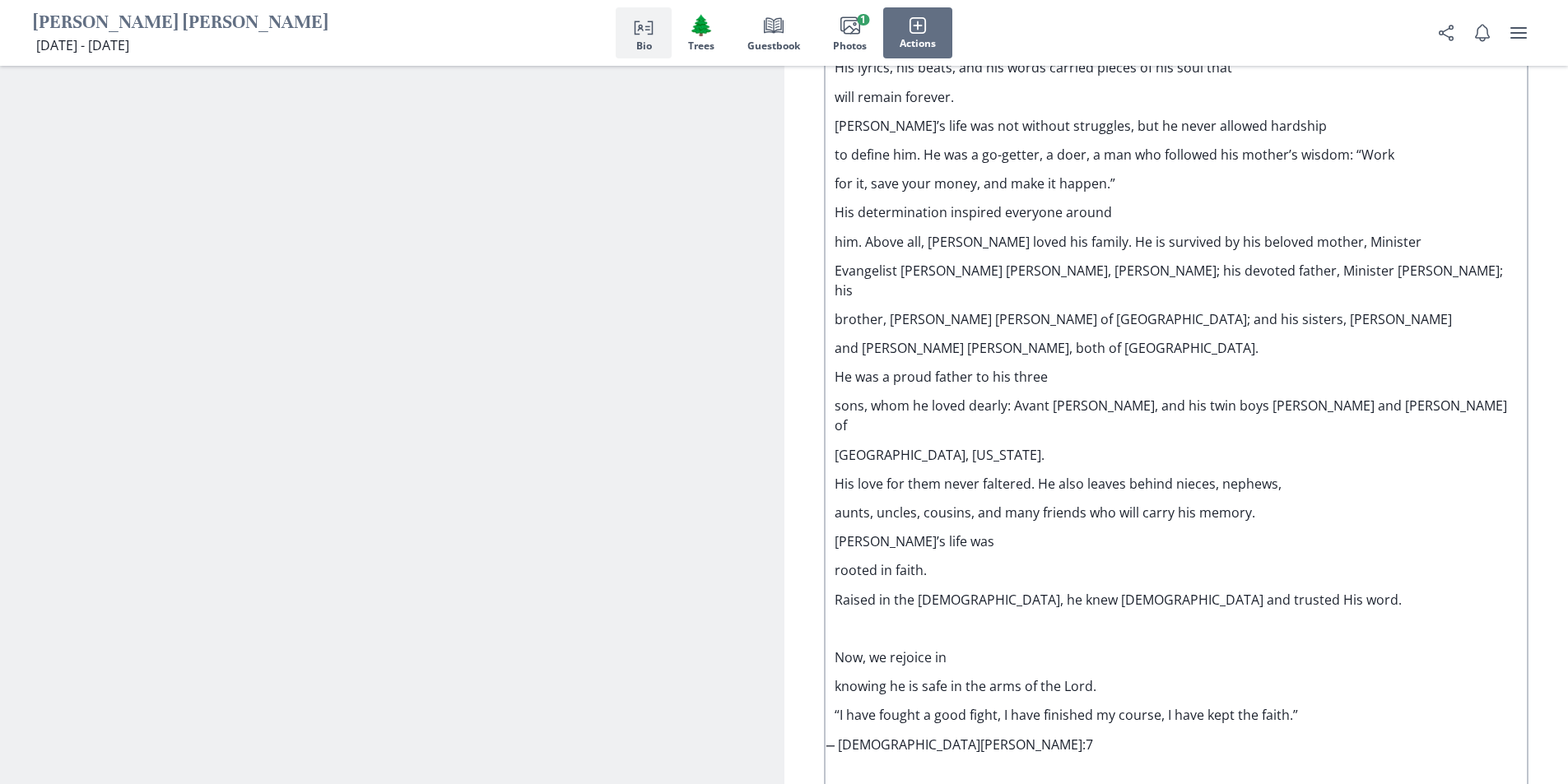
click at [1265, 590] on p "Raised in the [DEMOGRAPHIC_DATA], he knew [DEMOGRAPHIC_DATA] and trusted His wo…" at bounding box center [1176, 600] width 684 height 20
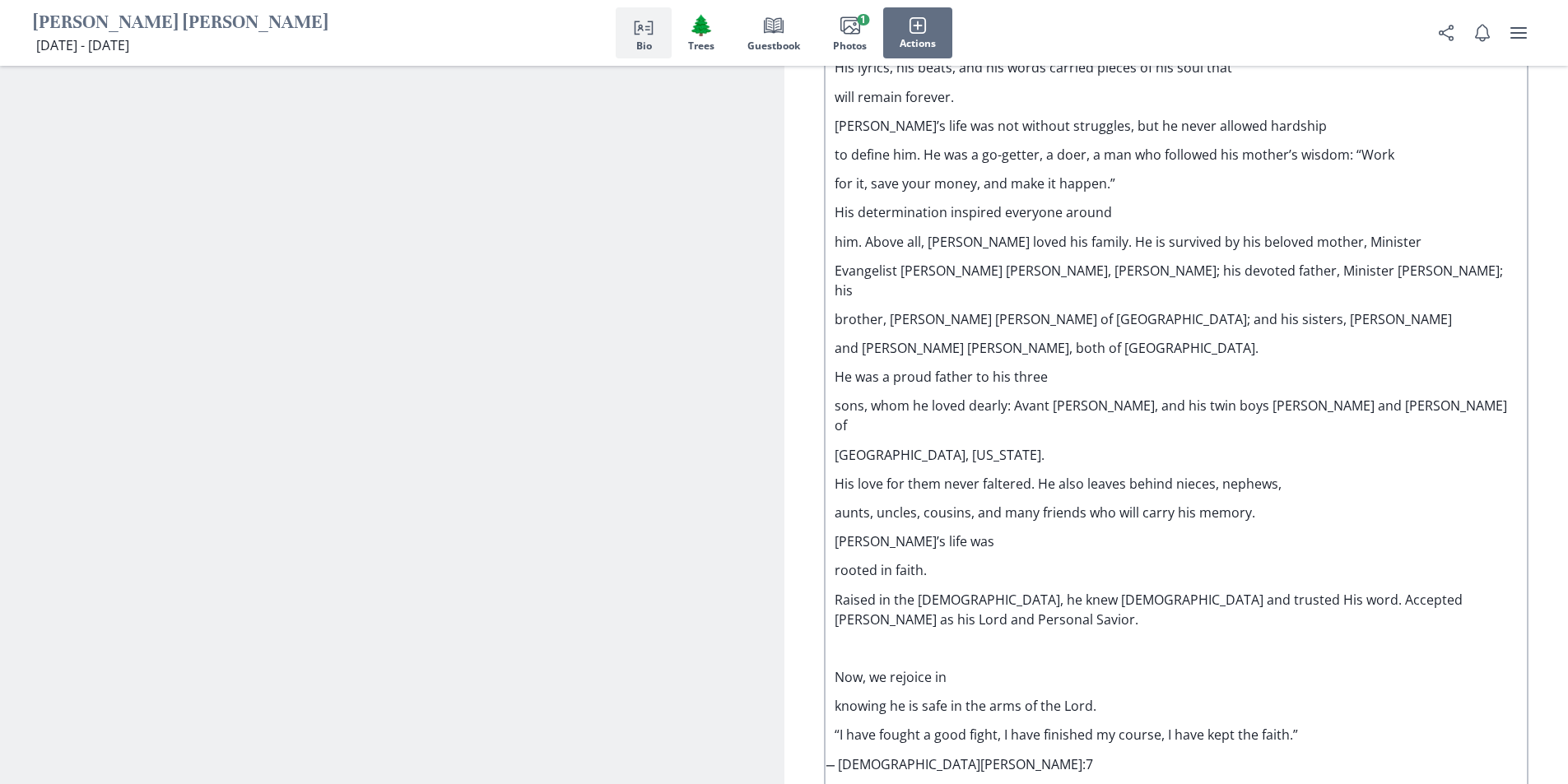
click at [1186, 590] on p "Raised in the [DEMOGRAPHIC_DATA], he knew [DEMOGRAPHIC_DATA] and trusted His wo…" at bounding box center [1176, 610] width 684 height 39
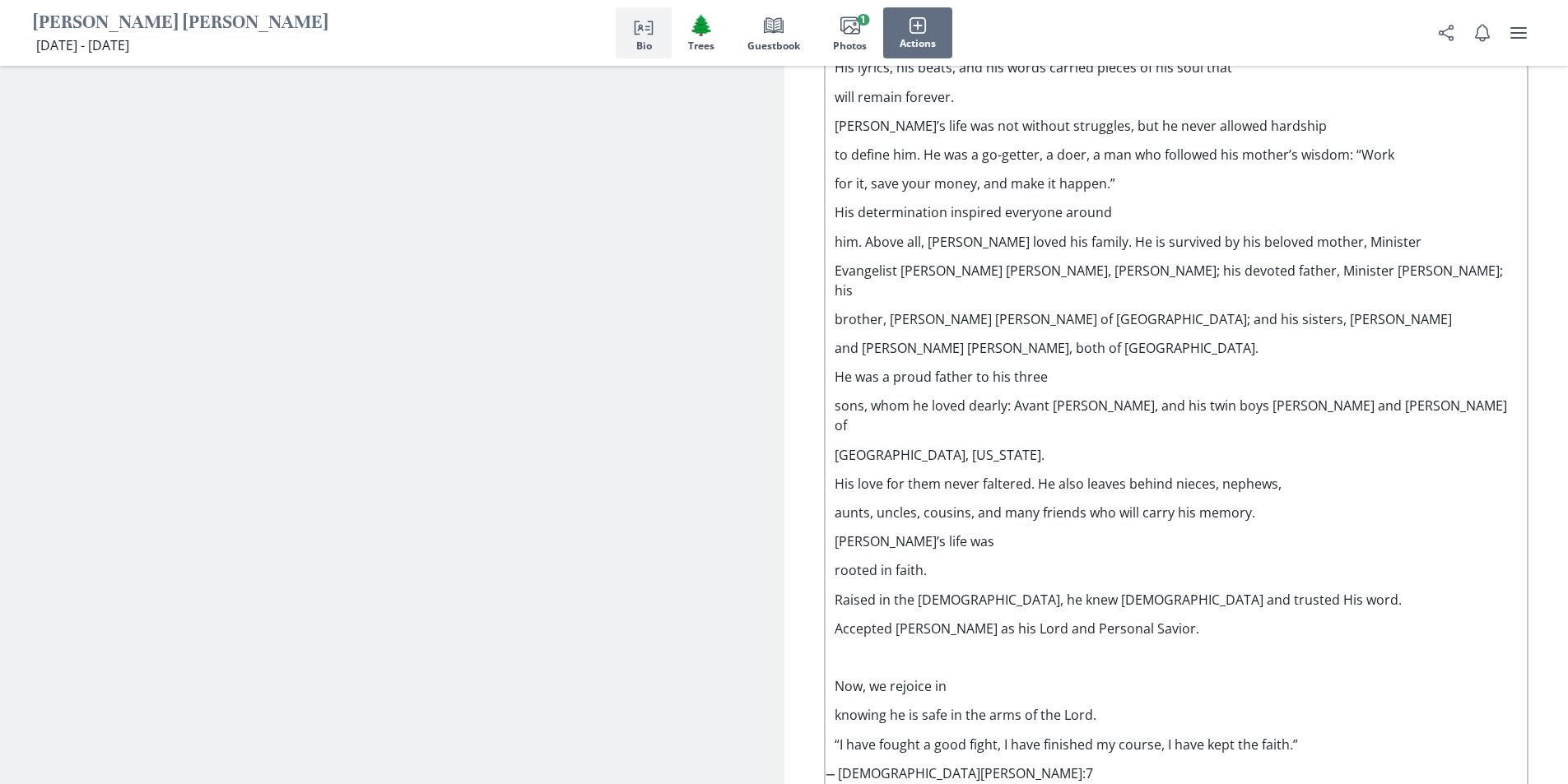
click at [1201, 338] on p "and [PERSON_NAME] [PERSON_NAME], both of [GEOGRAPHIC_DATA]." at bounding box center [1176, 348] width 684 height 20
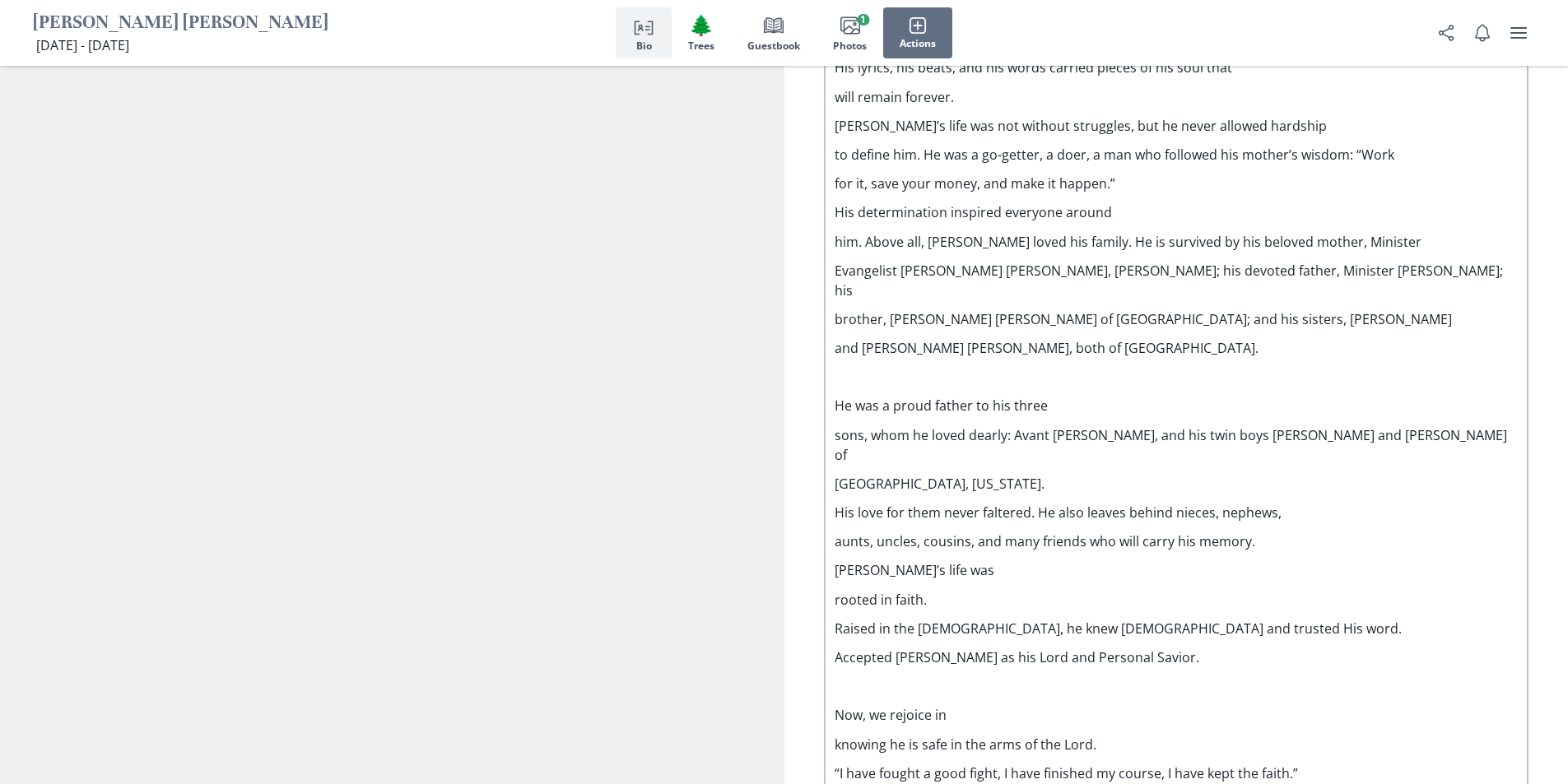
click at [1019, 426] on p "sons, whom he loved dearly: Avant [PERSON_NAME], and his twin boys [PERSON_NAME…" at bounding box center [1176, 446] width 684 height 39
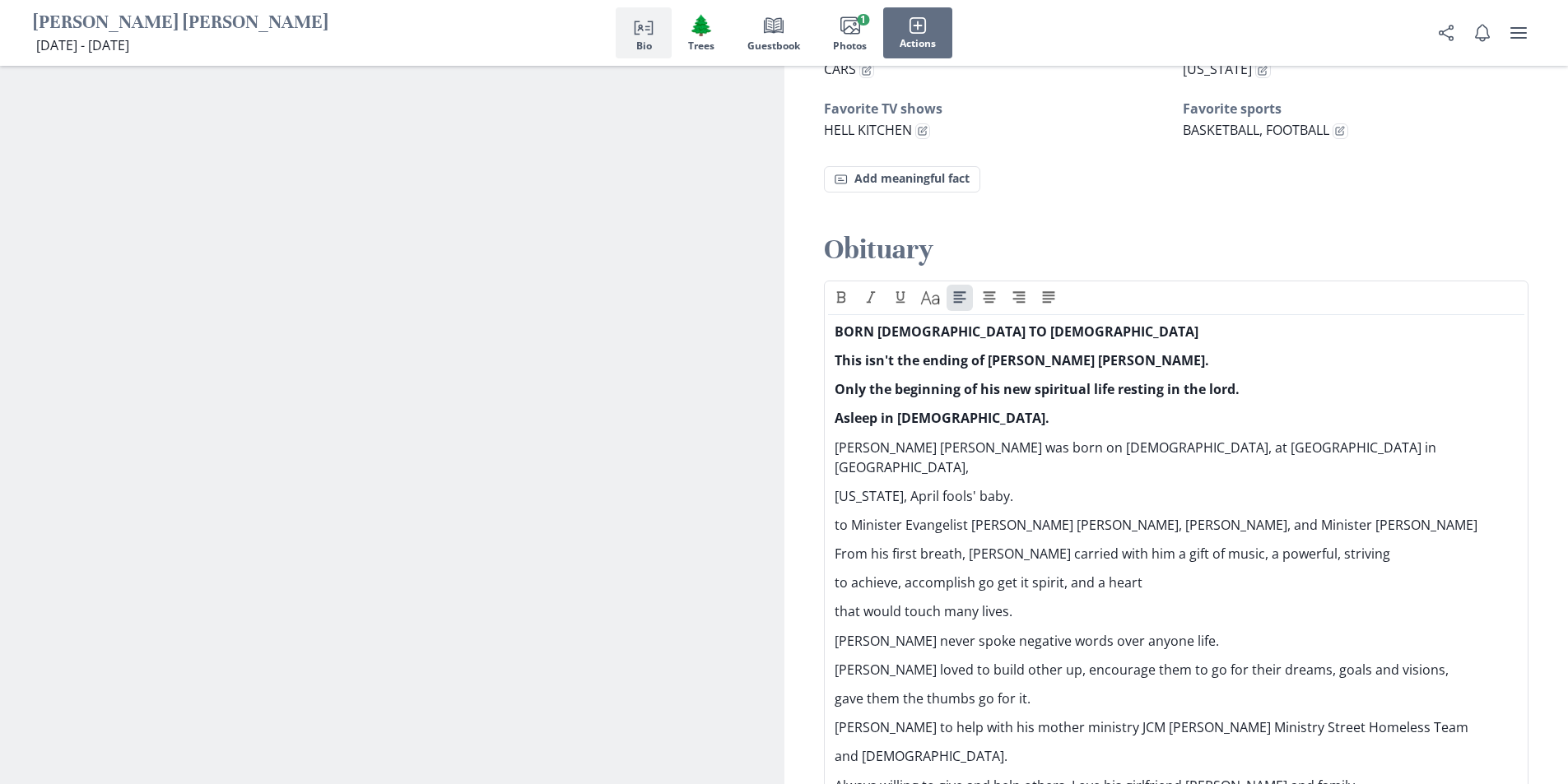
scroll to position [1384, 0]
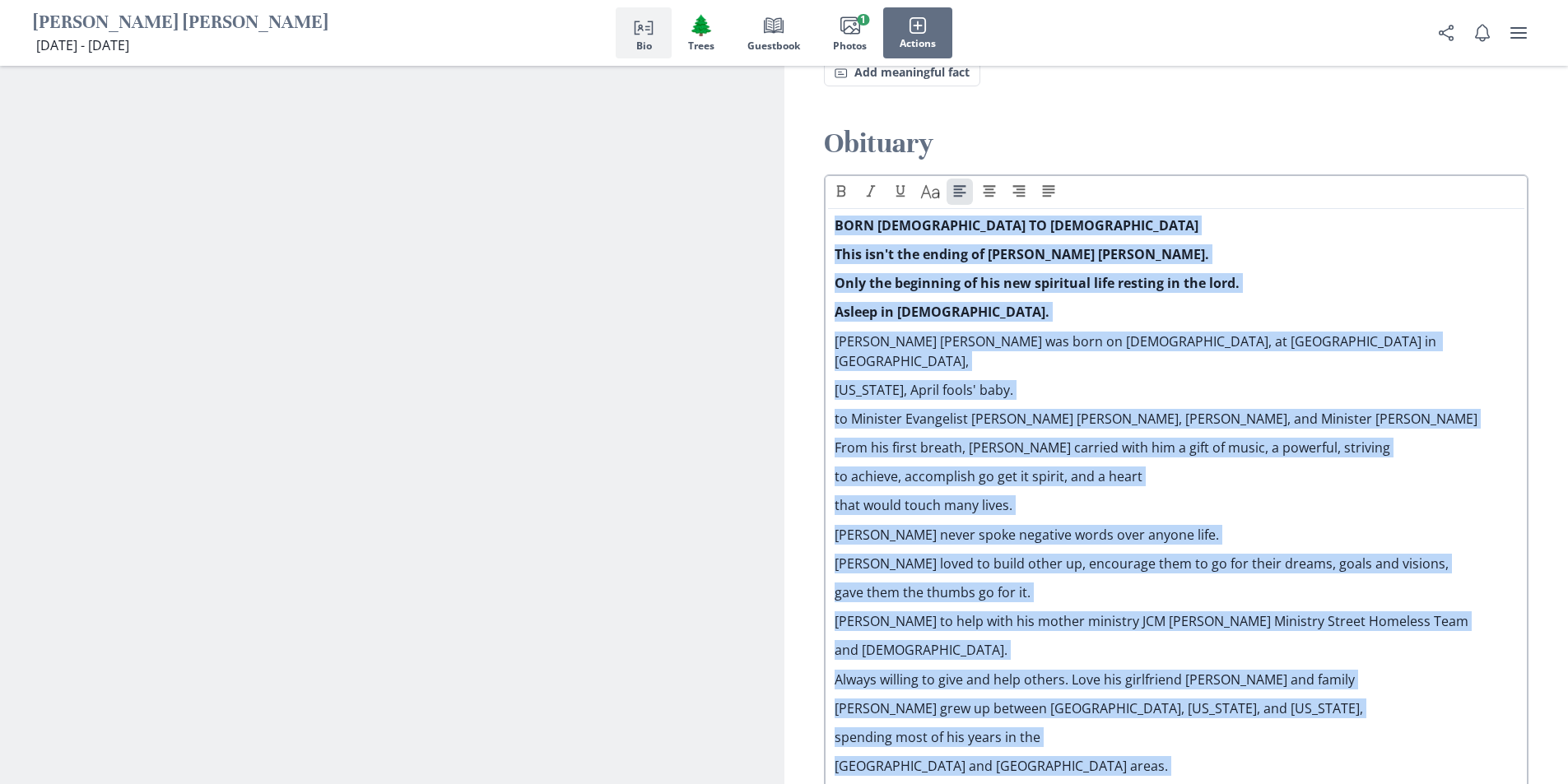
drag, startPoint x: 959, startPoint y: 347, endPoint x: 836, endPoint y: 207, distance: 186.4
copy div "BORN [DEMOGRAPHIC_DATA] TO [DEMOGRAPHIC_DATA] This isn't the ending of [PERSON_…"
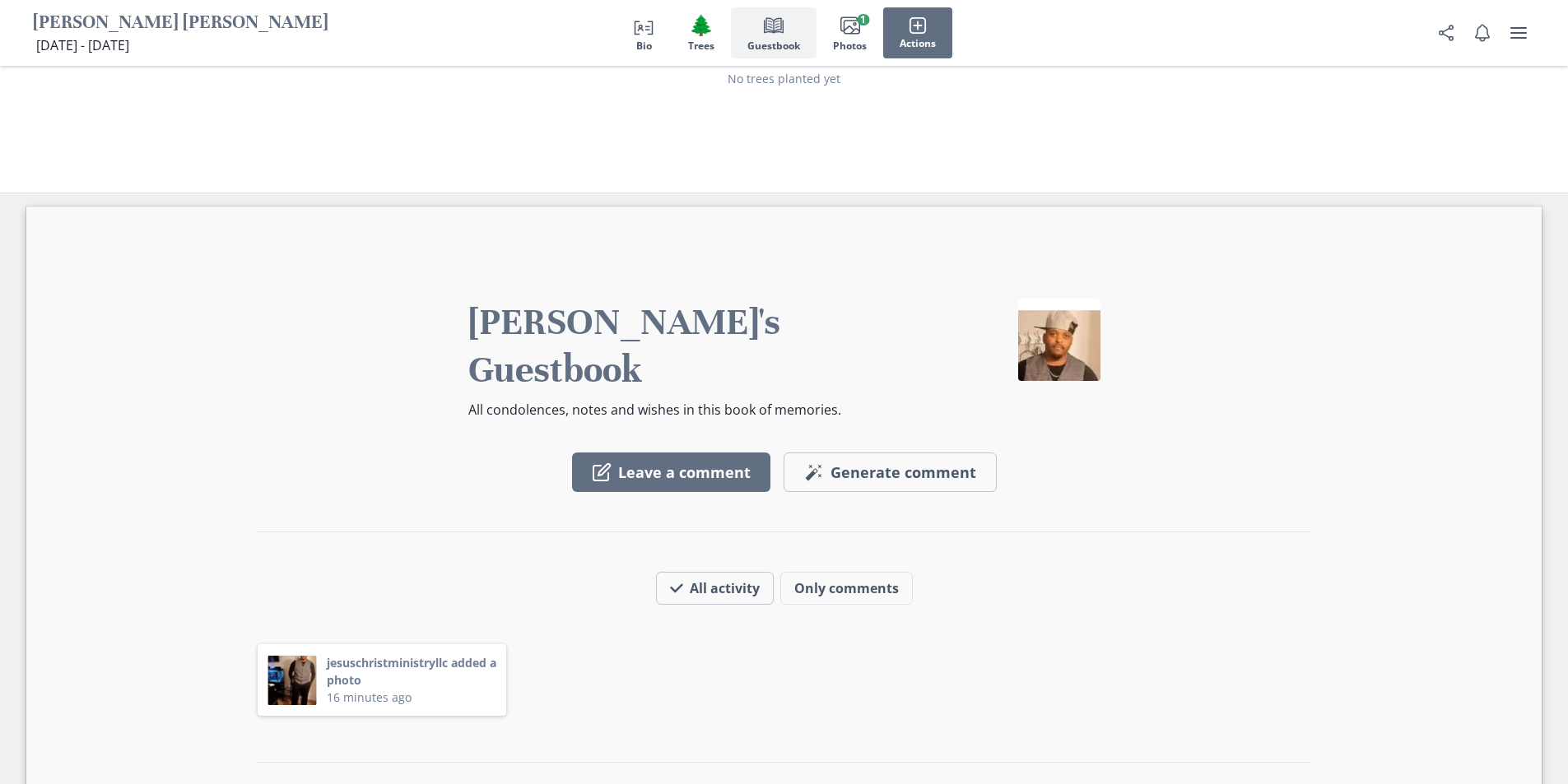
scroll to position [3962, 0]
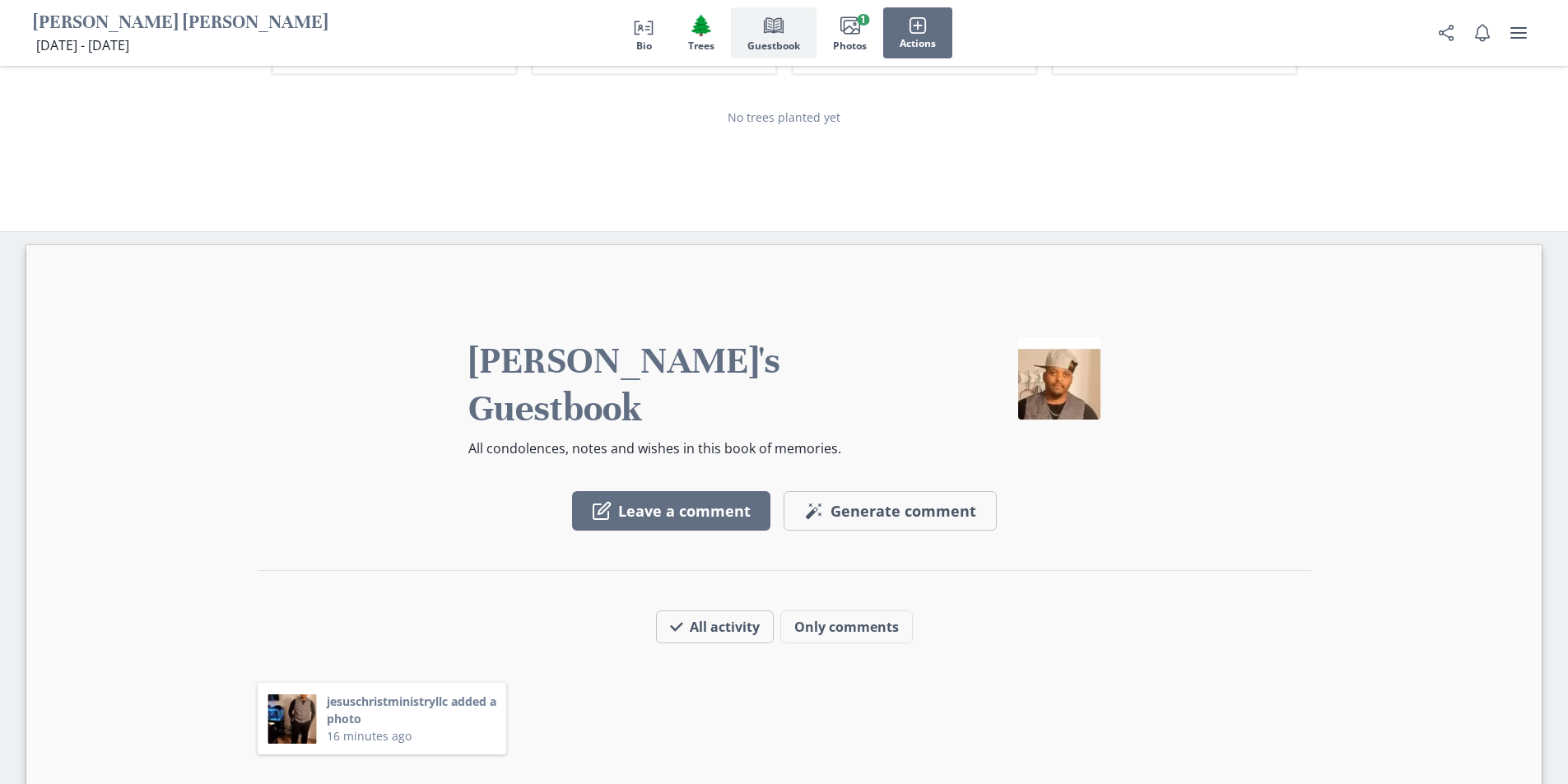
click at [1053, 337] on img at bounding box center [1059, 379] width 83 height 83
click at [284, 694] on img at bounding box center [292, 719] width 49 height 49
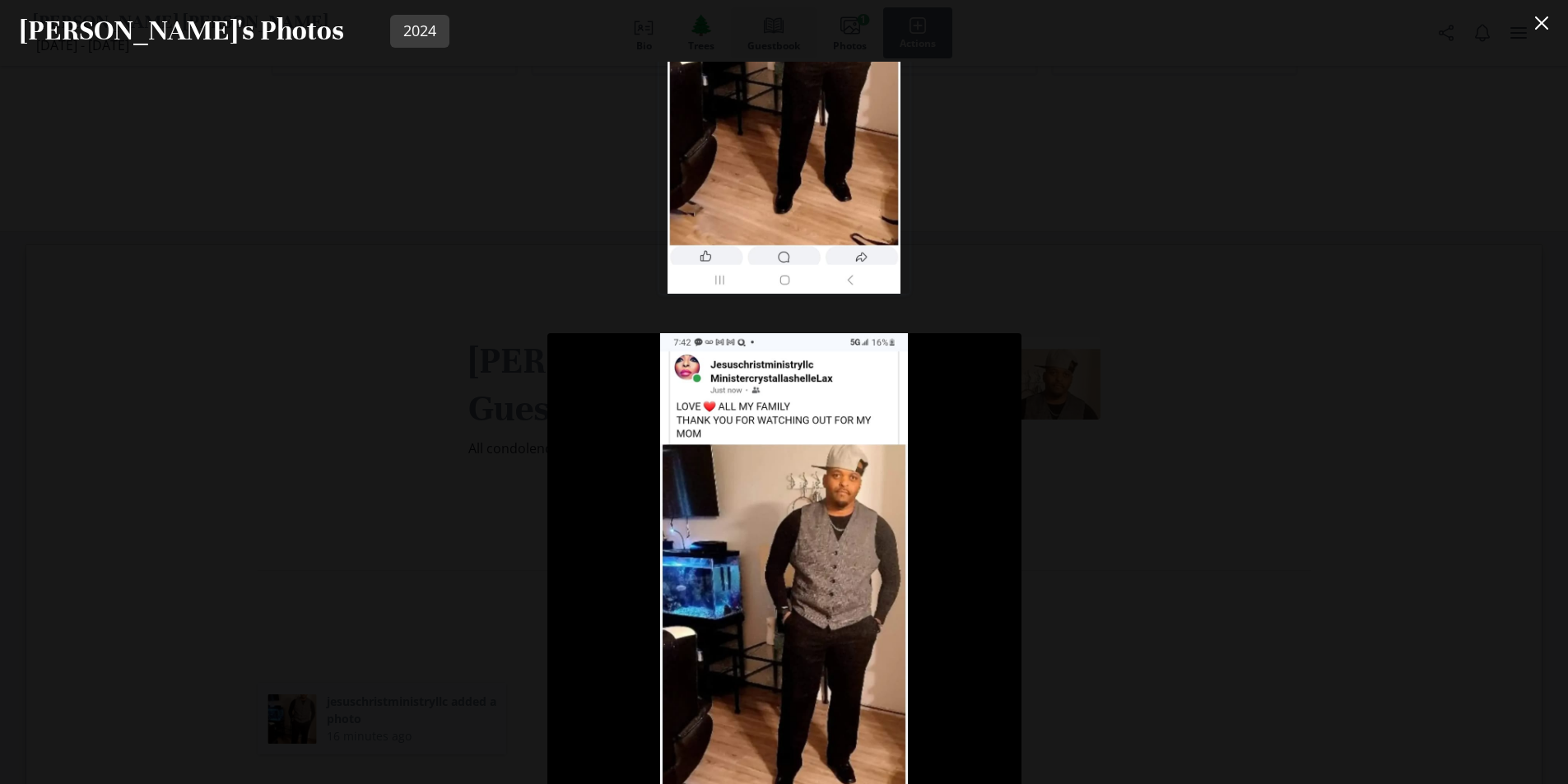
scroll to position [553, 0]
